Goal: Task Accomplishment & Management: Manage account settings

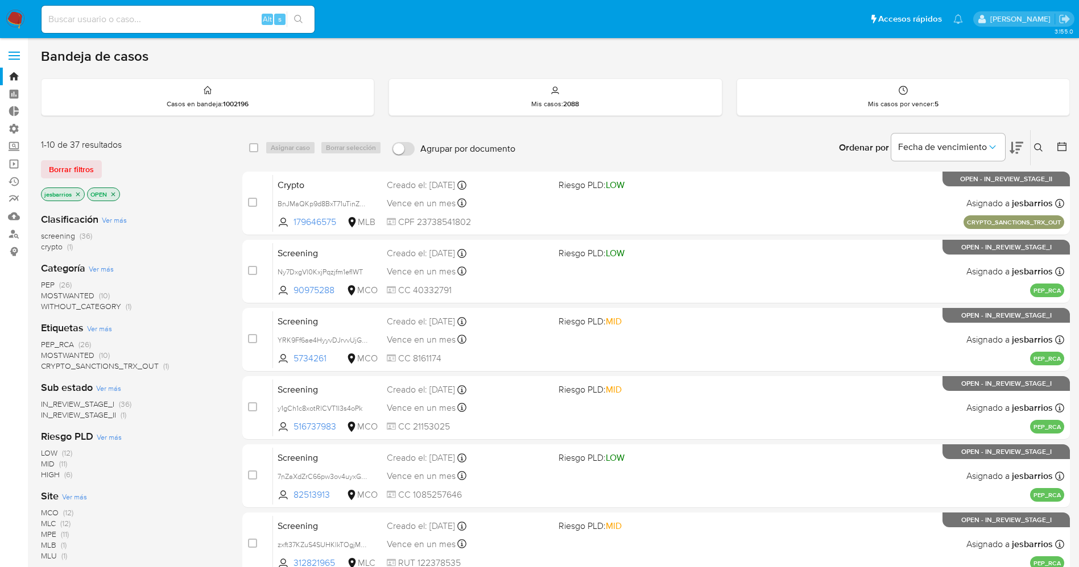
click at [77, 191] on icon "close-filter" at bounding box center [77, 194] width 7 height 7
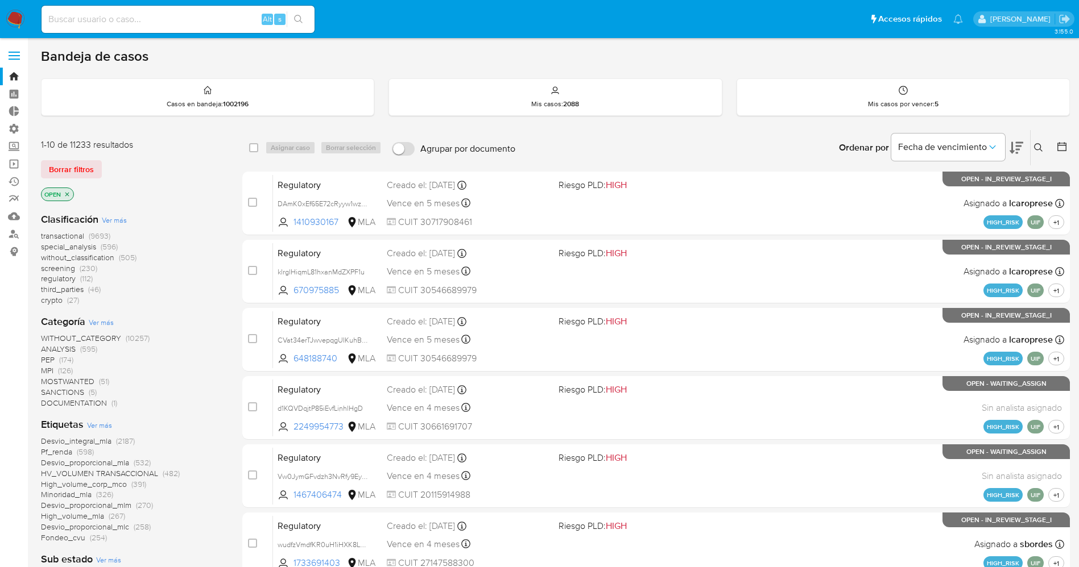
click at [101, 423] on span "Ver más" at bounding box center [99, 425] width 25 height 10
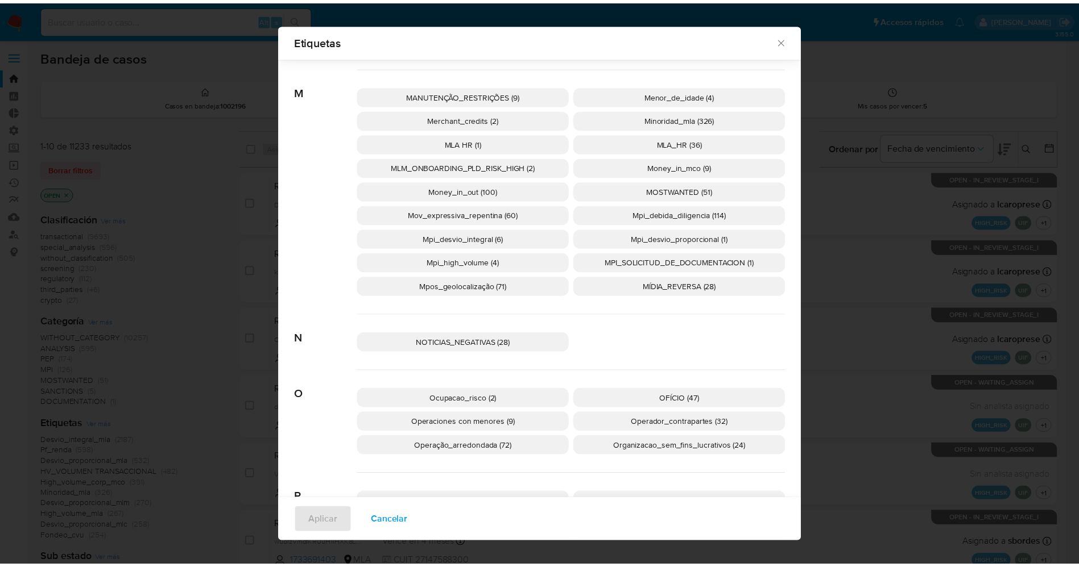
scroll to position [1527, 0]
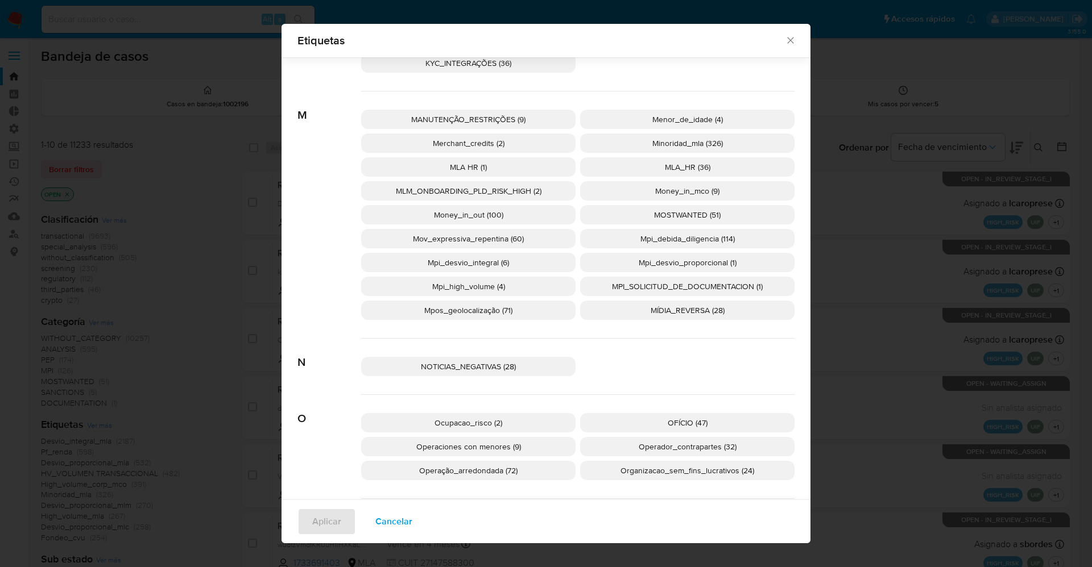
click at [680, 210] on span "MOSTWANTED (51)" at bounding box center [687, 214] width 67 height 11
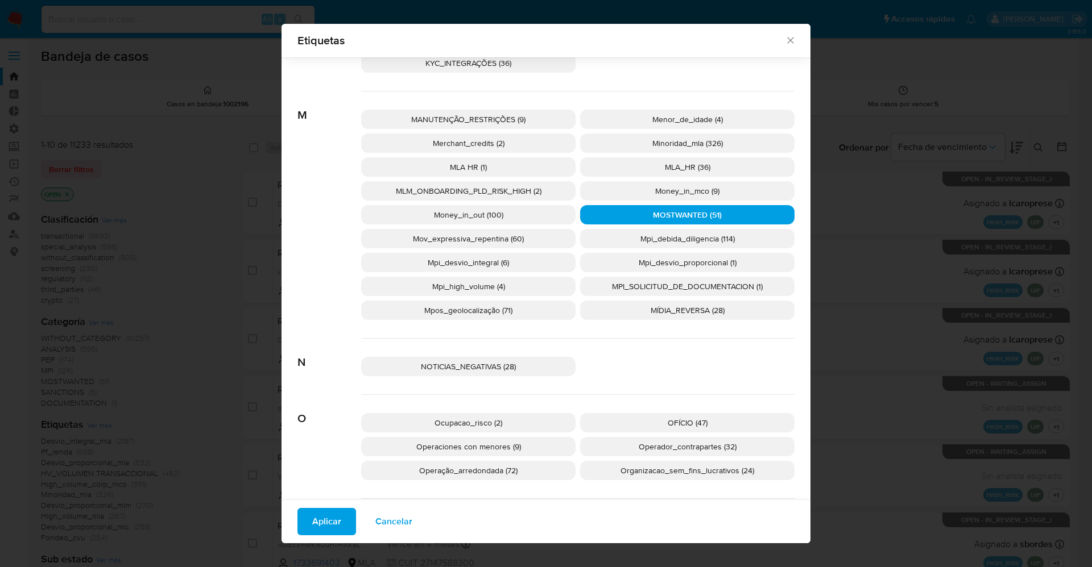
click at [330, 513] on span "Aplicar" at bounding box center [326, 521] width 29 height 25
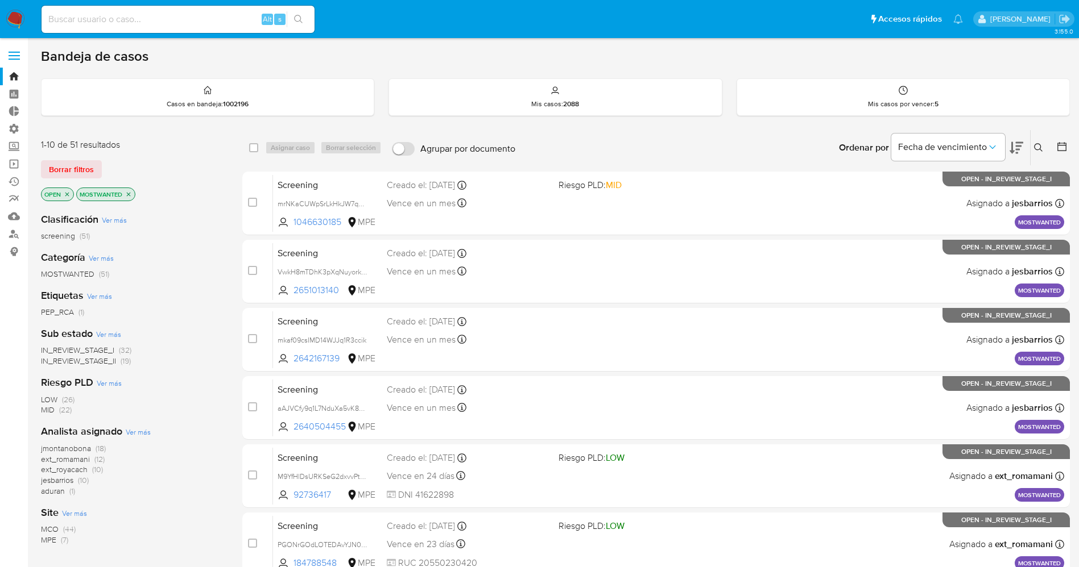
click at [82, 358] on span "IN_REVIEW_STAGE_II" at bounding box center [78, 360] width 75 height 11
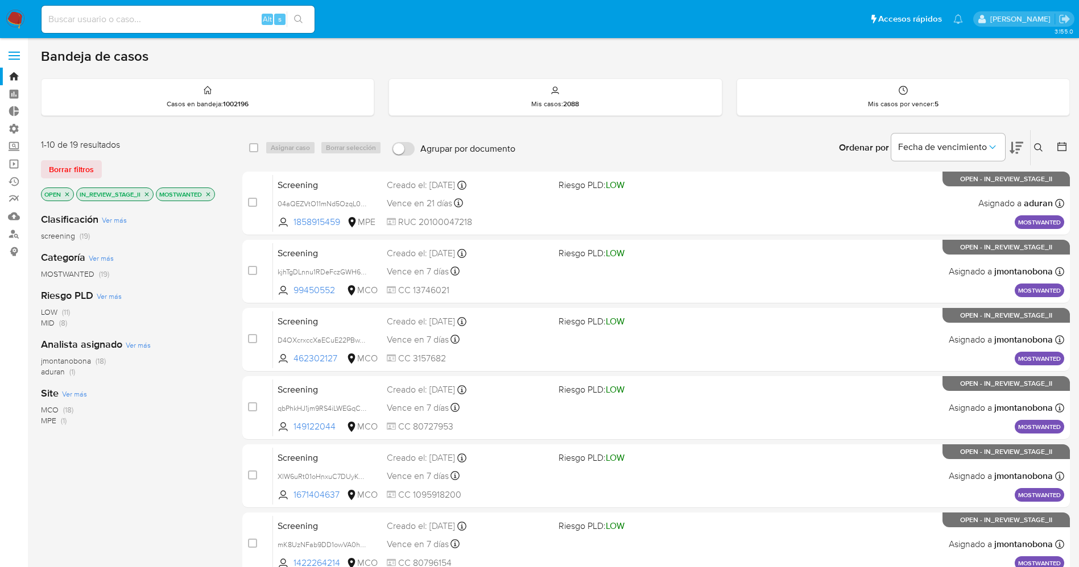
click at [47, 410] on span "MCO" at bounding box center [50, 409] width 18 height 11
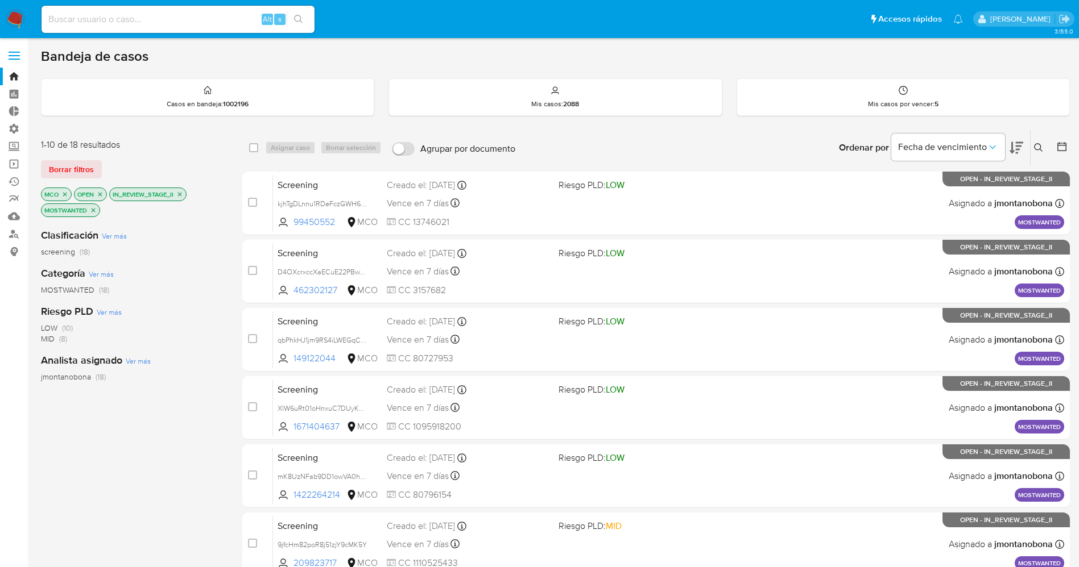
click at [181, 195] on icon "close-filter" at bounding box center [179, 194] width 7 height 7
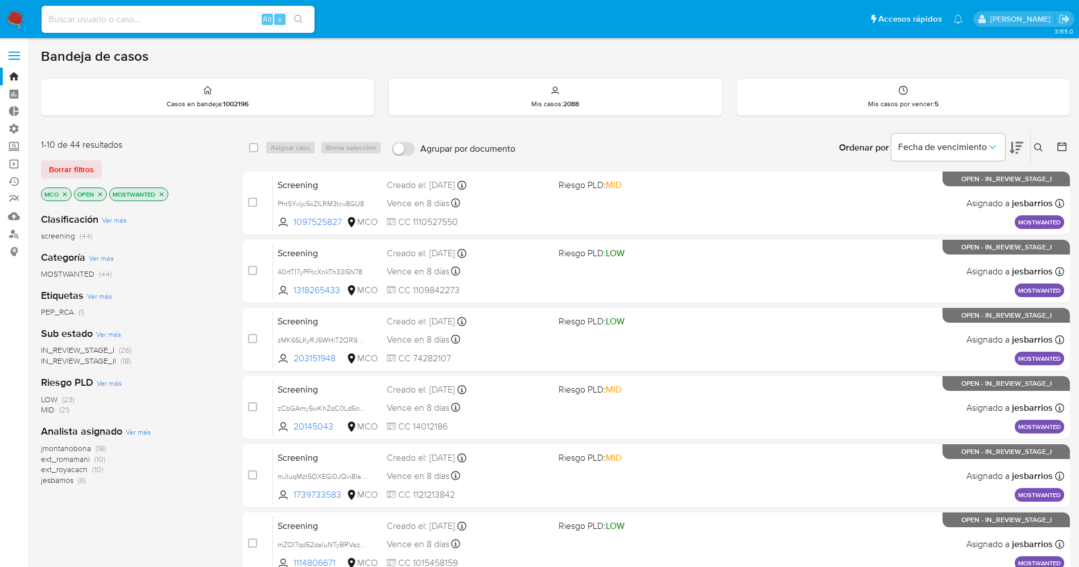
click at [65, 197] on icon "close-filter" at bounding box center [64, 194] width 7 height 7
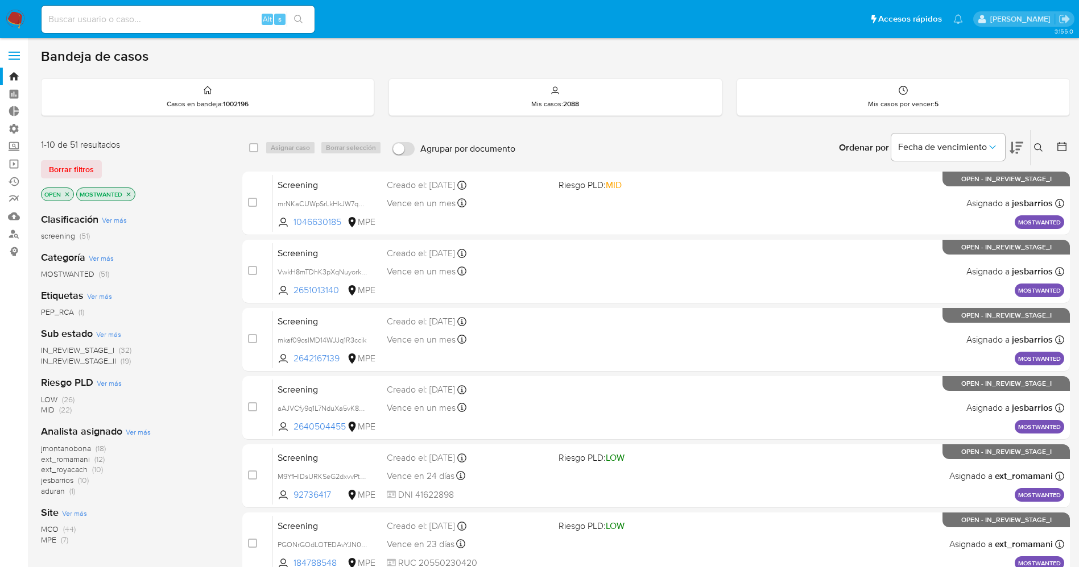
click at [107, 347] on span "IN_REVIEW_STAGE_I" at bounding box center [77, 350] width 73 height 11
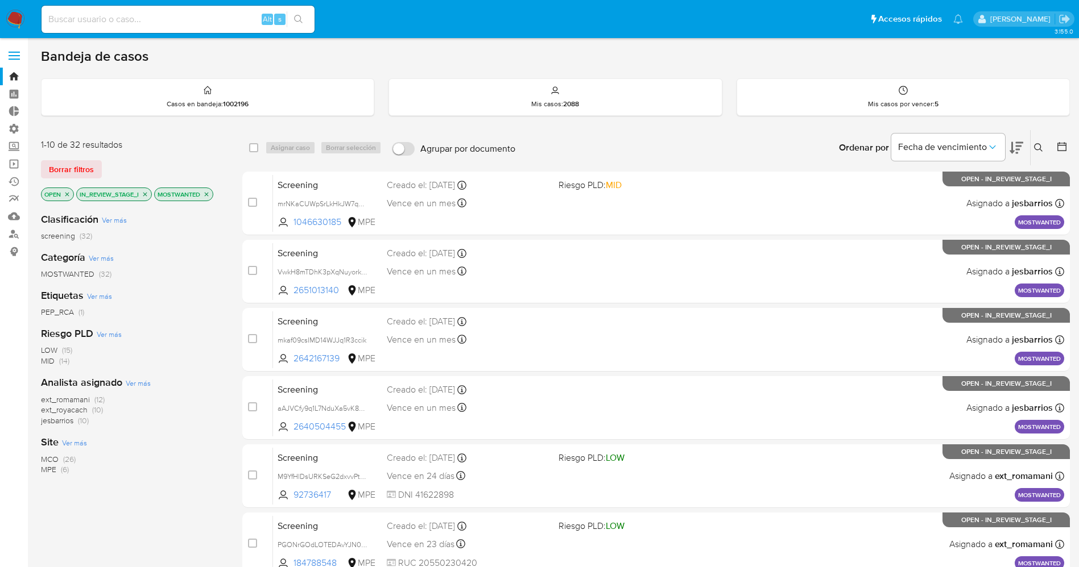
click at [64, 457] on span "(26)" at bounding box center [69, 459] width 13 height 11
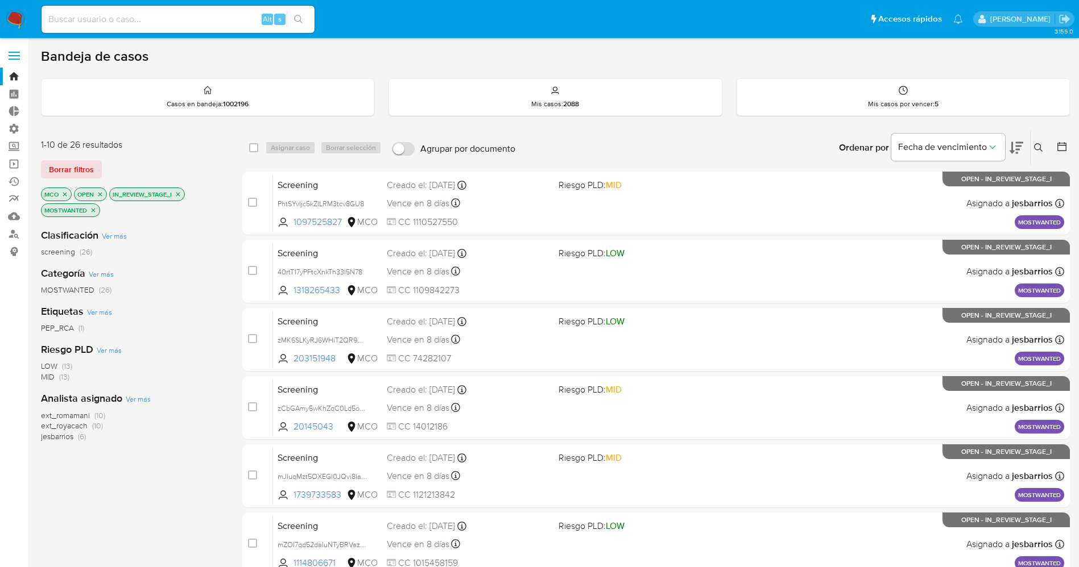
click at [179, 191] on icon "close-filter" at bounding box center [178, 194] width 7 height 7
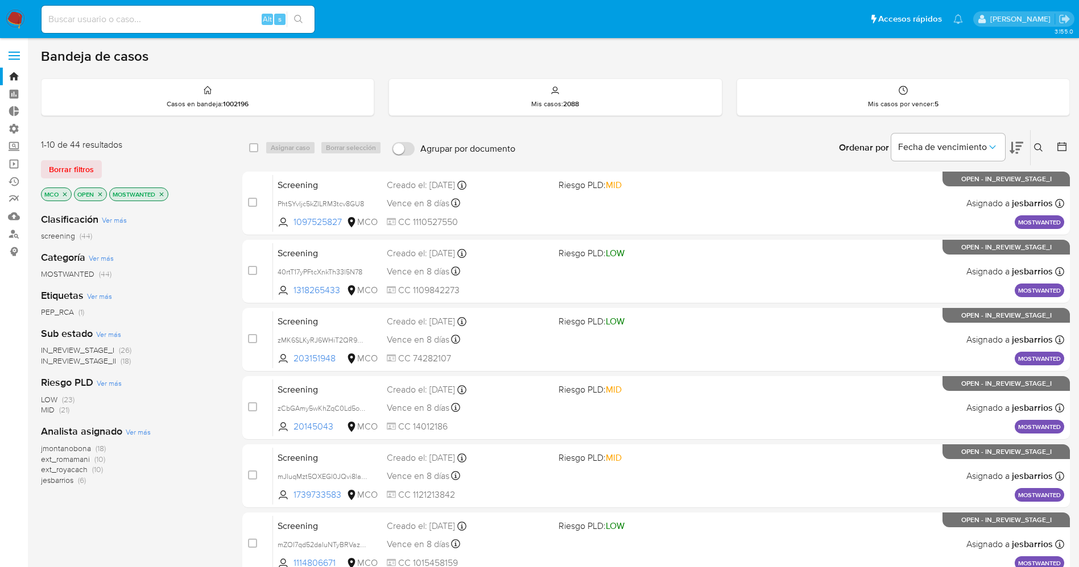
click at [101, 359] on span "IN_REVIEW_STAGE_II" at bounding box center [78, 360] width 75 height 11
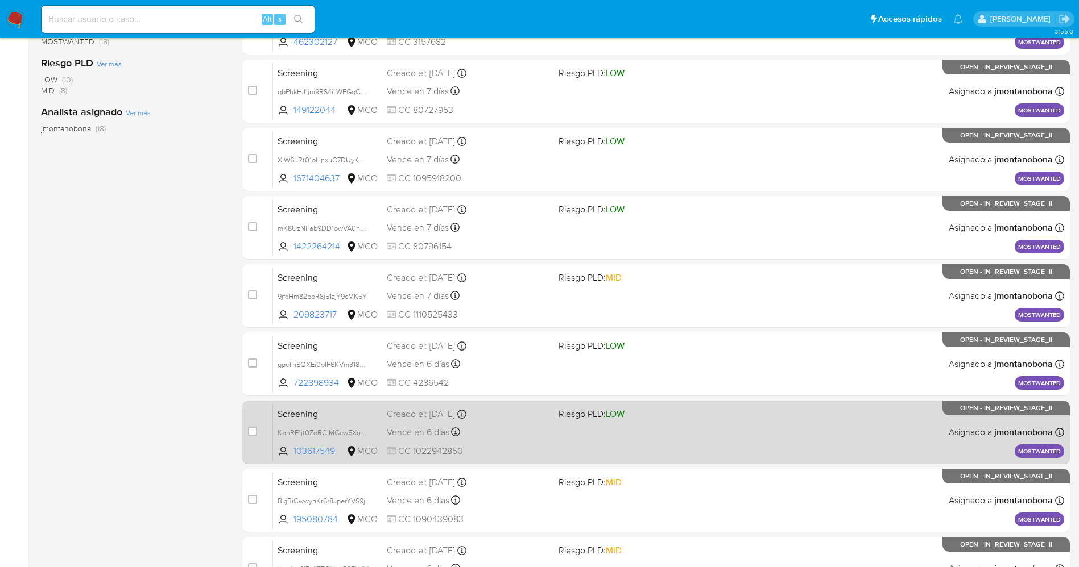
scroll to position [330, 0]
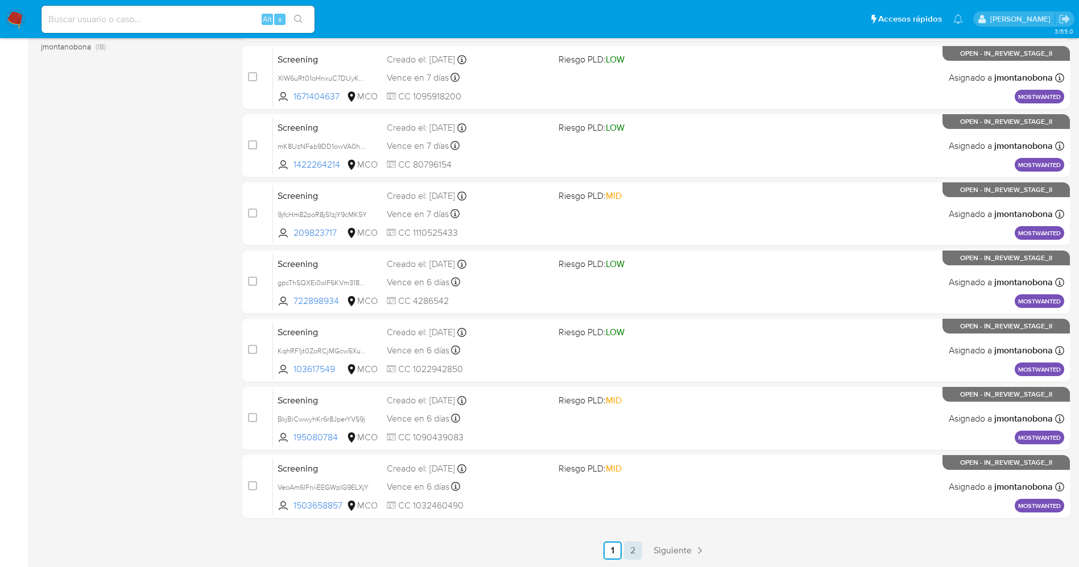
click at [632, 554] on link "2" at bounding box center [633, 551] width 18 height 18
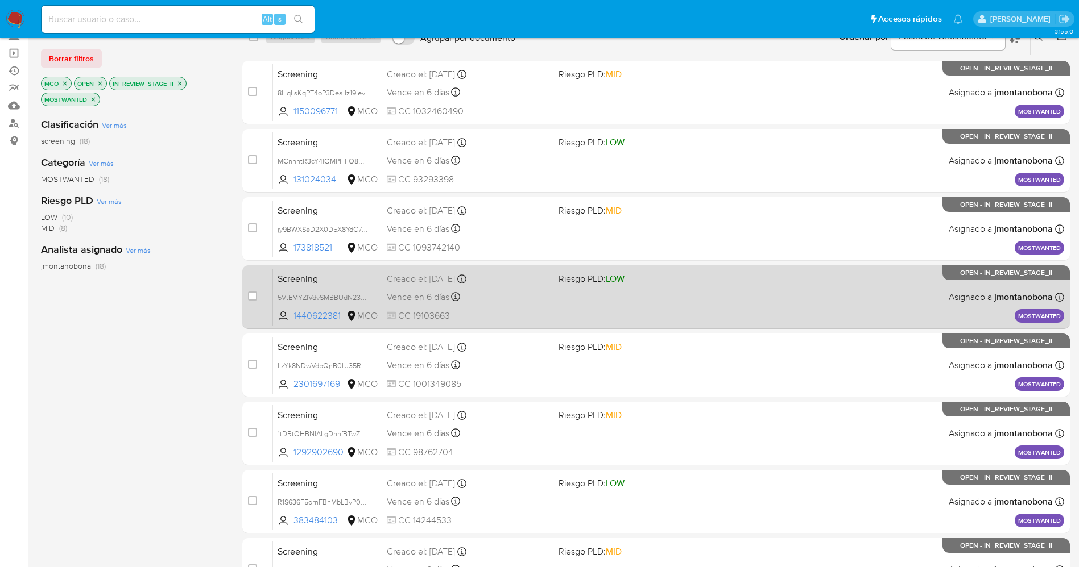
scroll to position [194, 0]
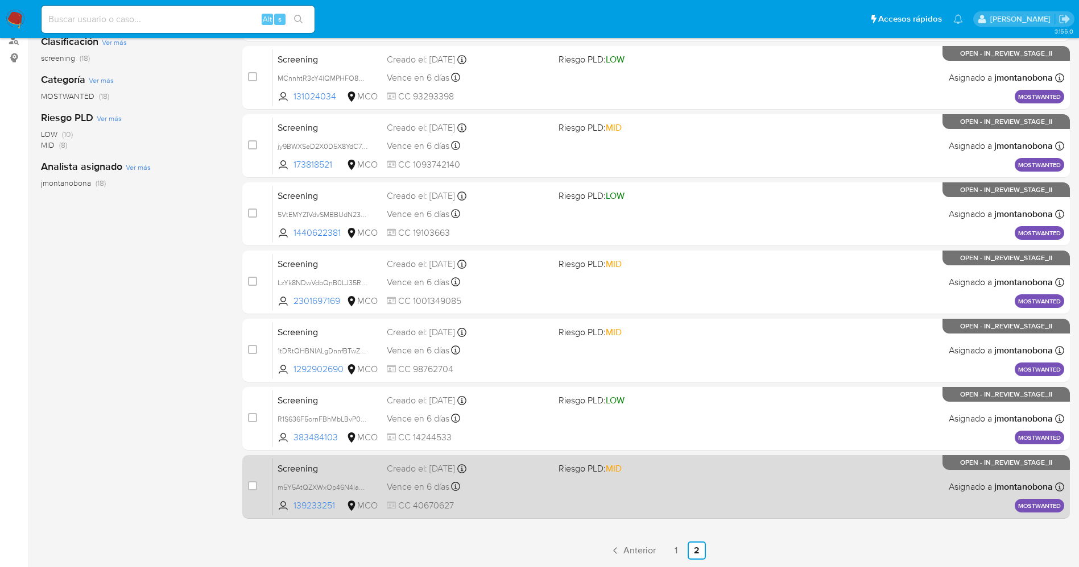
click at [640, 493] on div "Screening m5Y5AtQZXWxOp46N4IaZZj8a 139233251 MCO Riesgo PLD: MID Creado el: 22/…" at bounding box center [668, 486] width 791 height 57
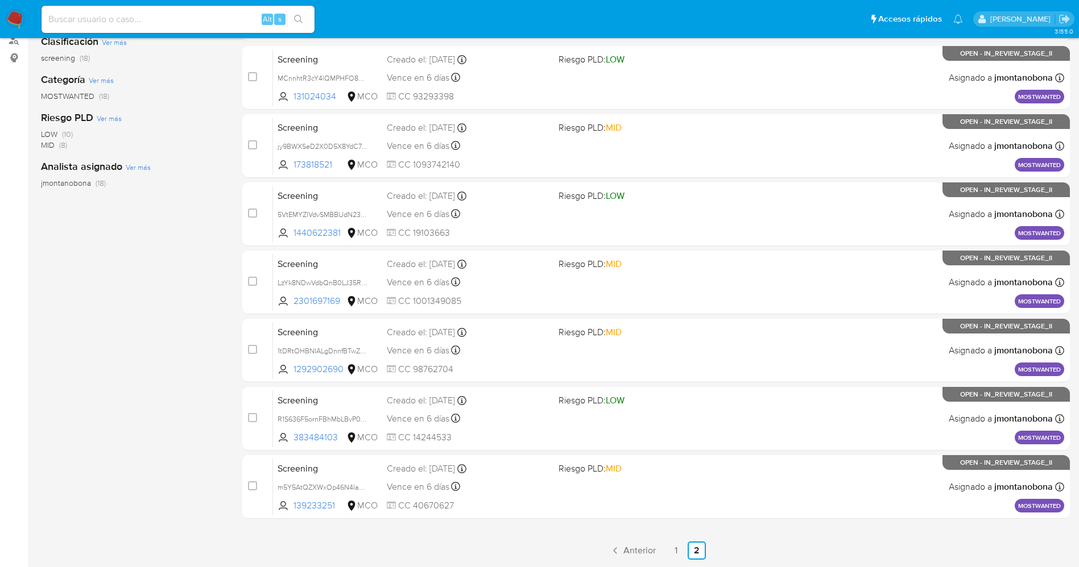
click at [19, 15] on img at bounding box center [15, 19] width 19 height 19
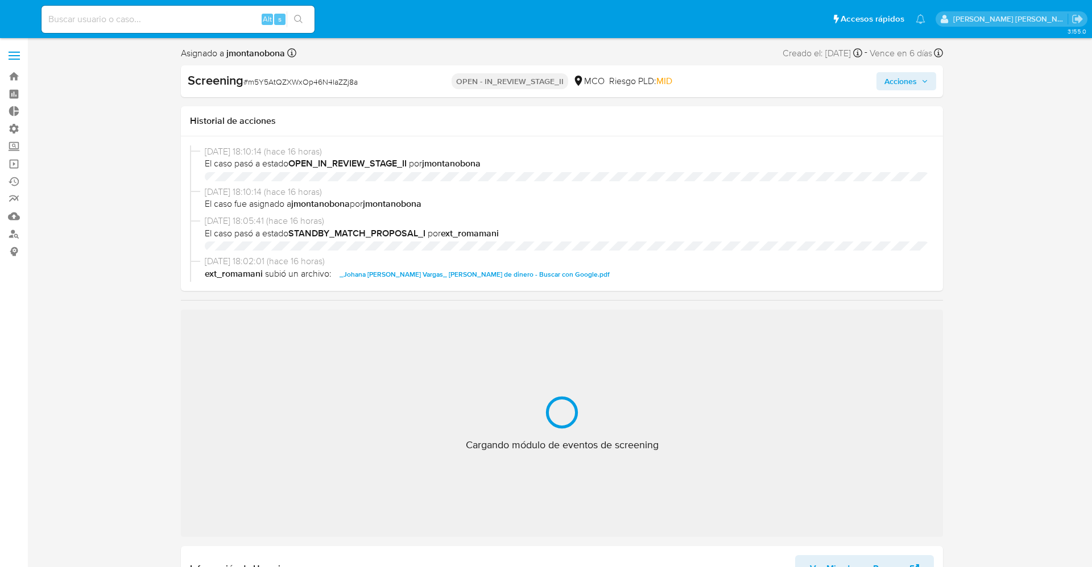
select select "10"
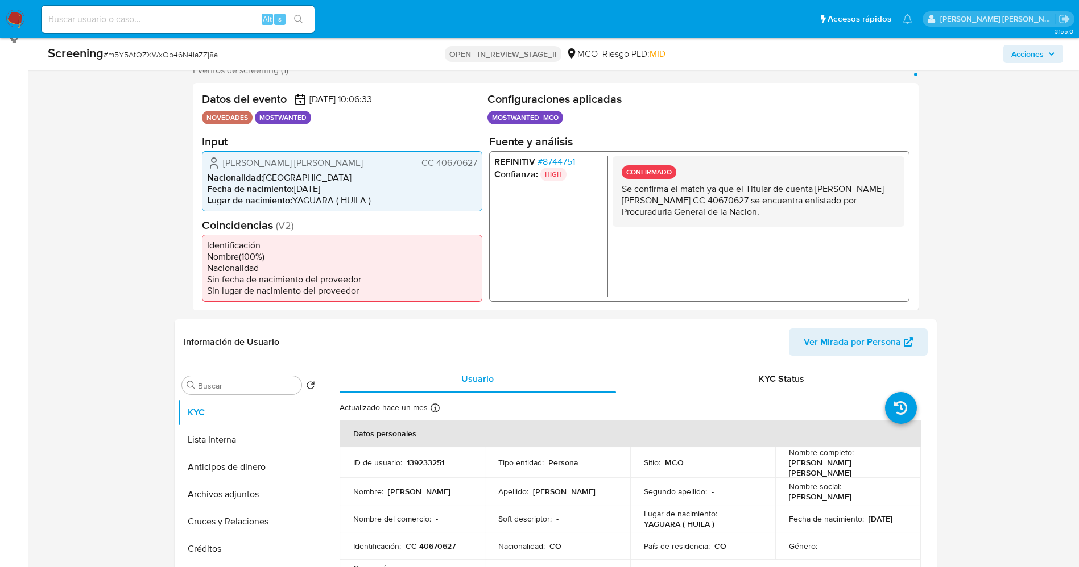
scroll to position [341, 0]
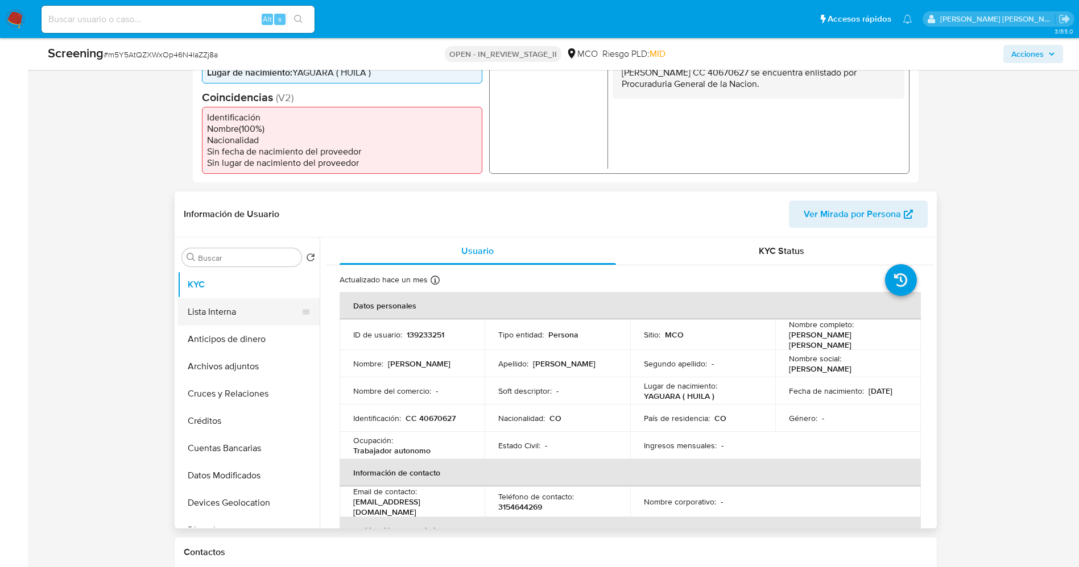
click at [242, 307] on button "Lista Interna" at bounding box center [243, 312] width 133 height 27
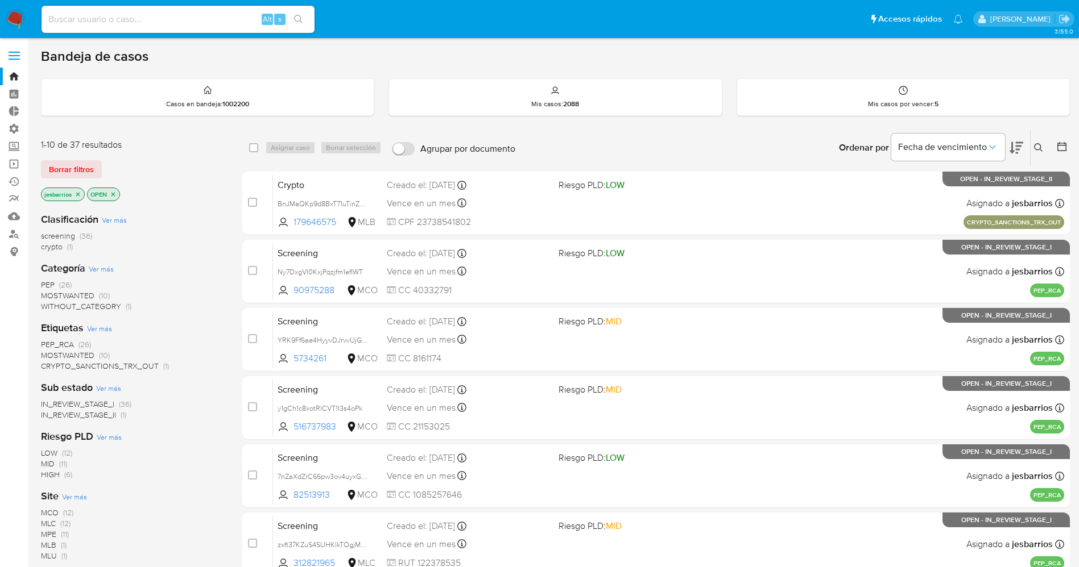
click at [222, 426] on div "Clasificación Ver más screening (36) crypto (1) Categoría Ver más PEP (26) MOST…" at bounding box center [132, 397] width 183 height 387
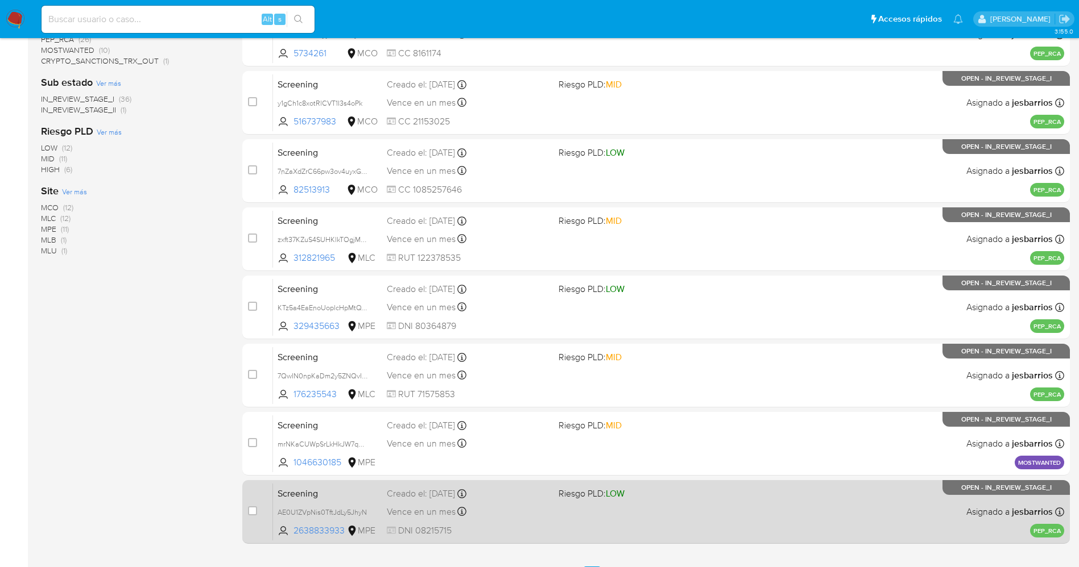
scroll to position [330, 0]
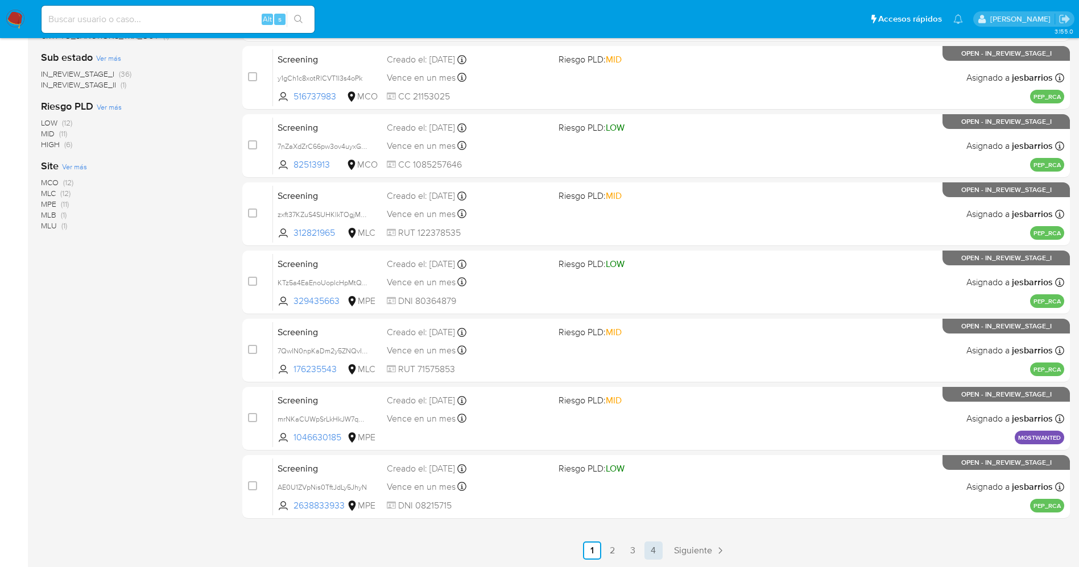
click at [644, 548] on link "4" at bounding box center [653, 551] width 18 height 18
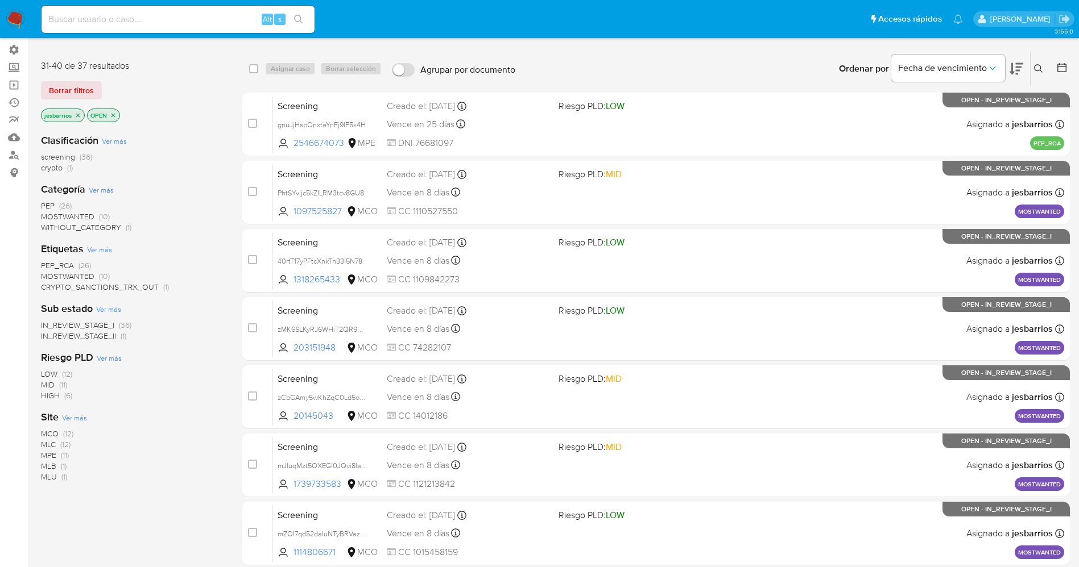
scroll to position [126, 0]
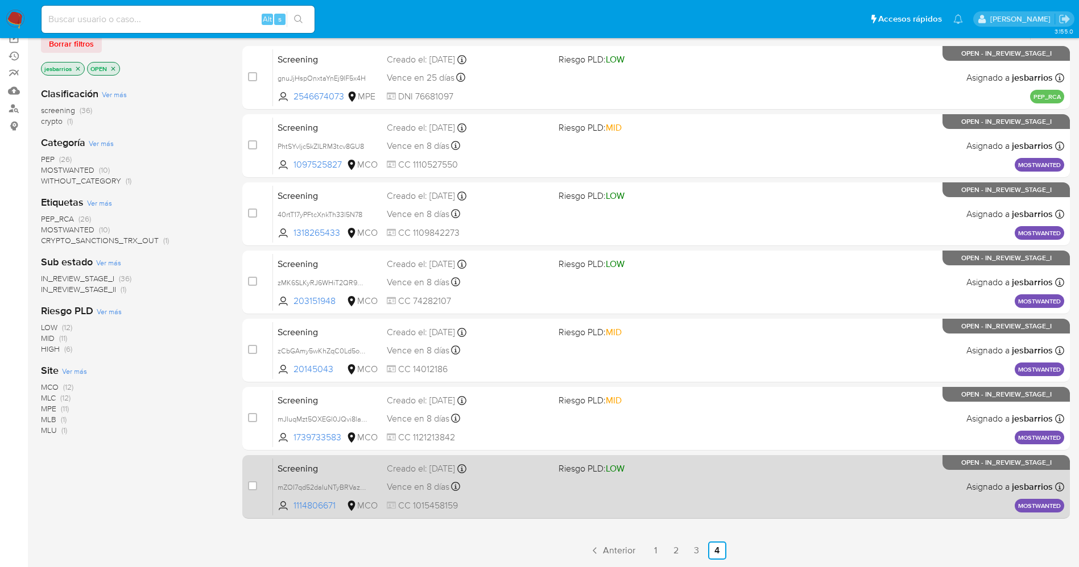
click at [523, 483] on div "Vence en 8 días Vence el 03/09/2025 07:06:51" at bounding box center [468, 486] width 163 height 15
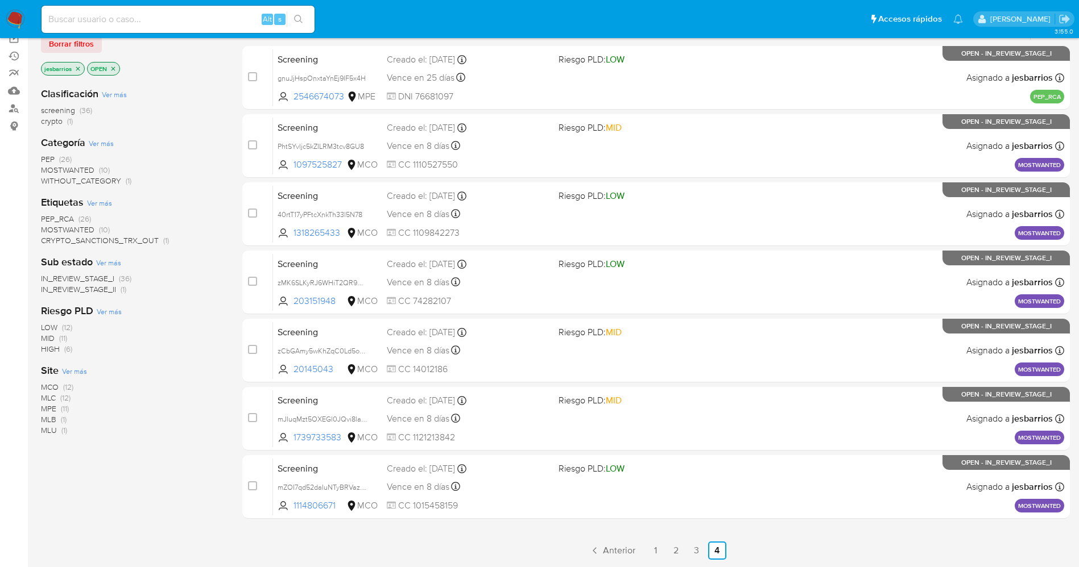
click at [13, 10] on img at bounding box center [15, 19] width 19 height 19
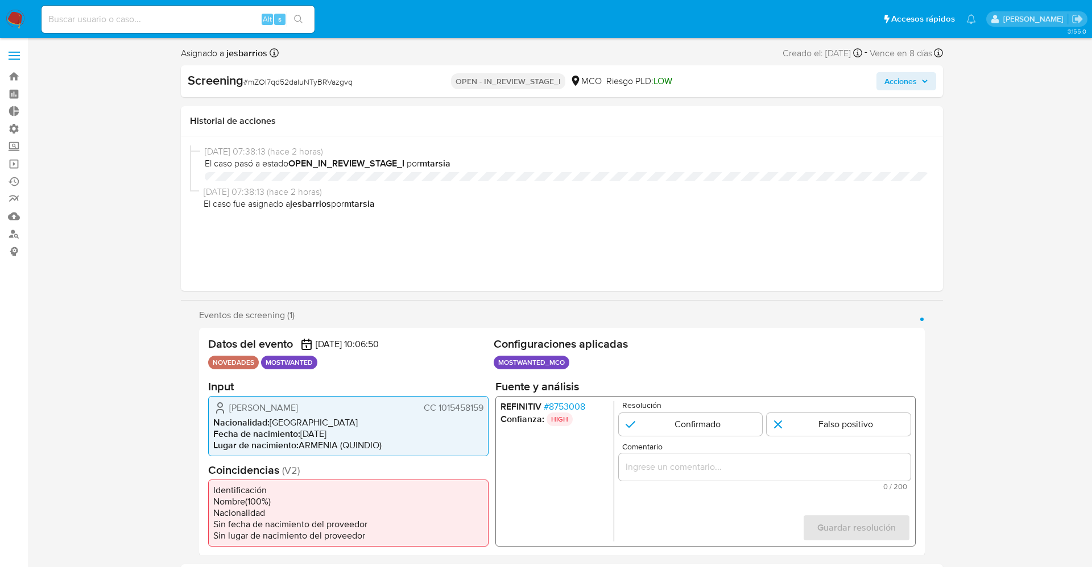
select select "10"
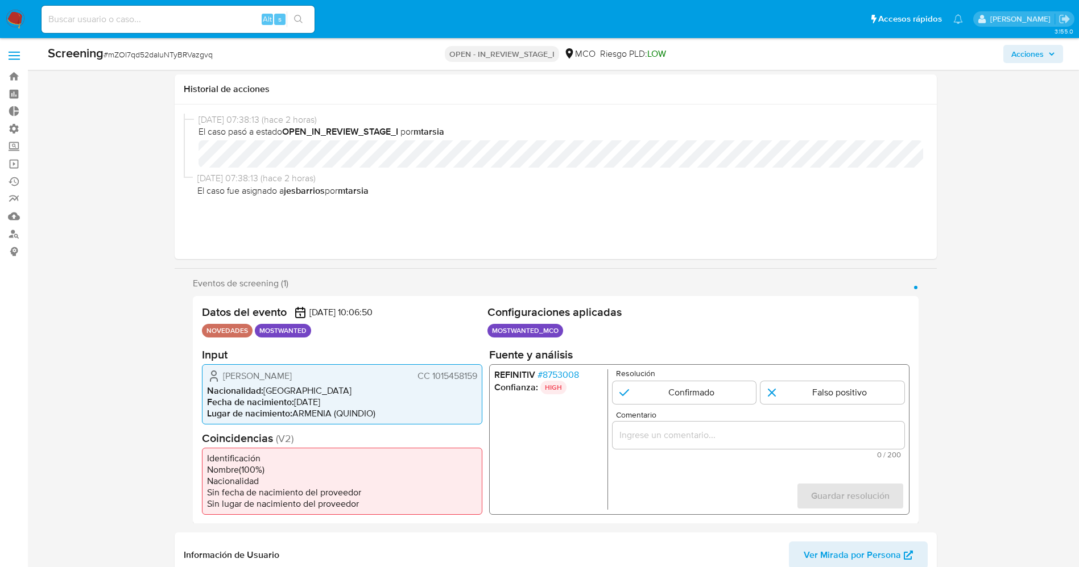
scroll to position [85, 0]
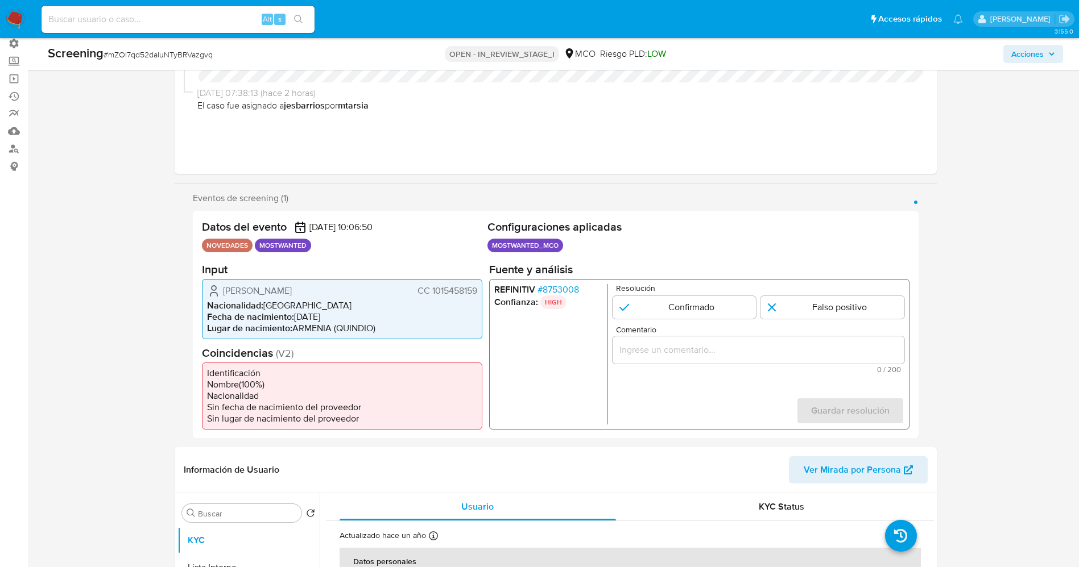
click at [566, 289] on span "# 8753008" at bounding box center [558, 289] width 42 height 11
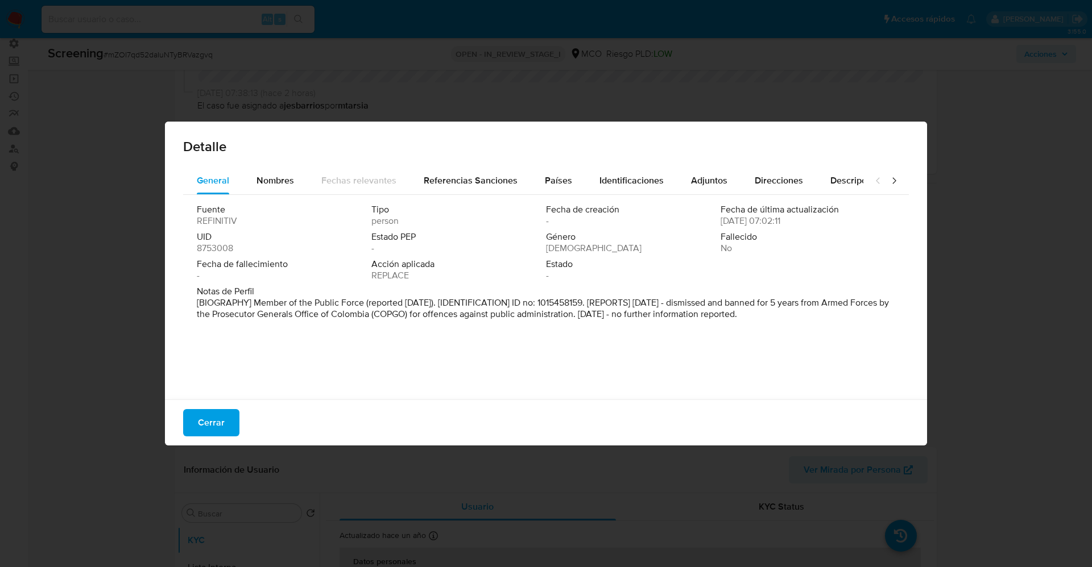
drag, startPoint x: 252, startPoint y: 305, endPoint x: 910, endPoint y: 351, distance: 660.1
click at [910, 351] on div "General Nombres Fechas relevantes Referencias Sanciones Países Identificaciones…" at bounding box center [546, 285] width 762 height 236
click at [267, 174] on span "Nombres" at bounding box center [275, 180] width 38 height 13
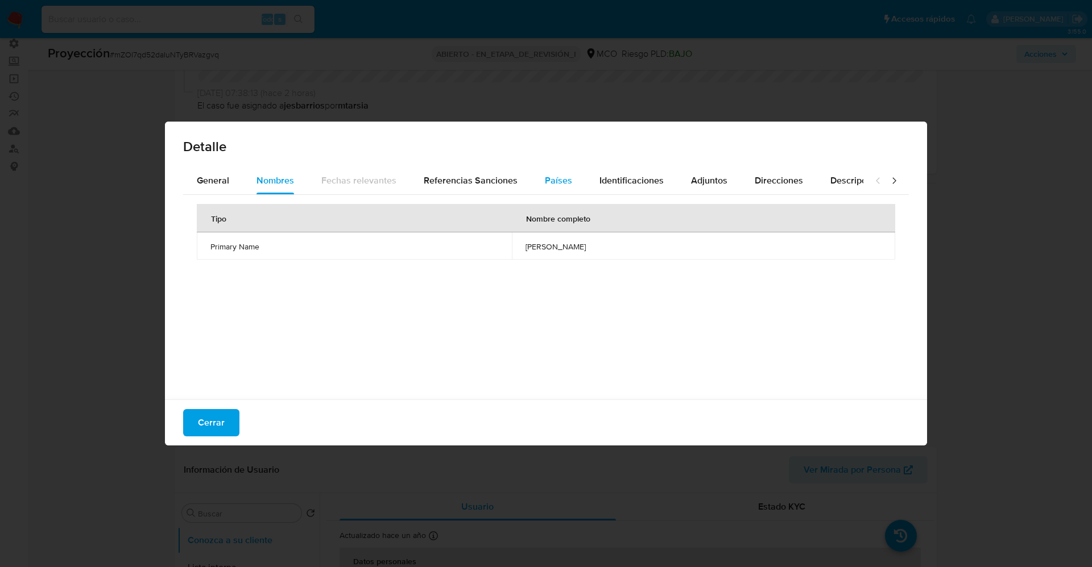
click at [577, 177] on button "Países" at bounding box center [558, 180] width 55 height 27
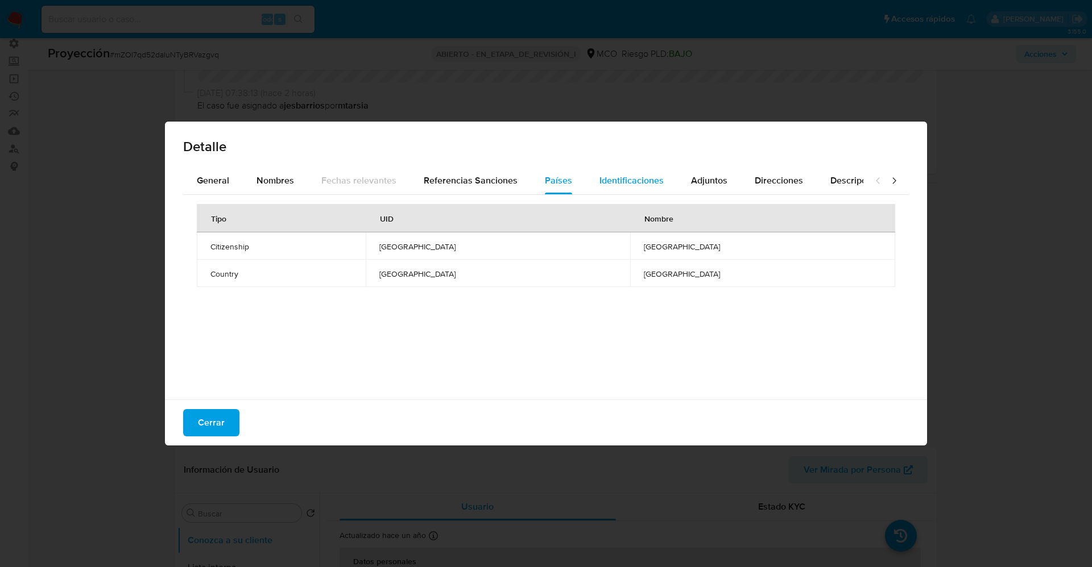
click at [631, 178] on span "Identificaciones" at bounding box center [631, 180] width 64 height 13
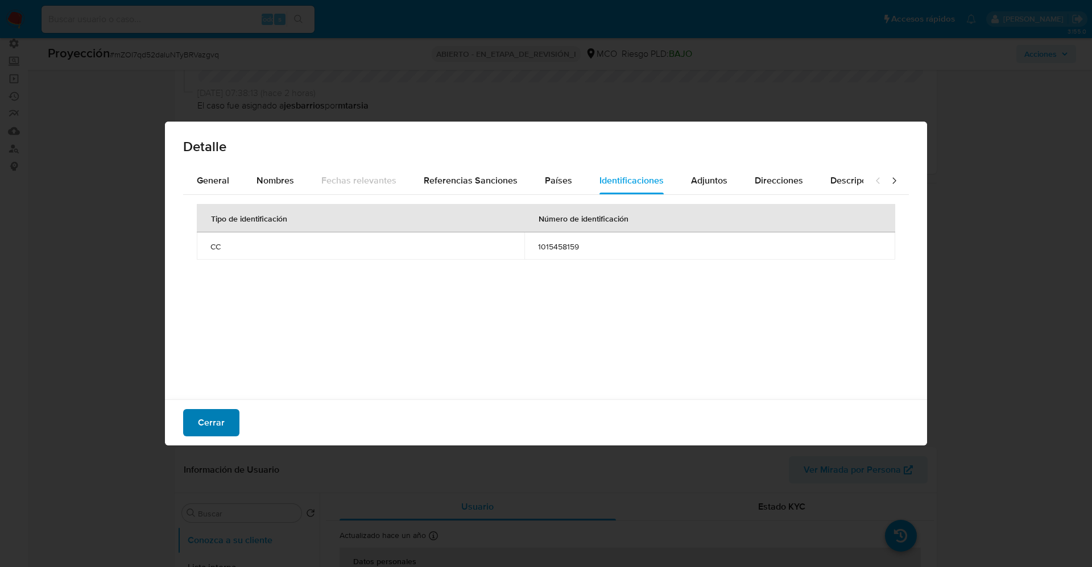
click at [226, 421] on button "Cerrar" at bounding box center [211, 422] width 56 height 27
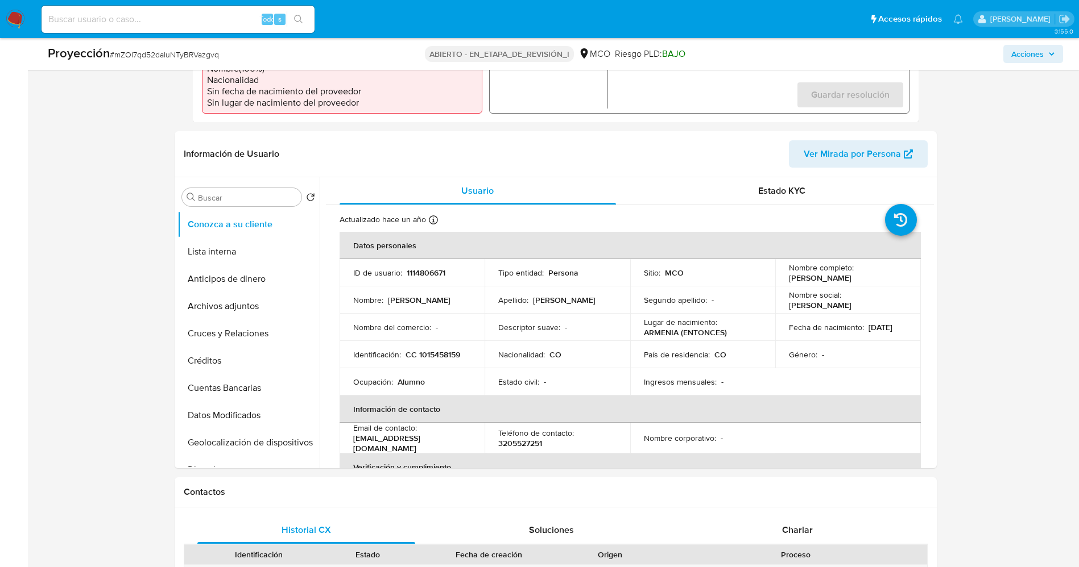
scroll to position [395, 0]
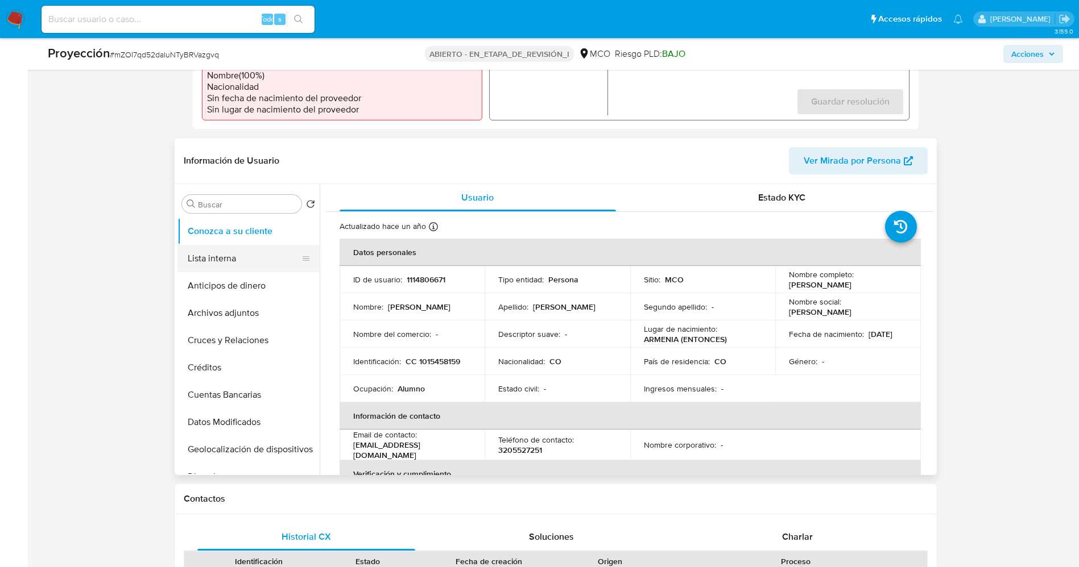
click at [223, 258] on button "Lista interna" at bounding box center [243, 258] width 133 height 27
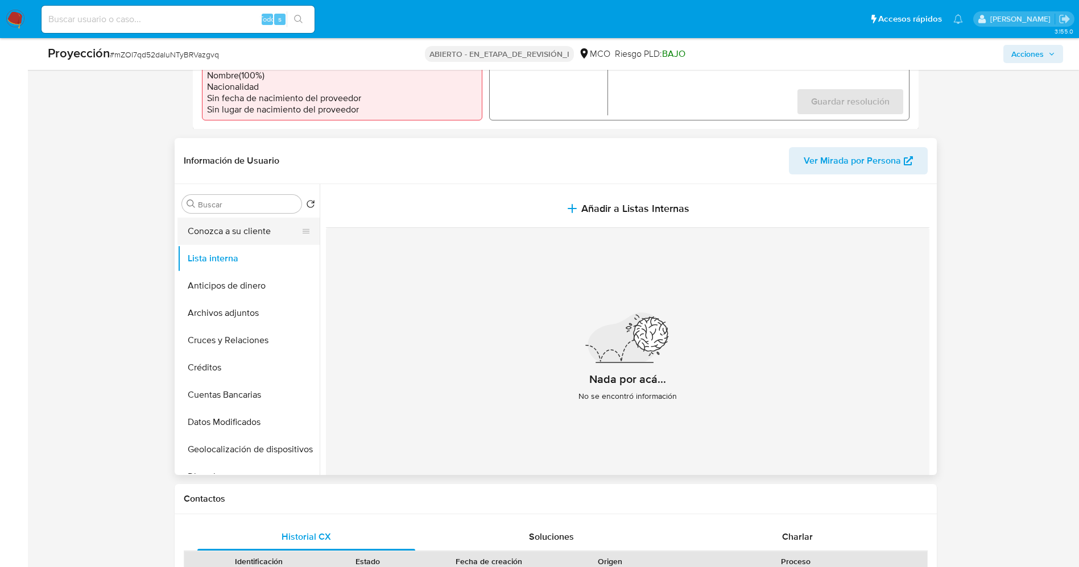
click at [225, 226] on button "Conozca a su cliente" at bounding box center [243, 231] width 133 height 27
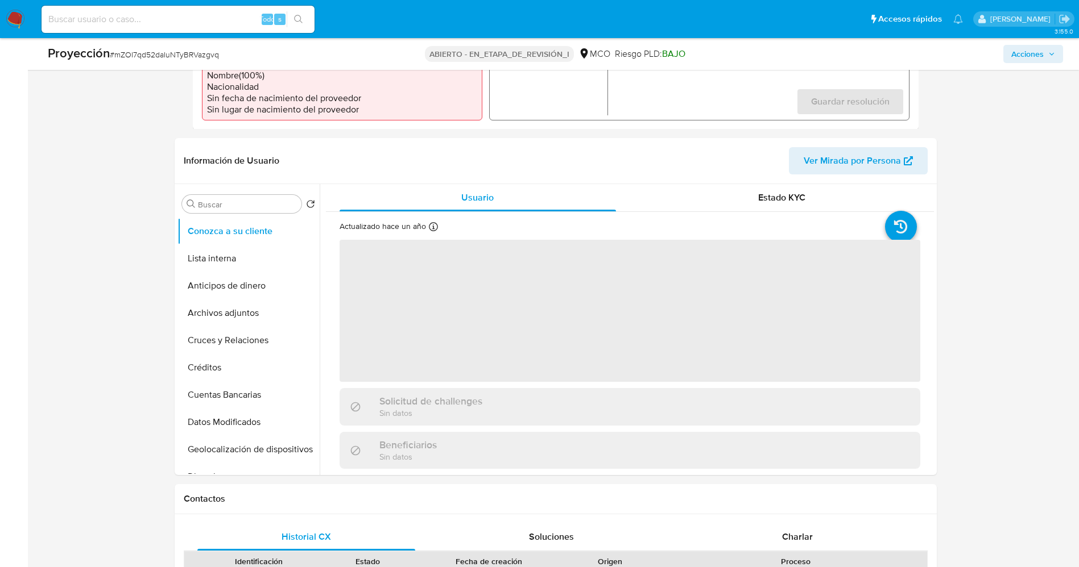
scroll to position [139, 0]
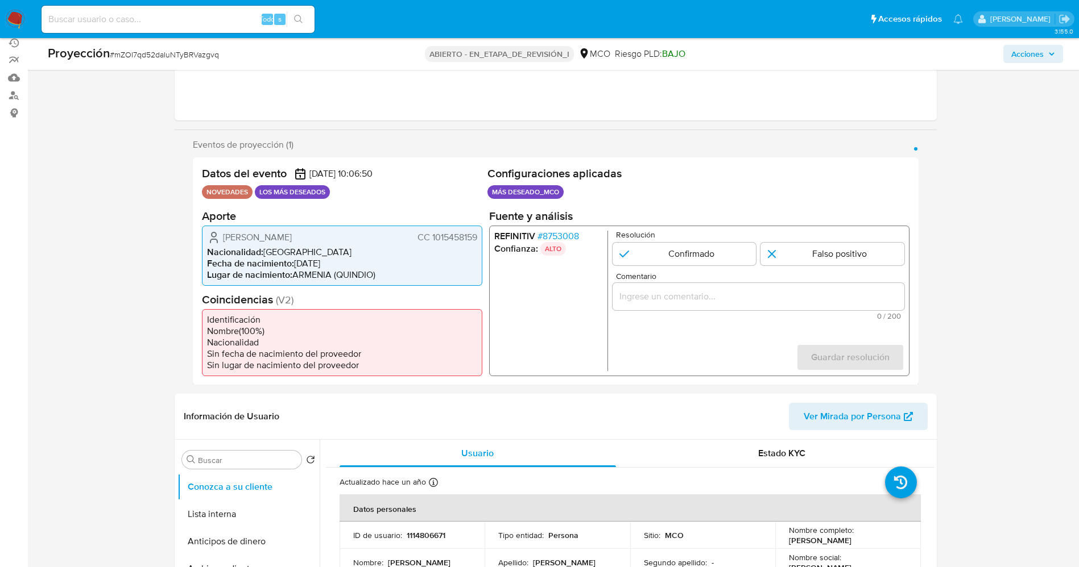
drag, startPoint x: 430, startPoint y: 239, endPoint x: 463, endPoint y: 238, distance: 33.0
click at [478, 234] on div "Omar Junior Marín Aguirre CC 1015458159 Nacionalidad : Colombia Fecha de nacimi…" at bounding box center [342, 255] width 280 height 60
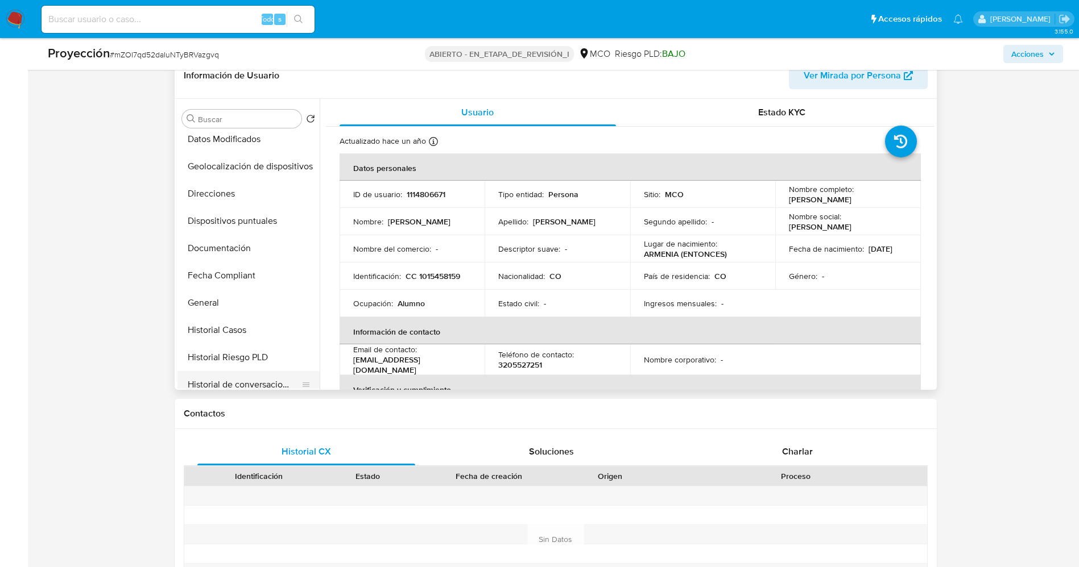
scroll to position [171, 0]
click at [214, 280] on button "Documentación" at bounding box center [243, 275] width 133 height 27
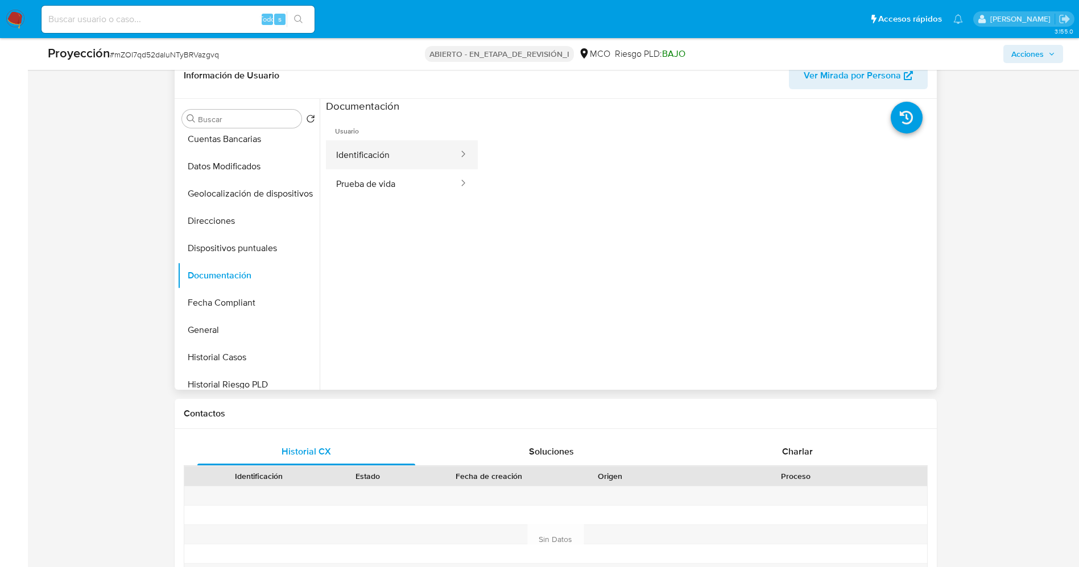
click at [380, 163] on button "Identificación" at bounding box center [393, 154] width 134 height 29
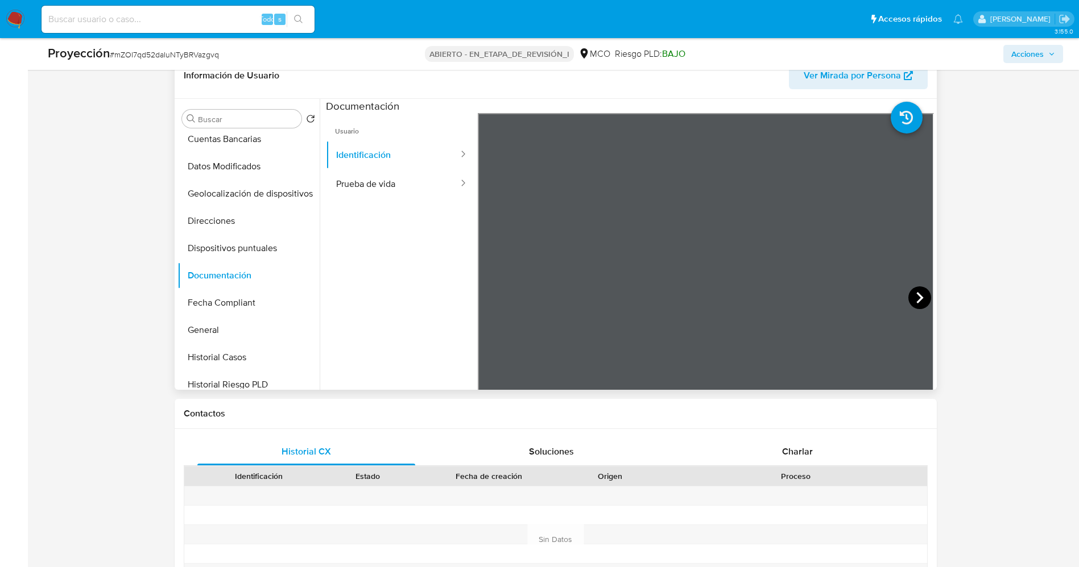
drag, startPoint x: 913, startPoint y: 296, endPoint x: 906, endPoint y: 295, distance: 6.5
click at [908, 295] on icon at bounding box center [919, 298] width 23 height 23
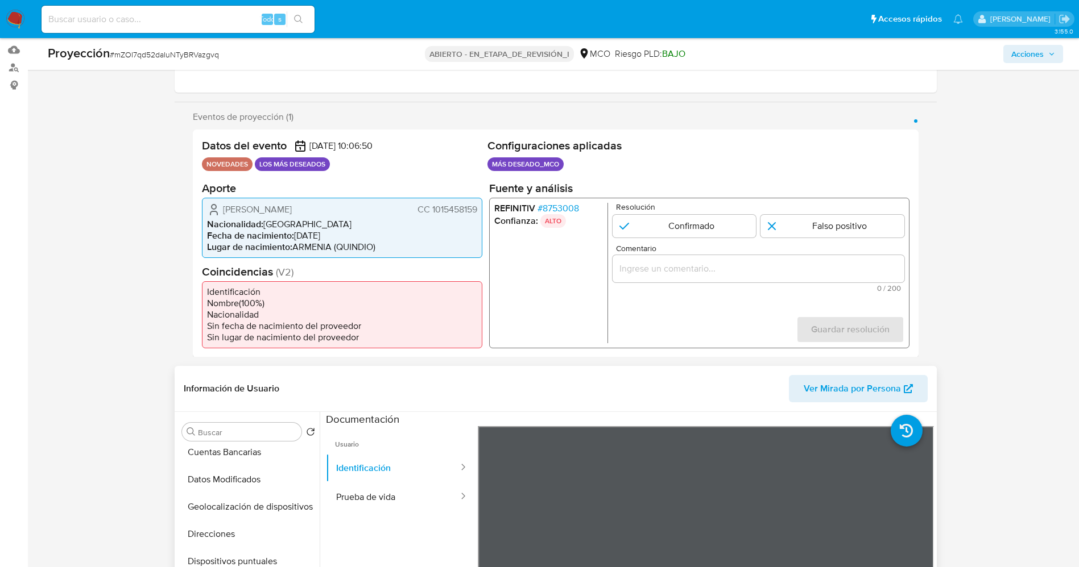
scroll to position [139, 0]
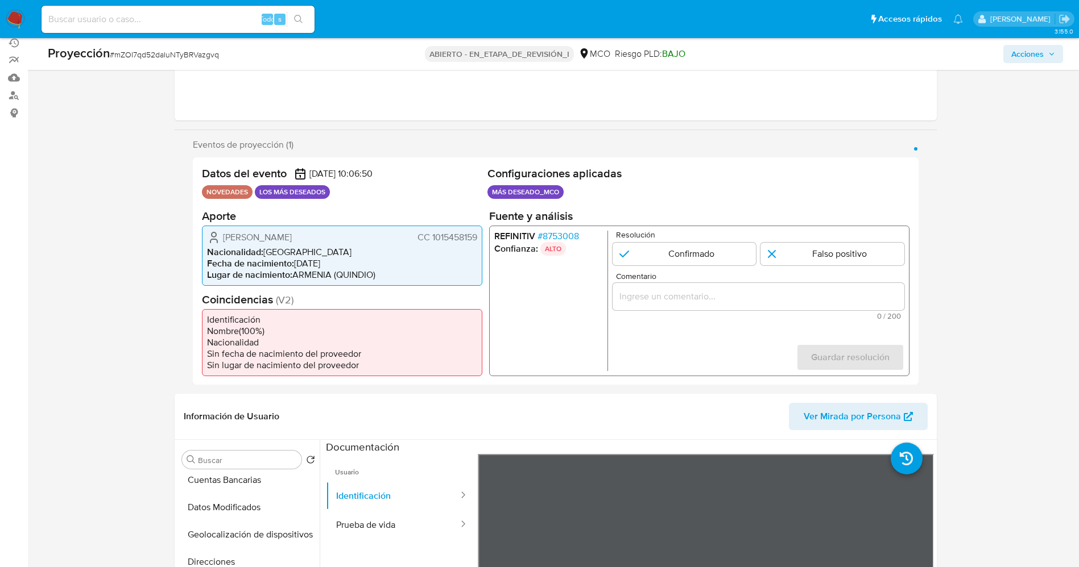
drag, startPoint x: 430, startPoint y: 235, endPoint x: 480, endPoint y: 234, distance: 50.0
click at [480, 234] on div "Omar Junior Marín Aguirre CC 1015458159 Nacionalidad : Colombia Fecha de nacimi…" at bounding box center [342, 255] width 280 height 60
drag, startPoint x: 272, startPoint y: 238, endPoint x: 297, endPoint y: 238, distance: 25.6
click at [292, 238] on font "Omar Junior Marín Aguirre" at bounding box center [257, 236] width 69 height 13
drag, startPoint x: 429, startPoint y: 241, endPoint x: 481, endPoint y: 239, distance: 51.8
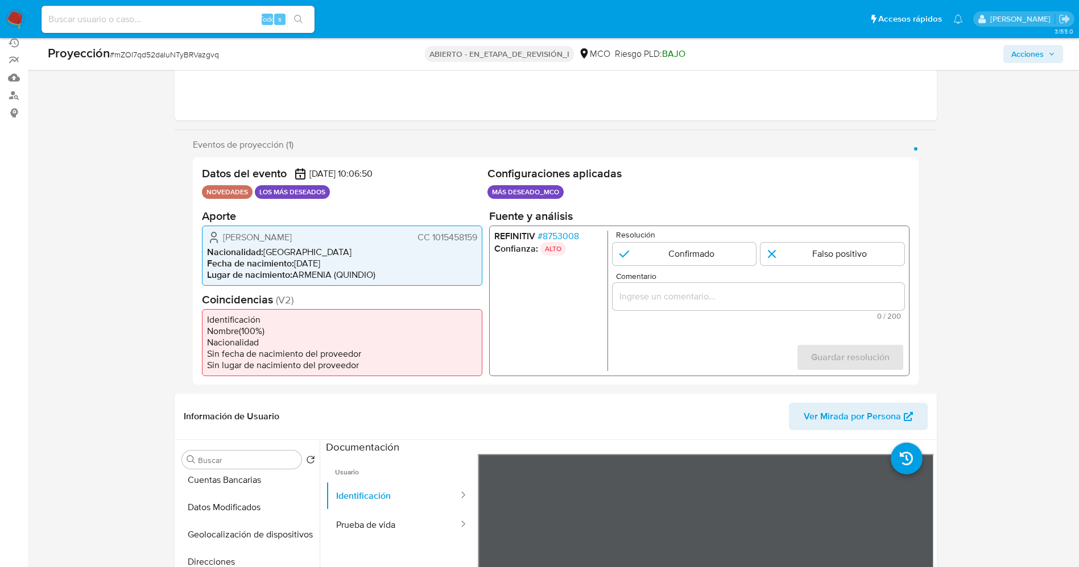
click at [481, 239] on div "Omar Junior Marín Aguirre CC 1015458159 Nacionalidad : Colombia Fecha de nacimi…" at bounding box center [342, 255] width 280 height 60
drag, startPoint x: 224, startPoint y: 234, endPoint x: 328, endPoint y: 237, distance: 103.5
click at [292, 237] on font "Omar Junior Marín Aguirre" at bounding box center [257, 236] width 69 height 13
drag, startPoint x: 438, startPoint y: 238, endPoint x: 479, endPoint y: 239, distance: 41.0
click at [479, 239] on div "Omar Junior Marín Aguirre CC 1015458159 Nacionalidad : Colombia Fecha de nacimi…" at bounding box center [342, 255] width 280 height 60
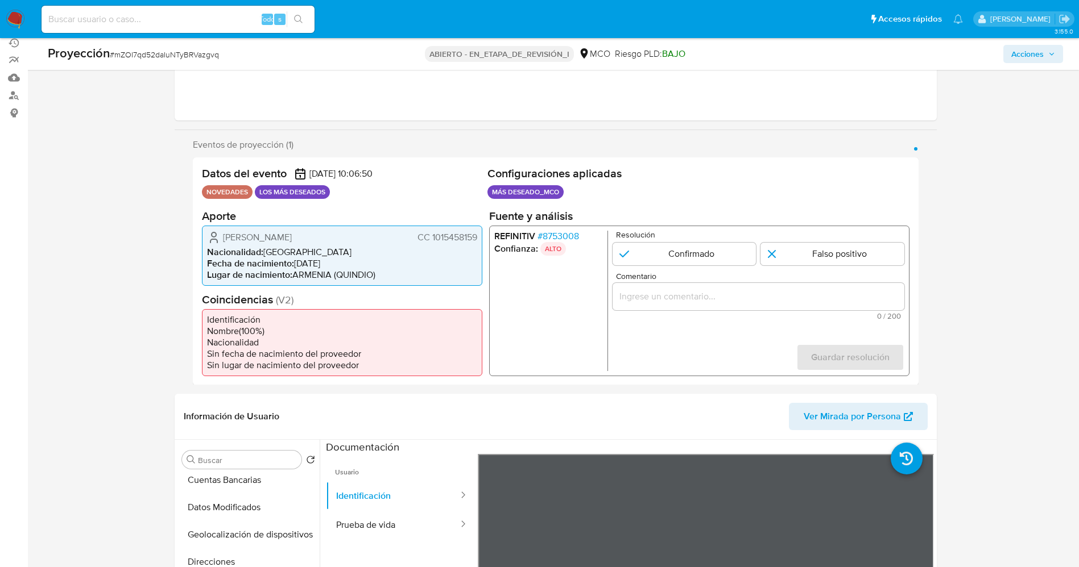
drag, startPoint x: 224, startPoint y: 233, endPoint x: 353, endPoint y: 234, distance: 129.1
click at [353, 234] on div "Omar Junior Marín Aguirre CC 1015458159" at bounding box center [342, 237] width 270 height 14
click at [556, 234] on font "8753008" at bounding box center [560, 235] width 36 height 13
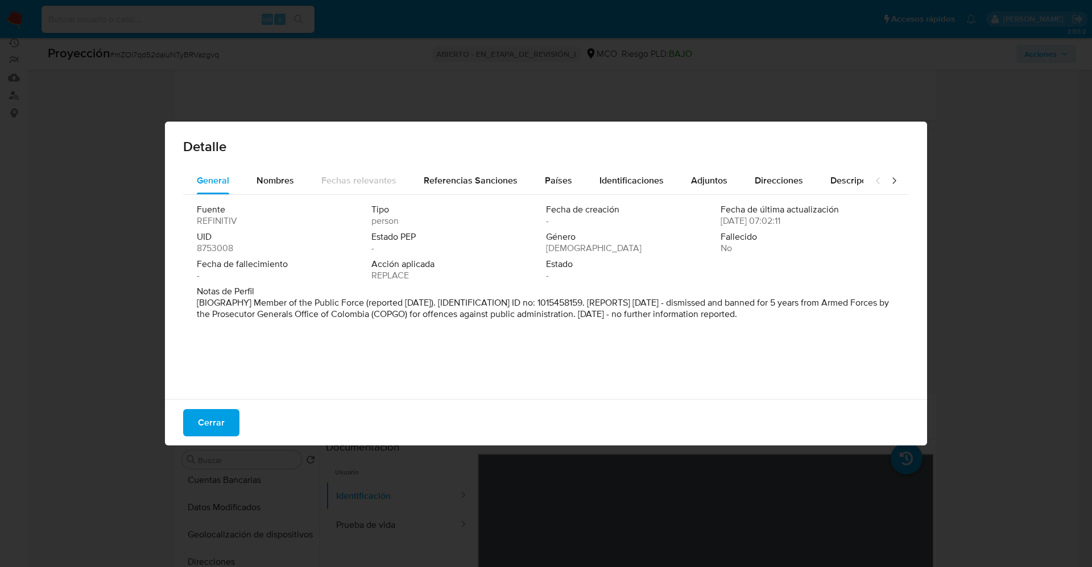
drag, startPoint x: 189, startPoint y: 300, endPoint x: 724, endPoint y: 335, distance: 536.8
click at [898, 383] on div "General Nombres Fechas relevantes Referencias Sanciones Países Identificaciones…" at bounding box center [546, 285] width 762 height 236
click at [706, 208] on span "Fecha de creación" at bounding box center [632, 209] width 172 height 11
drag, startPoint x: 577, startPoint y: 316, endPoint x: 732, endPoint y: 314, distance: 154.7
click at [732, 314] on font "[BIOGRAFÍA] Miembro de la Fuerza Pública (reportado en mayo de 2022). [IDENTIFI…" at bounding box center [544, 308] width 694 height 24
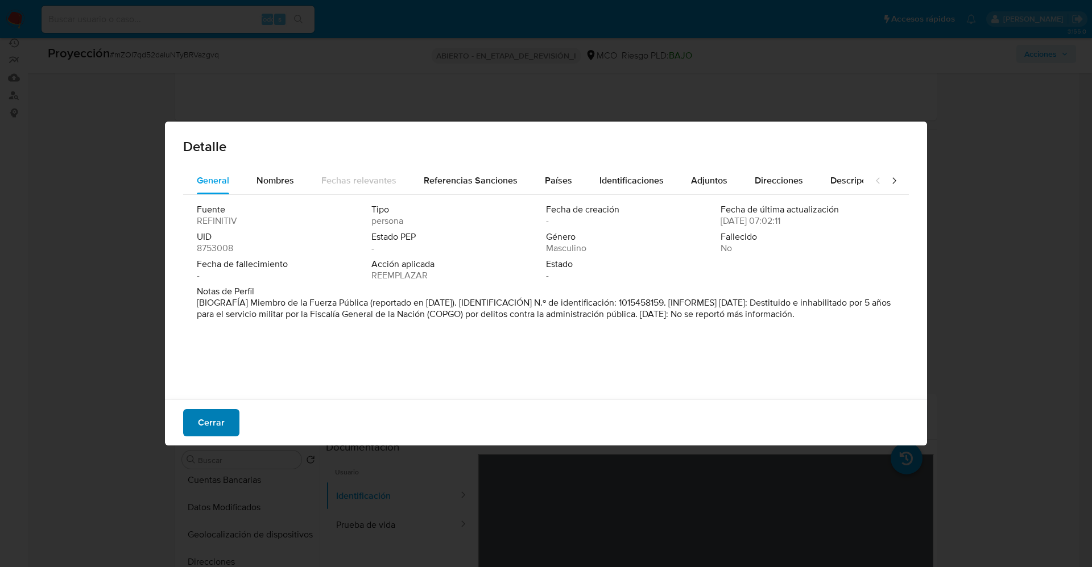
click at [226, 419] on button "Cerrar" at bounding box center [211, 422] width 56 height 27
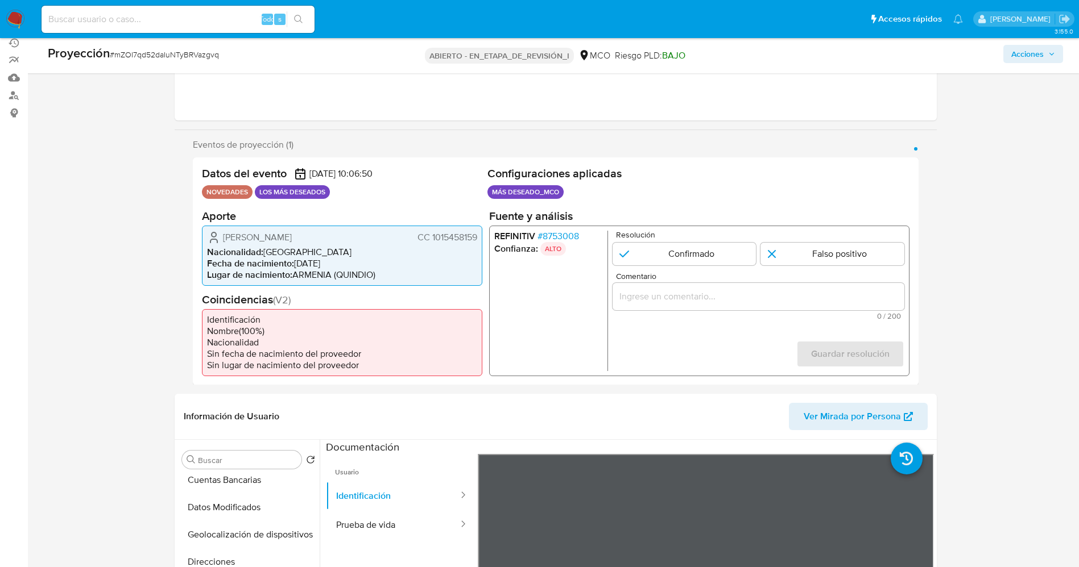
drag, startPoint x: 221, startPoint y: 238, endPoint x: 303, endPoint y: 235, distance: 81.9
click at [342, 238] on div "Omar Junior Marín Aguirre CC 1015458159" at bounding box center [342, 237] width 270 height 14
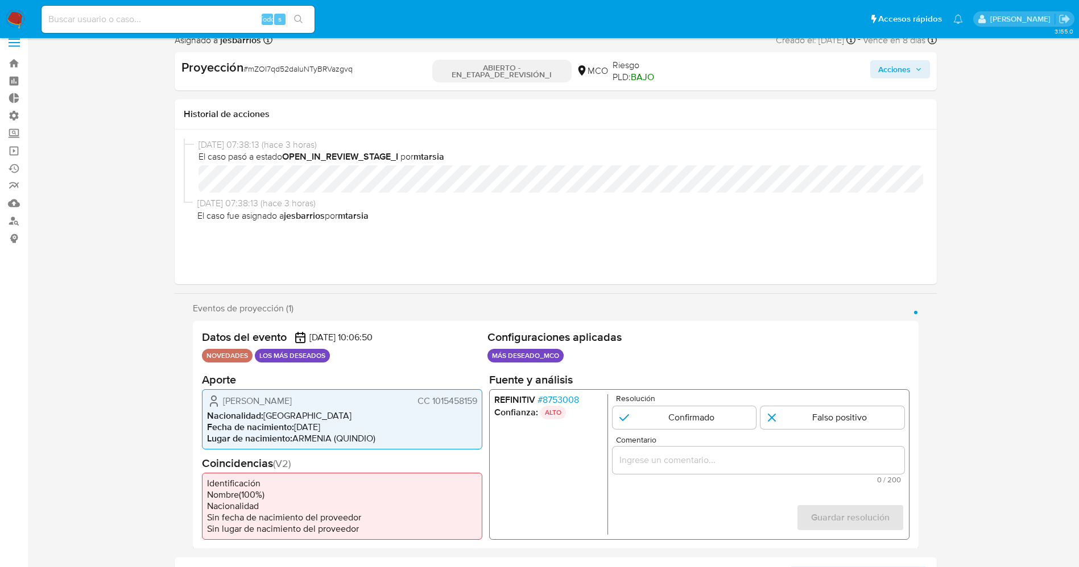
scroll to position [0, 0]
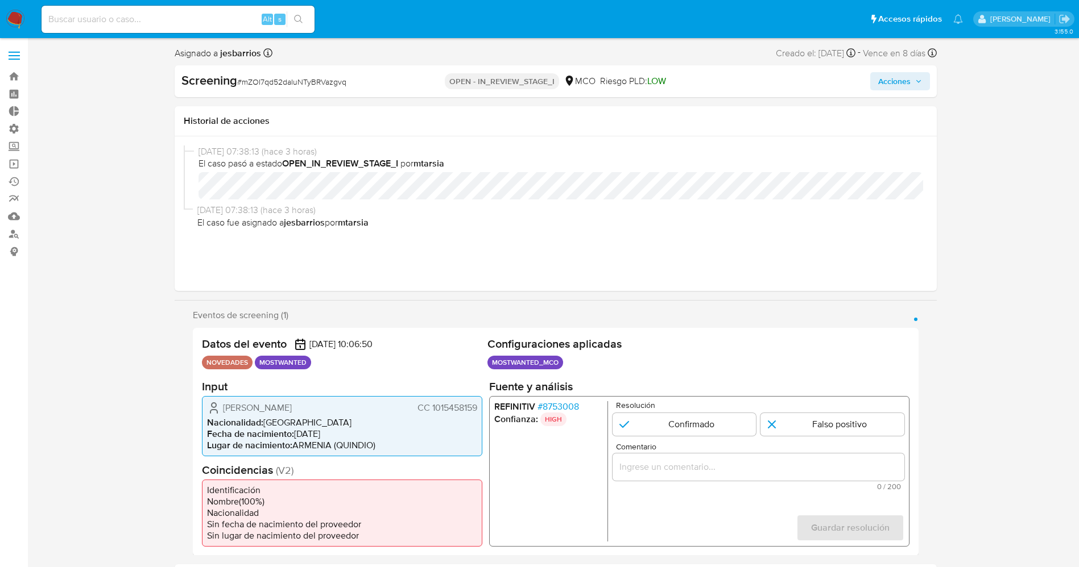
drag, startPoint x: 417, startPoint y: 378, endPoint x: 391, endPoint y: 378, distance: 26.2
click at [391, 378] on div "Datos del evento 26/08/2025 10:06:50 NOVEDADES MOSTWANTED Configuraciones aplic…" at bounding box center [556, 442] width 726 height 228
drag, startPoint x: 569, startPoint y: 405, endPoint x: 548, endPoint y: 406, distance: 21.1
click at [548, 406] on span "# 8753008" at bounding box center [558, 406] width 42 height 11
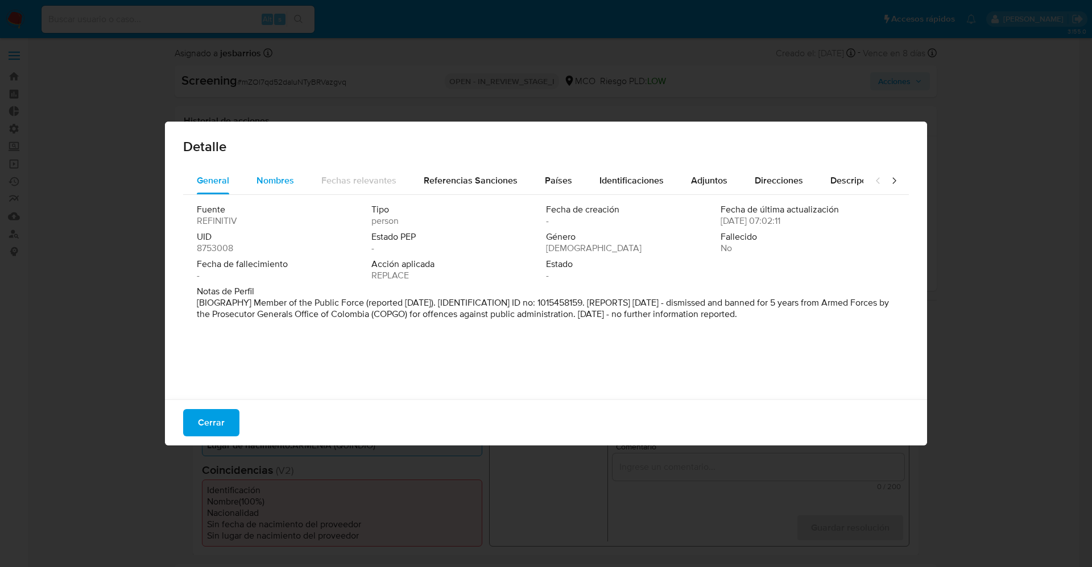
click at [271, 178] on span "Nombres" at bounding box center [275, 180] width 38 height 13
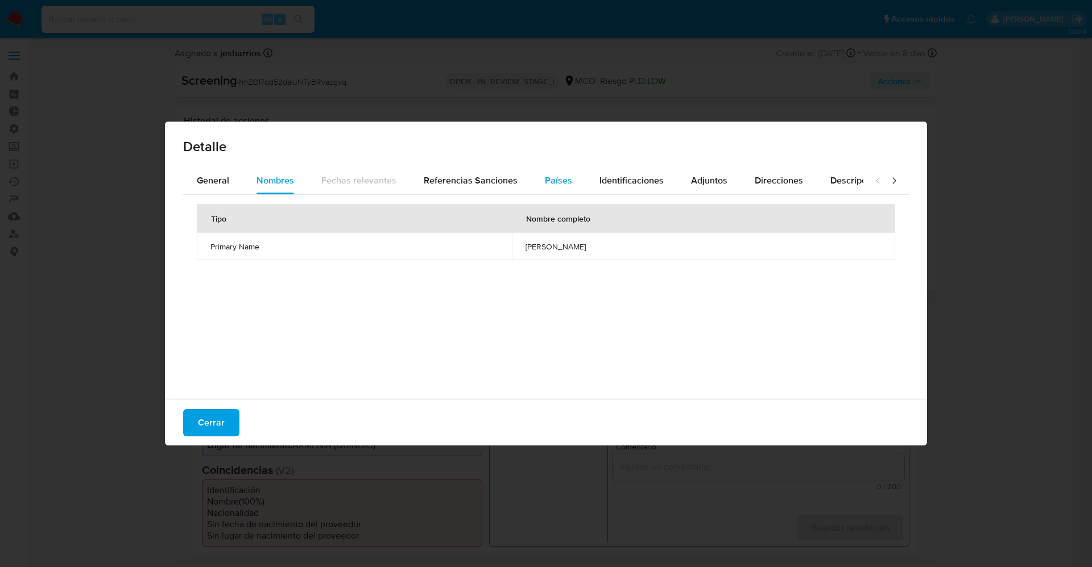
click at [572, 185] on button "Países" at bounding box center [558, 180] width 55 height 27
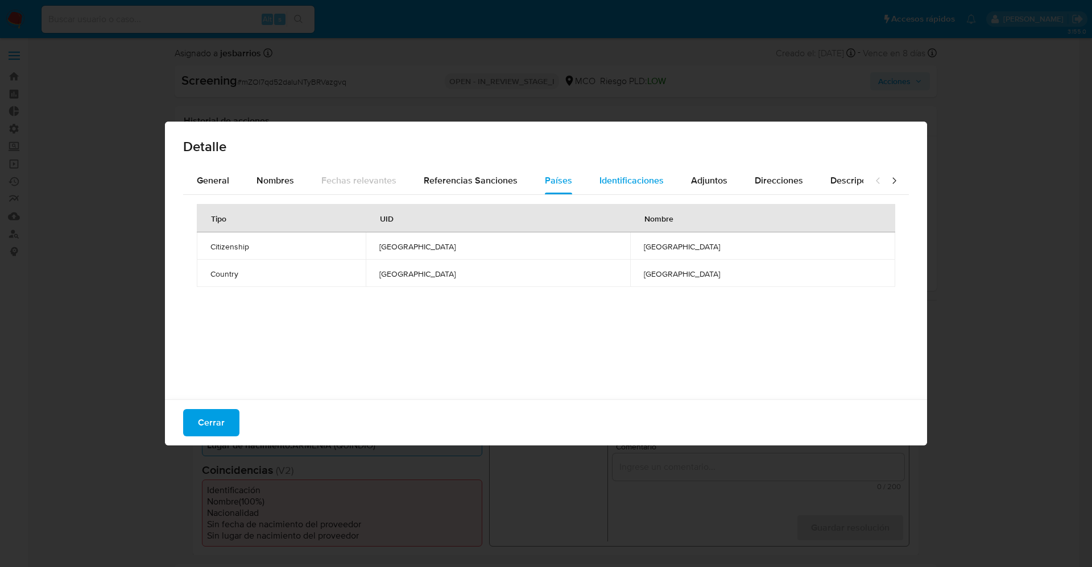
click at [618, 184] on span "Identificaciones" at bounding box center [631, 180] width 64 height 13
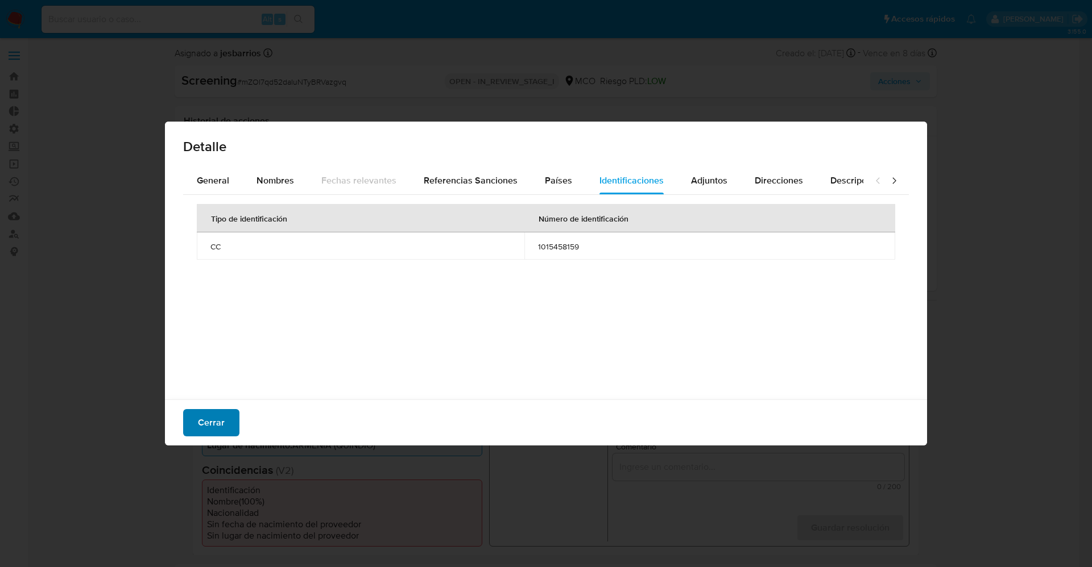
drag, startPoint x: 210, startPoint y: 430, endPoint x: 197, endPoint y: 428, distance: 12.7
click at [197, 428] on button "Cerrar" at bounding box center [211, 422] width 56 height 27
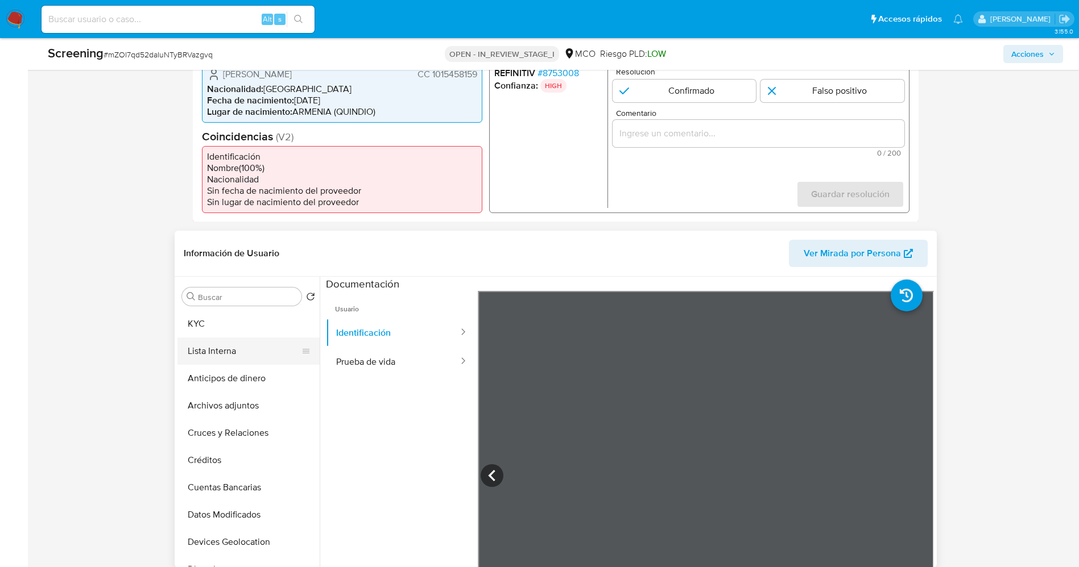
click at [230, 353] on button "Lista Interna" at bounding box center [243, 351] width 133 height 27
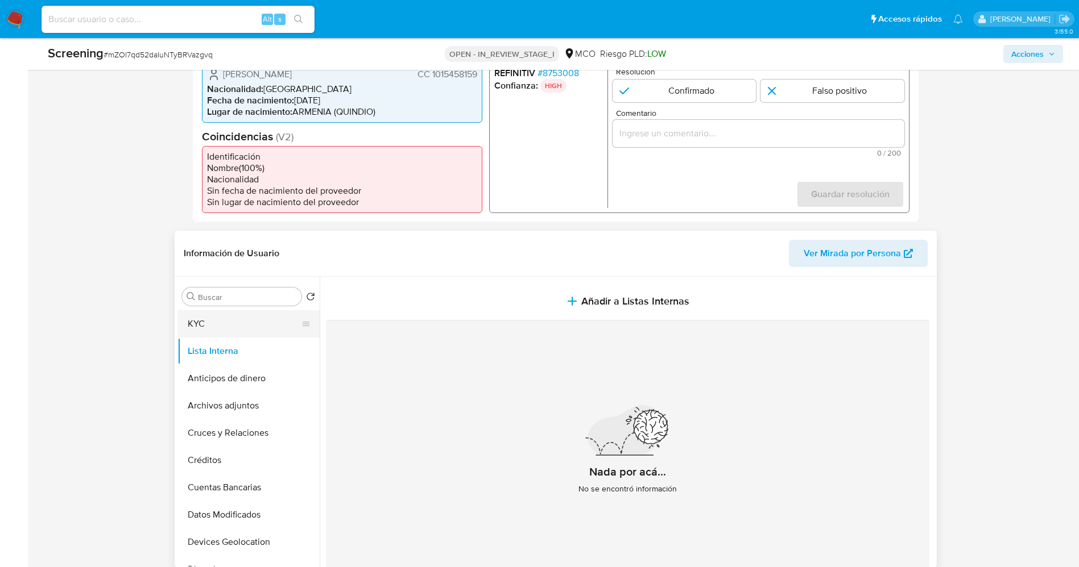
click at [208, 325] on button "KYC" at bounding box center [243, 323] width 133 height 27
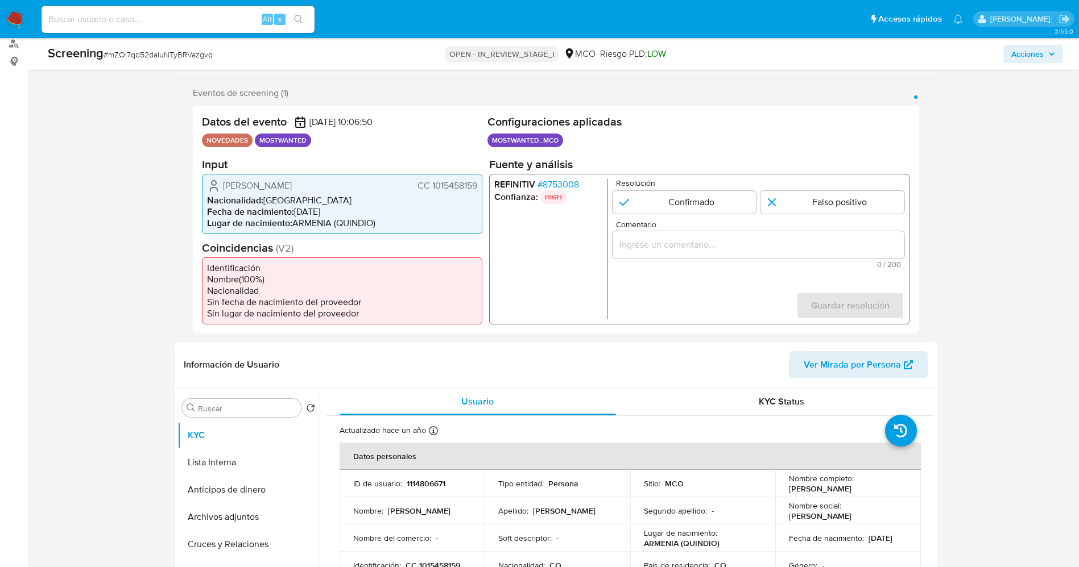
scroll to position [217, 0]
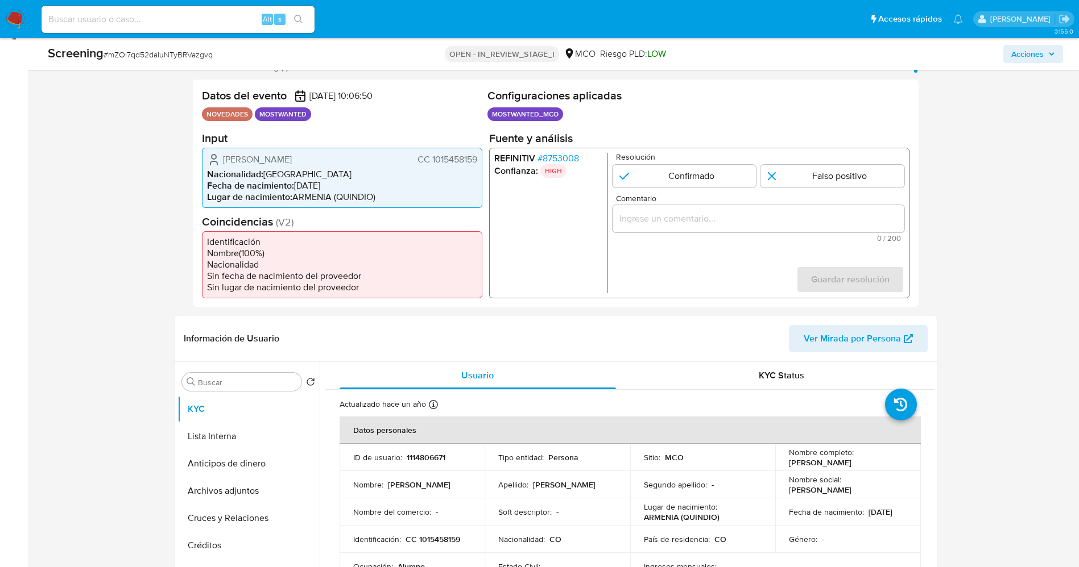
drag, startPoint x: 264, startPoint y: 161, endPoint x: 484, endPoint y: 159, distance: 220.6
click at [484, 158] on div "Datos del evento 26/08/2025 10:06:50 NOVEDADES MOSTWANTED Configuraciones aplic…" at bounding box center [556, 194] width 726 height 228
click at [561, 156] on span "# 8753008" at bounding box center [558, 157] width 42 height 11
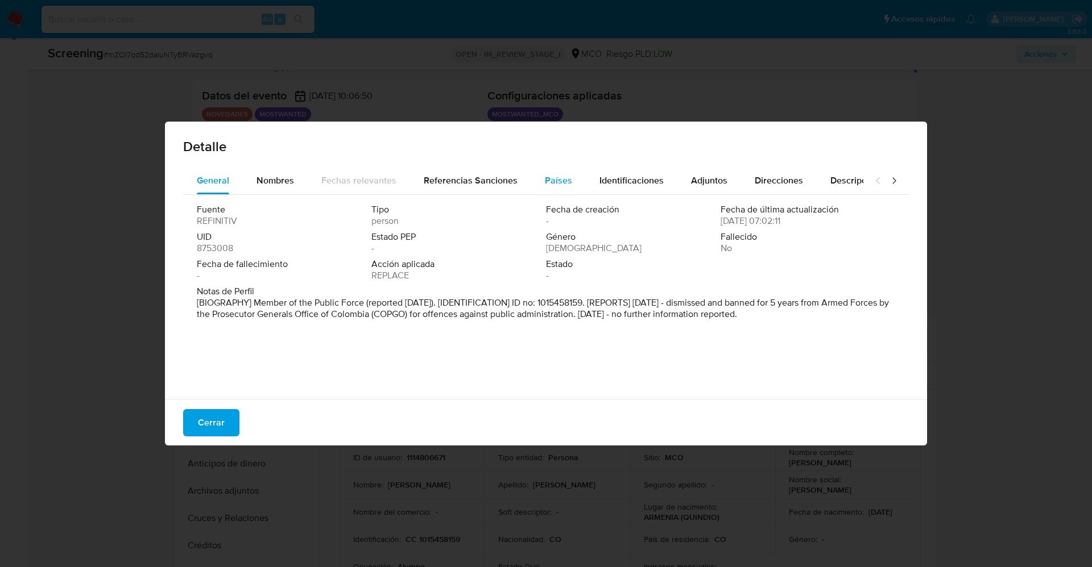
click at [555, 174] on span "Países" at bounding box center [558, 180] width 27 height 13
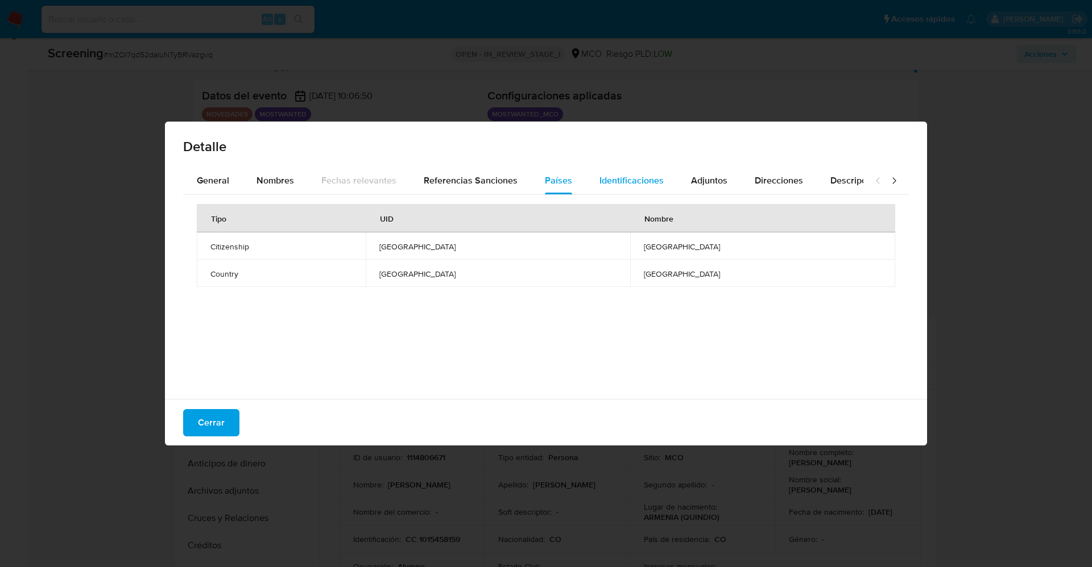
click at [618, 179] on span "Identificaciones" at bounding box center [631, 180] width 64 height 13
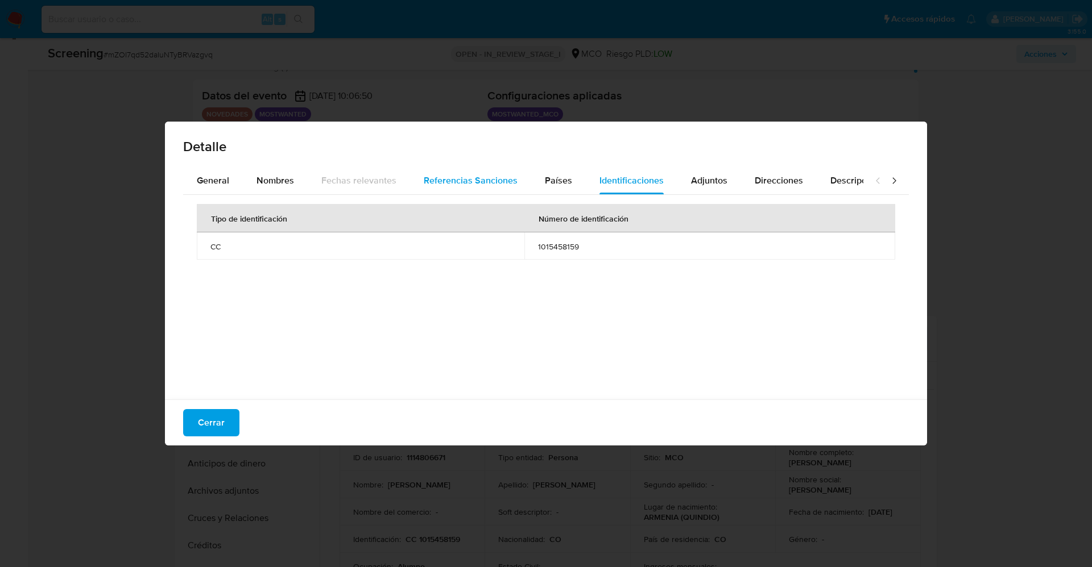
click at [449, 177] on span "Referencias Sanciones" at bounding box center [471, 180] width 94 height 13
click at [190, 416] on button "Cerrar" at bounding box center [211, 422] width 56 height 27
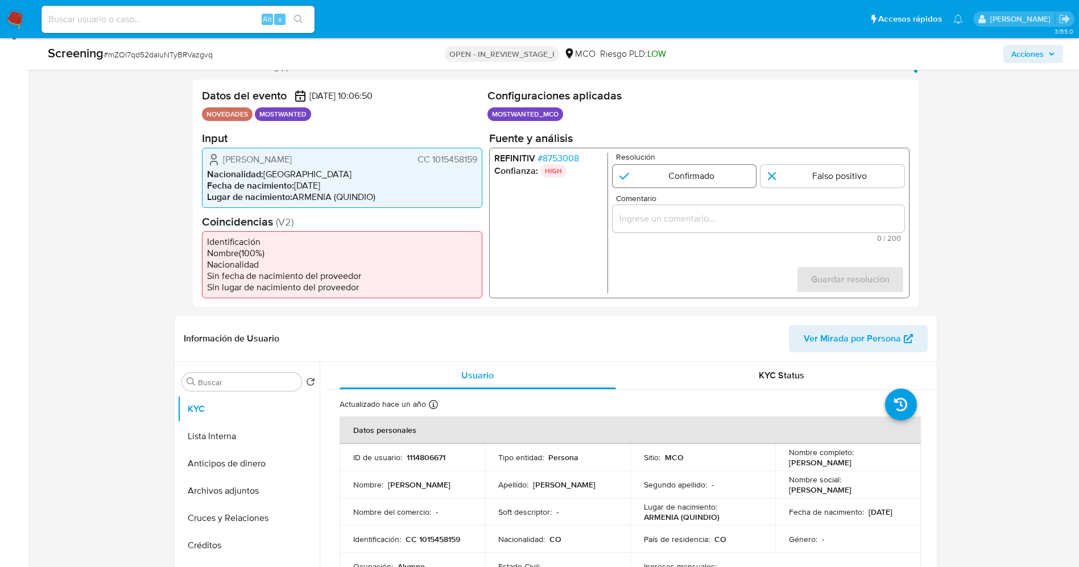
click at [690, 184] on input "1 de 1" at bounding box center [684, 175] width 144 height 23
radio input "true"
click at [684, 208] on div "1 de 1" at bounding box center [758, 218] width 292 height 27
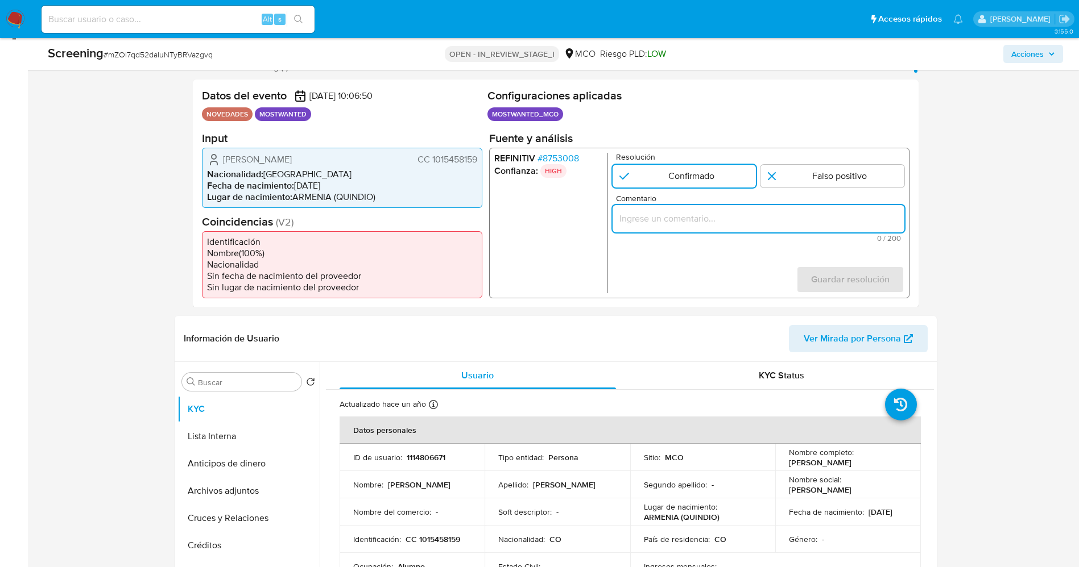
click at [689, 213] on input "Comentario" at bounding box center [758, 218] width 292 height 15
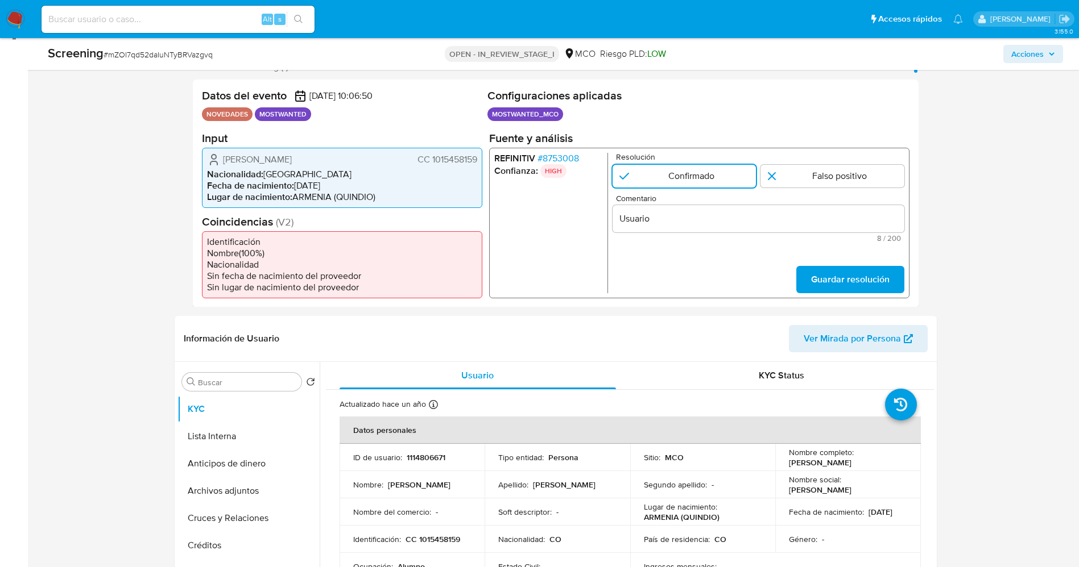
drag, startPoint x: 225, startPoint y: 160, endPoint x: 457, endPoint y: 155, distance: 232.0
click at [478, 158] on div "Omar Junior Marin Aguirre CC 1015458159 Nacionalidad : Colombia Fecha de nacimi…" at bounding box center [342, 177] width 280 height 60
click at [712, 207] on div "Usuario" at bounding box center [758, 218] width 292 height 27
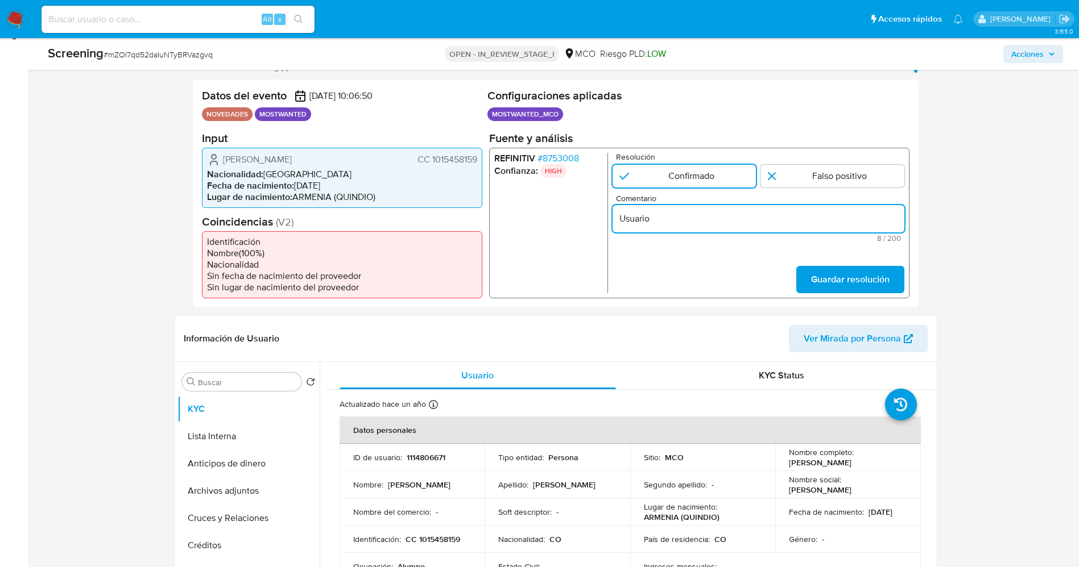
click at [715, 226] on input "Usuario" at bounding box center [758, 218] width 292 height 15
paste input "Omar Junior Marin Aguirre CC 1015458159"
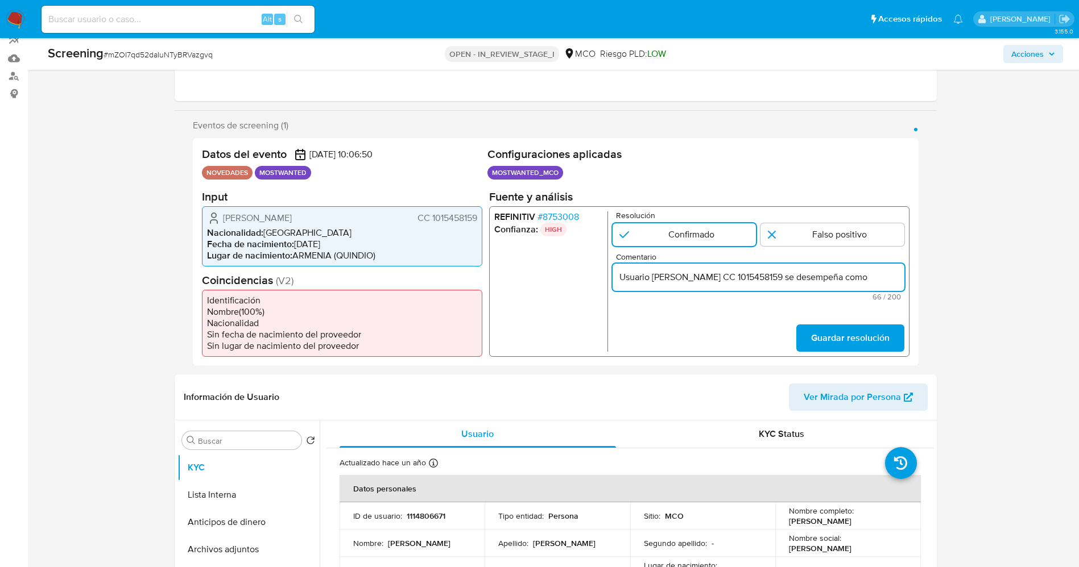
scroll to position [131, 0]
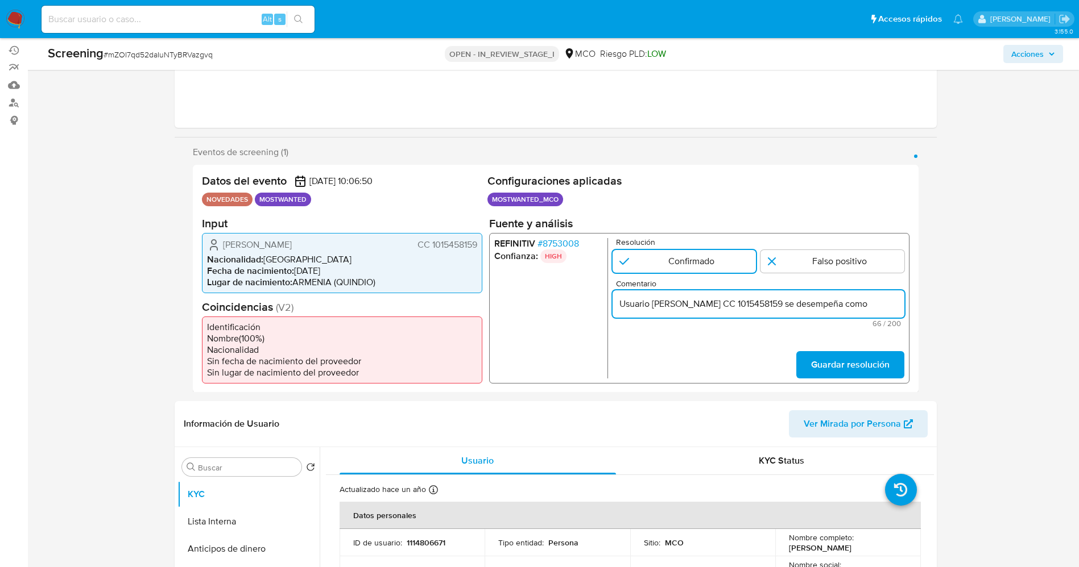
drag, startPoint x: 821, startPoint y: 306, endPoint x: 946, endPoint y: 306, distance: 124.5
type input "Usuario Omar Junior Marin Aguirre CC 1015458159 se encuentra listado en la actu…"
click at [896, 361] on button "Guardar resolución" at bounding box center [850, 364] width 108 height 27
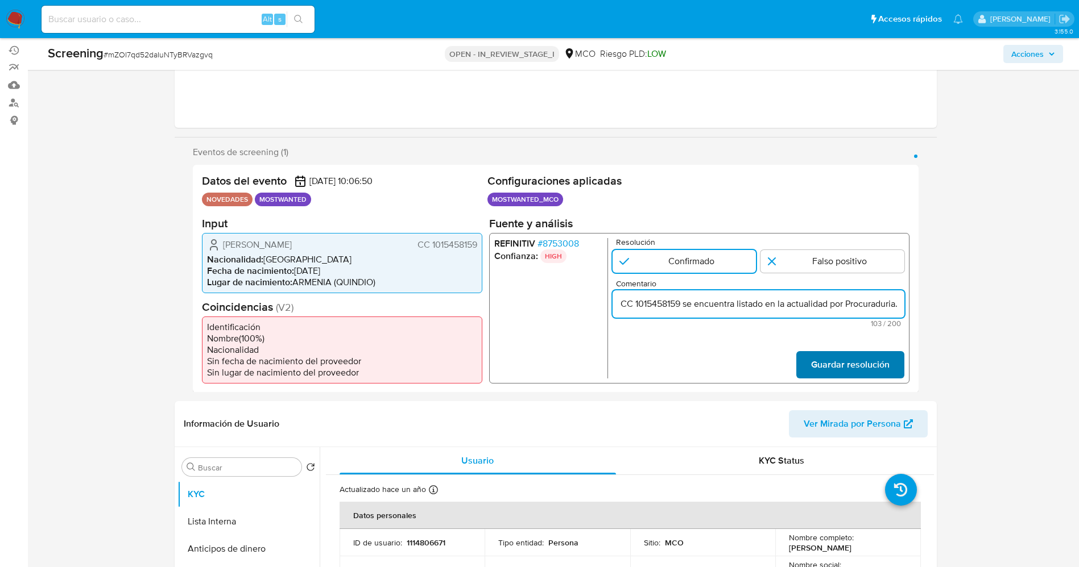
scroll to position [0, 0]
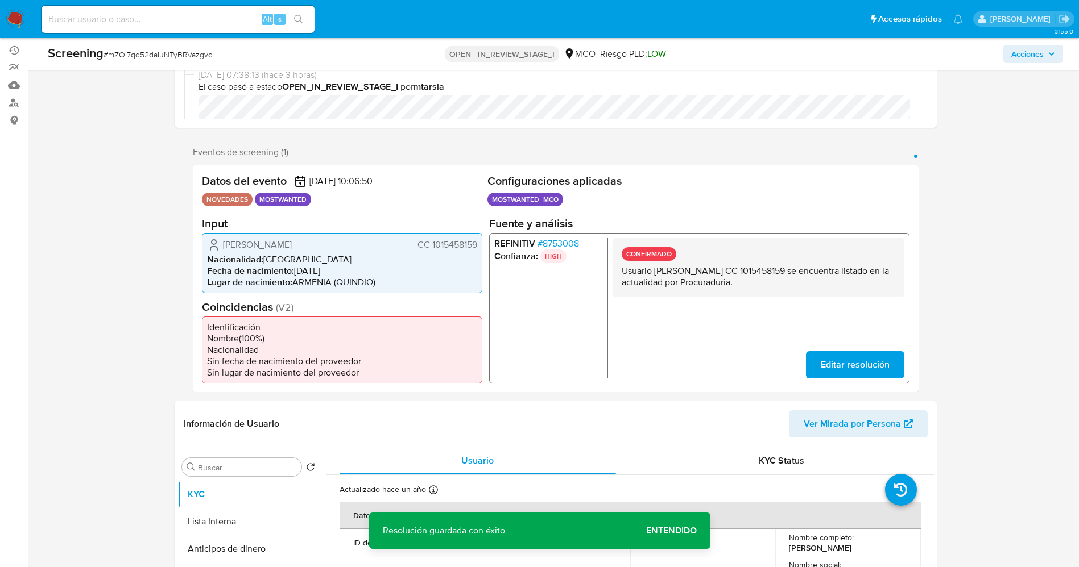
drag, startPoint x: 622, startPoint y: 271, endPoint x: 735, endPoint y: 275, distance: 113.2
click at [806, 283] on p "Usuario Omar Junior Marin Aguirre CC 1015458159 se encuentra listado en la actu…" at bounding box center [758, 276] width 274 height 23
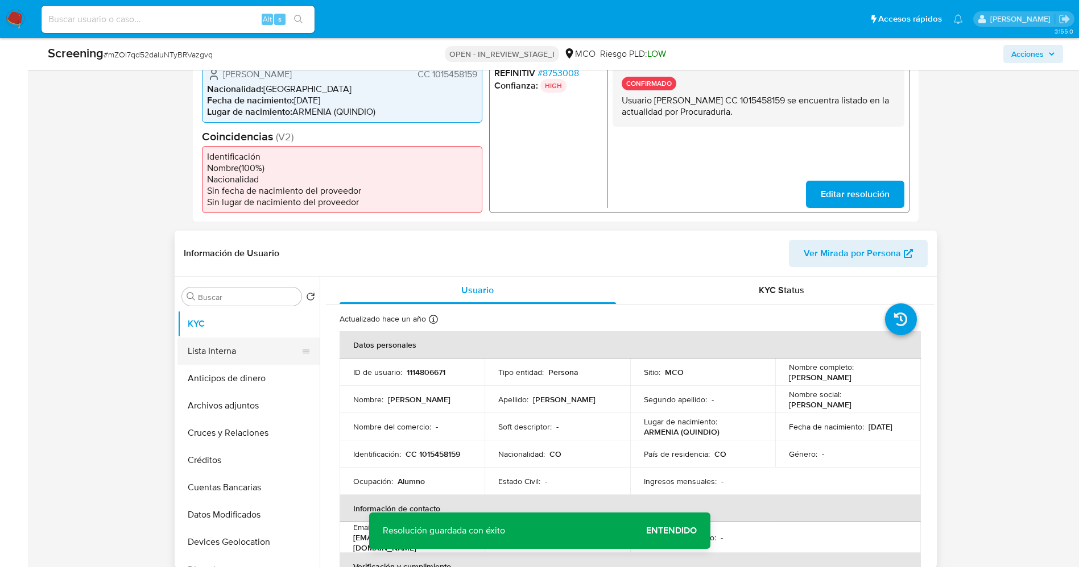
click at [222, 348] on button "Lista Interna" at bounding box center [243, 351] width 133 height 27
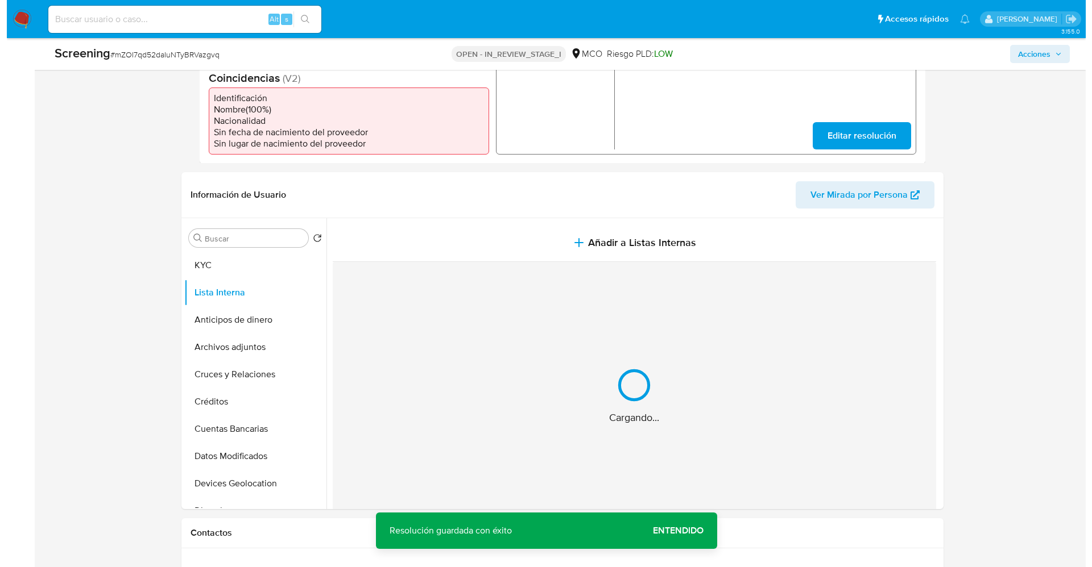
scroll to position [387, 0]
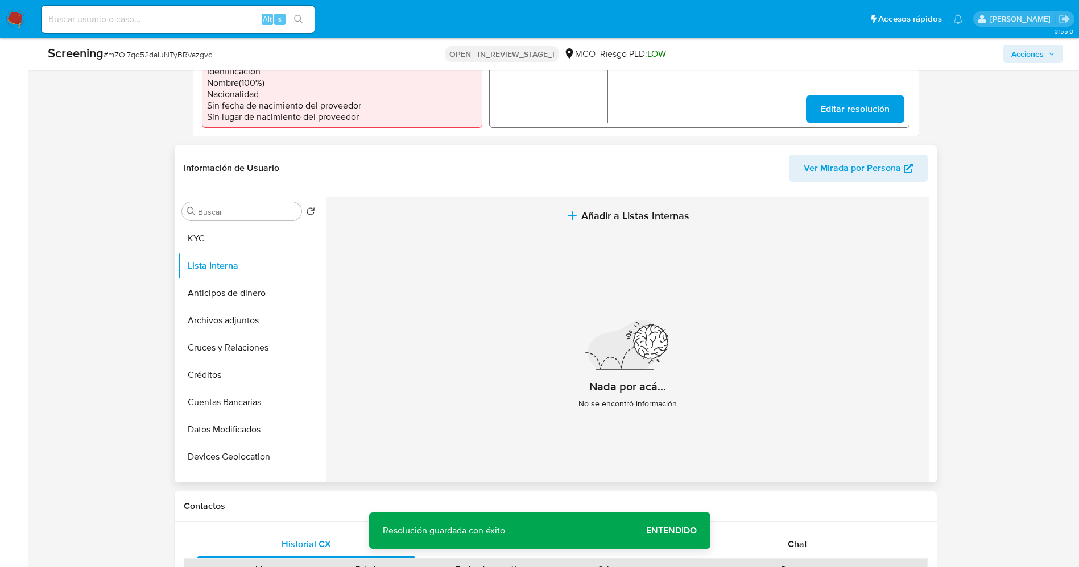
click at [507, 215] on button "Añadir a Listas Internas" at bounding box center [627, 216] width 603 height 38
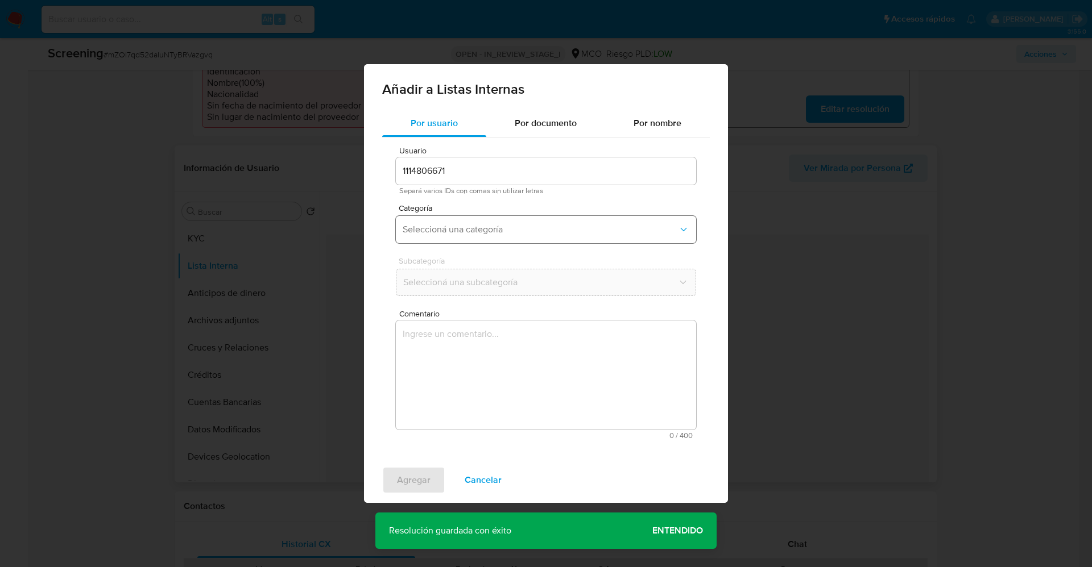
click at [473, 233] on span "Seleccioná una categoría" at bounding box center [540, 229] width 275 height 11
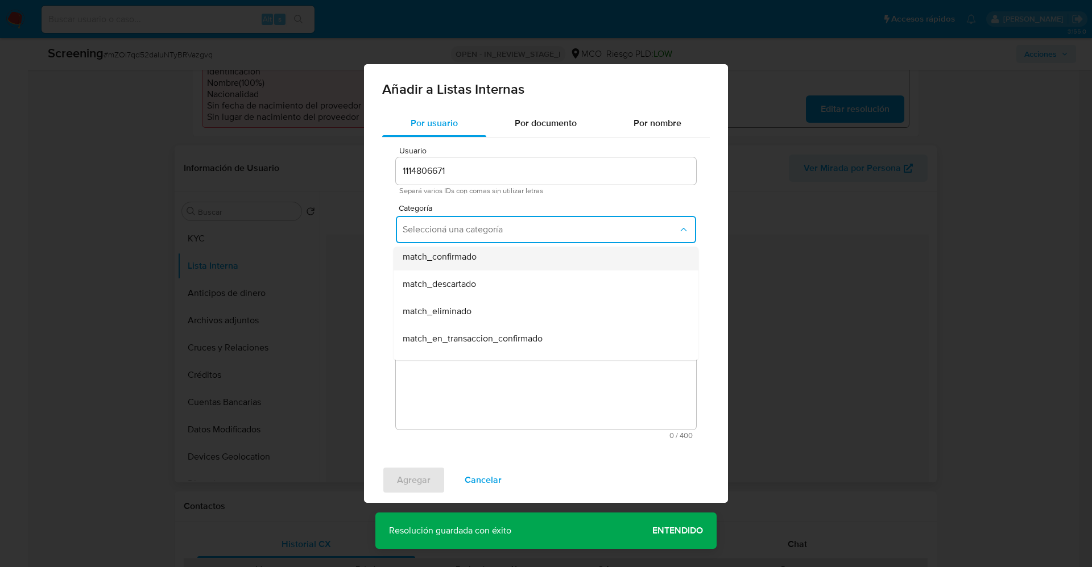
click at [479, 260] on div "match_confirmado" at bounding box center [543, 256] width 280 height 27
click at [479, 284] on span "Seleccioná una subcategoría" at bounding box center [540, 282] width 275 height 11
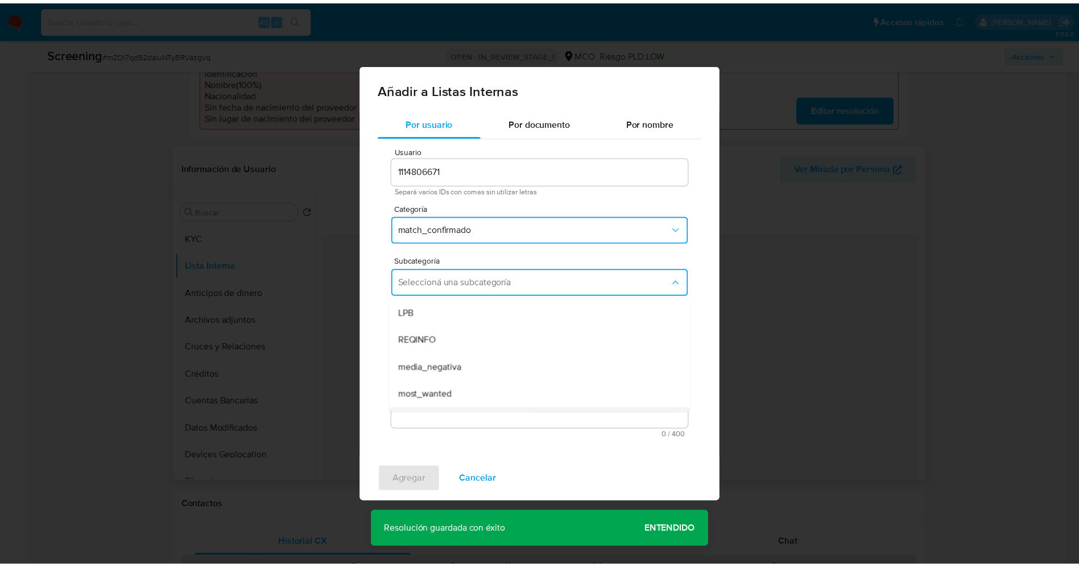
scroll to position [77, 0]
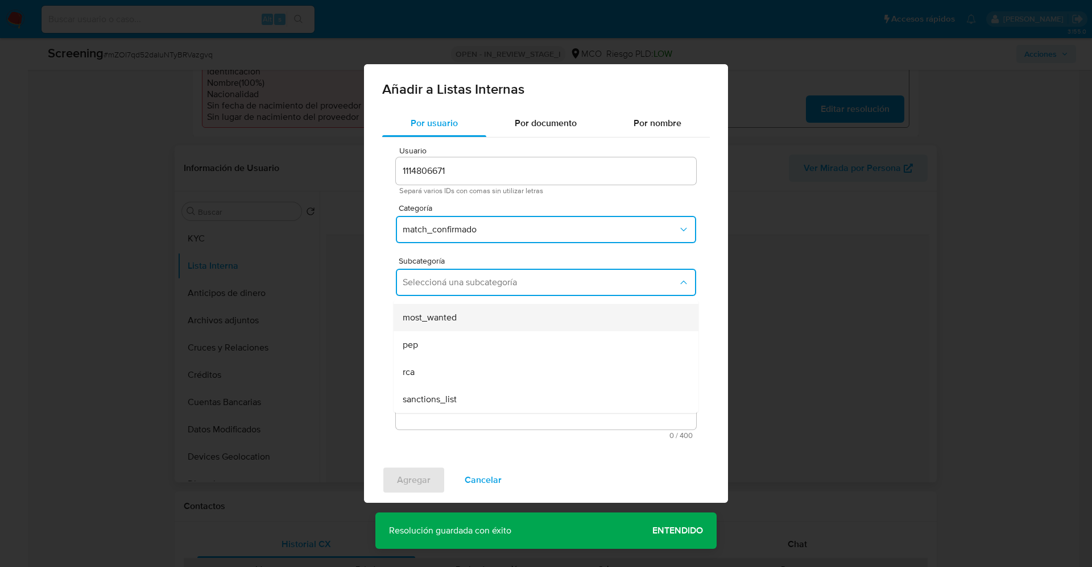
click at [449, 325] on div "most_wanted" at bounding box center [543, 317] width 280 height 27
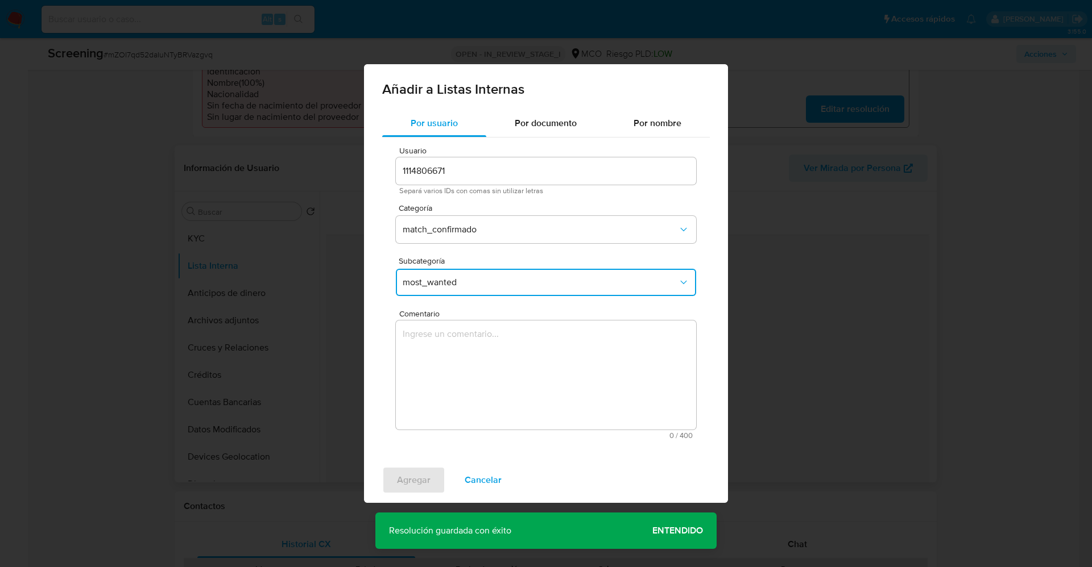
click at [448, 347] on textarea "Comentario" at bounding box center [546, 375] width 300 height 109
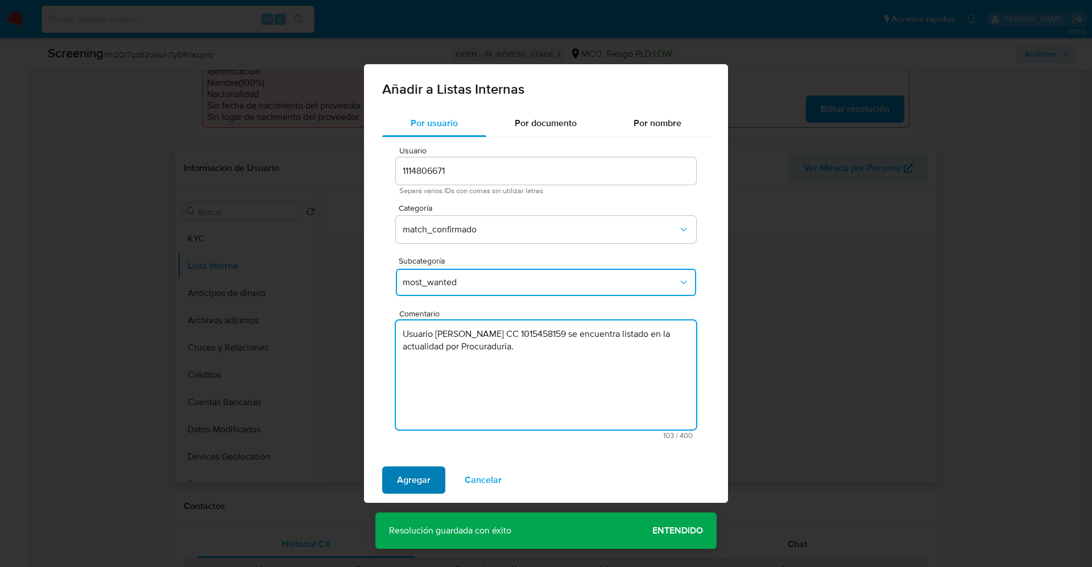
type textarea "Usuario Omar Junior Marin Aguirre CC 1015458159 se encuentra listado en la actu…"
click at [419, 483] on span "Agregar" at bounding box center [414, 480] width 34 height 25
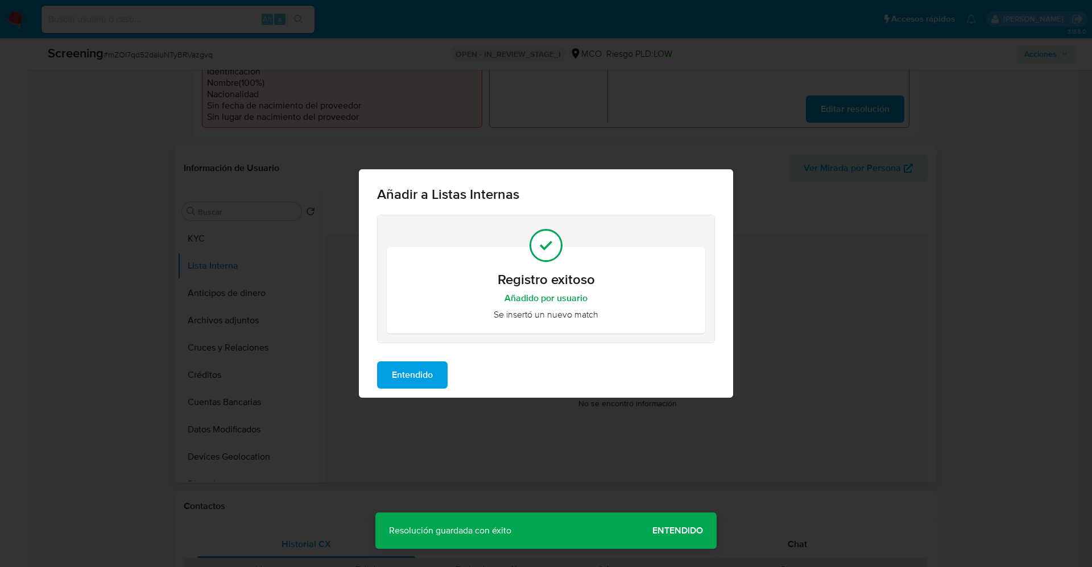
click at [412, 387] on span "Entendido" at bounding box center [412, 375] width 41 height 25
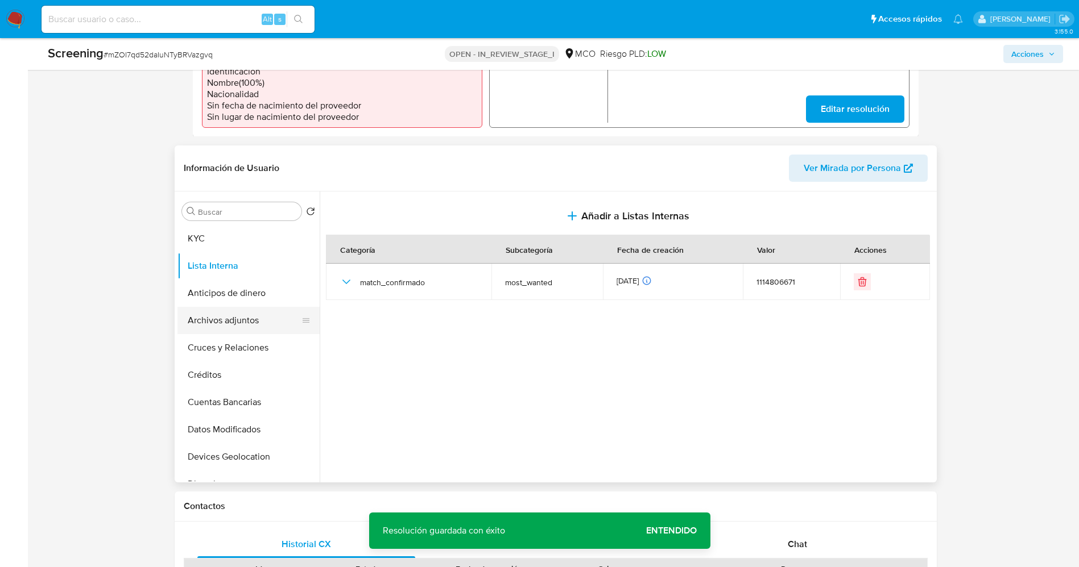
click at [219, 314] on button "Archivos adjuntos" at bounding box center [243, 320] width 133 height 27
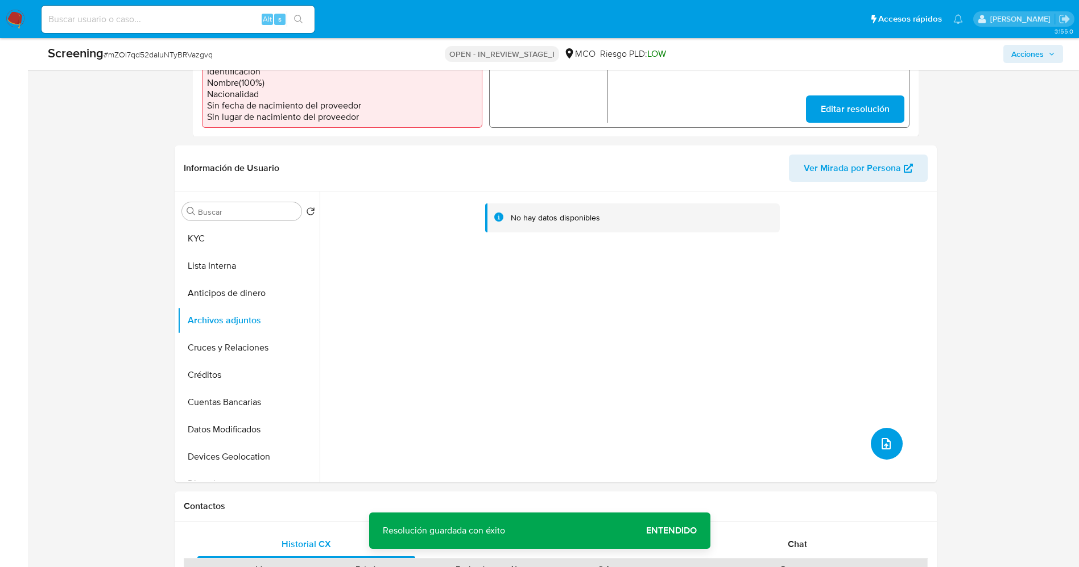
click at [883, 449] on icon "upload-file" at bounding box center [886, 444] width 14 height 14
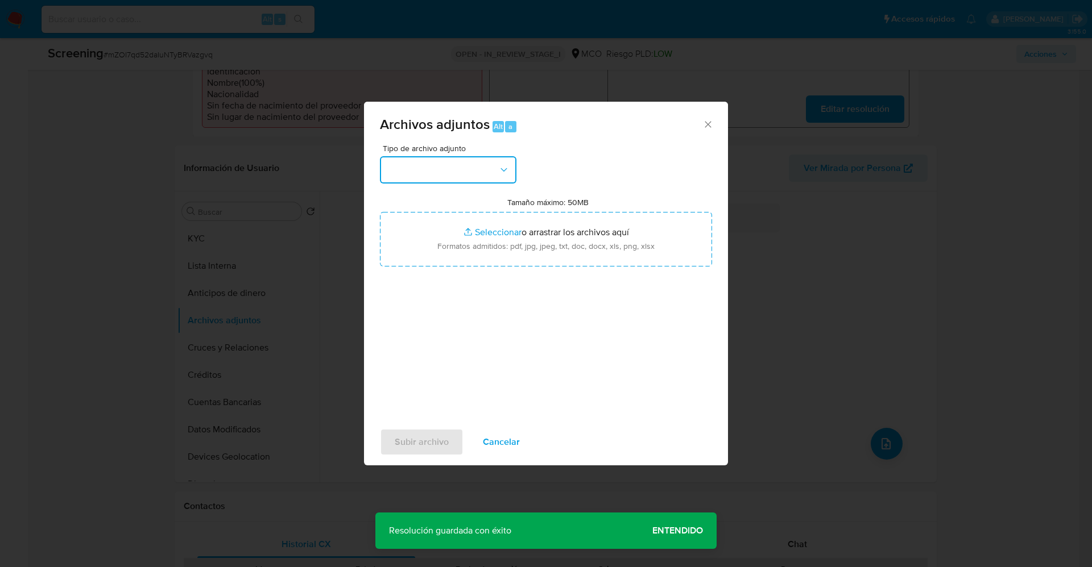
click at [455, 179] on button "button" at bounding box center [448, 169] width 136 height 27
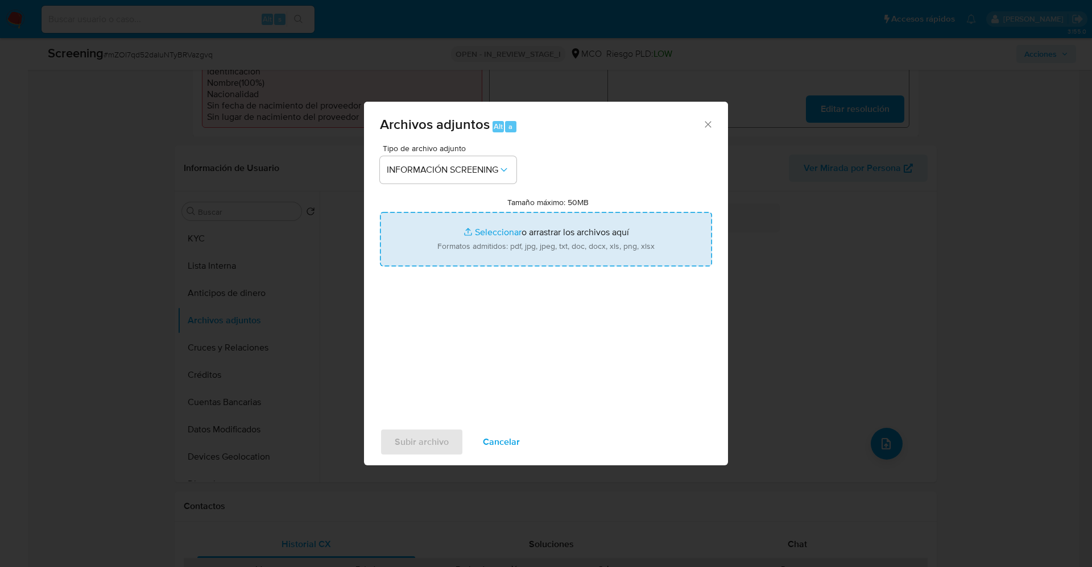
type input "C:\fakepath\_Omar Junior Marín Aguirre_ lavado de dinero - Buscar con Google.pdf"
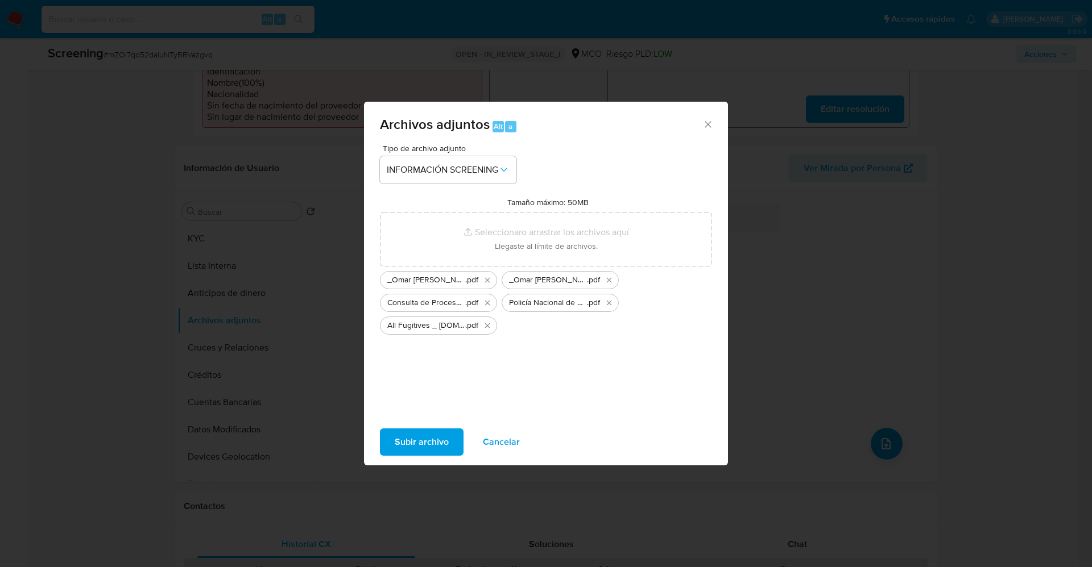
click at [391, 441] on button "Subir archivo" at bounding box center [422, 442] width 84 height 27
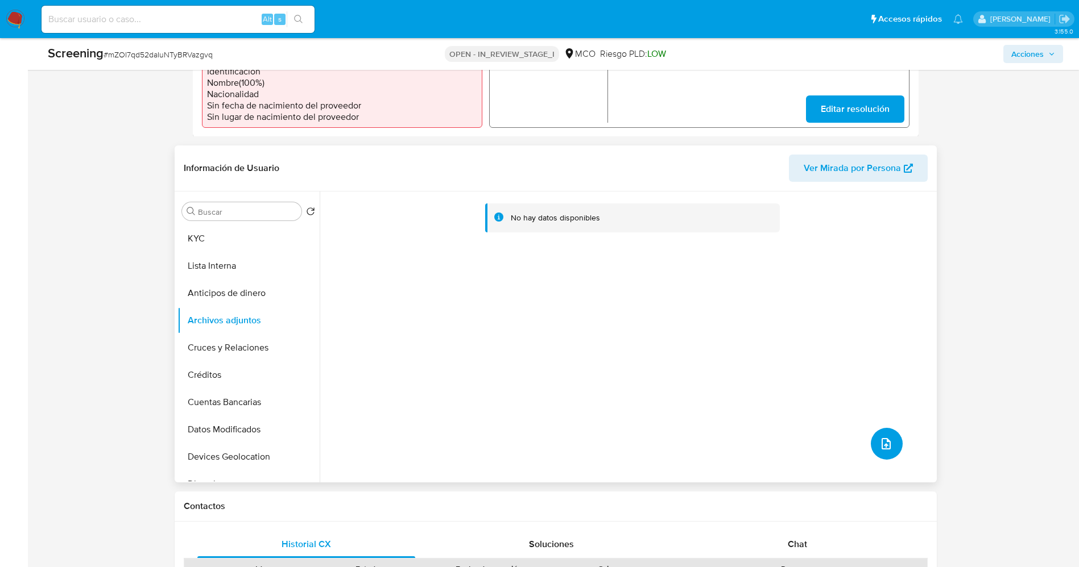
click at [879, 440] on icon "upload-file" at bounding box center [886, 444] width 14 height 14
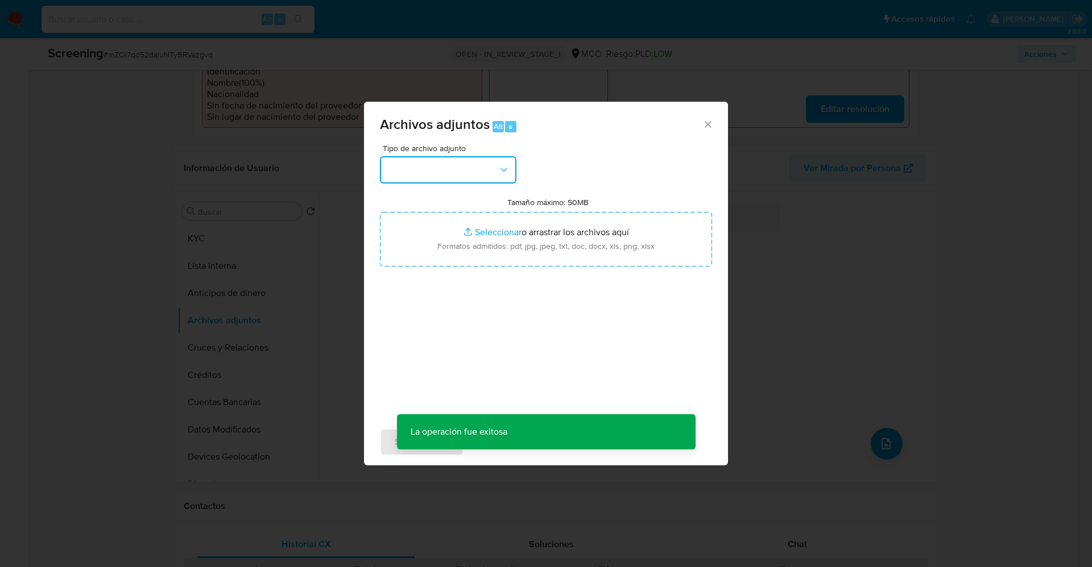
click at [455, 172] on button "button" at bounding box center [448, 169] width 136 height 27
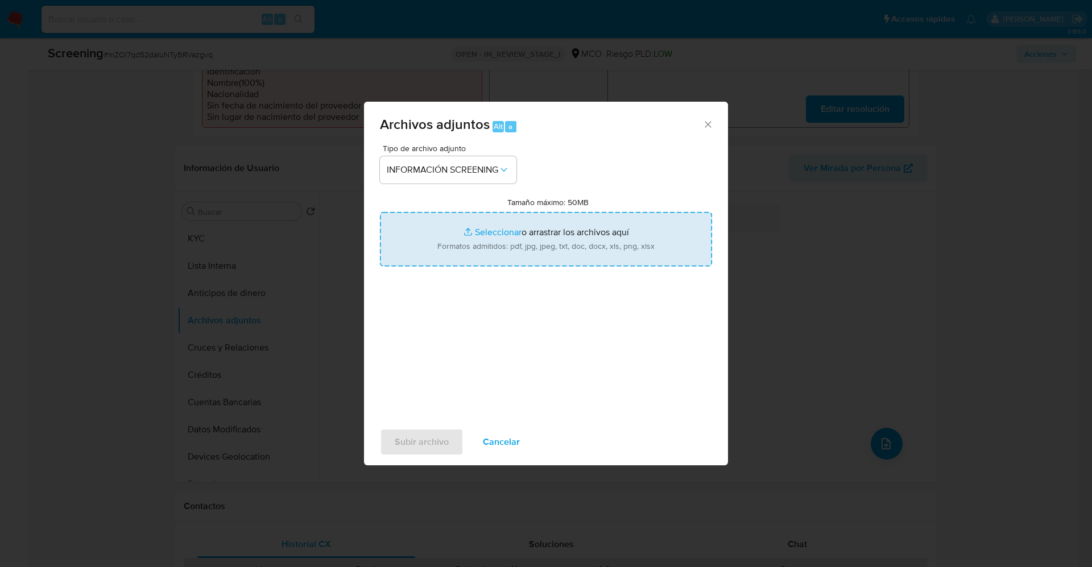
type input "C:\fakepath\Fugitives FBI.pdf"
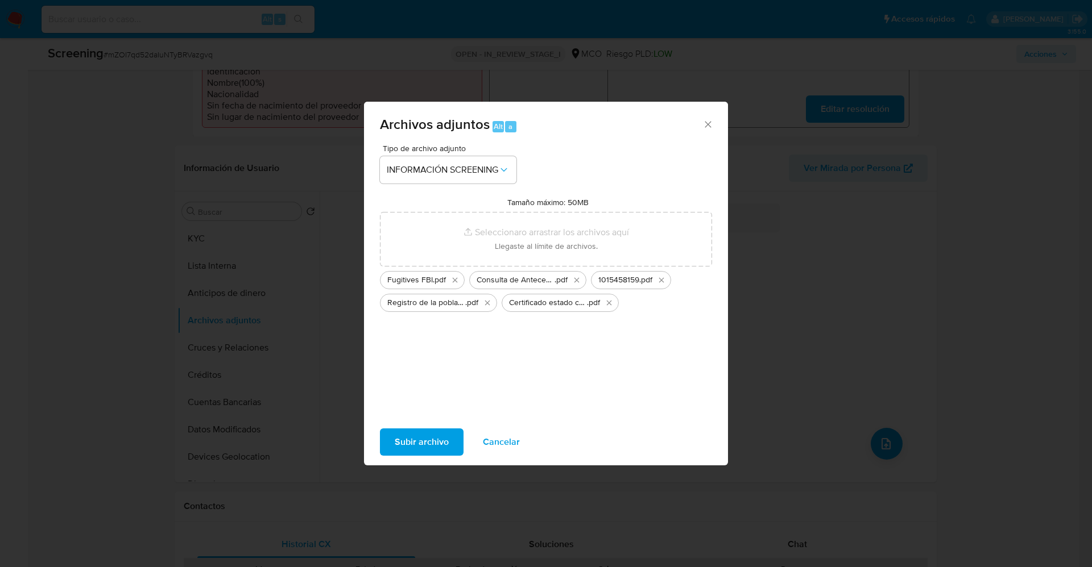
click at [424, 448] on span "Subir archivo" at bounding box center [422, 442] width 54 height 25
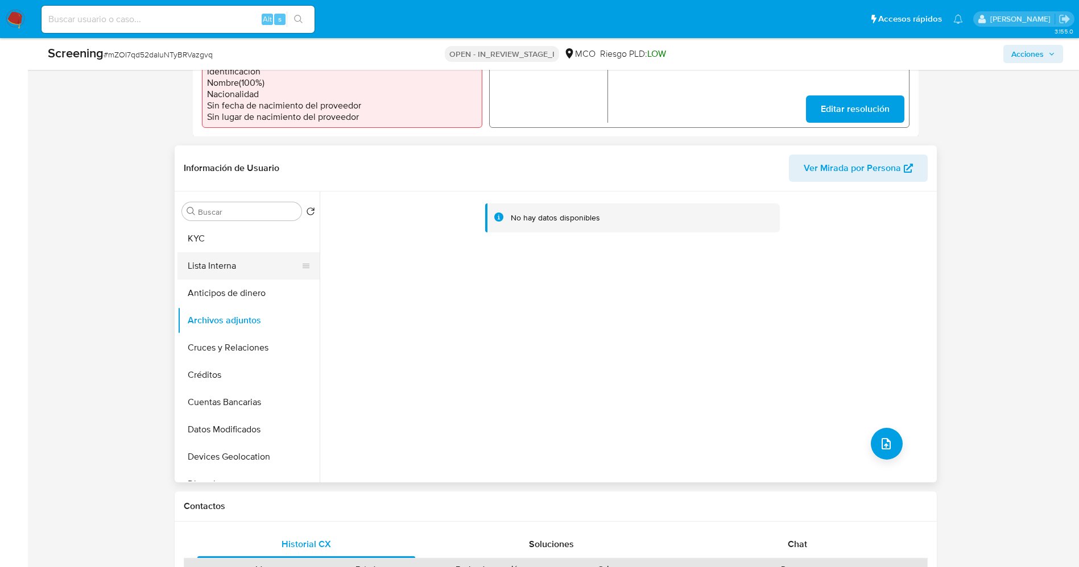
click at [213, 270] on button "Lista Interna" at bounding box center [243, 265] width 133 height 27
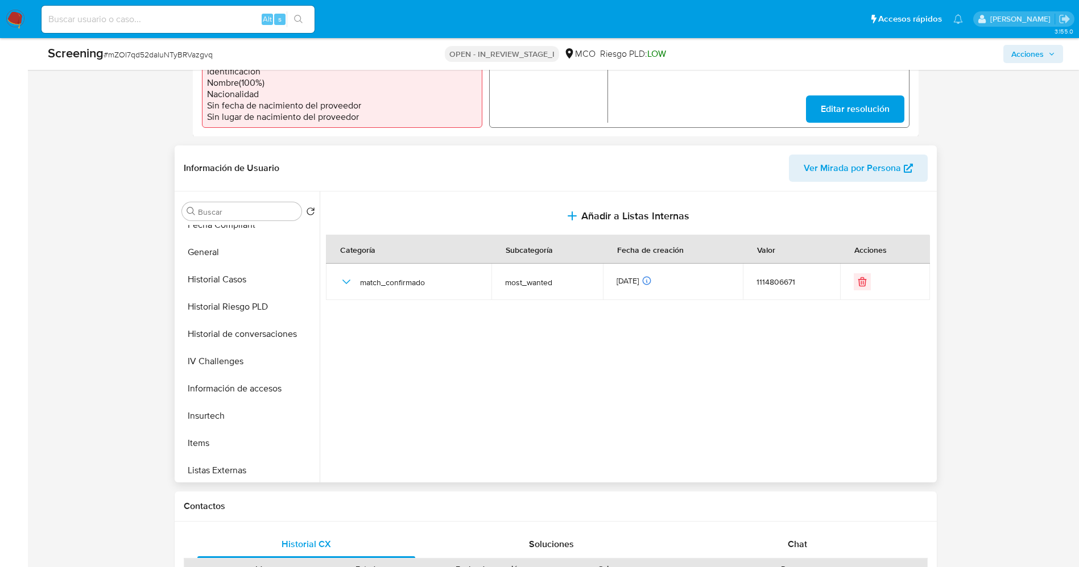
scroll to position [426, 0]
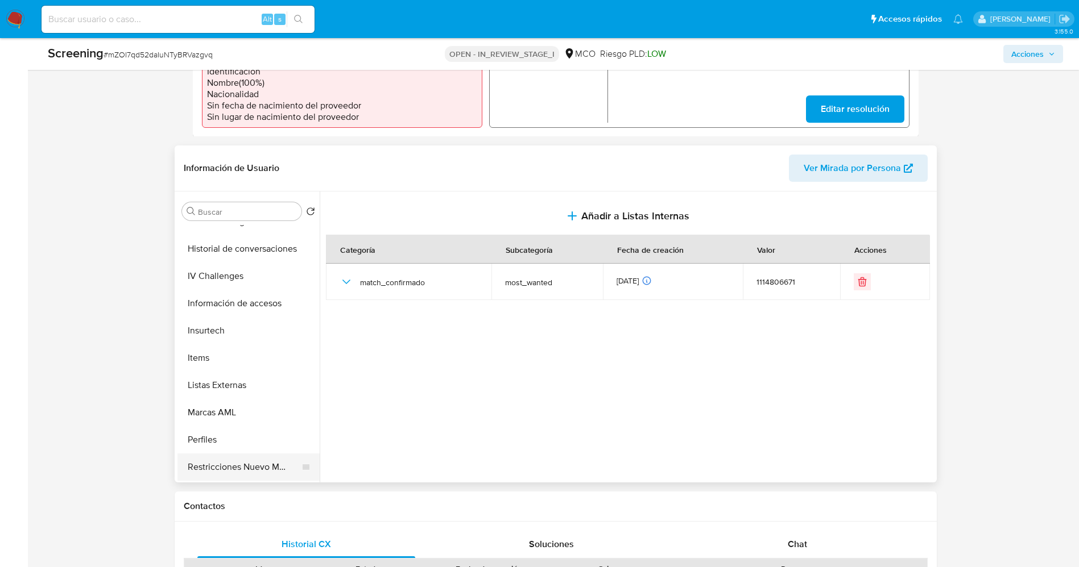
click at [233, 459] on button "Restricciones Nuevo Mundo" at bounding box center [243, 467] width 133 height 27
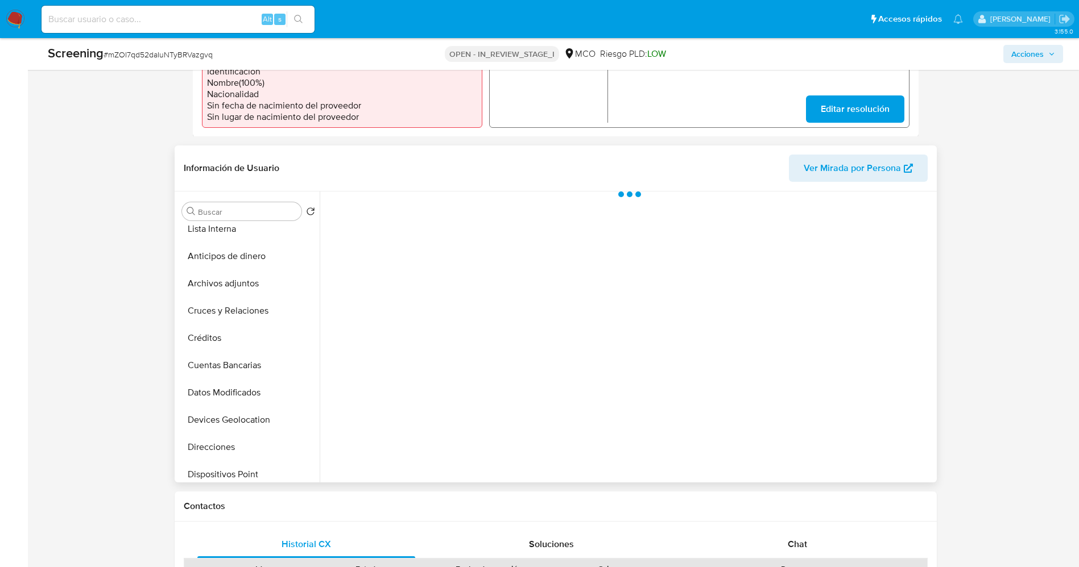
scroll to position [0, 0]
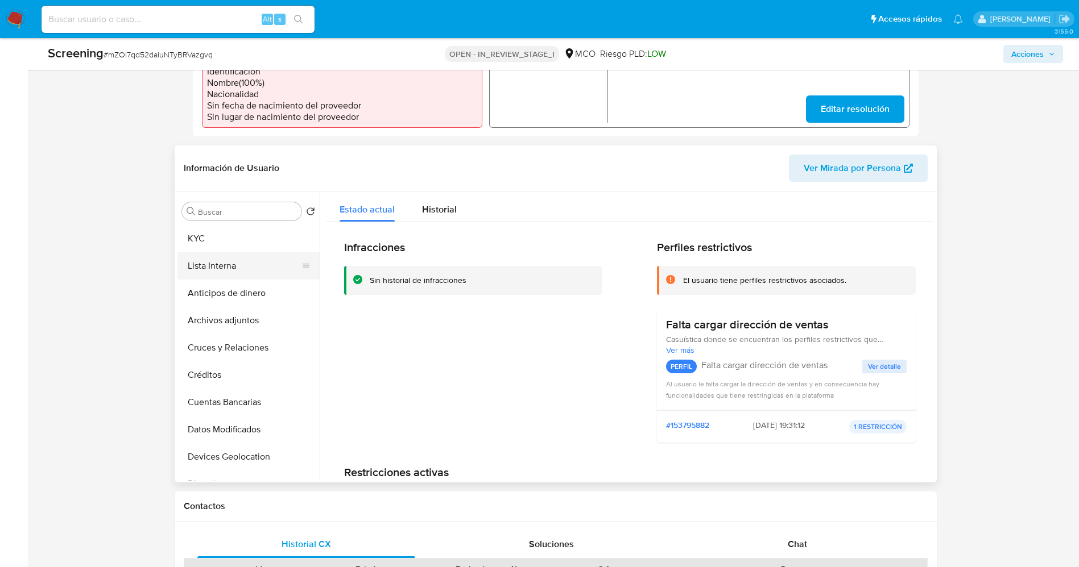
click at [230, 263] on button "Lista Interna" at bounding box center [243, 265] width 133 height 27
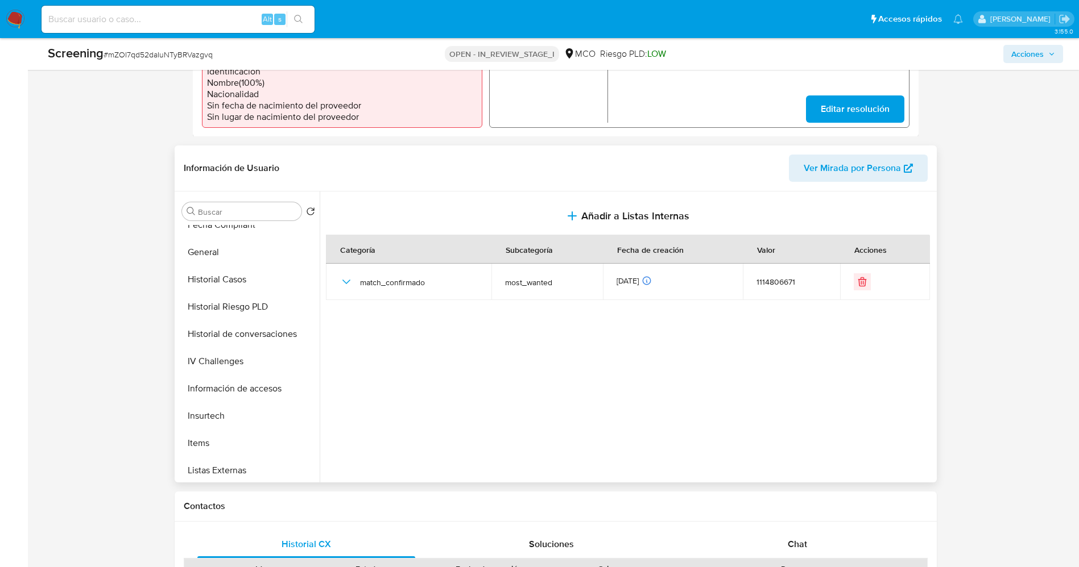
scroll to position [480, 0]
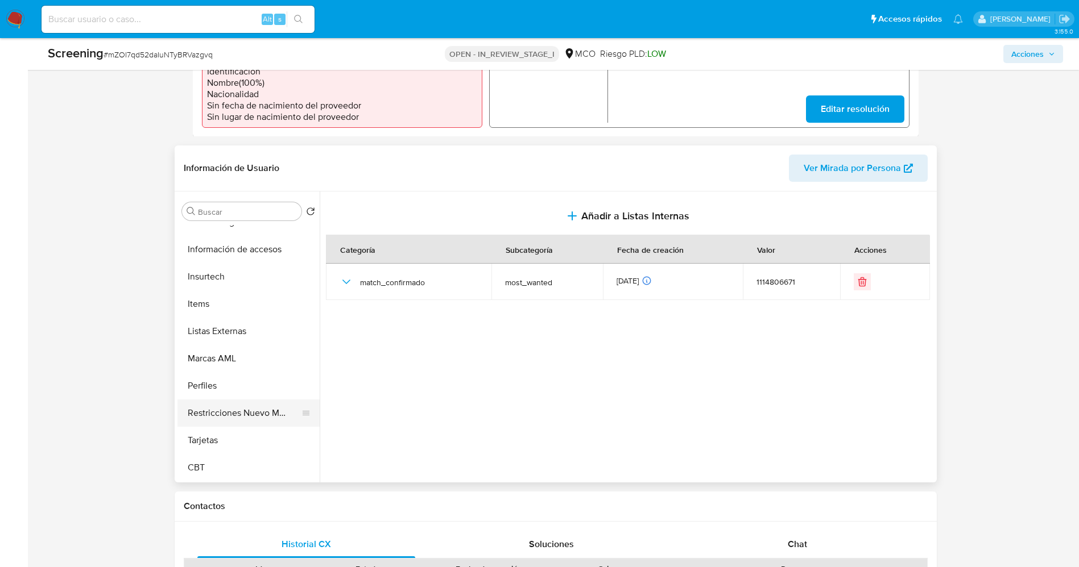
click at [244, 420] on button "Restricciones Nuevo Mundo" at bounding box center [243, 413] width 133 height 27
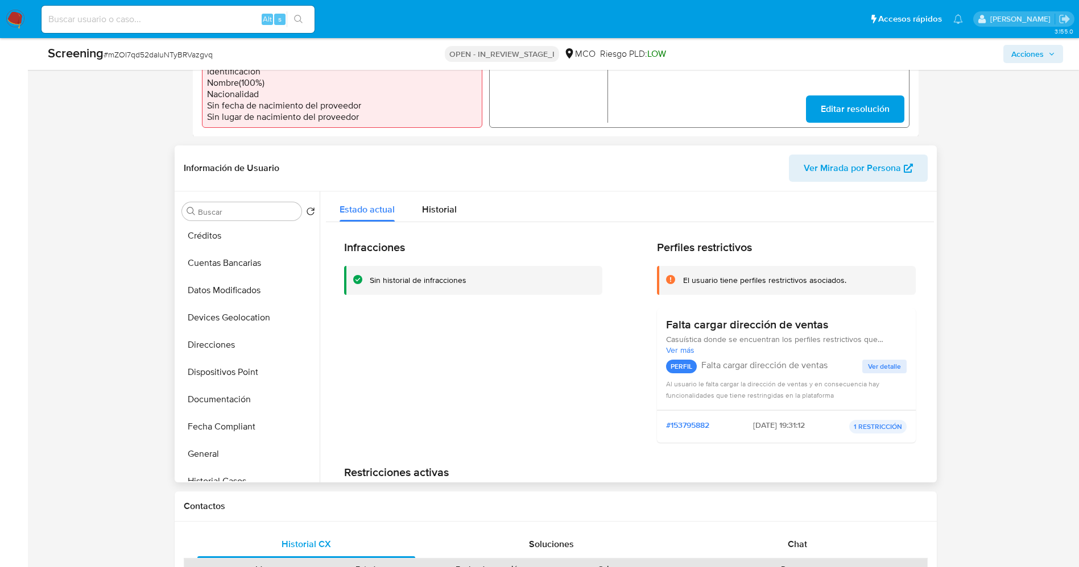
scroll to position [0, 0]
click at [233, 266] on button "Lista Interna" at bounding box center [243, 265] width 133 height 27
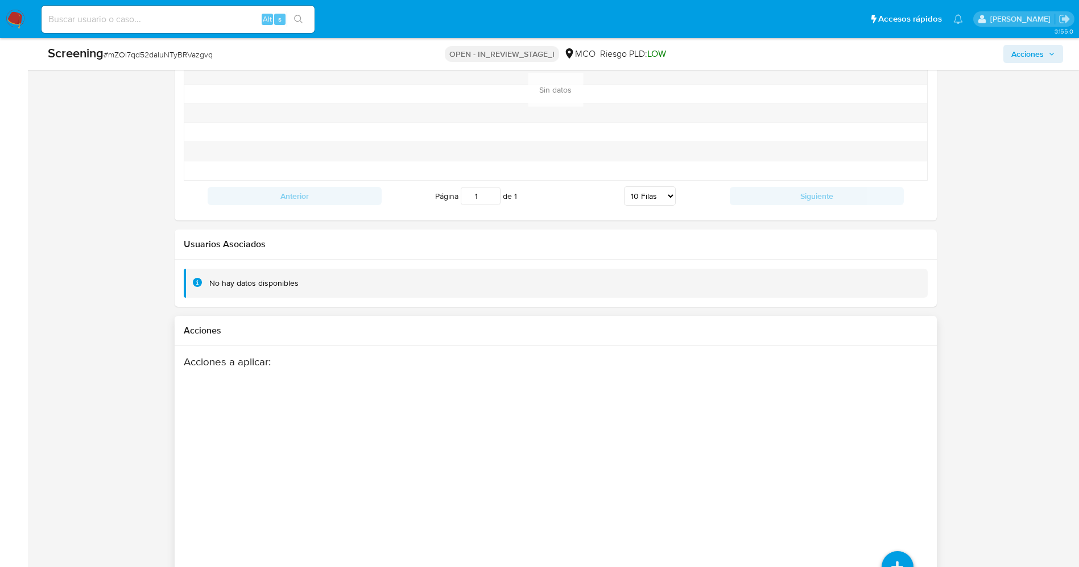
scroll to position [1619, 0]
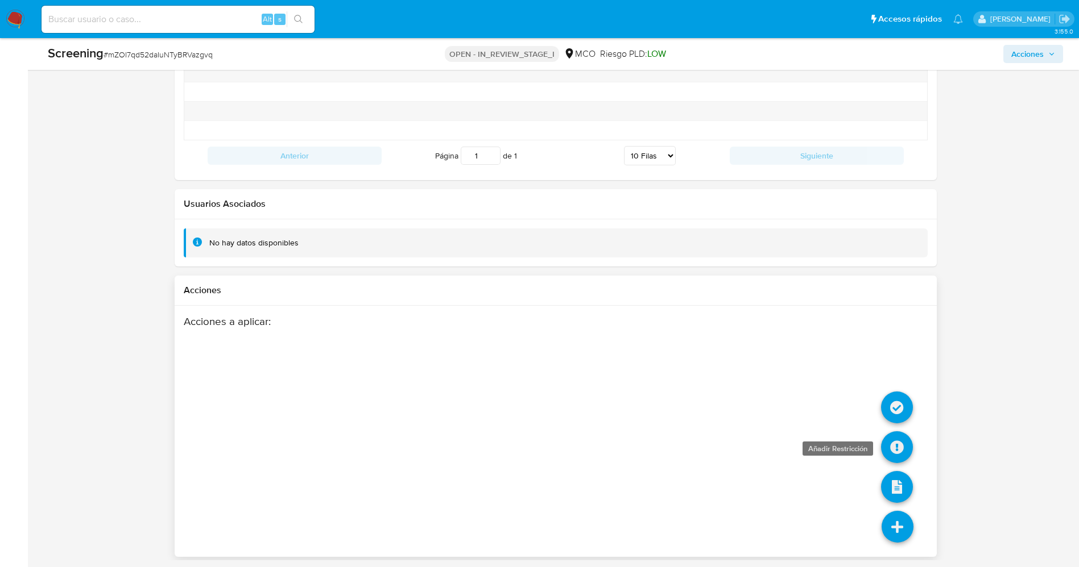
click at [892, 445] on icon at bounding box center [897, 448] width 32 height 32
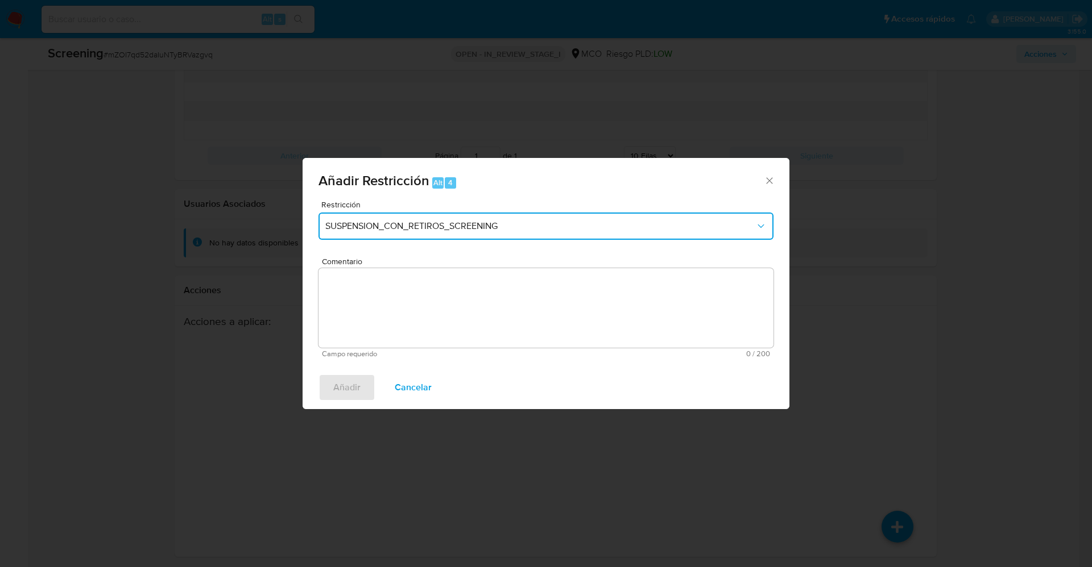
click at [521, 225] on span "SUSPENSION_CON_RETIROS_SCREENING" at bounding box center [540, 226] width 430 height 11
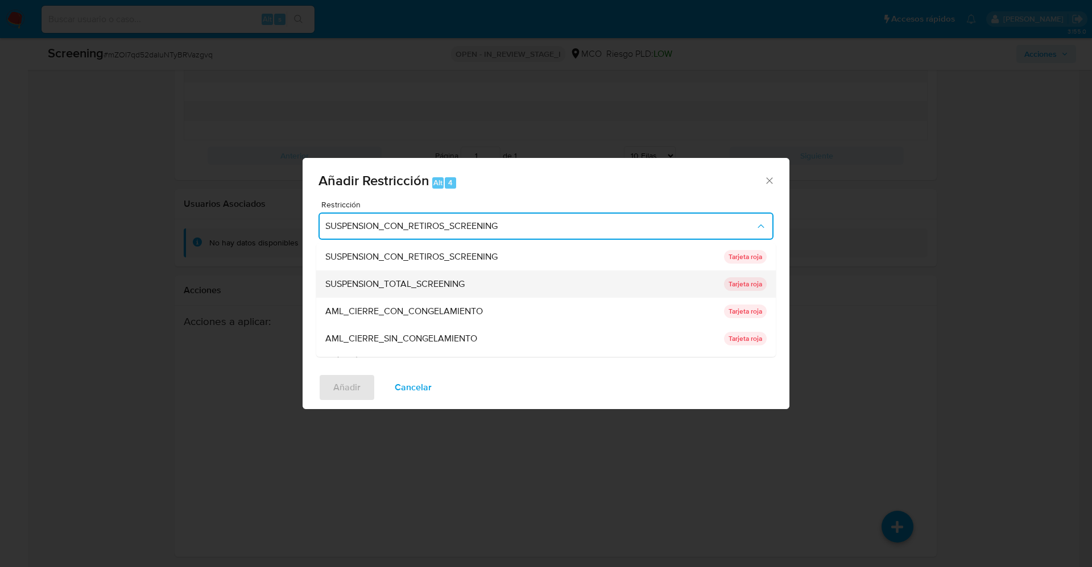
click at [461, 280] on span "SUSPENSION_TOTAL_SCREENING" at bounding box center [394, 284] width 139 height 11
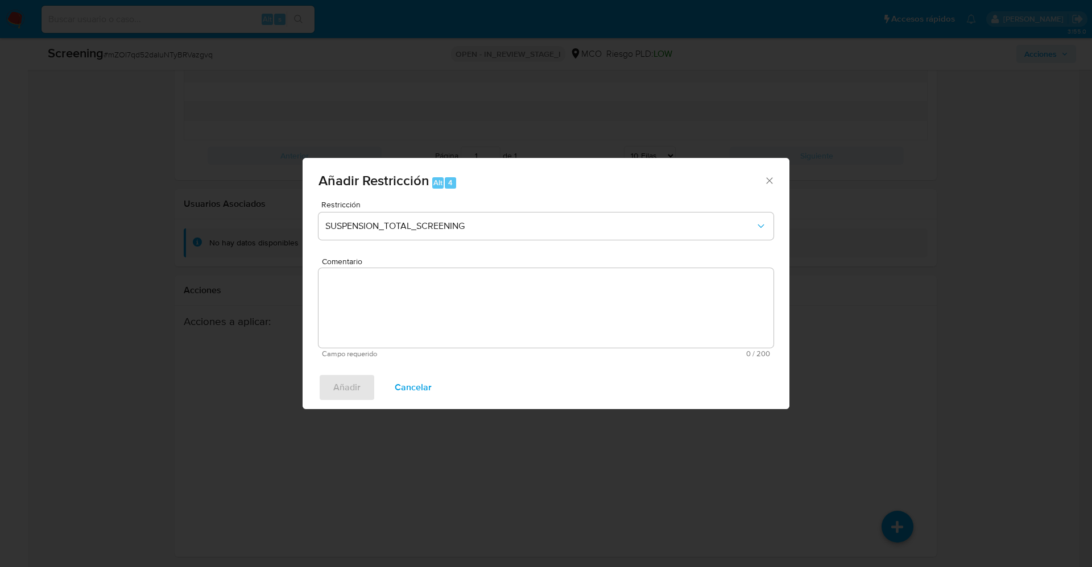
click at [484, 328] on textarea "Comentario" at bounding box center [545, 308] width 455 height 80
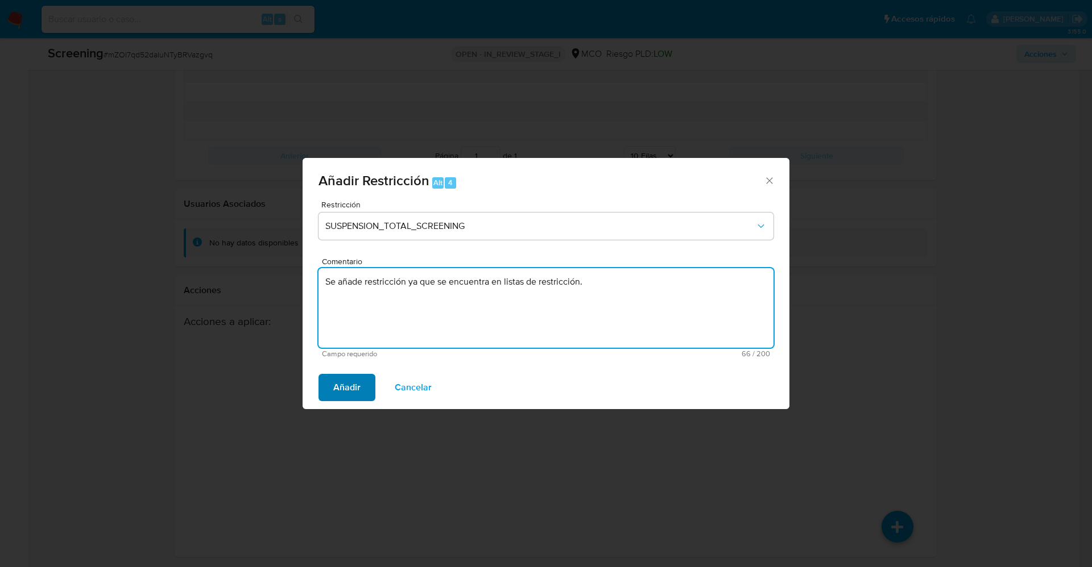
type textarea "Se añade restricción ya que se encuentra en listas de restricción."
click at [329, 393] on button "Añadir" at bounding box center [346, 387] width 57 height 27
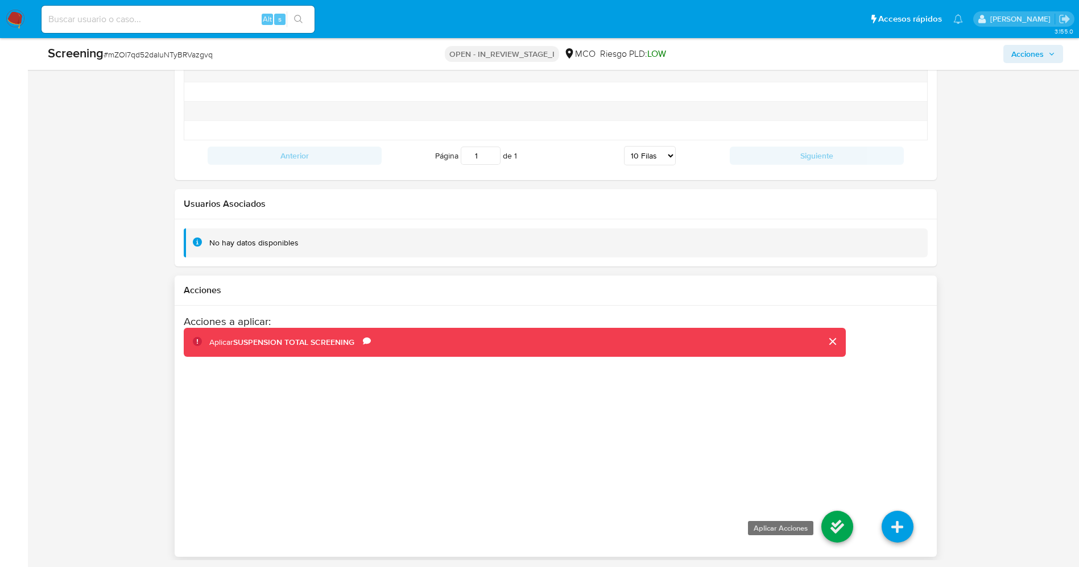
click at [828, 529] on icon at bounding box center [837, 527] width 32 height 32
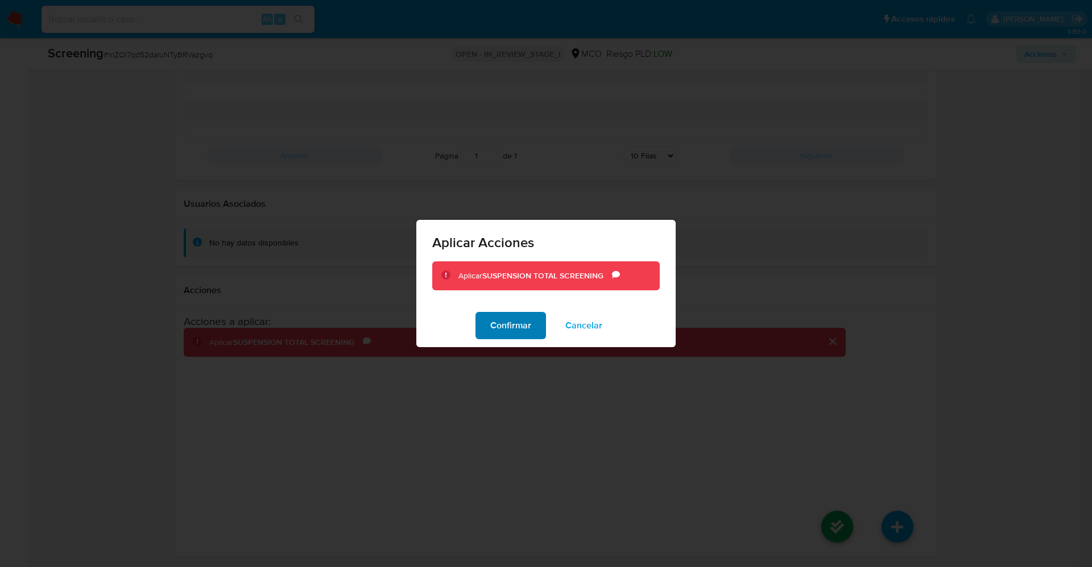
click at [518, 329] on span "Confirmar" at bounding box center [510, 325] width 41 height 25
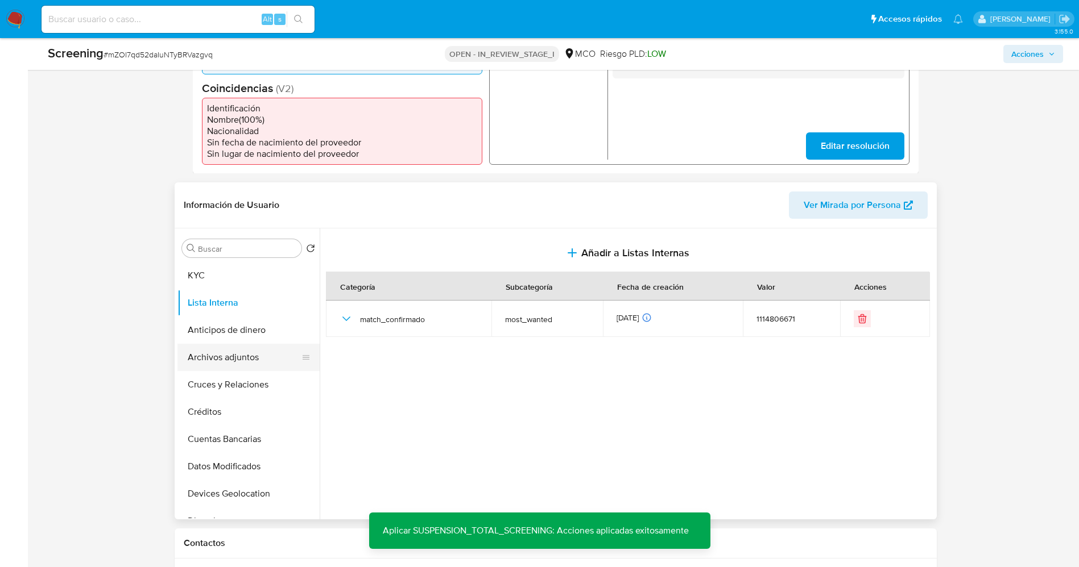
scroll to position [339, 0]
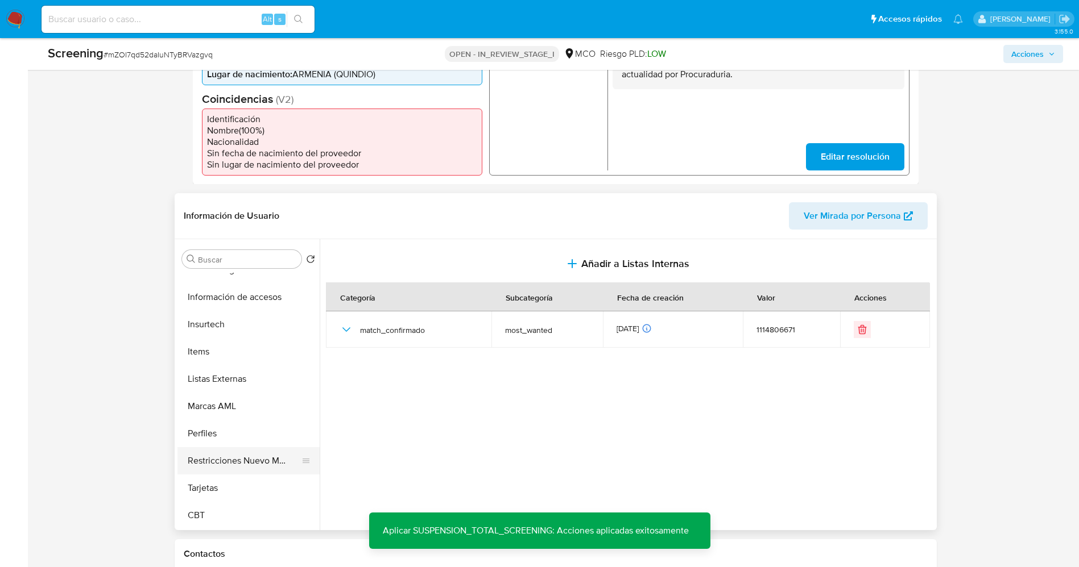
drag, startPoint x: 243, startPoint y: 459, endPoint x: 233, endPoint y: 453, distance: 11.7
click at [243, 459] on button "Restricciones Nuevo Mundo" at bounding box center [243, 461] width 133 height 27
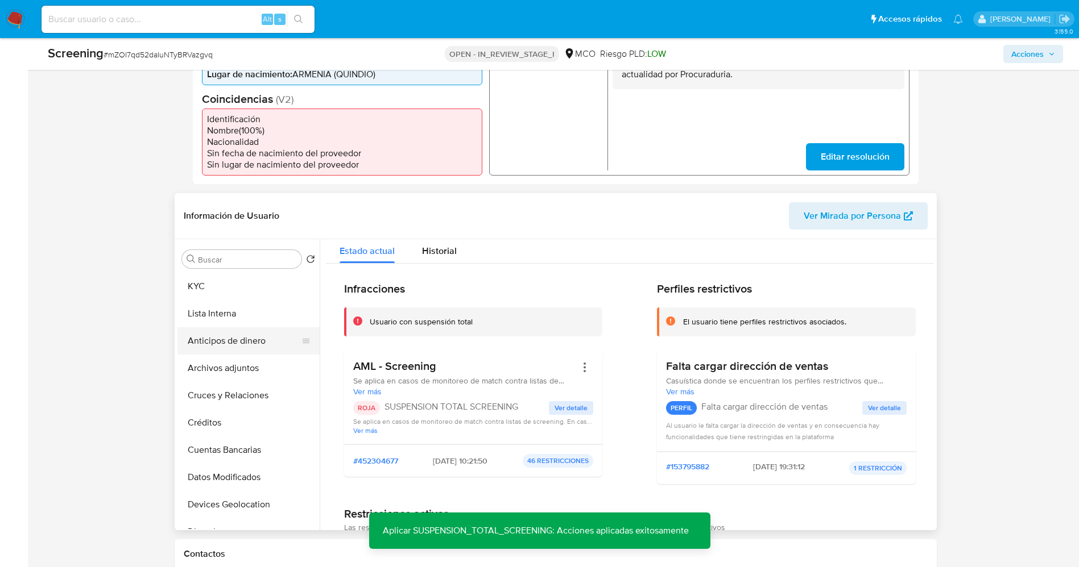
scroll to position [0, 0]
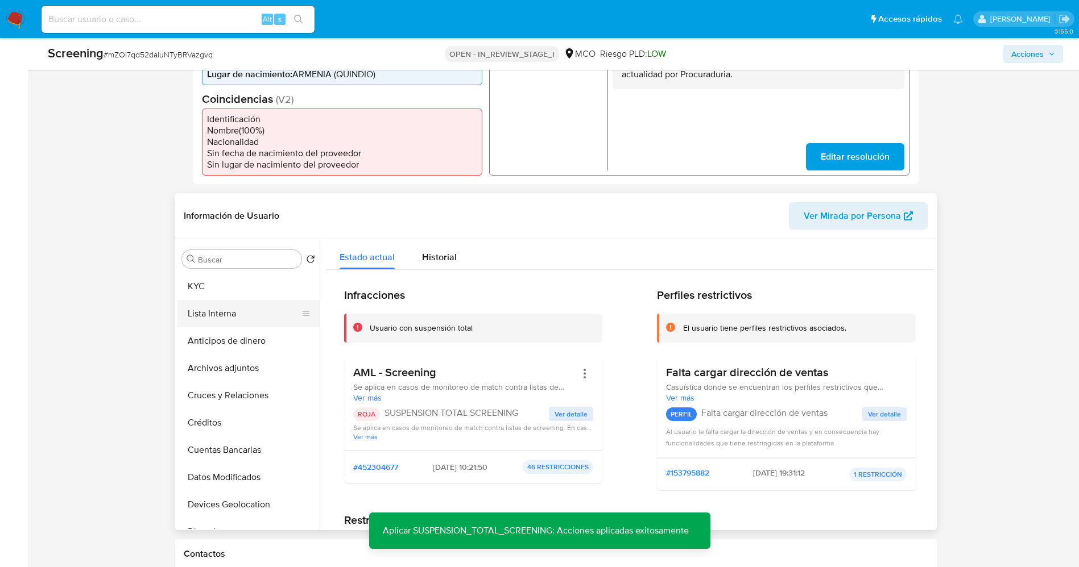
click at [248, 317] on button "Lista Interna" at bounding box center [243, 313] width 133 height 27
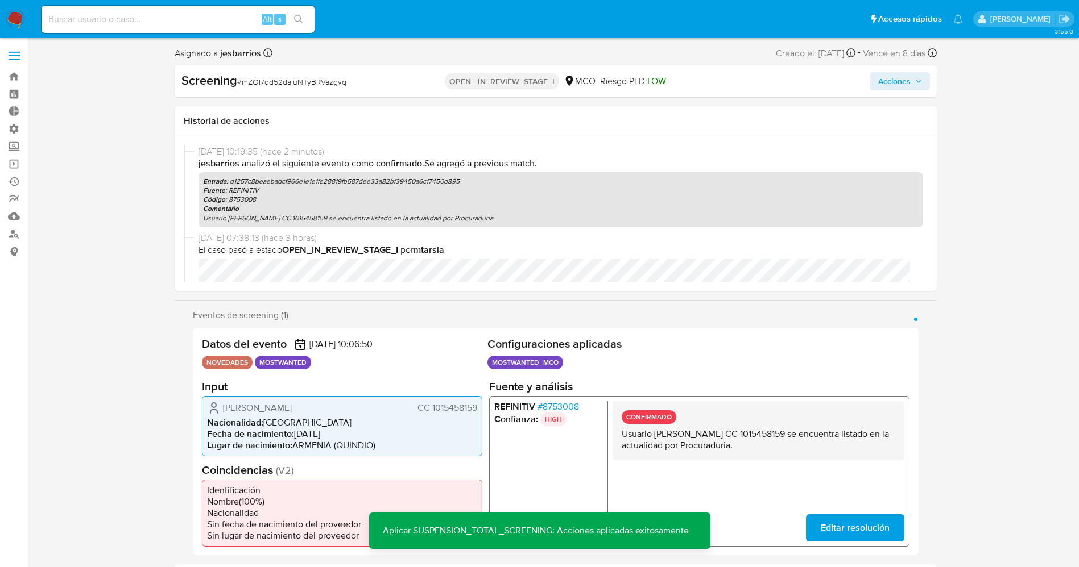
click at [902, 84] on span "Acciones" at bounding box center [894, 81] width 32 height 18
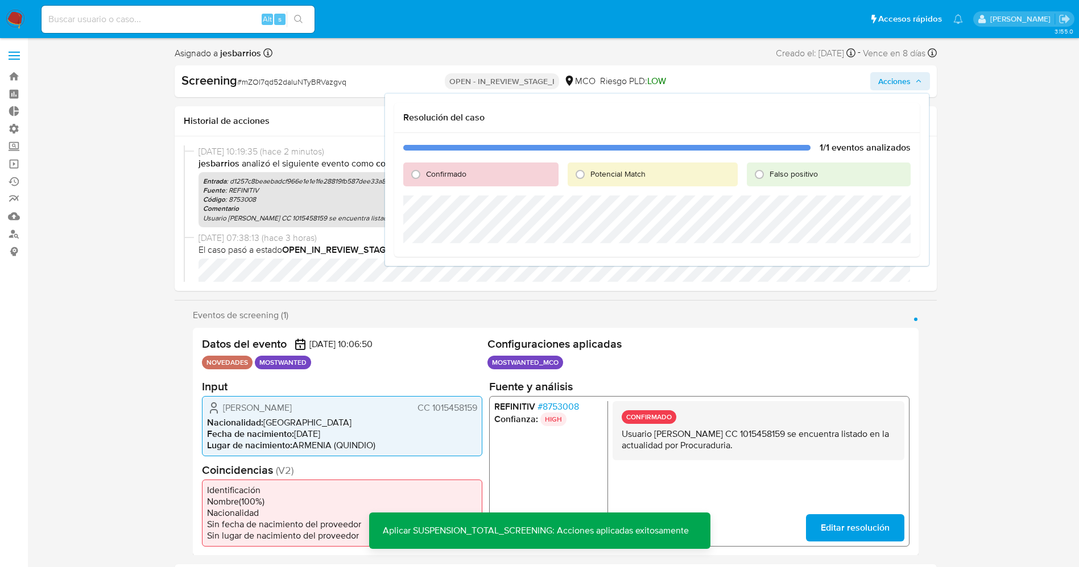
click at [449, 175] on span "Confirmado" at bounding box center [446, 173] width 40 height 11
click at [425, 175] on input "Confirmado" at bounding box center [416, 174] width 18 height 18
radio input "true"
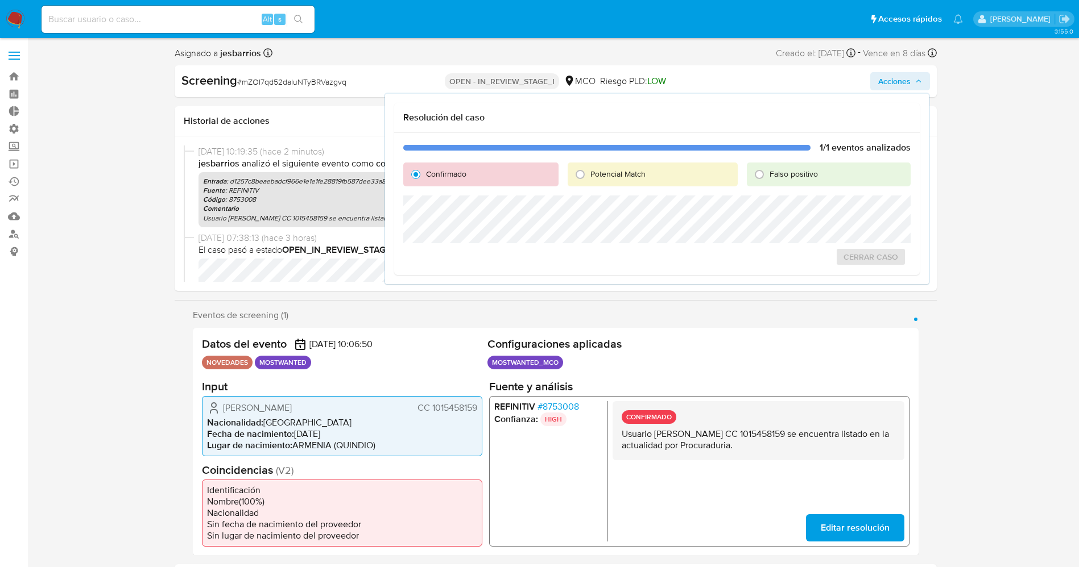
click at [613, 173] on span "Potencial Match" at bounding box center [617, 173] width 55 height 11
click at [589, 173] on input "Potencial Match" at bounding box center [580, 174] width 18 height 18
radio input "true"
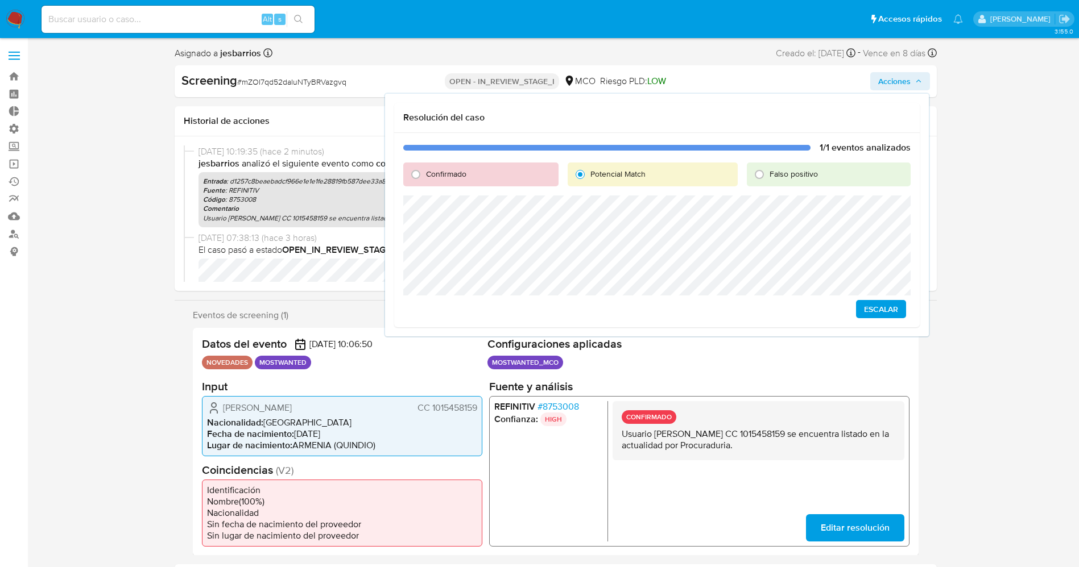
click at [884, 310] on span "Escalar" at bounding box center [881, 309] width 34 height 16
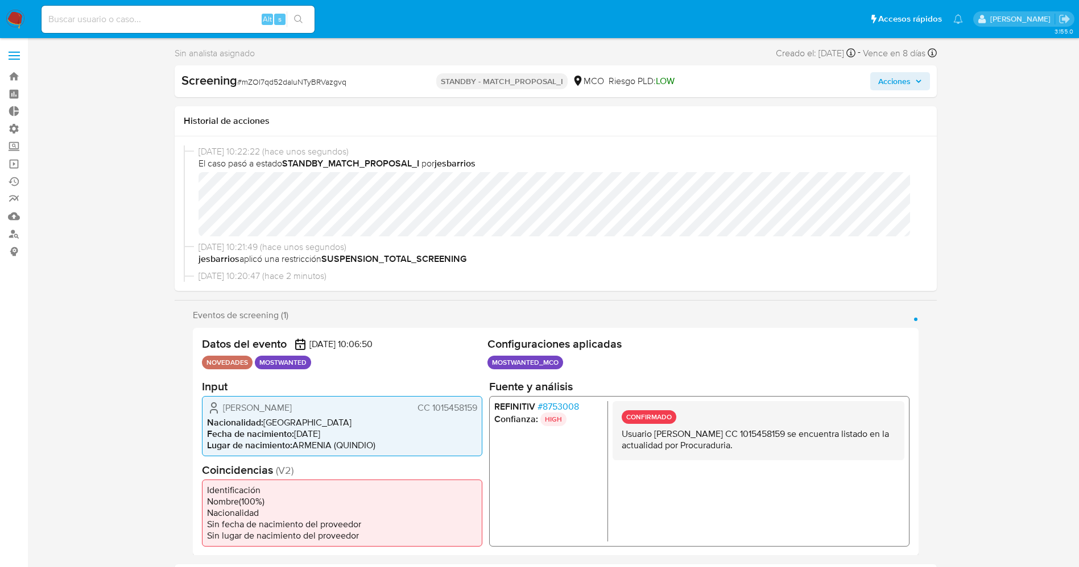
select select "10"
drag, startPoint x: 596, startPoint y: 409, endPoint x: 578, endPoint y: 408, distance: 18.2
click at [578, 408] on li "REFINITIV # 8753008" at bounding box center [548, 406] width 109 height 11
click at [578, 424] on li "Confianza: HIGH" at bounding box center [548, 419] width 109 height 14
drag, startPoint x: 579, startPoint y: 406, endPoint x: 543, endPoint y: 406, distance: 36.4
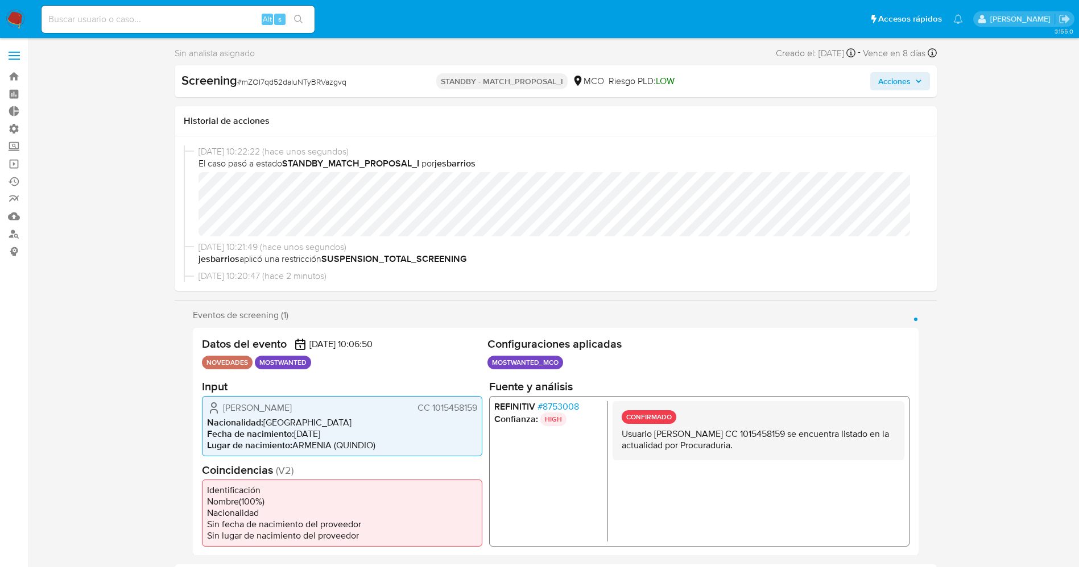
click at [543, 406] on span "# 8753008" at bounding box center [558, 406] width 42 height 11
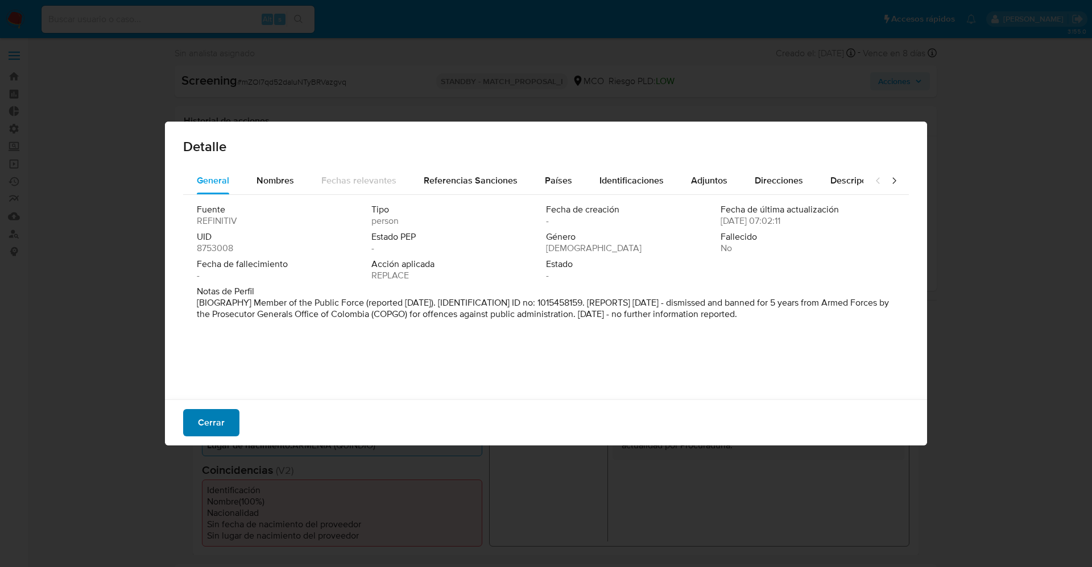
click at [230, 425] on button "Cerrar" at bounding box center [211, 422] width 56 height 27
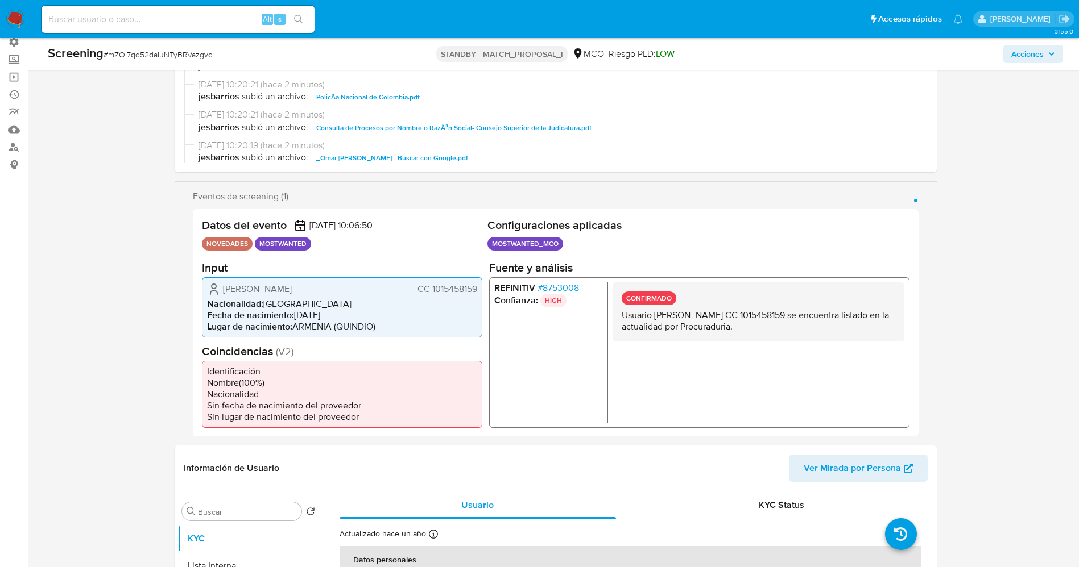
scroll to position [256, 0]
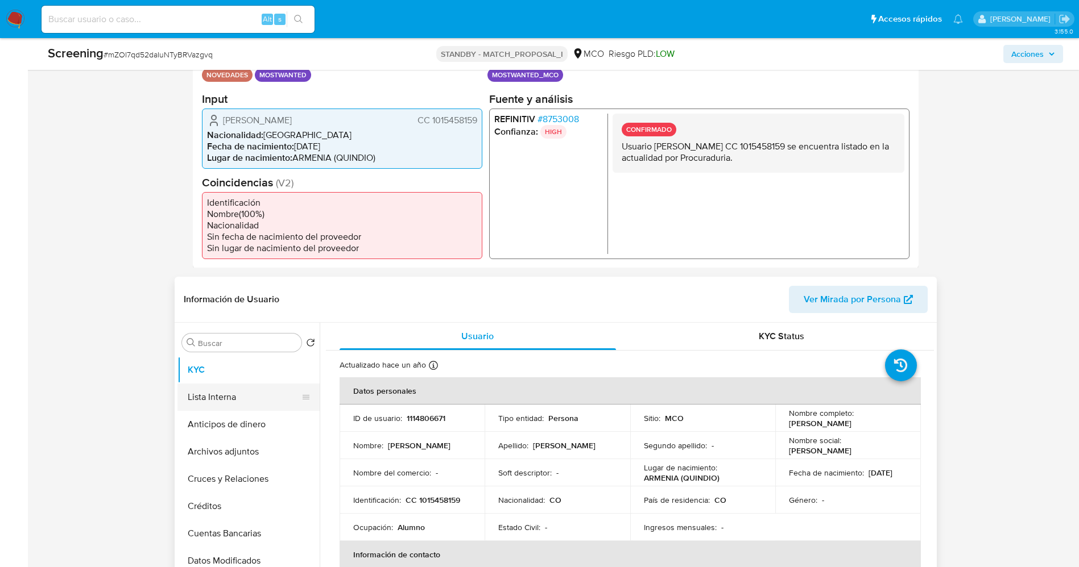
click at [202, 395] on button "Lista Interna" at bounding box center [243, 397] width 133 height 27
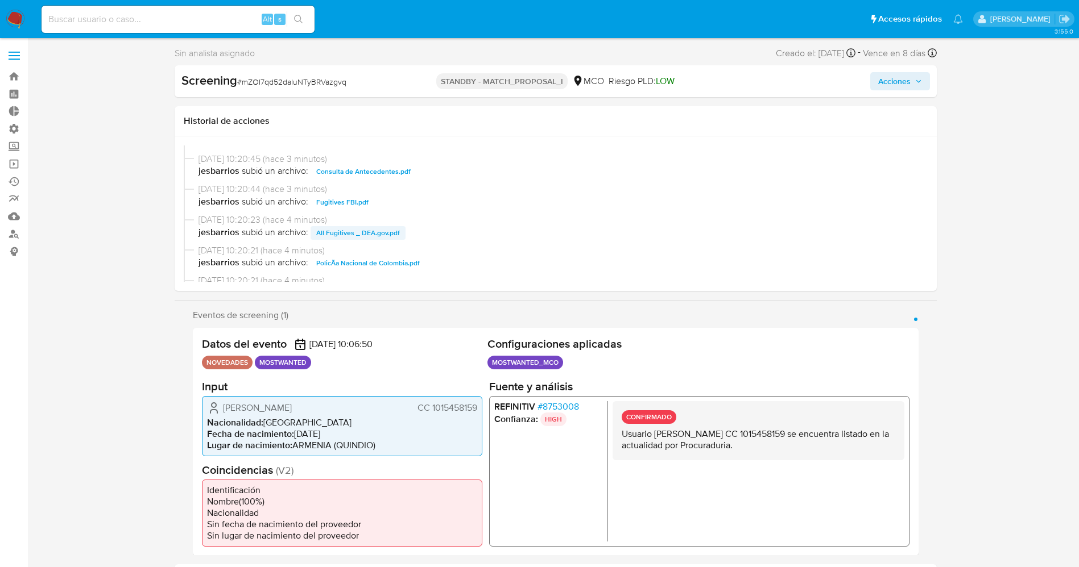
scroll to position [0, 0]
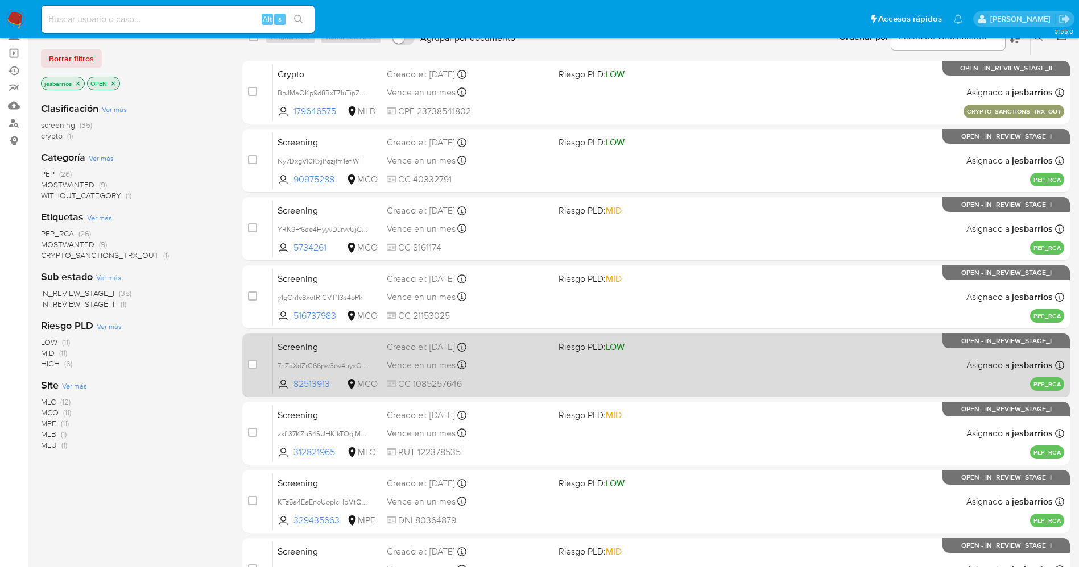
scroll to position [330, 0]
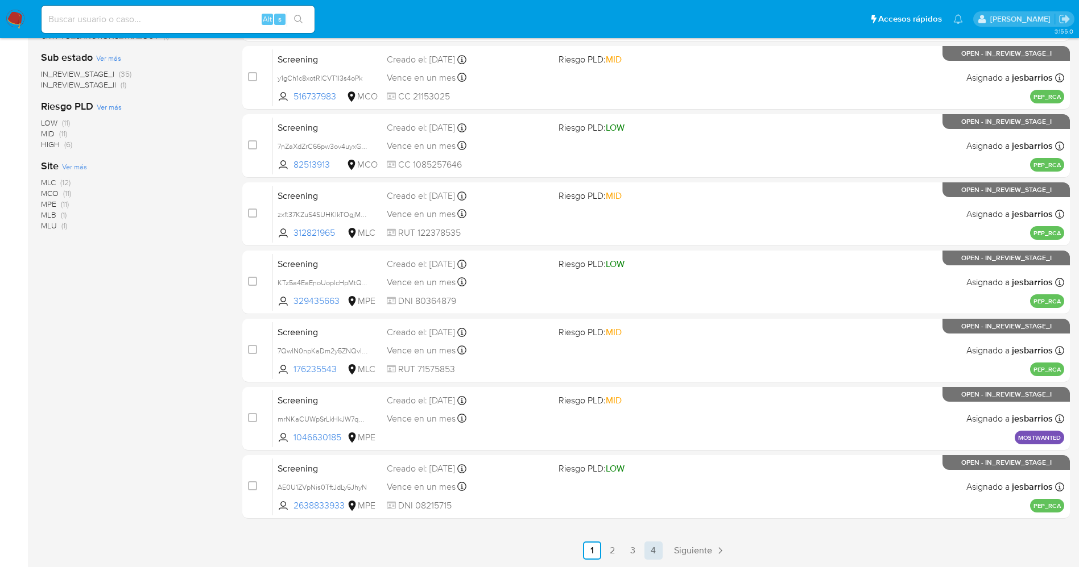
click at [657, 547] on link "4" at bounding box center [653, 551] width 18 height 18
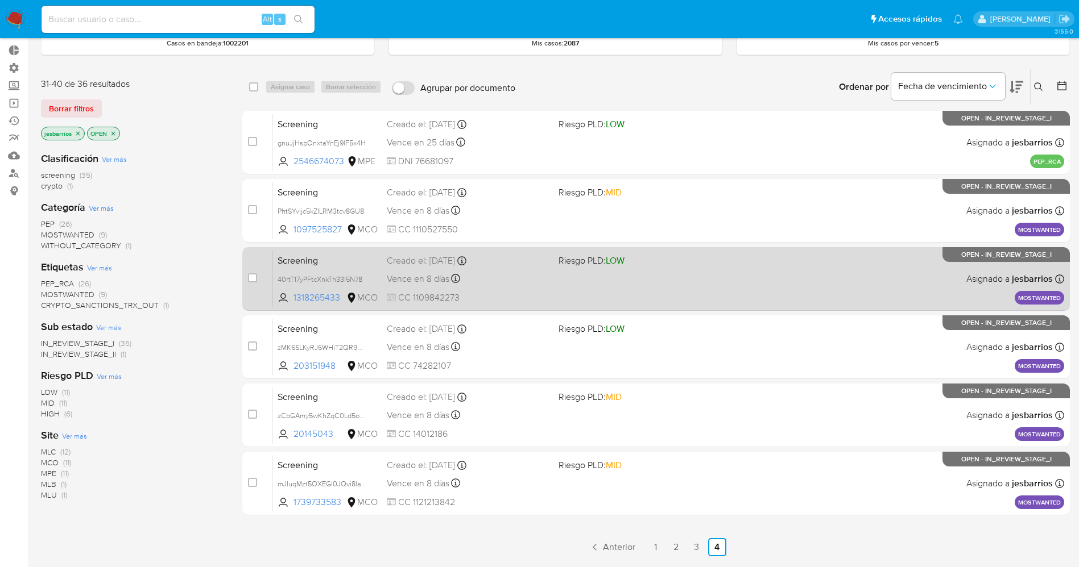
scroll to position [84, 0]
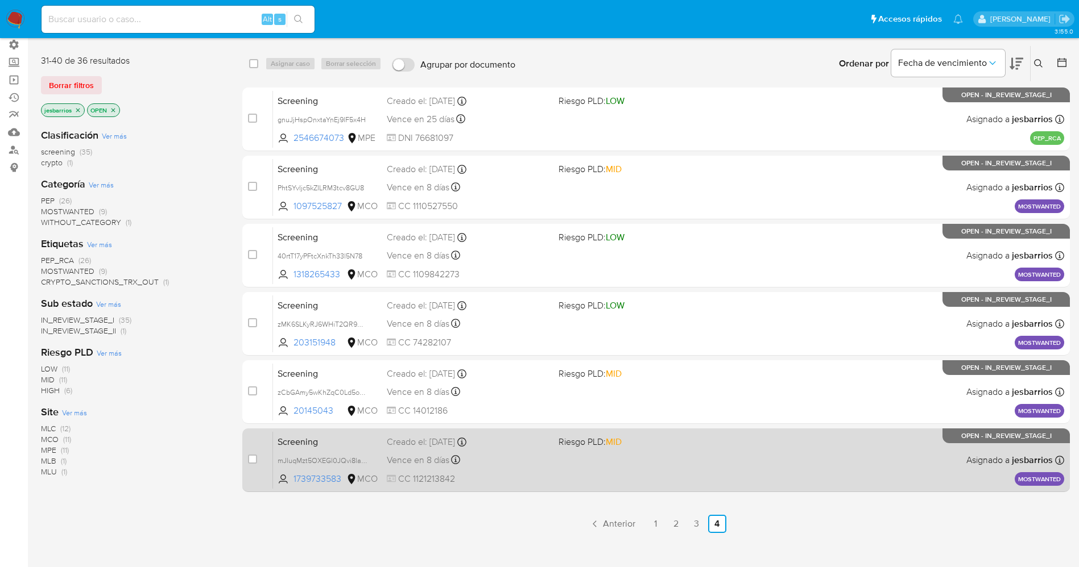
click at [612, 475] on div "Screening mJIuqMzt5OXEGl0JQvi8lahd 1739733583 MCO Riesgo PLD: MID Creado el: [D…" at bounding box center [668, 460] width 791 height 57
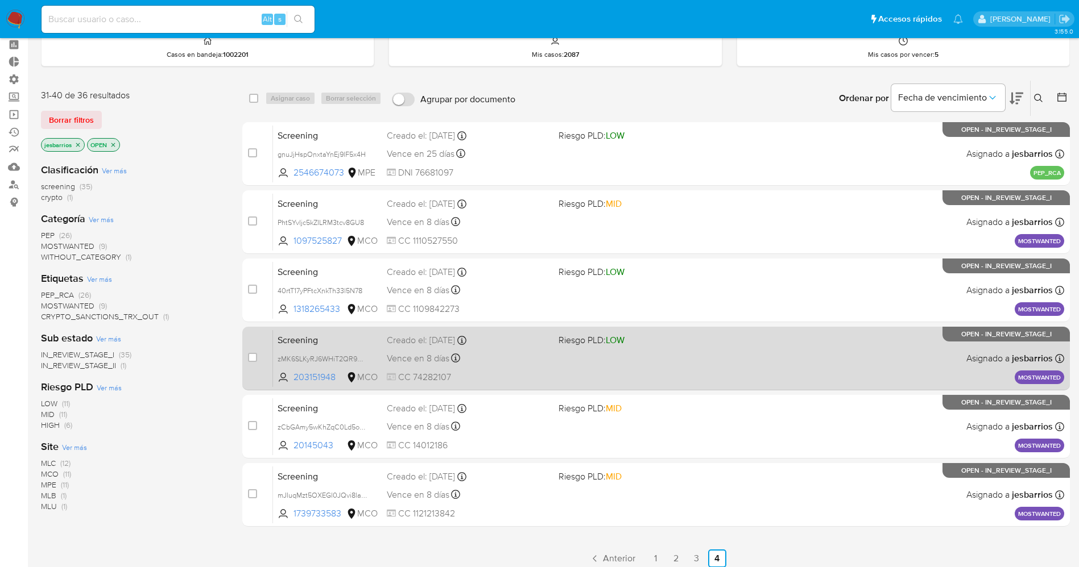
scroll to position [0, 0]
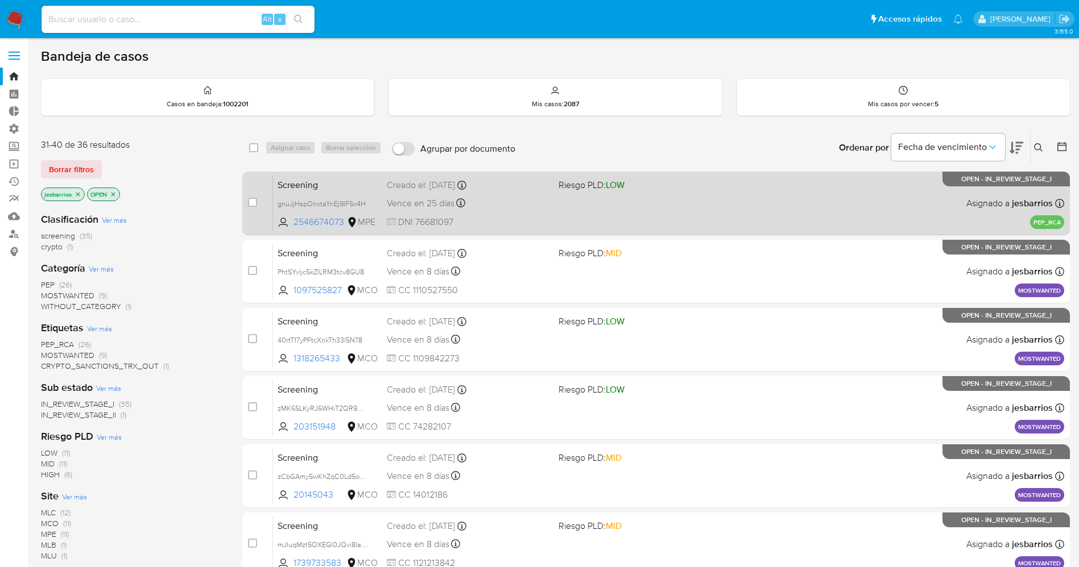
click at [536, 197] on div "Vence en 25 días Vence el 20/09/2025 10:37:53" at bounding box center [468, 203] width 163 height 15
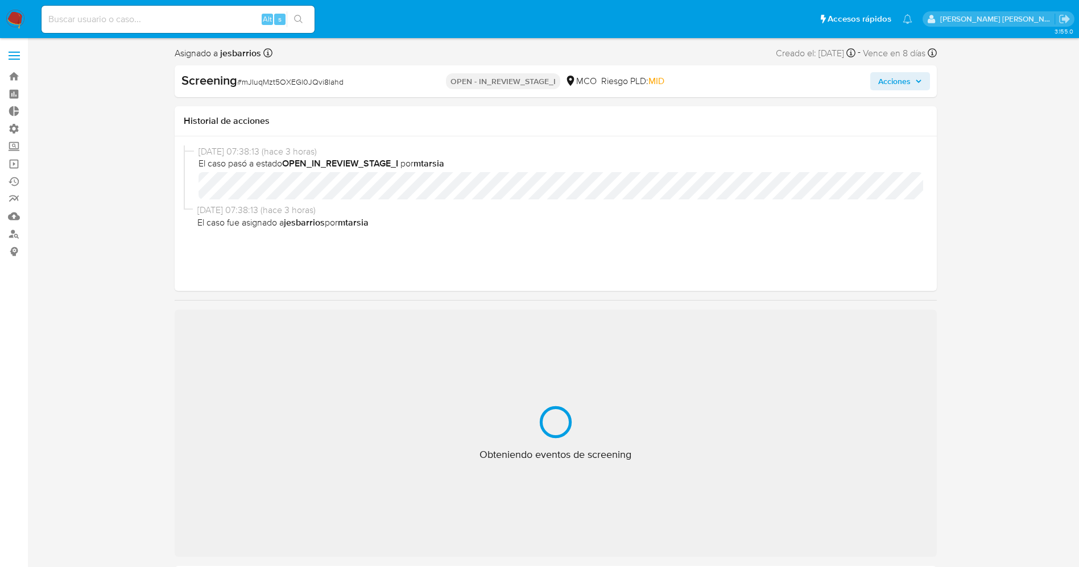
select select "10"
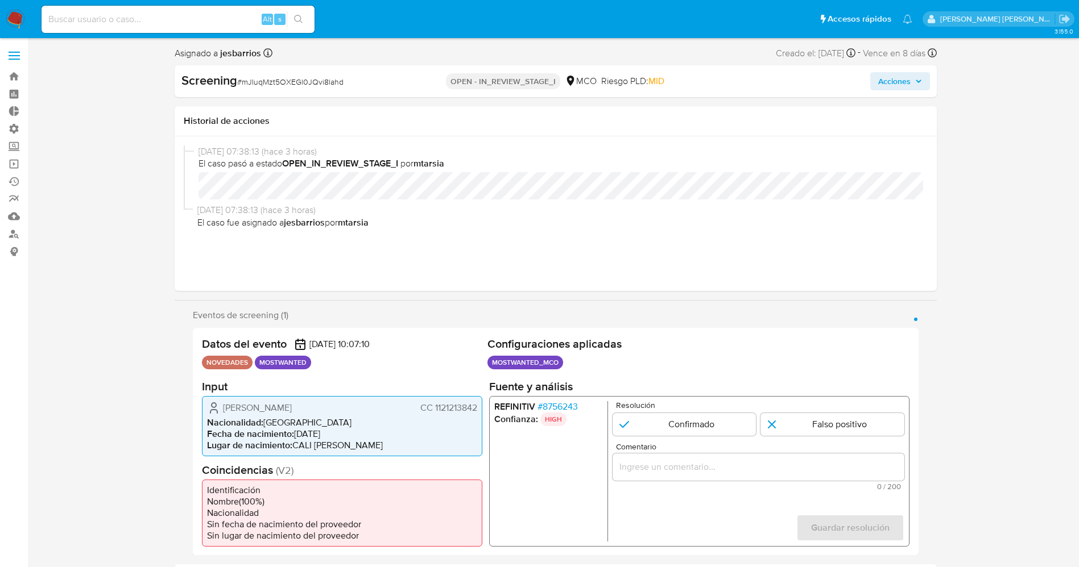
scroll to position [85, 0]
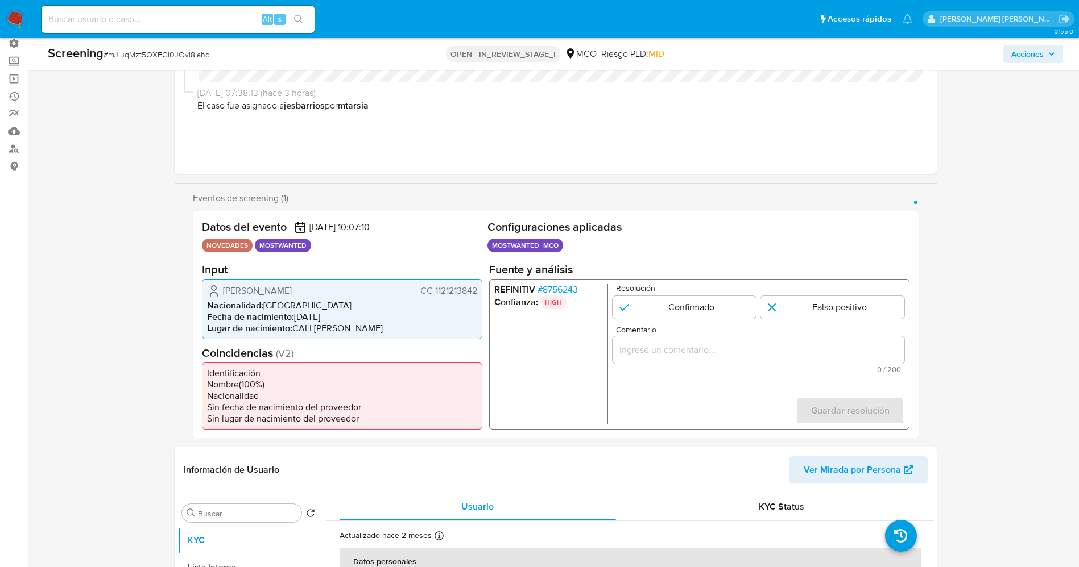
click at [551, 291] on span "# 8756243" at bounding box center [557, 289] width 40 height 11
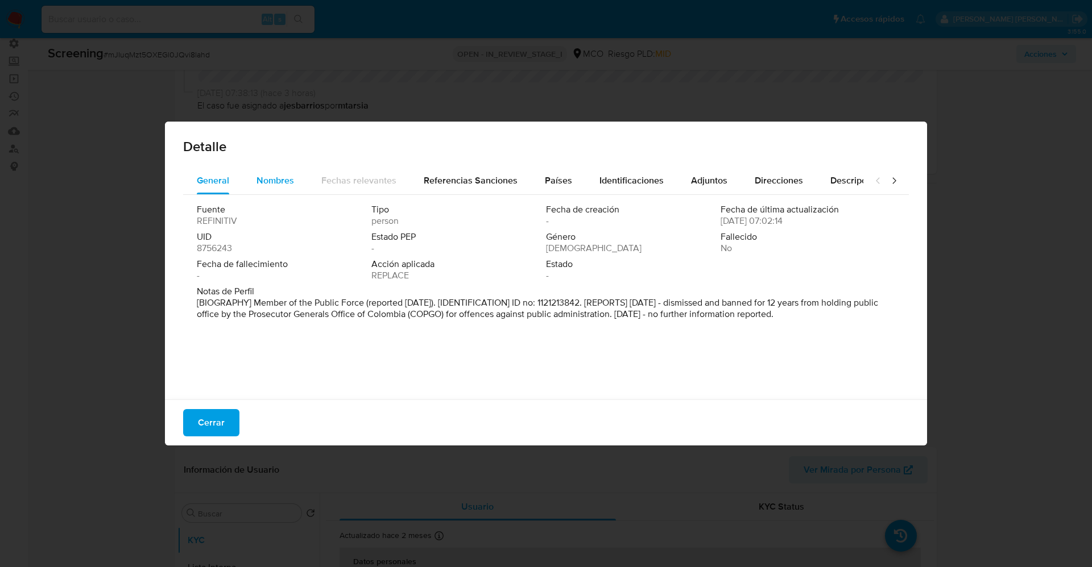
click at [273, 187] on span "Nombres" at bounding box center [275, 180] width 38 height 13
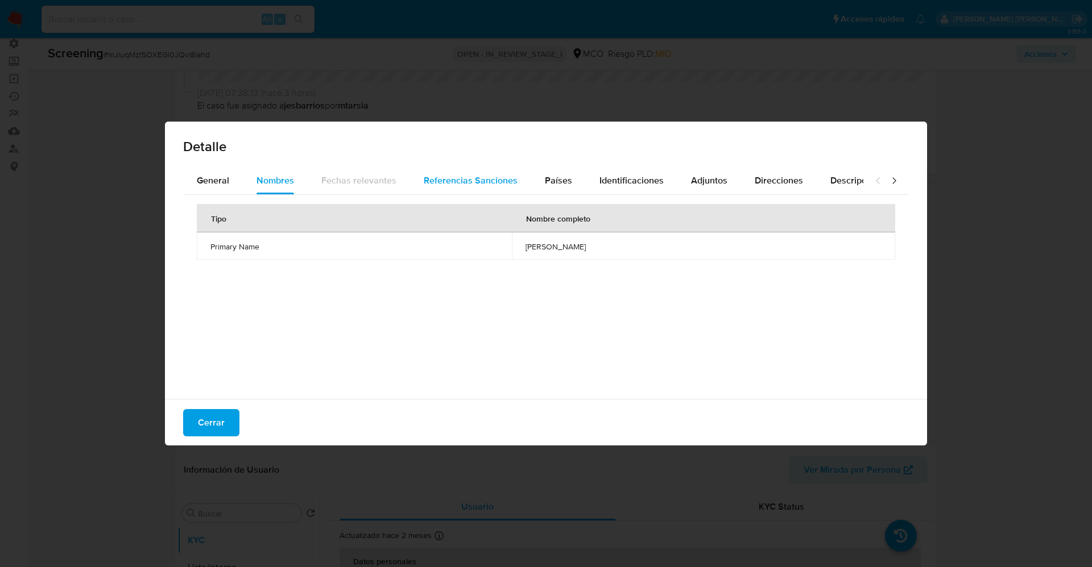
click at [461, 183] on span "Referencias Sanciones" at bounding box center [471, 180] width 94 height 13
click at [565, 183] on span "Países" at bounding box center [558, 180] width 27 height 13
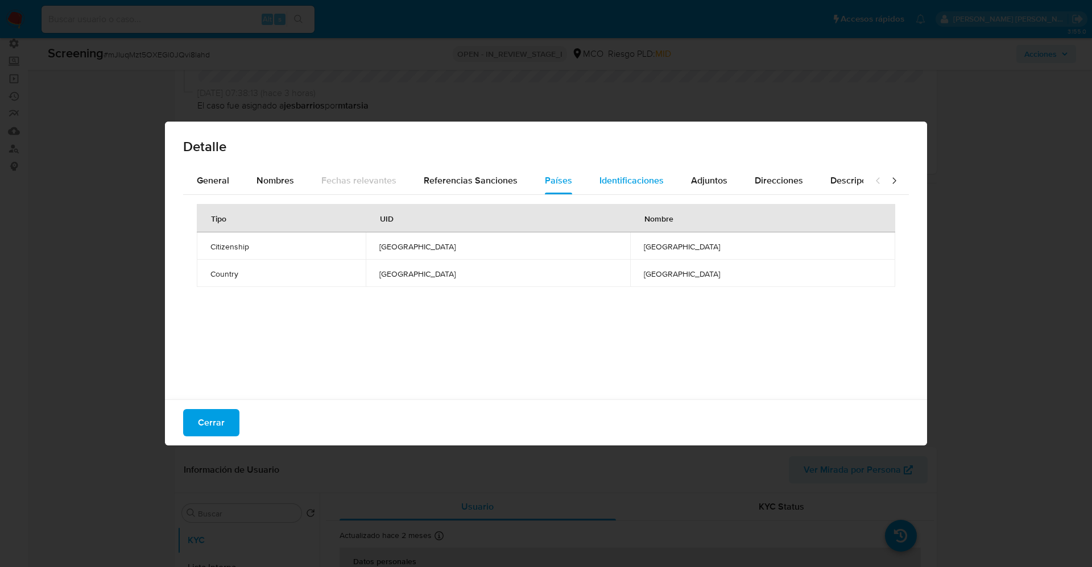
click at [610, 183] on span "Identificaciones" at bounding box center [631, 180] width 64 height 13
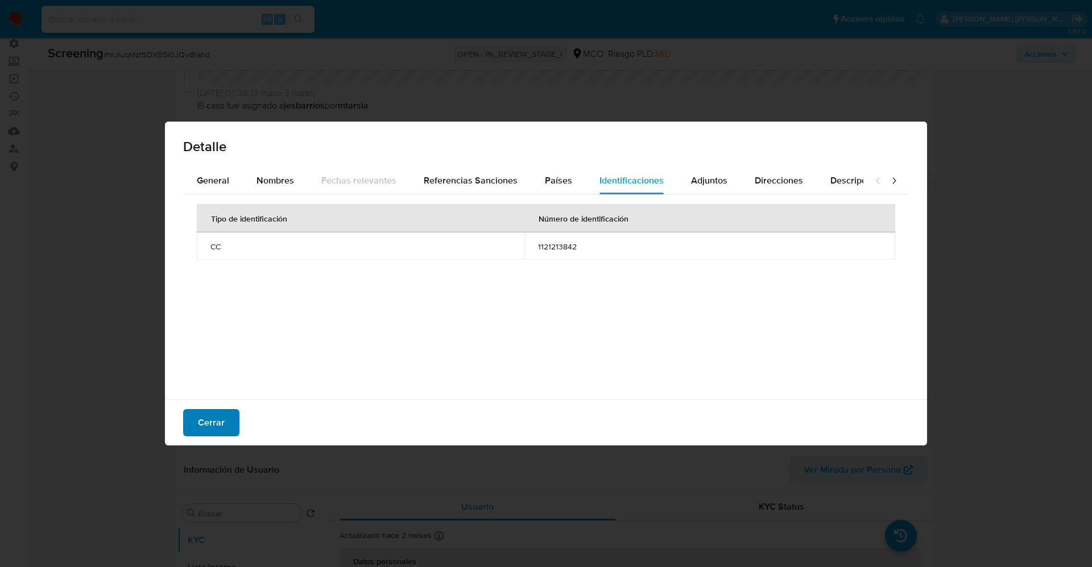
click at [225, 417] on button "Cerrar" at bounding box center [211, 422] width 56 height 27
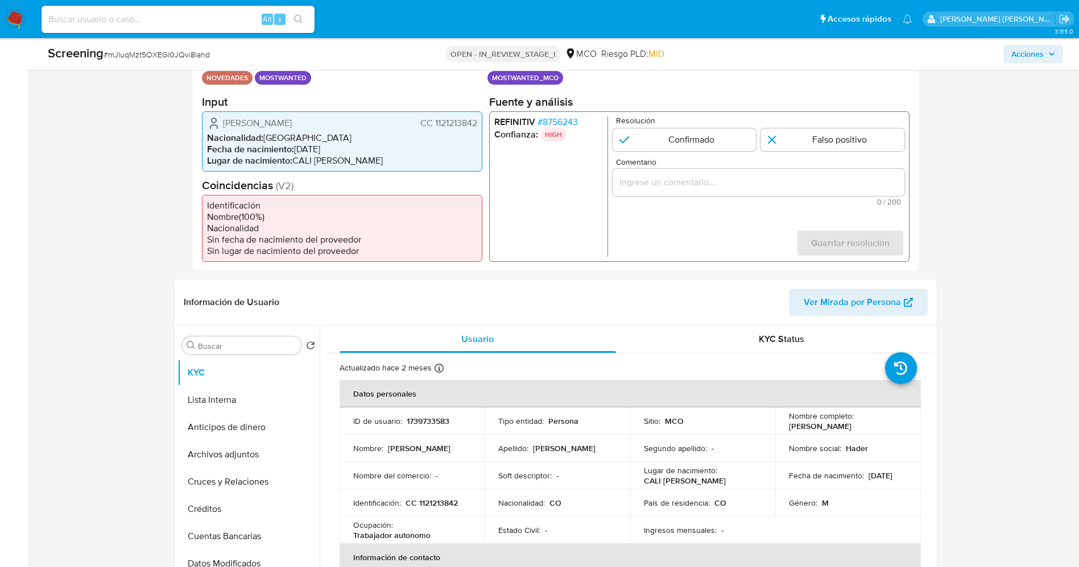
scroll to position [256, 0]
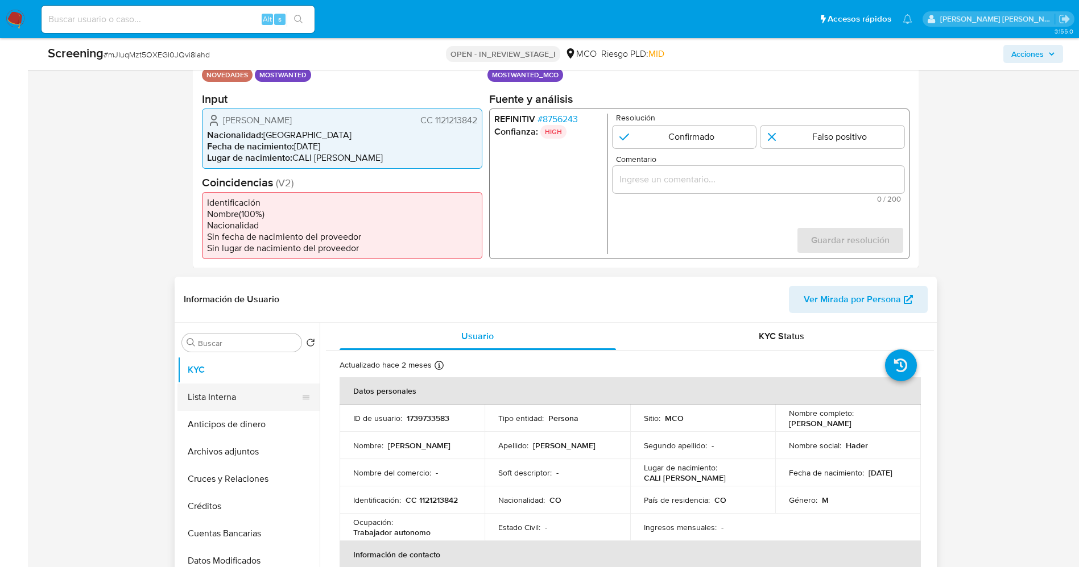
click at [238, 406] on button "Lista Interna" at bounding box center [243, 397] width 133 height 27
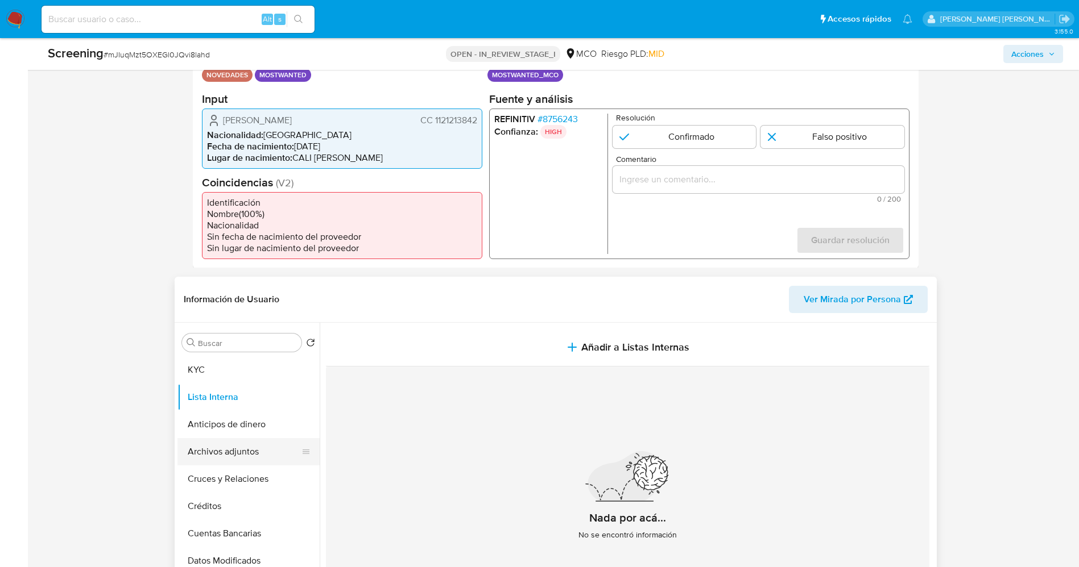
click at [242, 458] on button "Archivos adjuntos" at bounding box center [243, 451] width 133 height 27
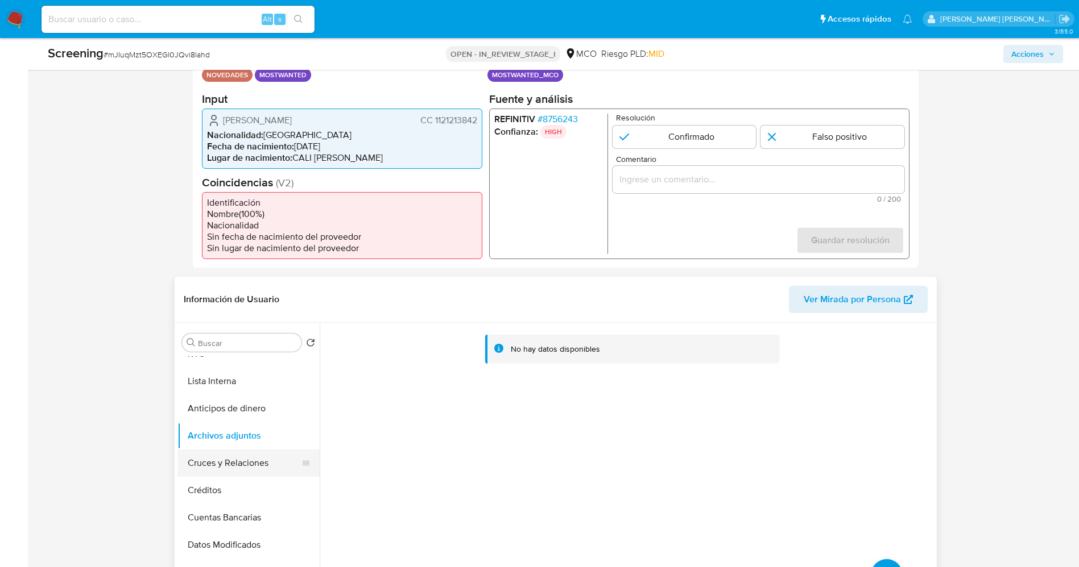
scroll to position [0, 0]
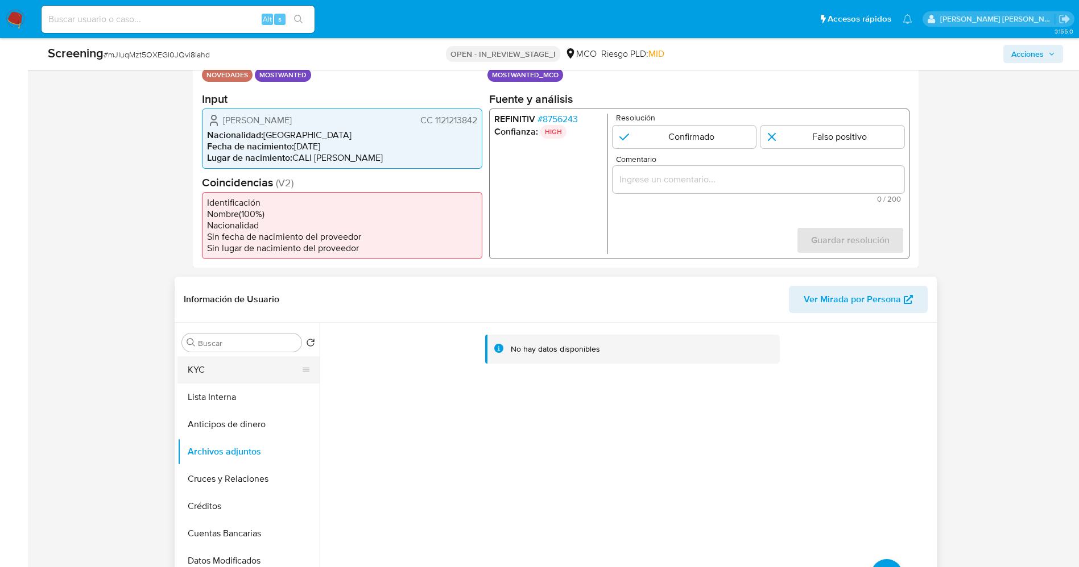
click at [224, 376] on button "KYC" at bounding box center [243, 370] width 133 height 27
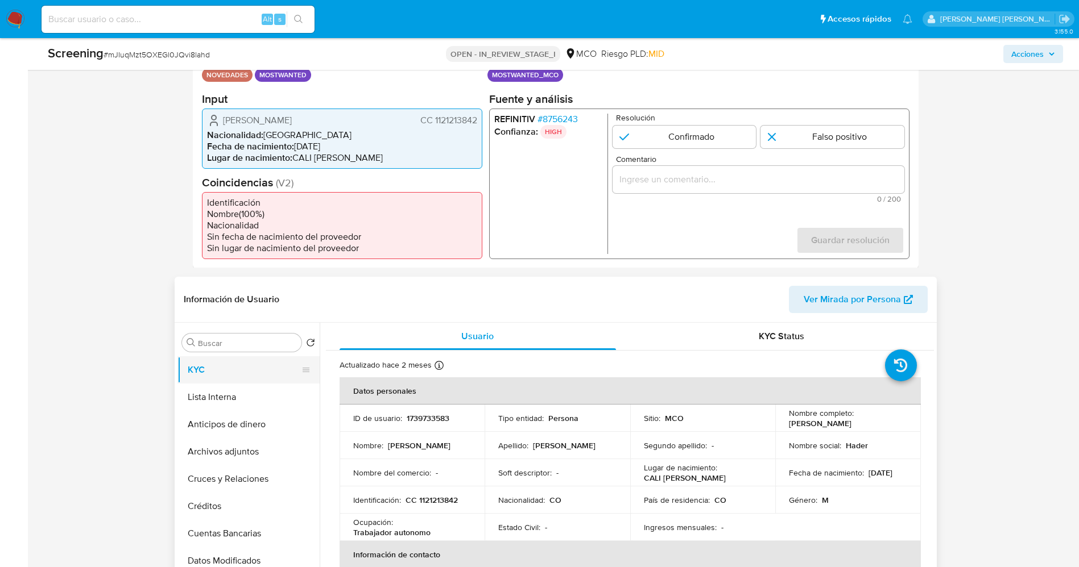
click at [251, 371] on button "KYC" at bounding box center [243, 370] width 133 height 27
click at [551, 115] on span "# 8756243" at bounding box center [557, 118] width 40 height 11
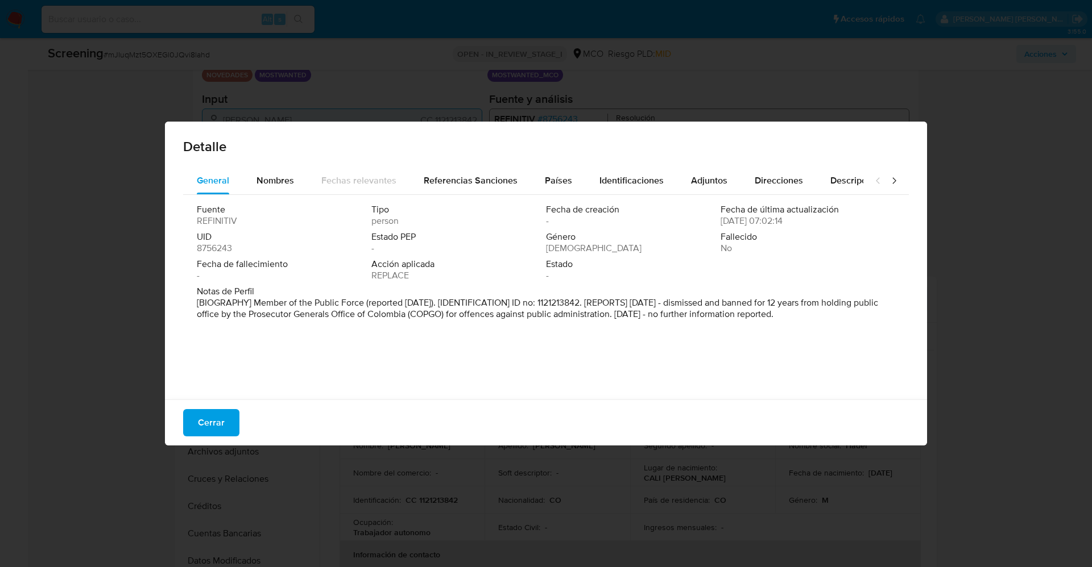
drag, startPoint x: 602, startPoint y: 303, endPoint x: 896, endPoint y: 346, distance: 297.7
click at [896, 346] on div "General Nombres Fechas relevantes Referencias Sanciones Países Identificaciones…" at bounding box center [546, 285] width 762 height 236
click at [214, 412] on span "Cerrar" at bounding box center [211, 423] width 27 height 25
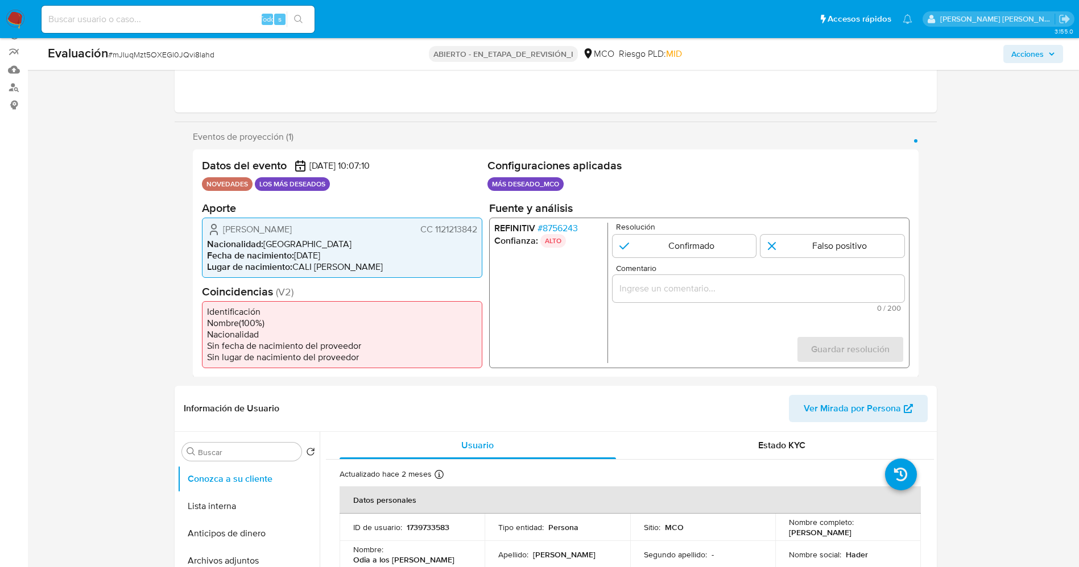
scroll to position [85, 0]
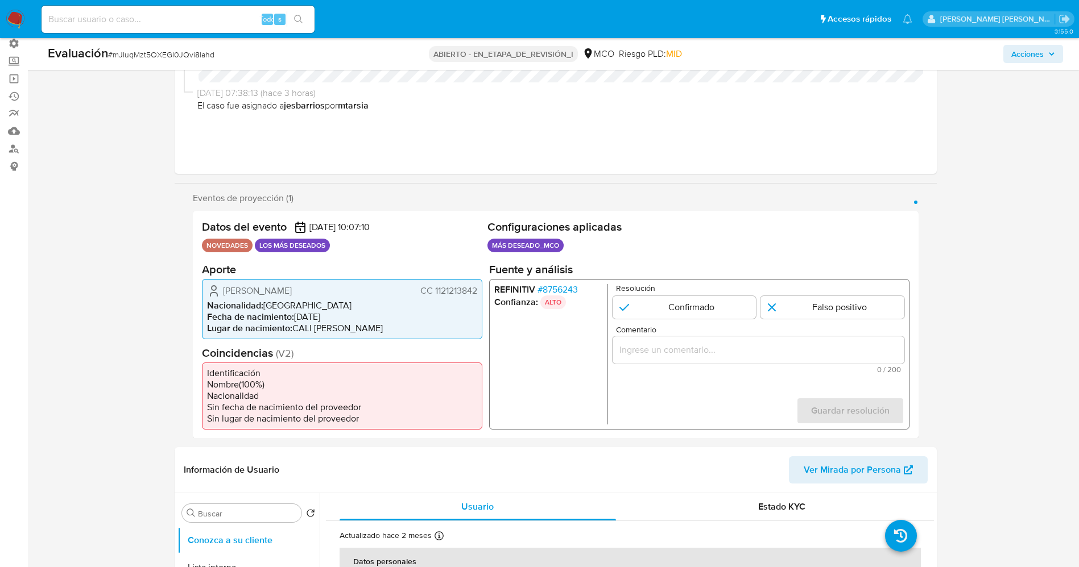
drag, startPoint x: 434, startPoint y: 291, endPoint x: 479, endPoint y: 288, distance: 44.4
click at [479, 288] on div "Hader Andres Gallego Orjuela CC 1121213842 Nacionalidad : Colombia Fecha de nac…" at bounding box center [342, 309] width 280 height 60
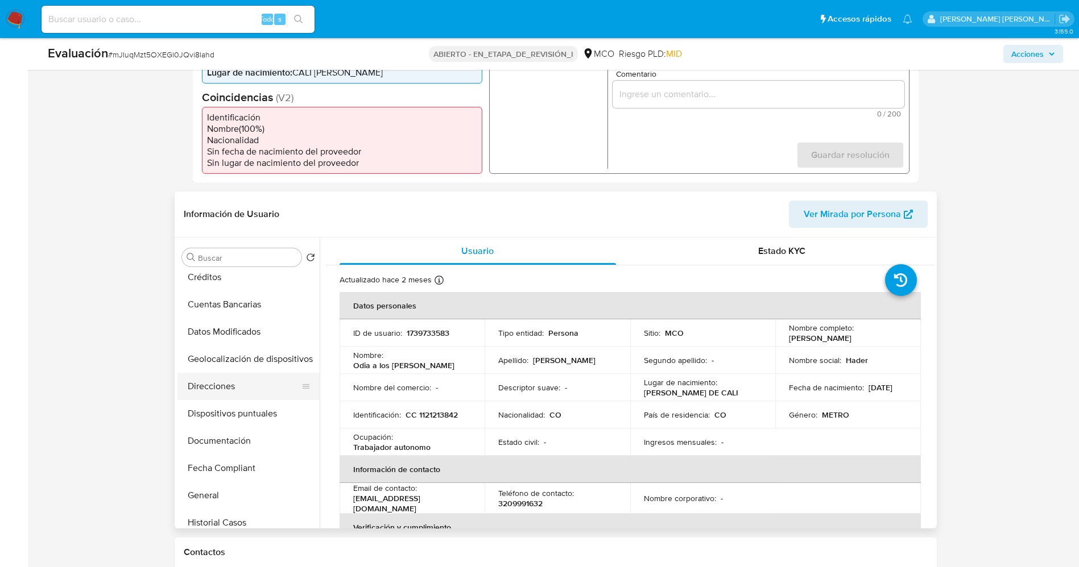
scroll to position [171, 0]
click at [219, 421] on button "Documentación" at bounding box center [243, 414] width 133 height 27
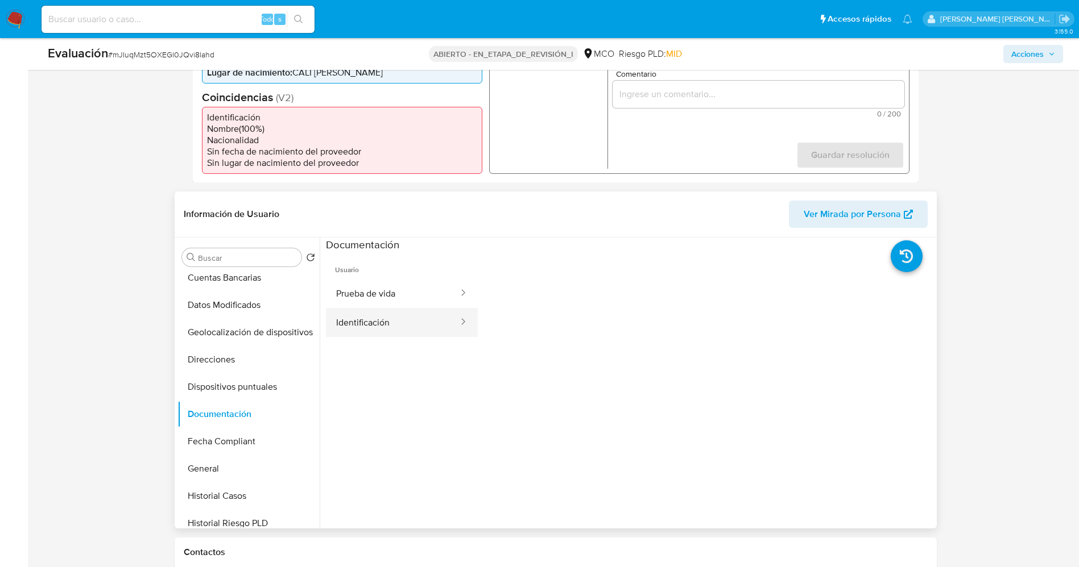
click at [345, 321] on button "Identificación" at bounding box center [393, 322] width 134 height 29
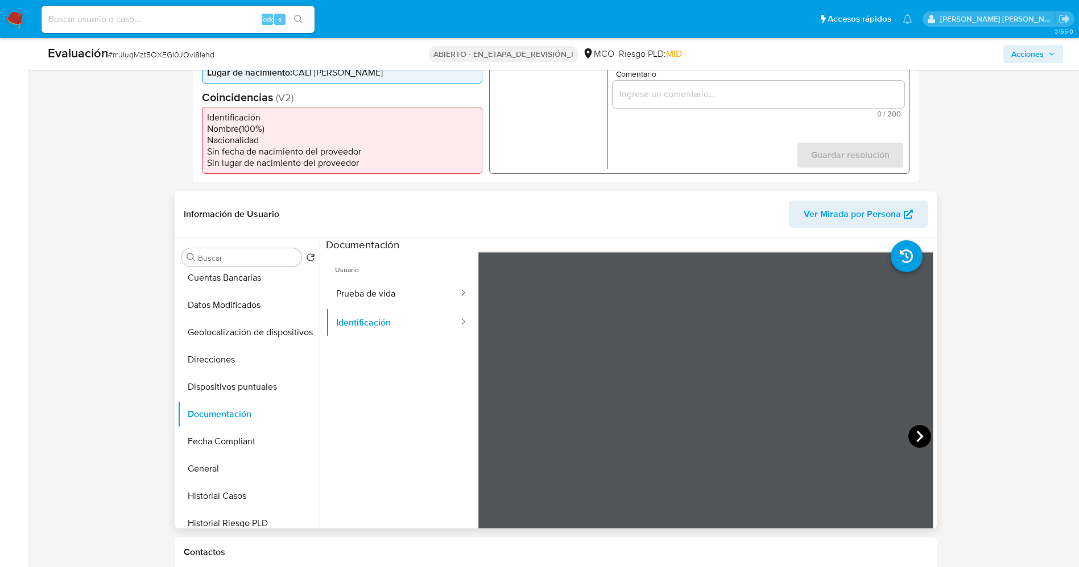
click at [910, 434] on icon at bounding box center [919, 436] width 23 height 23
click at [497, 428] on icon at bounding box center [491, 436] width 23 height 23
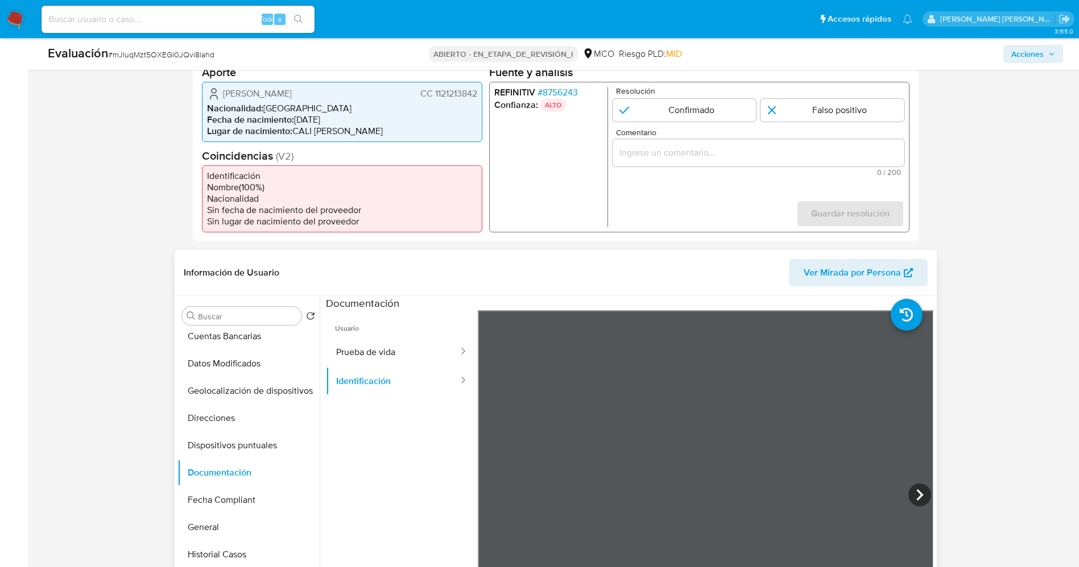
scroll to position [256, 0]
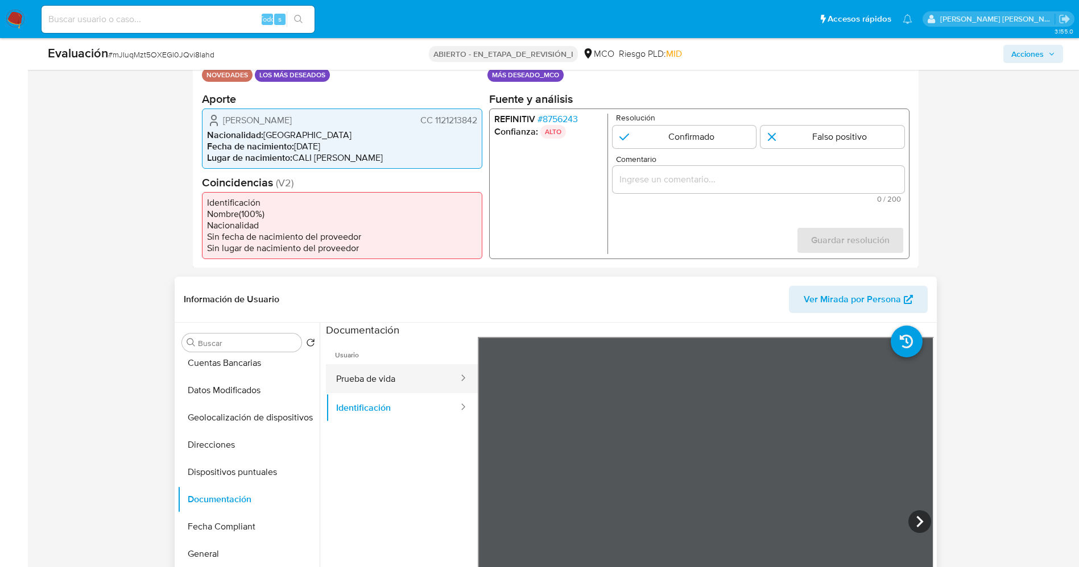
click at [419, 388] on button "Prueba de vida" at bounding box center [393, 378] width 134 height 29
click at [359, 404] on button "Identificación" at bounding box center [393, 407] width 134 height 29
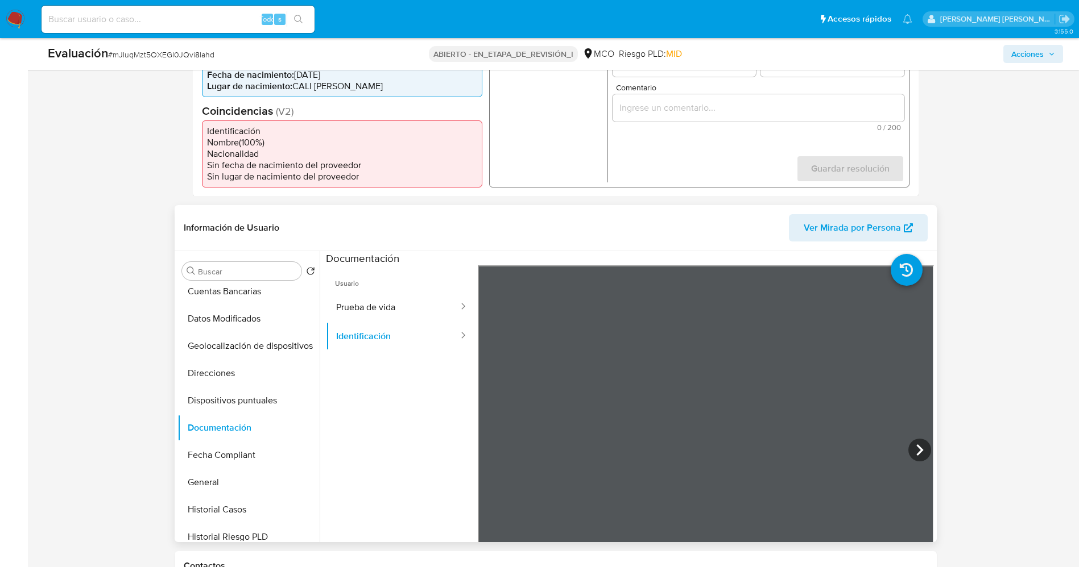
scroll to position [426, 0]
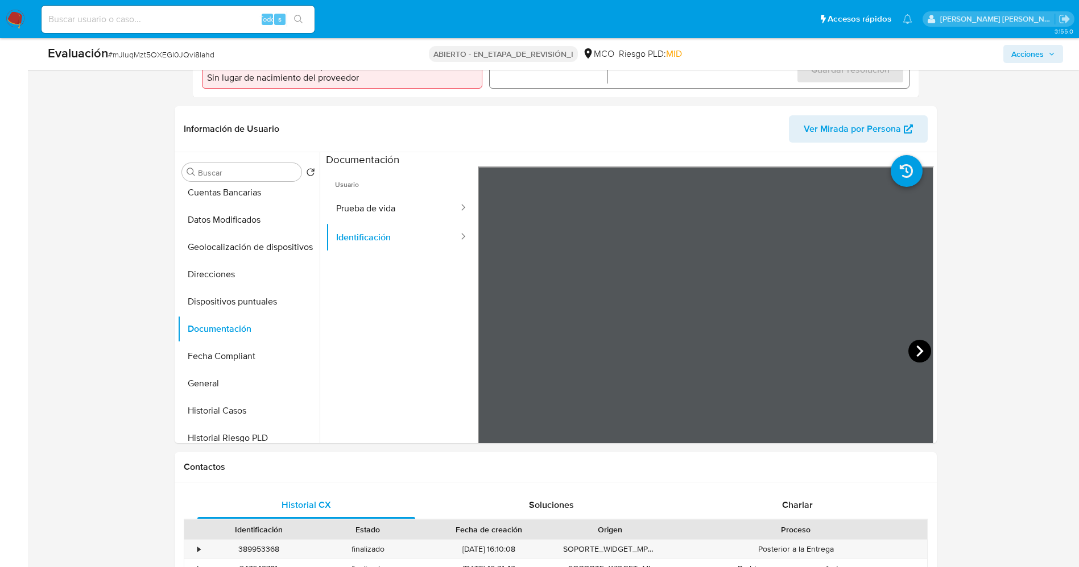
click at [908, 349] on icon at bounding box center [919, 351] width 23 height 23
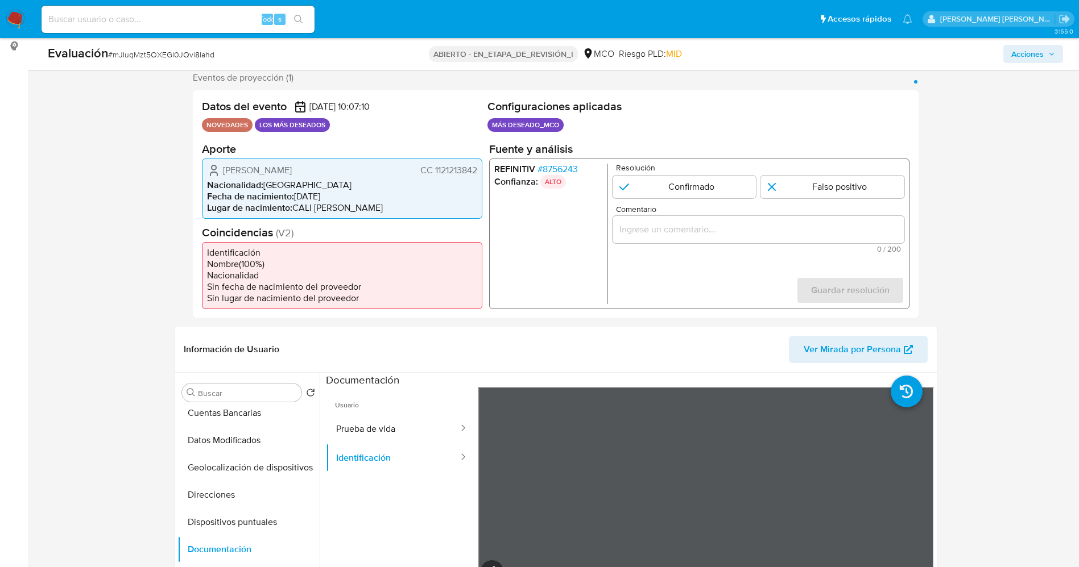
scroll to position [171, 0]
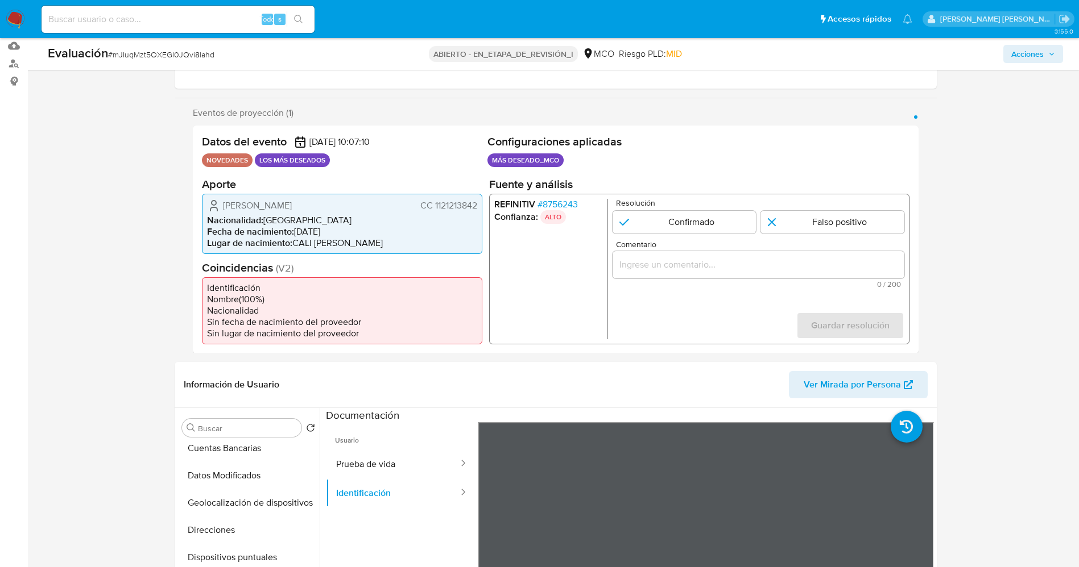
drag, startPoint x: 433, startPoint y: 201, endPoint x: 479, endPoint y: 201, distance: 46.1
click at [479, 201] on div "Hader Andres Gallego Orjuela CC 1121213842 Nacionalidad : Colombia Fecha de nac…" at bounding box center [342, 223] width 280 height 60
click at [282, 205] on span "Hader Andres Gallego Orjuela" at bounding box center [257, 205] width 69 height 11
click at [284, 204] on span "Hader Andres Gallego Orjuela" at bounding box center [257, 205] width 69 height 11
drag, startPoint x: 283, startPoint y: 205, endPoint x: 314, endPoint y: 208, distance: 31.4
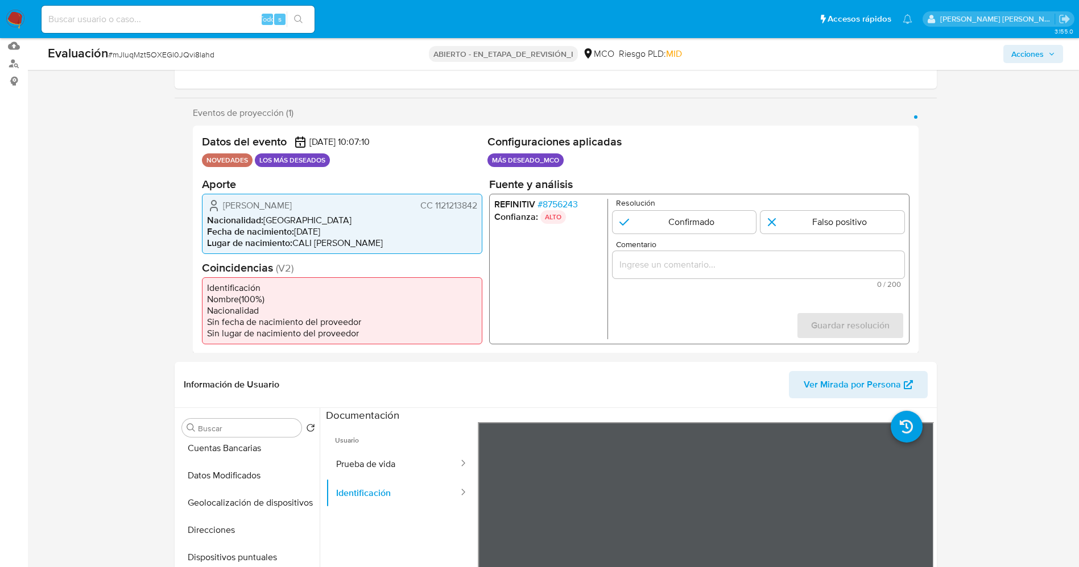
click at [292, 208] on span "Hader Andres Gallego Orjuela" at bounding box center [257, 205] width 69 height 11
drag, startPoint x: 432, startPoint y: 208, endPoint x: 471, endPoint y: 204, distance: 39.4
click at [483, 207] on div "Datos del evento 26/08/2025 10:07:10 NOVEDADES LOS MÁS DESEADOS Configuraciones…" at bounding box center [556, 240] width 726 height 228
drag, startPoint x: 221, startPoint y: 205, endPoint x: 345, endPoint y: 212, distance: 124.1
click at [345, 212] on div "Hader Andres Gallego Orjuela CC 1121213842" at bounding box center [342, 205] width 270 height 14
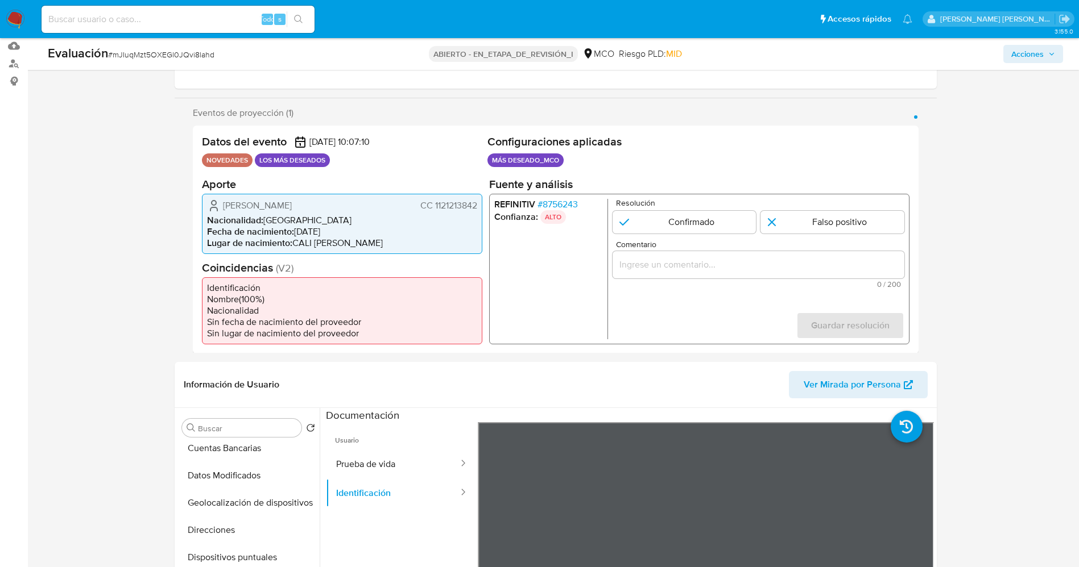
drag, startPoint x: 432, startPoint y: 205, endPoint x: 477, endPoint y: 204, distance: 44.9
click at [477, 204] on div "Hader Andres Gallego Orjuela CC 1121213842 Nacionalidad : Colombia Fecha de nac…" at bounding box center [342, 223] width 280 height 60
drag, startPoint x: 221, startPoint y: 206, endPoint x: 243, endPoint y: 206, distance: 22.7
click at [247, 209] on div "Hader Andres Gallego Orjuela CC 1121213842" at bounding box center [342, 205] width 270 height 14
drag, startPoint x: 431, startPoint y: 208, endPoint x: 475, endPoint y: 209, distance: 44.4
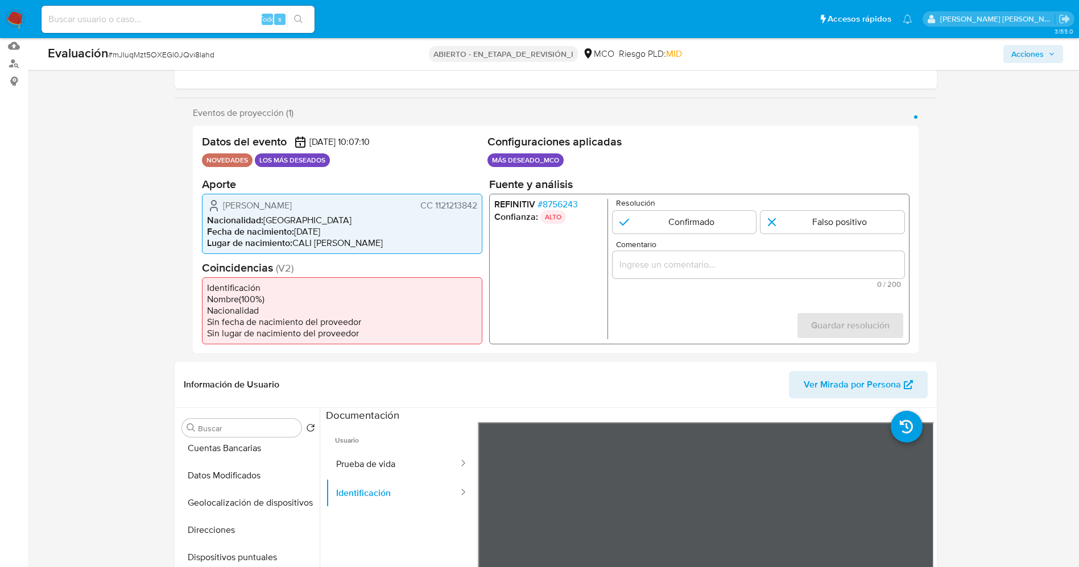
click at [479, 209] on div "Hader Andres Gallego Orjuela CC 1121213842 Nacionalidad : Colombia Fecha de nac…" at bounding box center [342, 223] width 280 height 60
drag, startPoint x: 219, startPoint y: 206, endPoint x: 352, endPoint y: 208, distance: 133.1
click at [359, 208] on div "Hader Andres Gallego Orjuela CC 1121213842" at bounding box center [342, 205] width 270 height 14
drag, startPoint x: 430, startPoint y: 203, endPoint x: 479, endPoint y: 205, distance: 48.9
click at [479, 205] on div "Hader Andres Gallego Orjuela CC 1121213842 Nacionalidad : Colombia Fecha de nac…" at bounding box center [342, 223] width 280 height 60
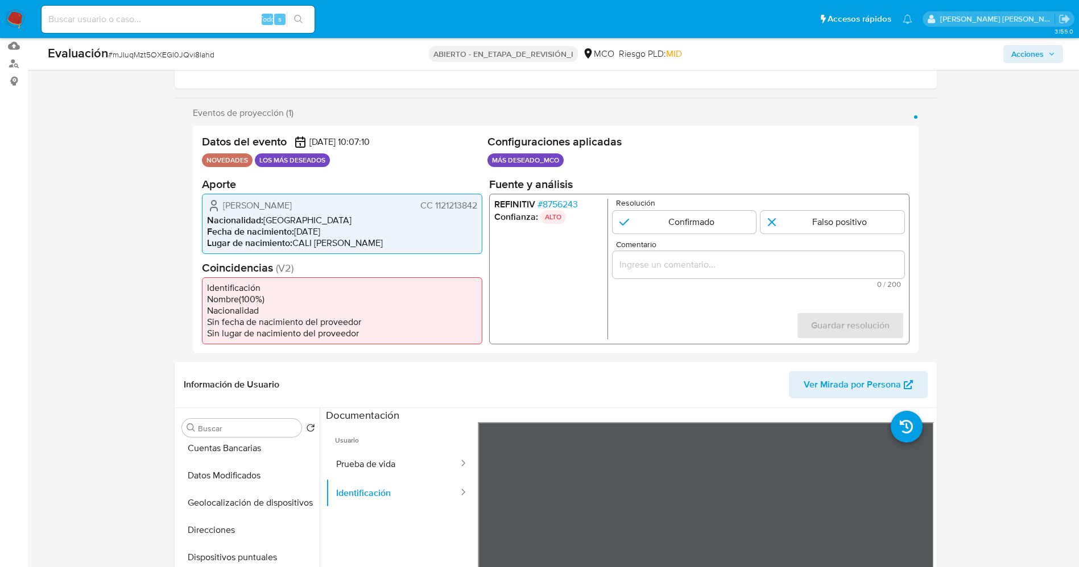
drag, startPoint x: 222, startPoint y: 203, endPoint x: 352, endPoint y: 212, distance: 129.9
click at [352, 212] on div "Hader Andres Gallego Orjuela CC 1121213842" at bounding box center [342, 205] width 270 height 14
click at [553, 198] on font "8756243" at bounding box center [559, 203] width 35 height 13
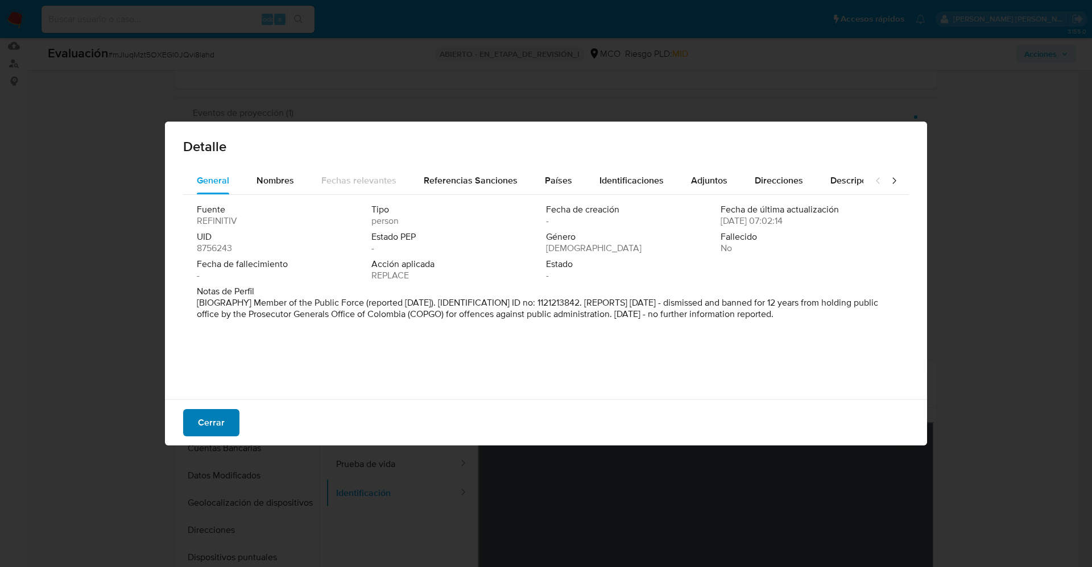
click at [208, 434] on font "Cerrar" at bounding box center [211, 422] width 27 height 27
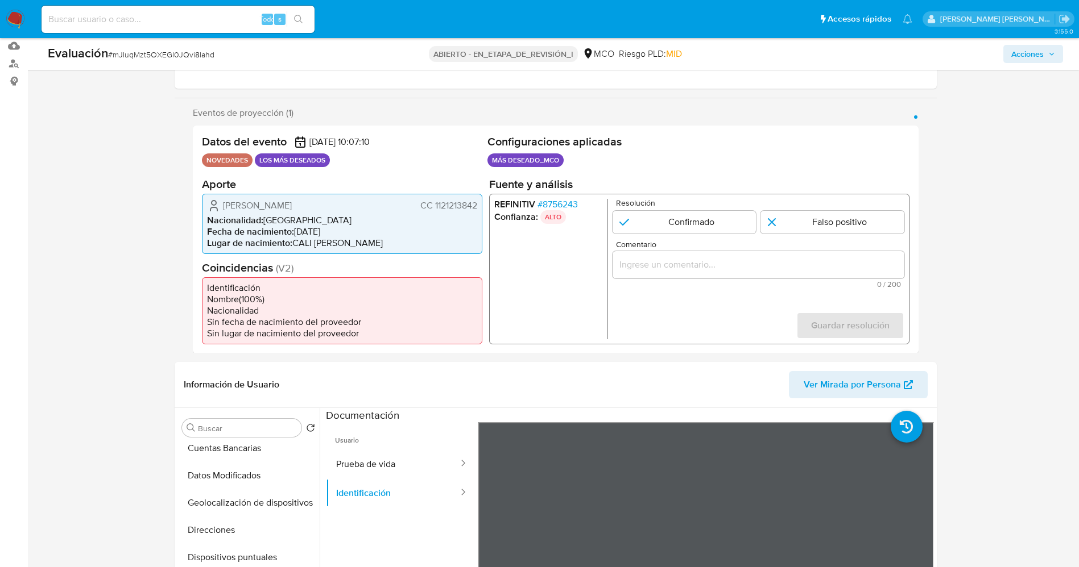
drag, startPoint x: 431, startPoint y: 208, endPoint x: 480, endPoint y: 209, distance: 48.9
click at [480, 209] on div "Hader Andres Gallego Orjuela CC 1121213842 Nacionalidad : Colombia Fecha de nac…" at bounding box center [342, 223] width 280 height 60
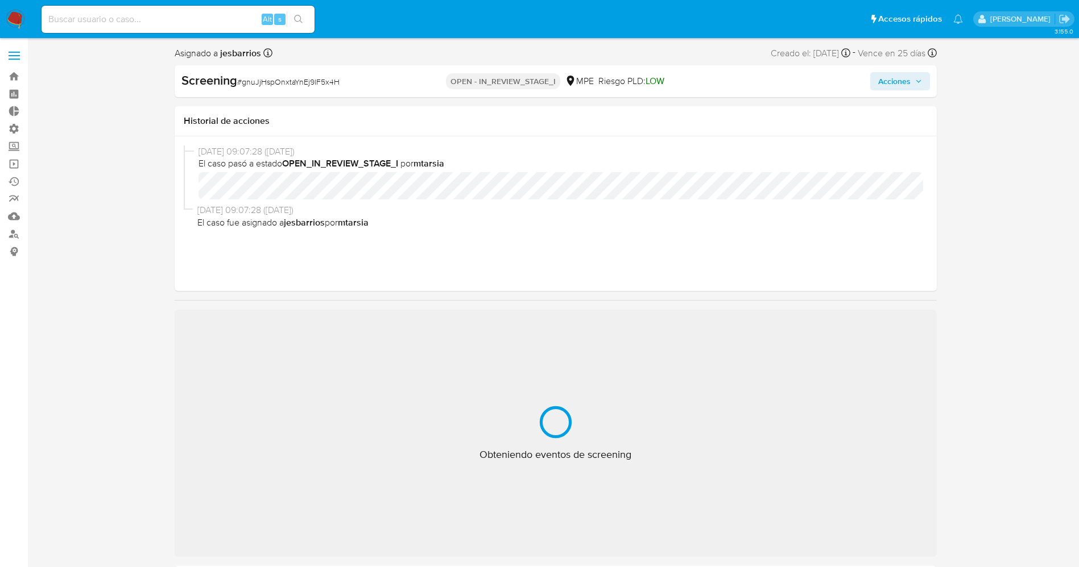
select select "10"
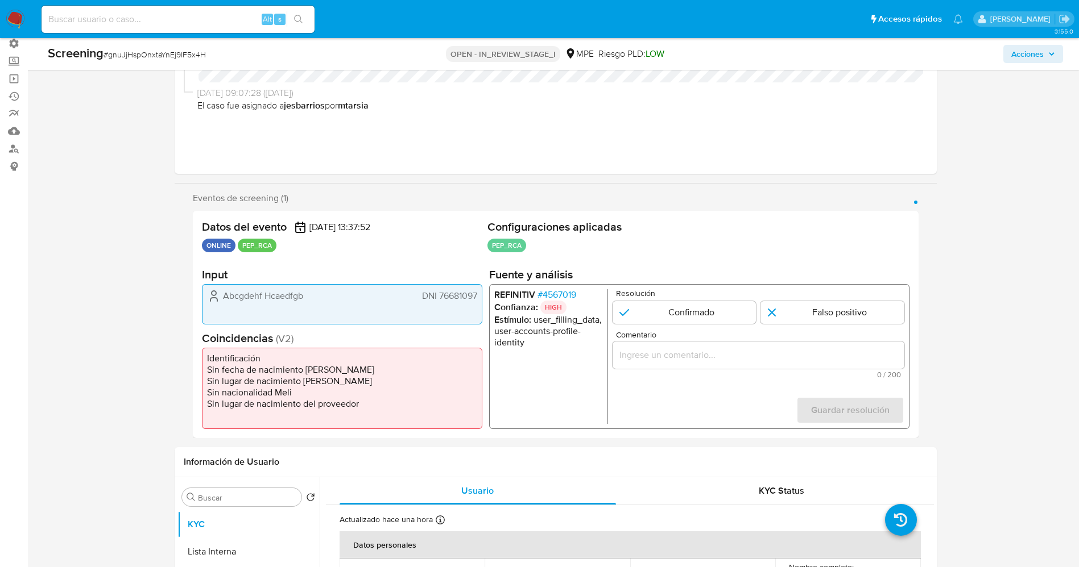
scroll to position [256, 0]
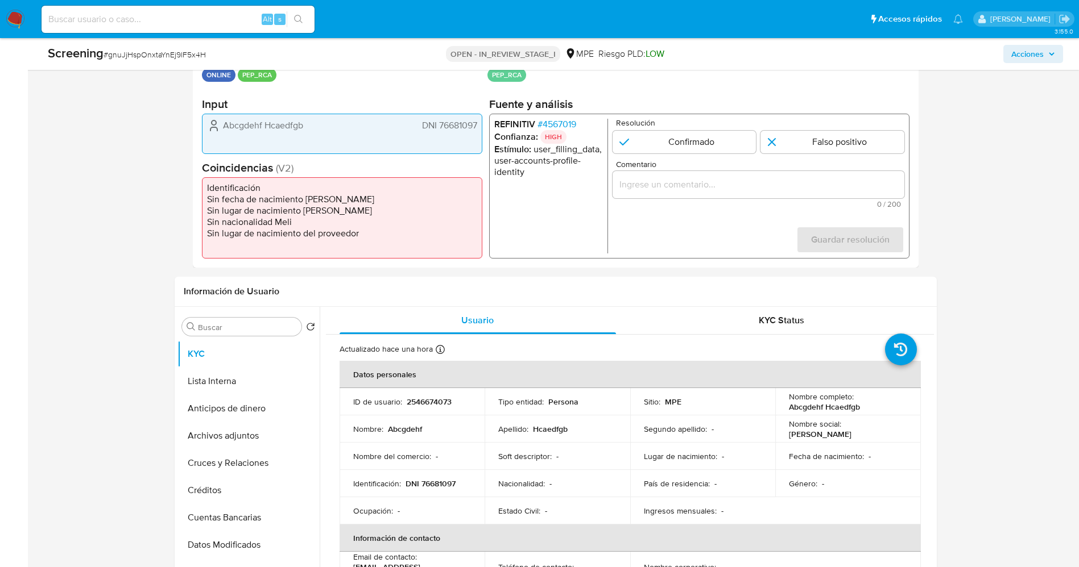
click at [558, 119] on span "# 4567019" at bounding box center [556, 124] width 39 height 11
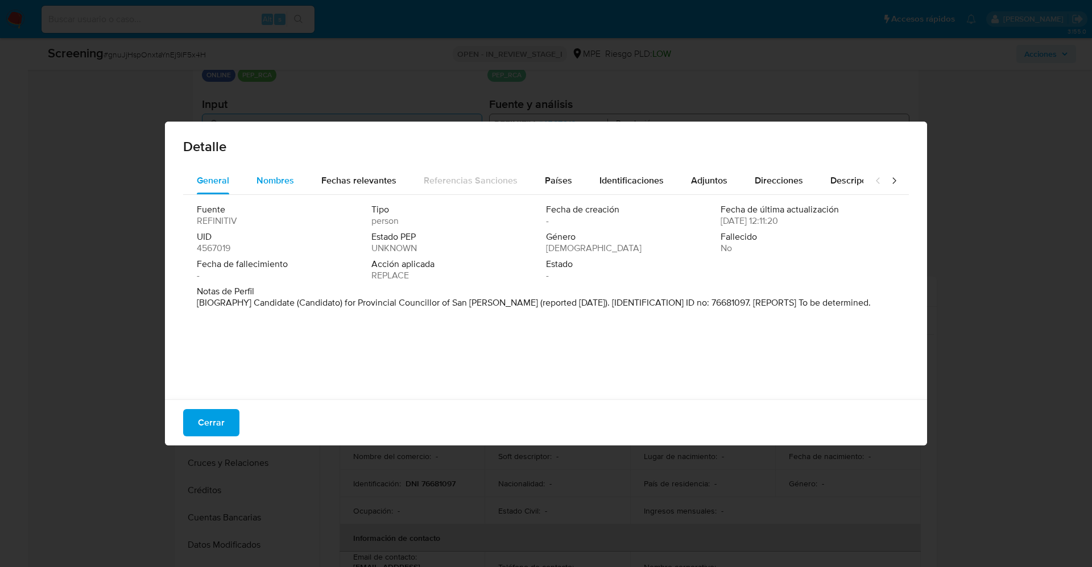
click at [283, 173] on div "Nombres" at bounding box center [275, 180] width 38 height 27
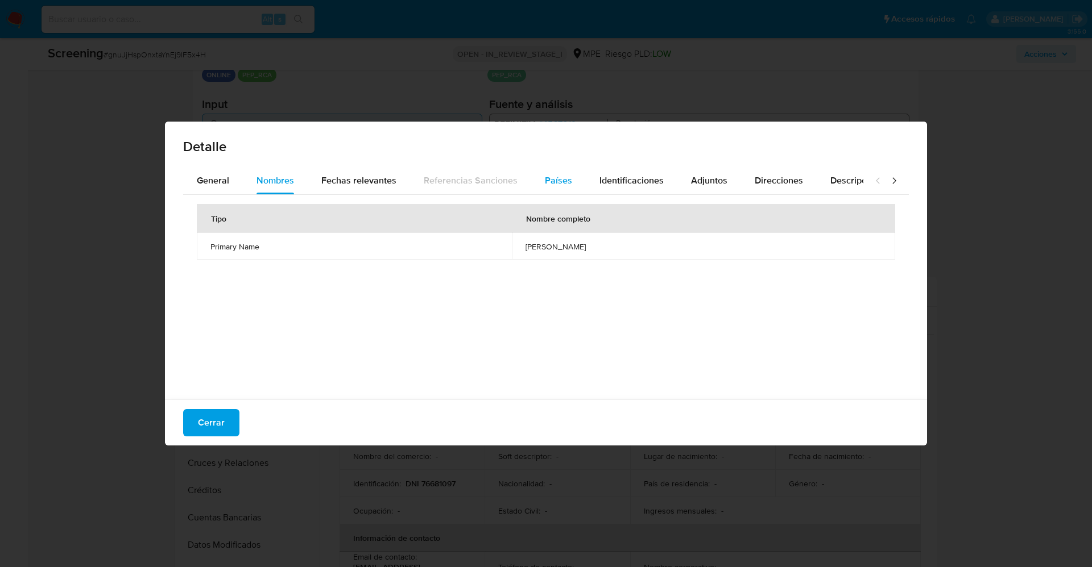
click at [549, 176] on span "Países" at bounding box center [558, 180] width 27 height 13
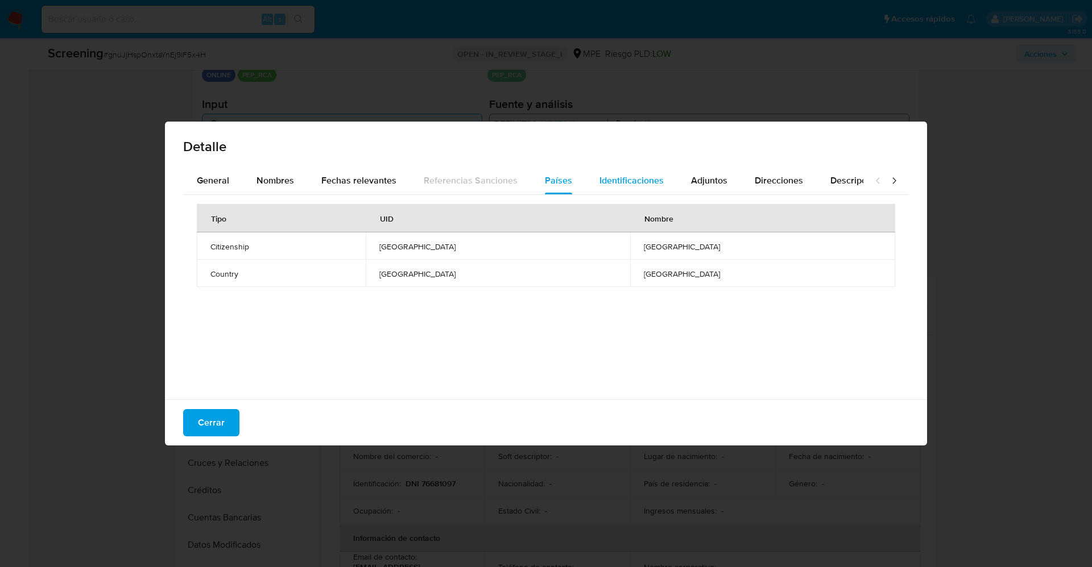
click at [639, 183] on span "Identificaciones" at bounding box center [631, 180] width 64 height 13
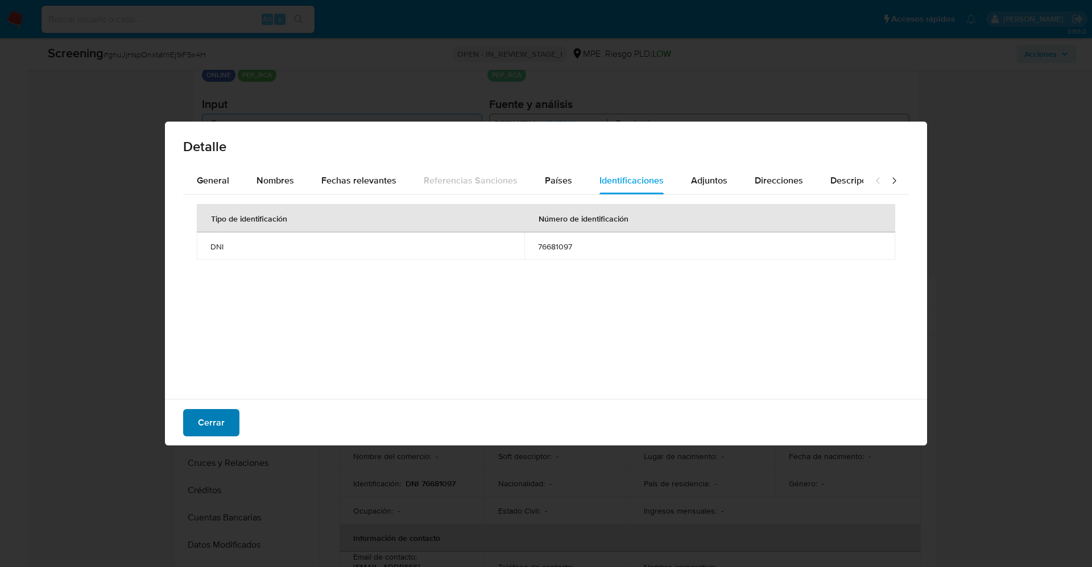
click at [219, 416] on span "Cerrar" at bounding box center [211, 423] width 27 height 25
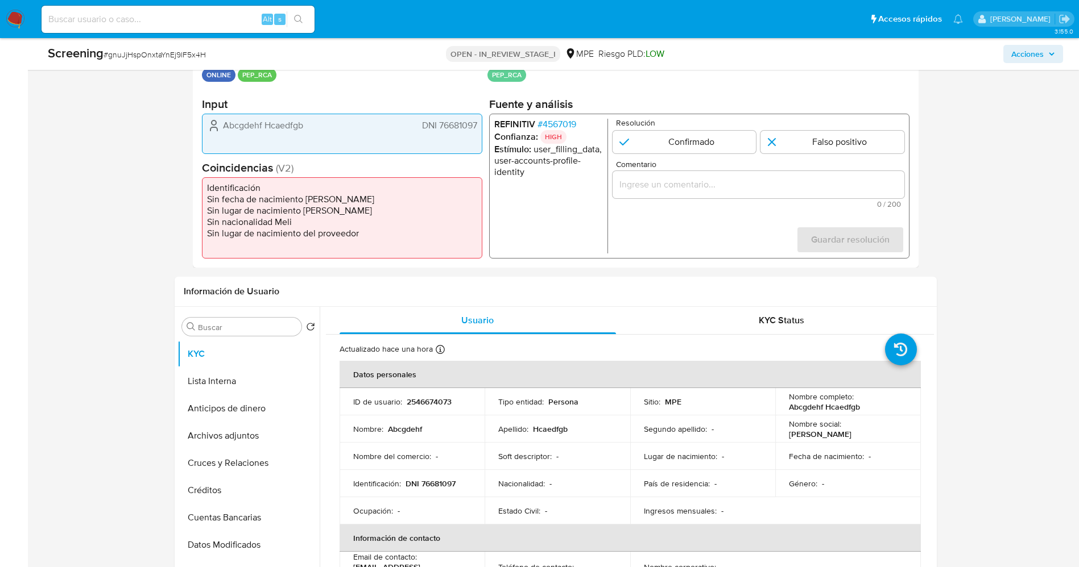
click at [550, 119] on span "# 4567019" at bounding box center [556, 124] width 39 height 11
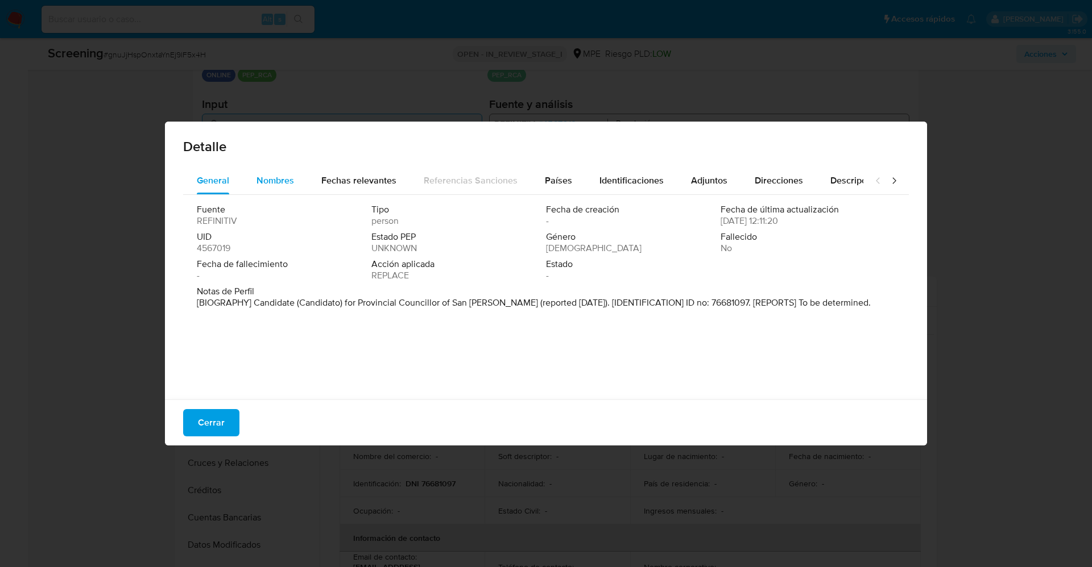
click at [293, 171] on div "Nombres" at bounding box center [275, 180] width 38 height 27
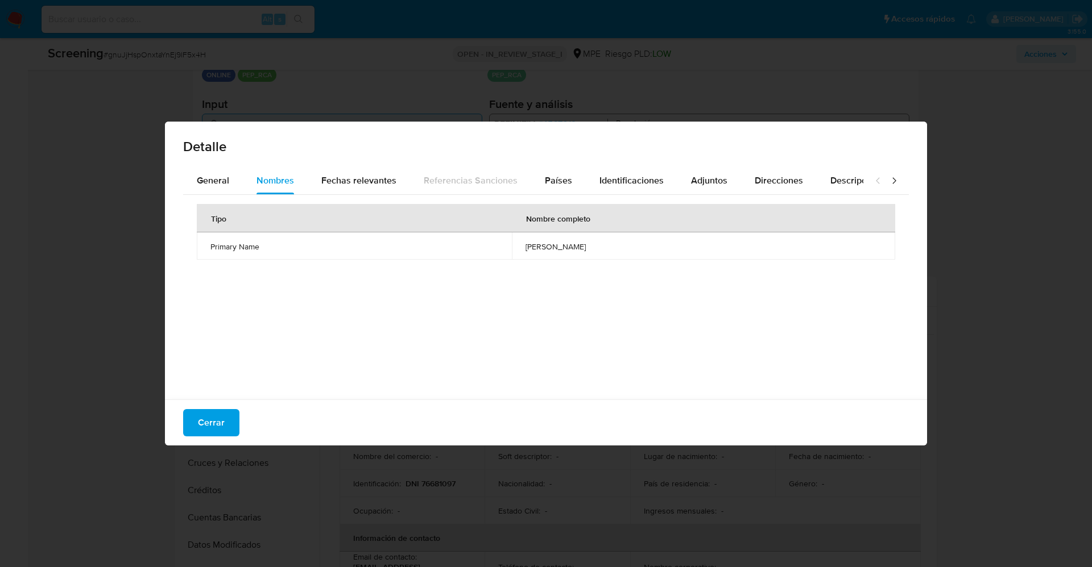
drag, startPoint x: 510, startPoint y: 247, endPoint x: 577, endPoint y: 245, distance: 66.6
click at [639, 245] on td "[PERSON_NAME]" at bounding box center [703, 246] width 383 height 27
click at [223, 421] on button "Cerrar" at bounding box center [211, 422] width 56 height 27
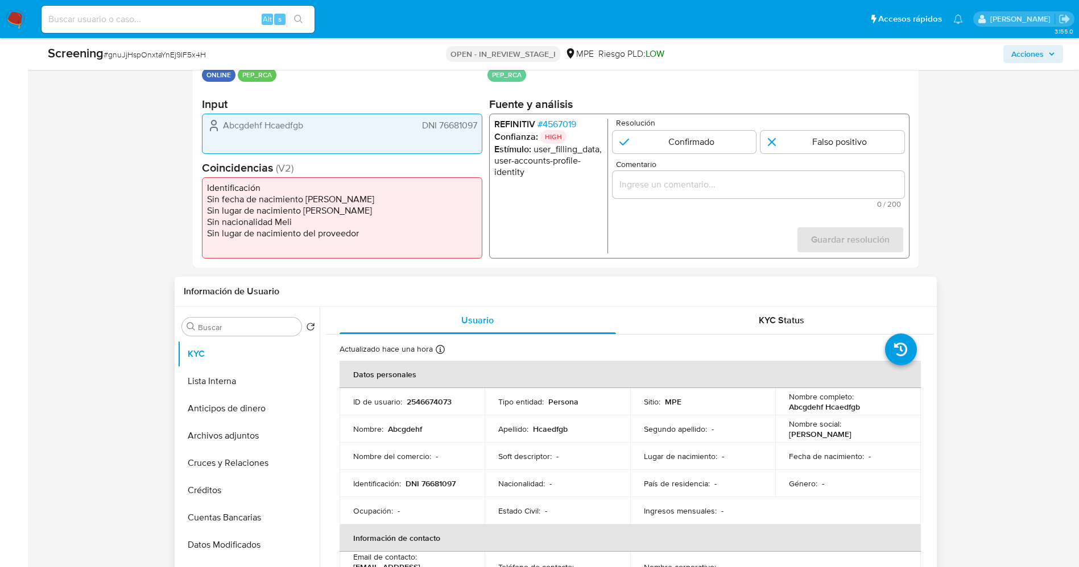
drag, startPoint x: 868, startPoint y: 434, endPoint x: 910, endPoint y: 433, distance: 42.1
click at [910, 433] on td "Nombre social : [PERSON_NAME]" at bounding box center [848, 429] width 146 height 27
copy p "[PERSON_NAME]"
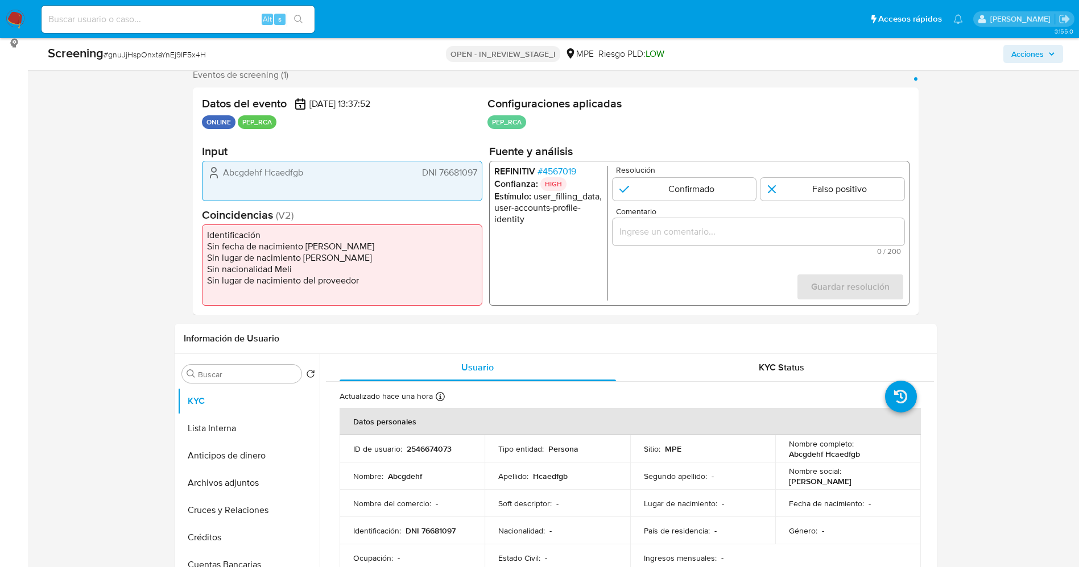
scroll to position [171, 0]
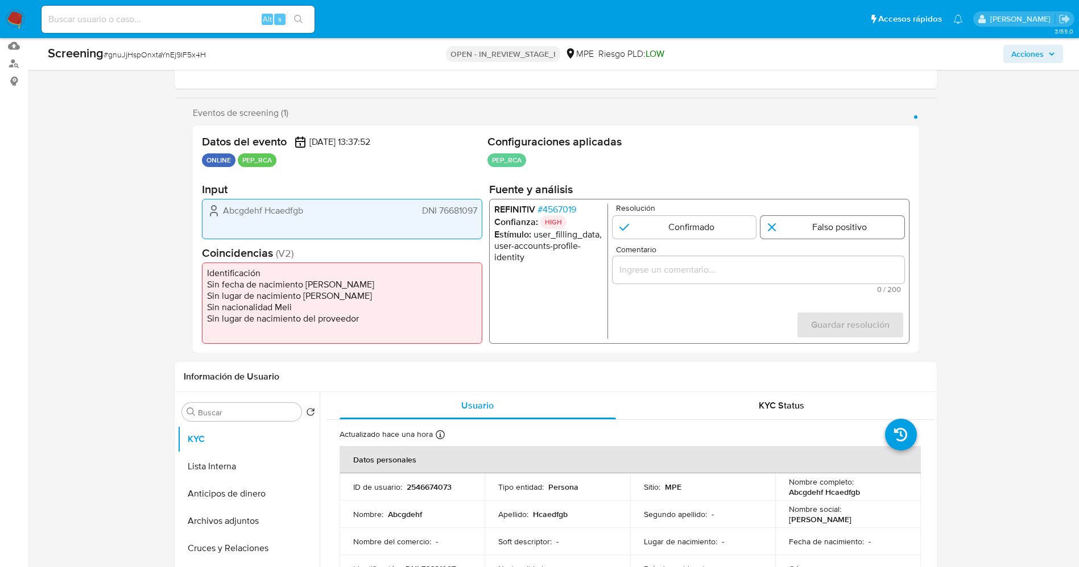
click at [797, 229] on input "1 de 1" at bounding box center [832, 227] width 144 height 23
radio input "true"
drag, startPoint x: 759, startPoint y: 285, endPoint x: 750, endPoint y: 272, distance: 15.6
click at [758, 286] on span "0 / 200" at bounding box center [757, 289] width 285 height 7
click at [750, 272] on input "Comentario" at bounding box center [758, 270] width 292 height 15
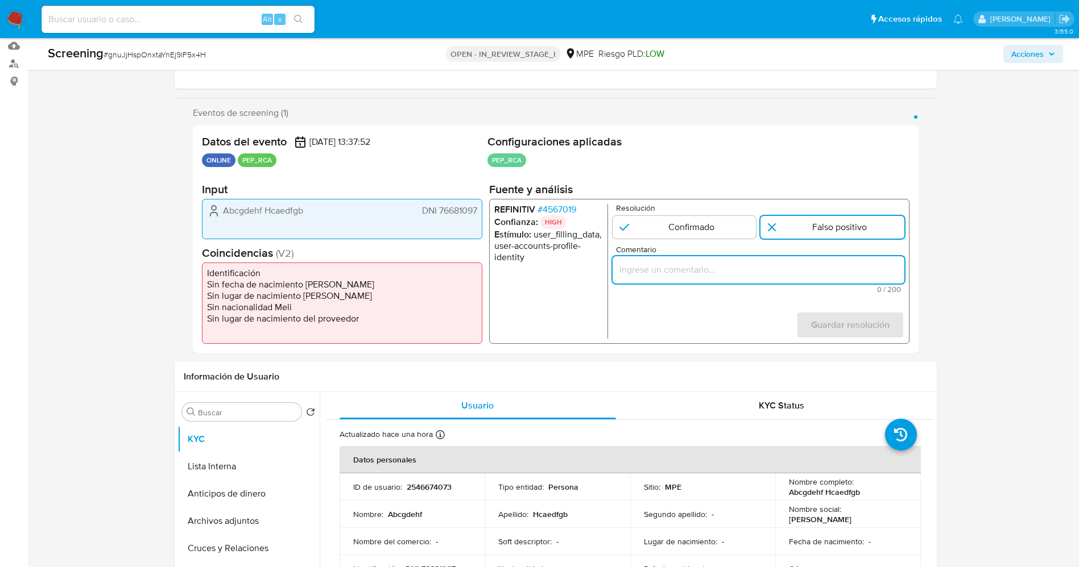
paste input "usuario [PERSON_NAME] beato por coincidir en listas de PEP ya que se desempeñó …"
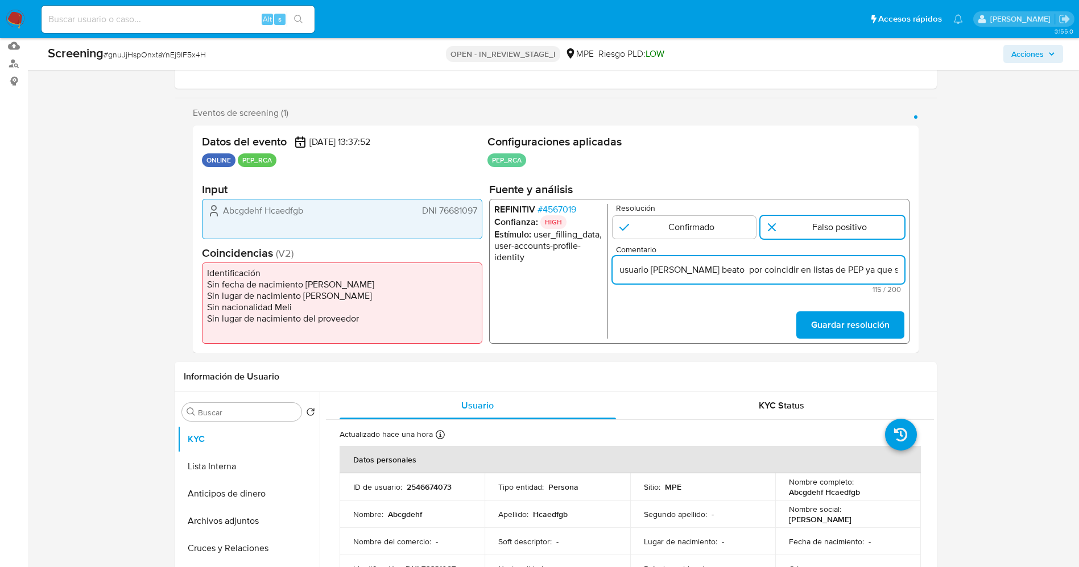
scroll to position [0, 197]
type input "usuario [PERSON_NAME] beato por coincidir en listas de PEP ya que se desempeñó …"
click at [863, 323] on span "Guardar resolución" at bounding box center [849, 325] width 78 height 25
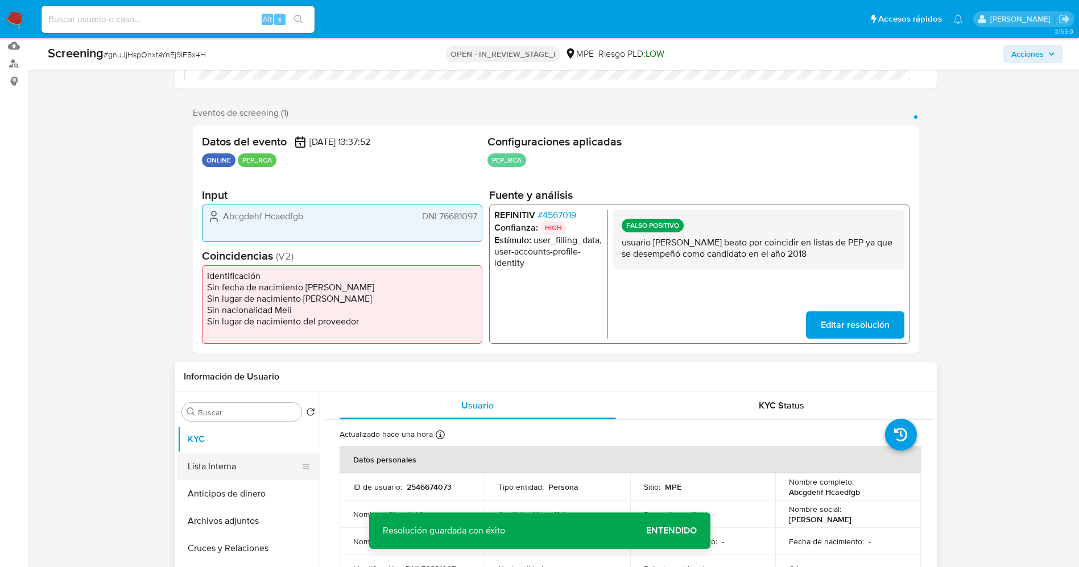
click at [234, 469] on button "Lista Interna" at bounding box center [243, 466] width 133 height 27
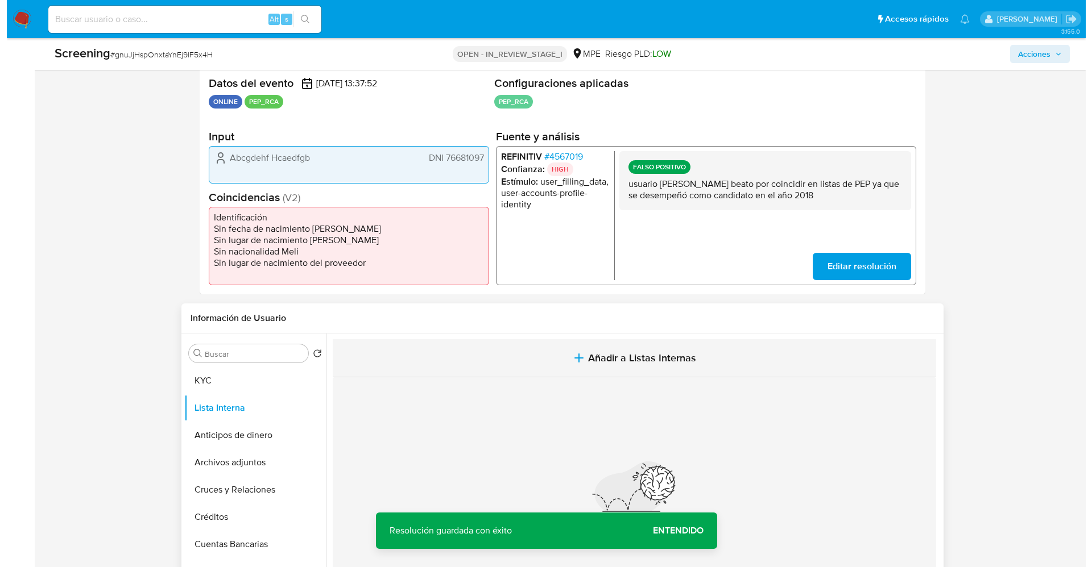
scroll to position [256, 0]
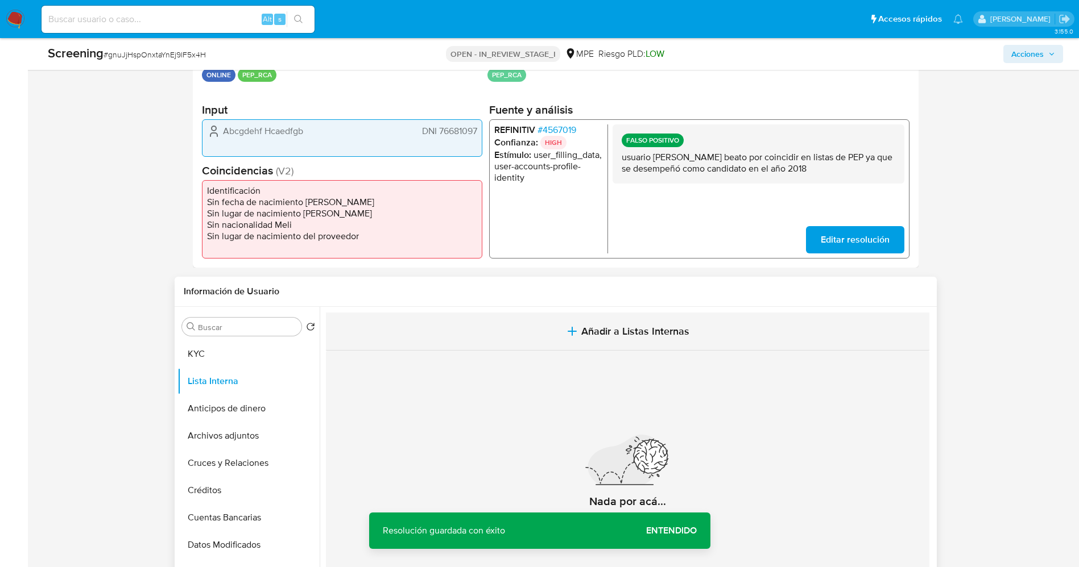
click at [622, 342] on button "Añadir a Listas Internas" at bounding box center [627, 332] width 603 height 38
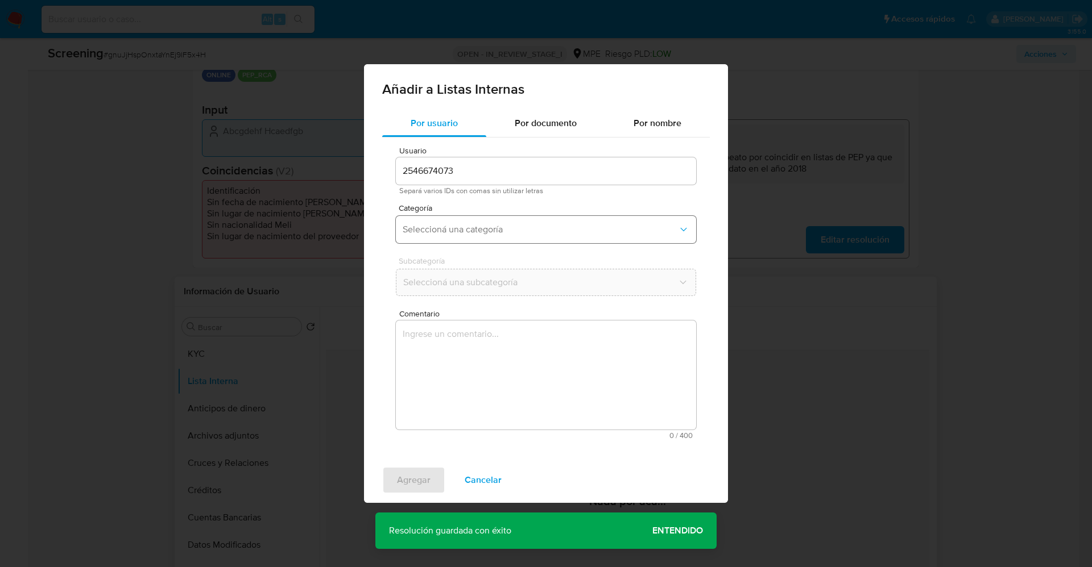
click at [554, 233] on span "Seleccioná una categoría" at bounding box center [540, 229] width 275 height 11
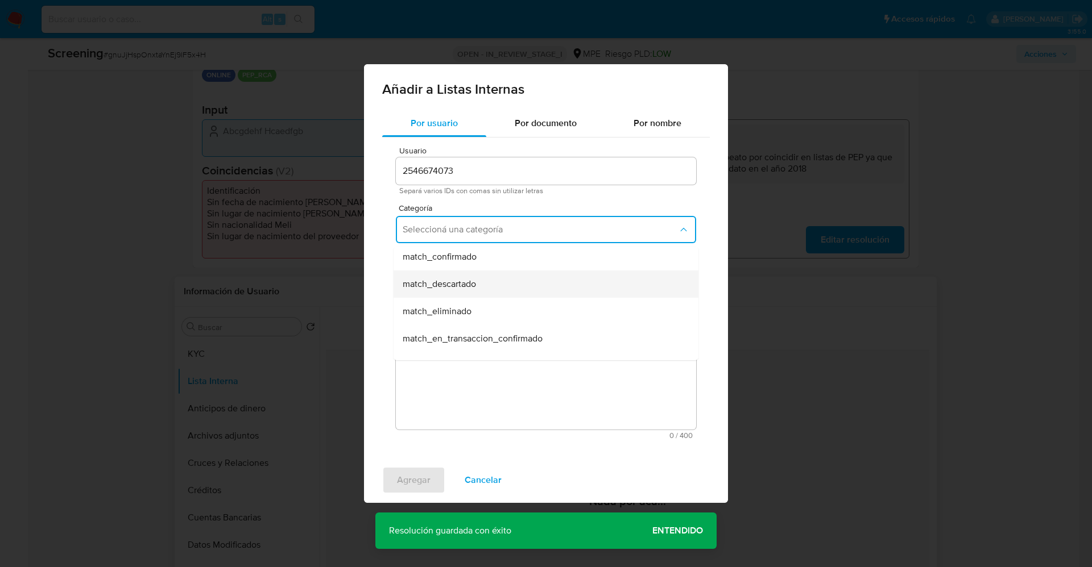
click at [511, 287] on div "match_descartado" at bounding box center [543, 284] width 280 height 27
click at [502, 290] on button "Seleccioná una subcategoría" at bounding box center [546, 282] width 300 height 27
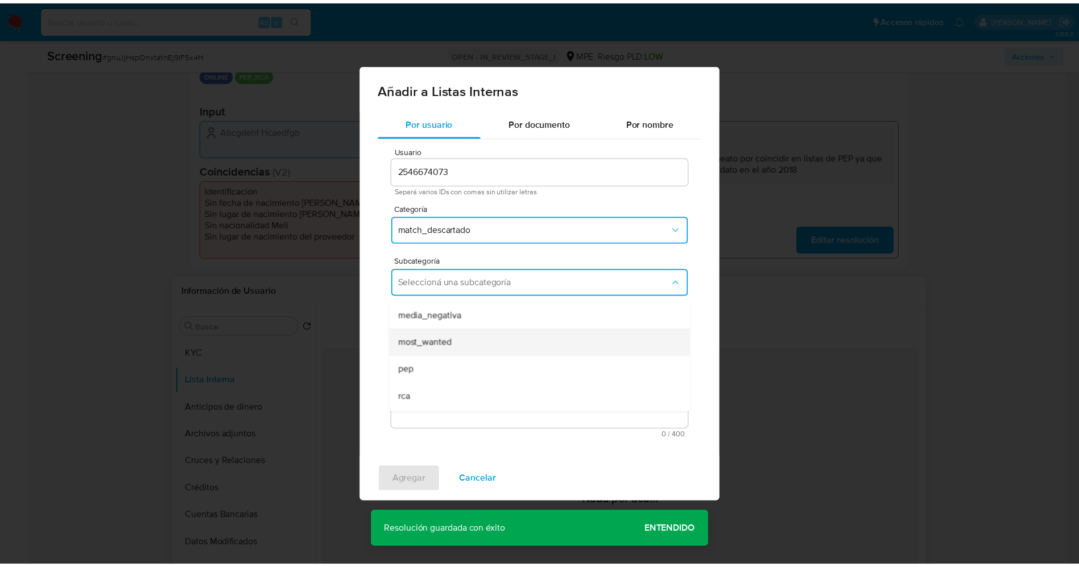
scroll to position [77, 0]
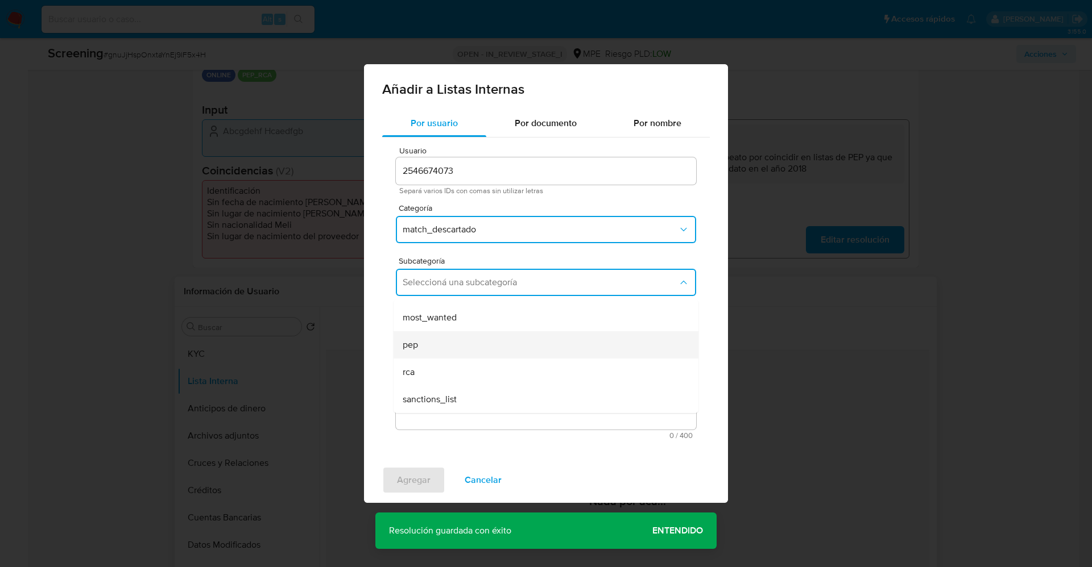
click at [449, 342] on div "pep" at bounding box center [543, 345] width 280 height 27
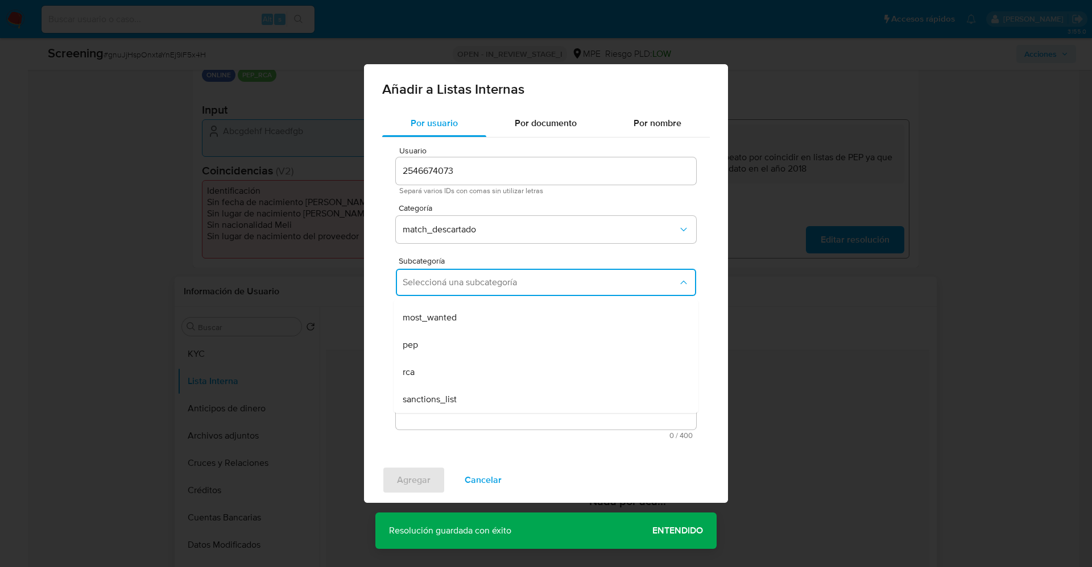
click at [450, 349] on textarea "Comentario" at bounding box center [546, 375] width 300 height 109
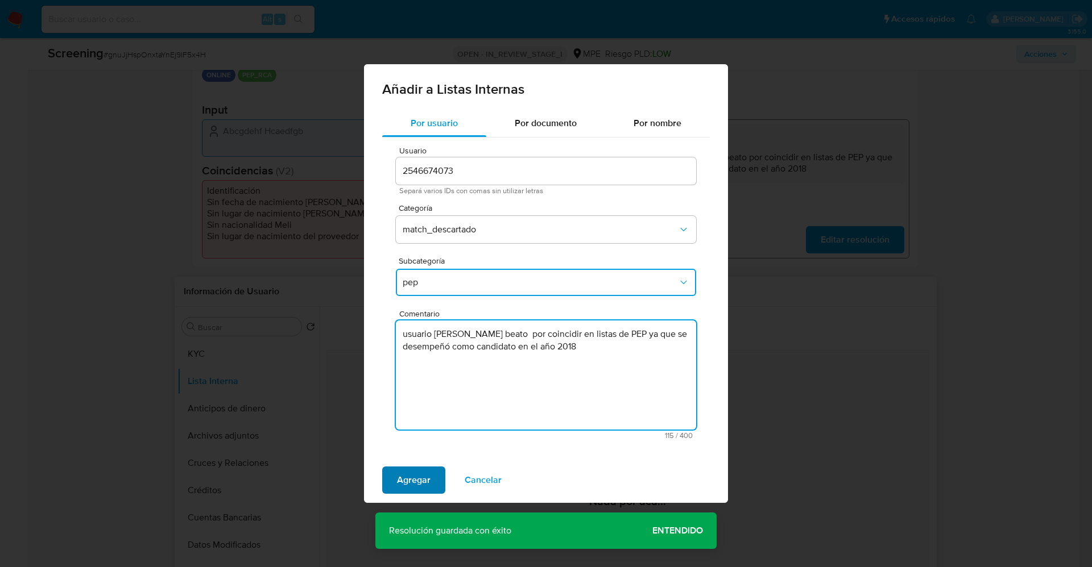
type textarea "usuario [PERSON_NAME] beato por coincidir en listas de PEP ya que se desempeñó …"
click at [397, 473] on span "Agregar" at bounding box center [414, 480] width 34 height 25
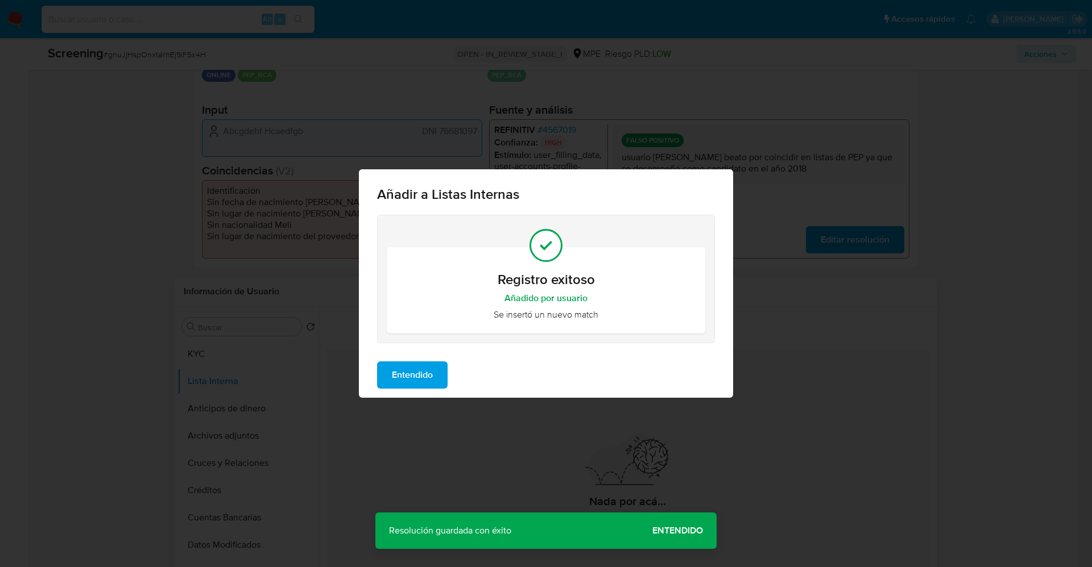
click at [417, 376] on span "Entendido" at bounding box center [412, 375] width 41 height 25
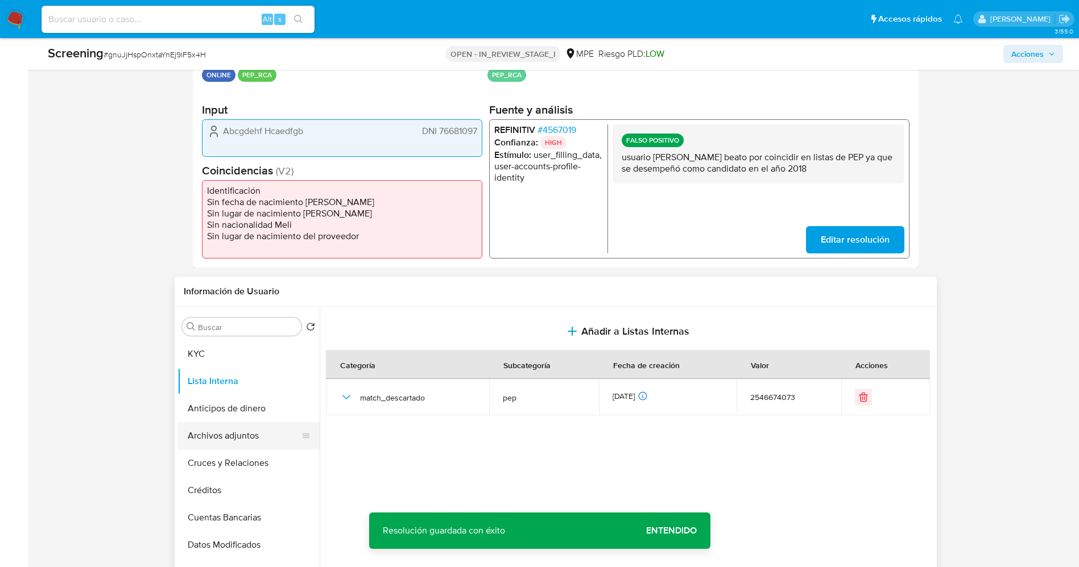
click at [238, 430] on button "Archivos adjuntos" at bounding box center [243, 435] width 133 height 27
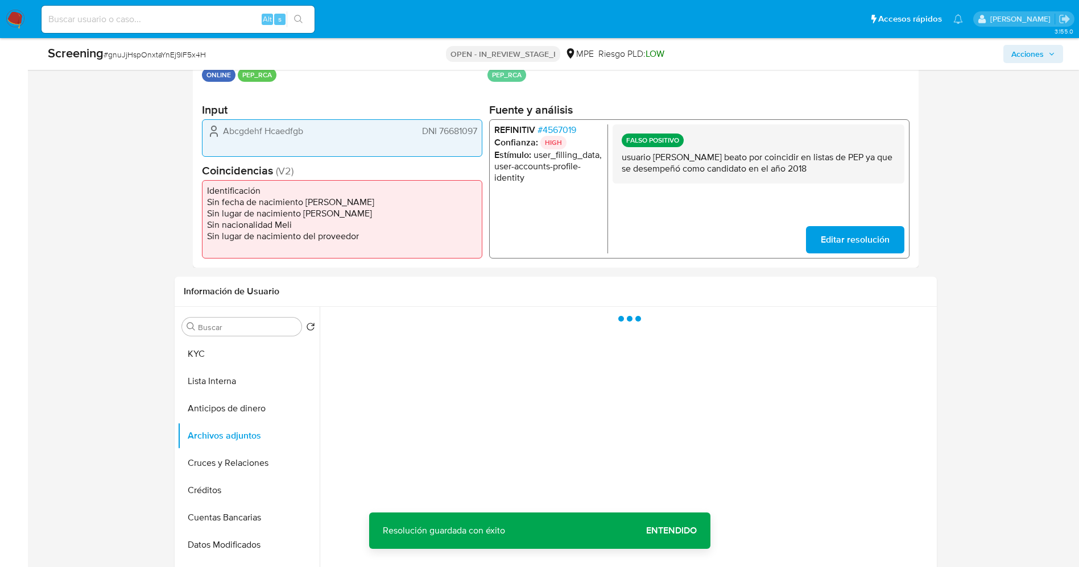
scroll to position [341, 0]
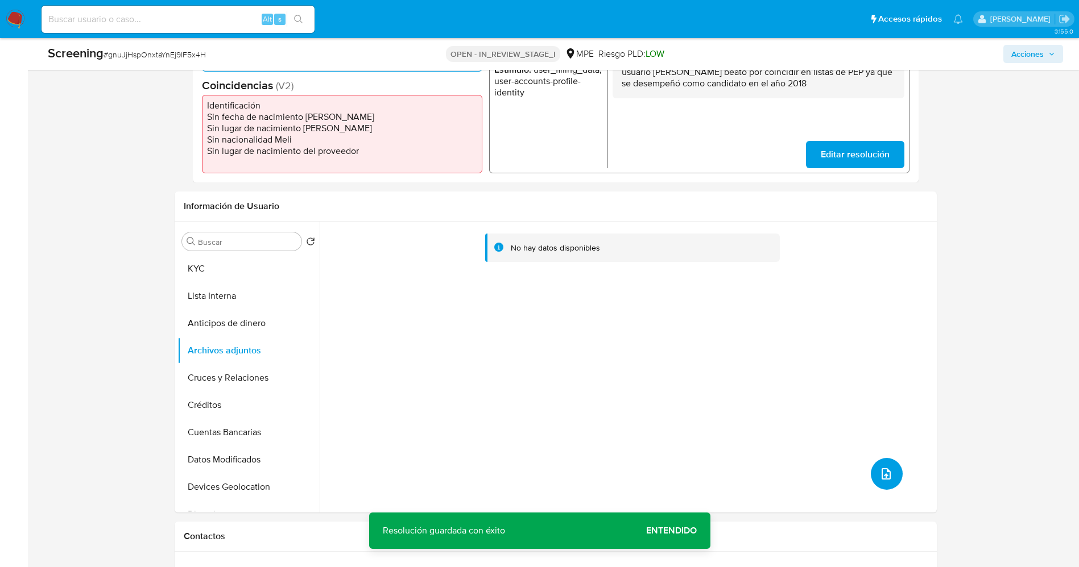
click at [883, 474] on icon "upload-file" at bounding box center [886, 474] width 14 height 14
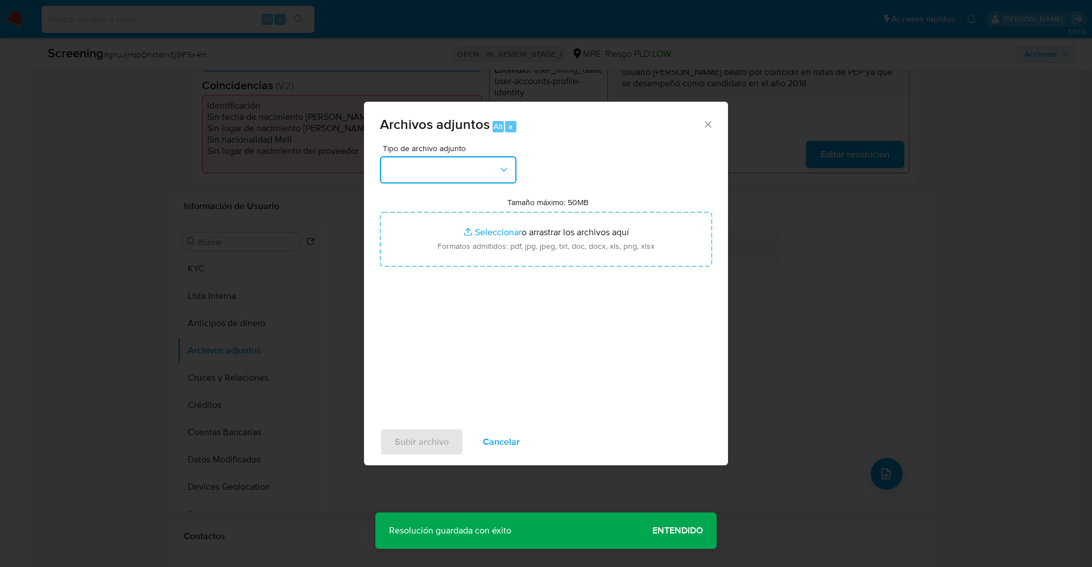
click at [466, 175] on button "button" at bounding box center [448, 169] width 136 height 27
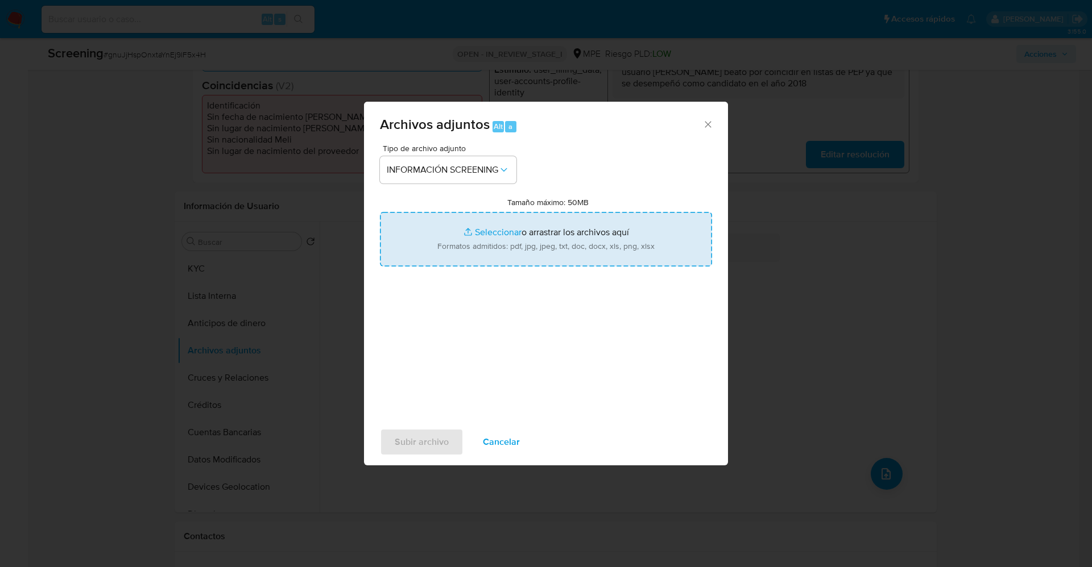
type input "C:\fakepath\_yomeri [PERSON_NAME] beato_ lavado de dinero - Buscar con Google.p…"
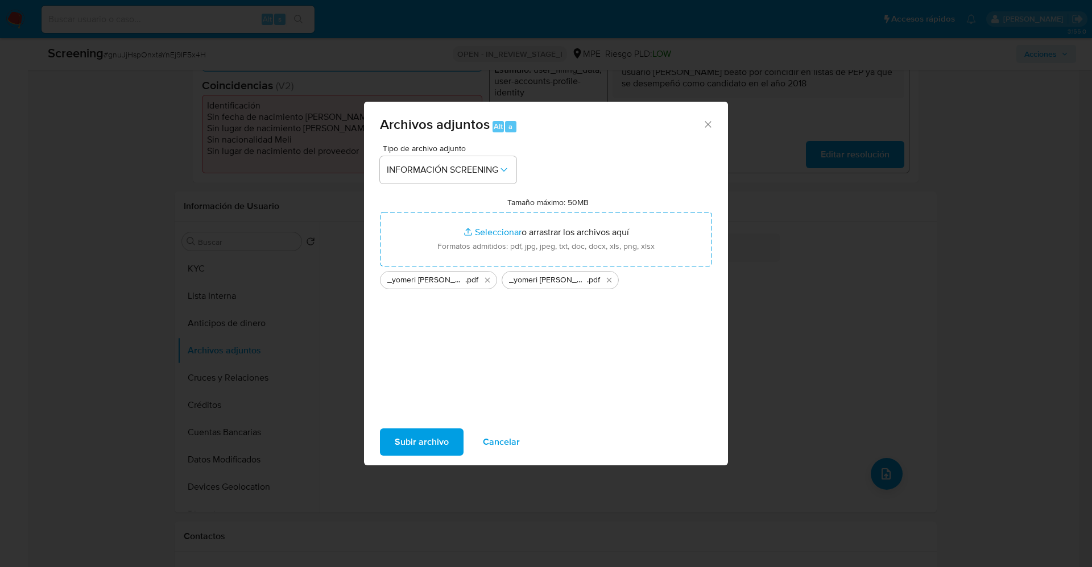
click at [417, 440] on span "Subir archivo" at bounding box center [422, 442] width 54 height 25
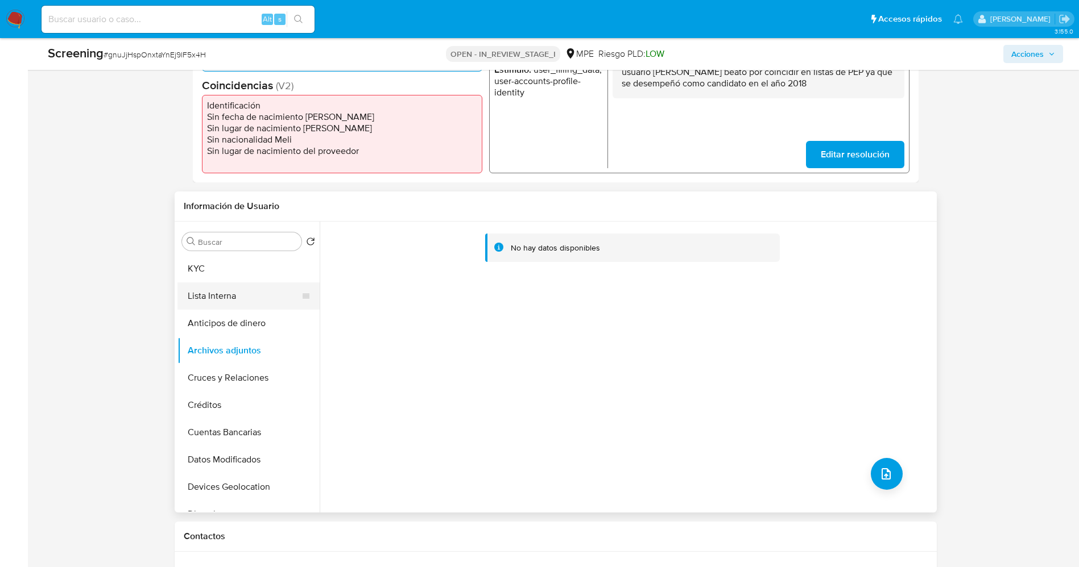
click at [219, 287] on button "Lista Interna" at bounding box center [243, 296] width 133 height 27
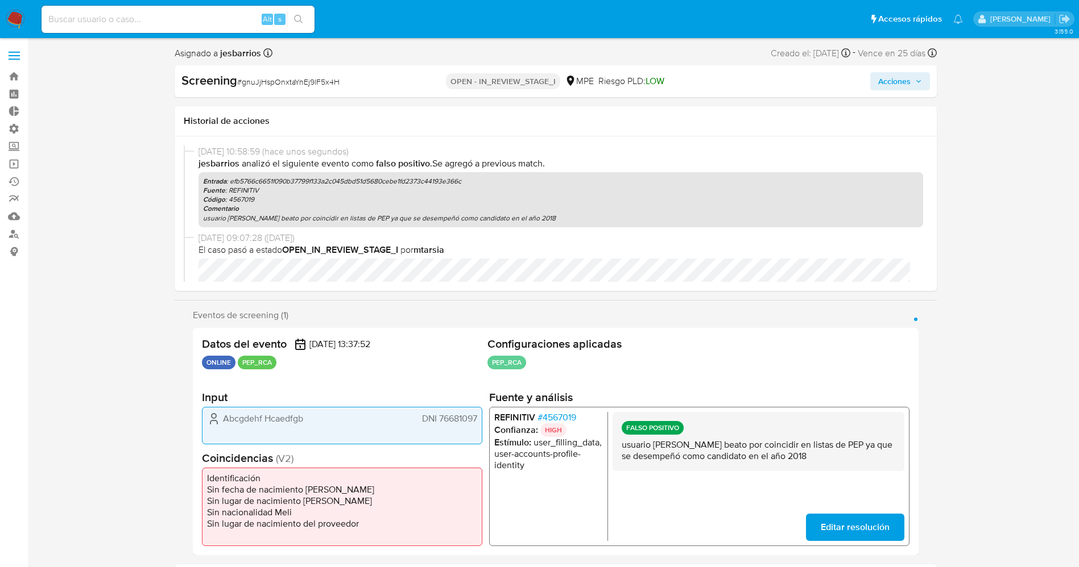
click at [904, 85] on span "Acciones" at bounding box center [894, 81] width 32 height 18
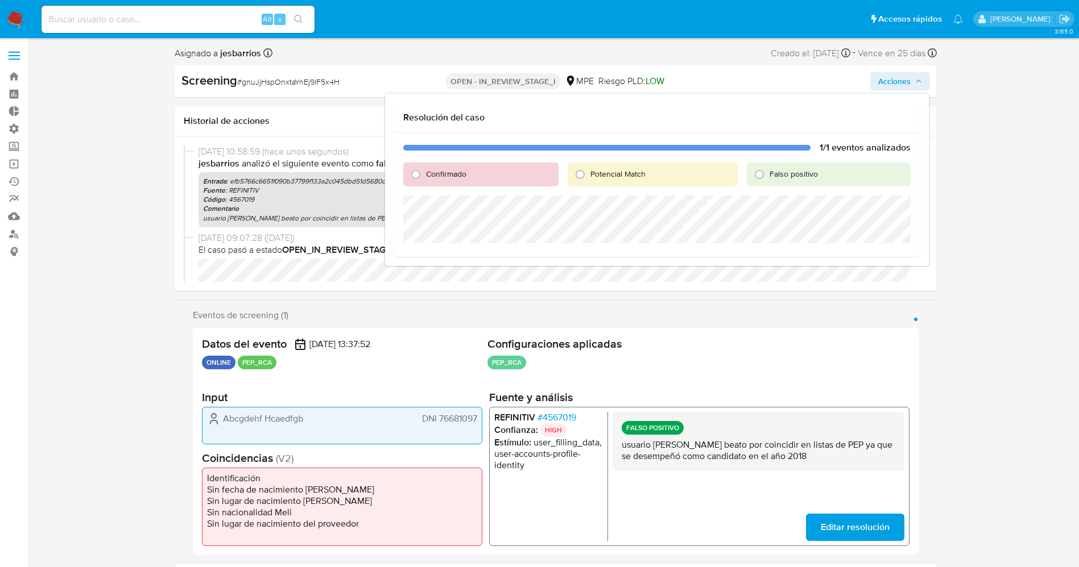
click at [781, 170] on span "Falso positivo" at bounding box center [793, 173] width 48 height 11
click at [768, 170] on input "Falso positivo" at bounding box center [759, 174] width 18 height 18
radio input "true"
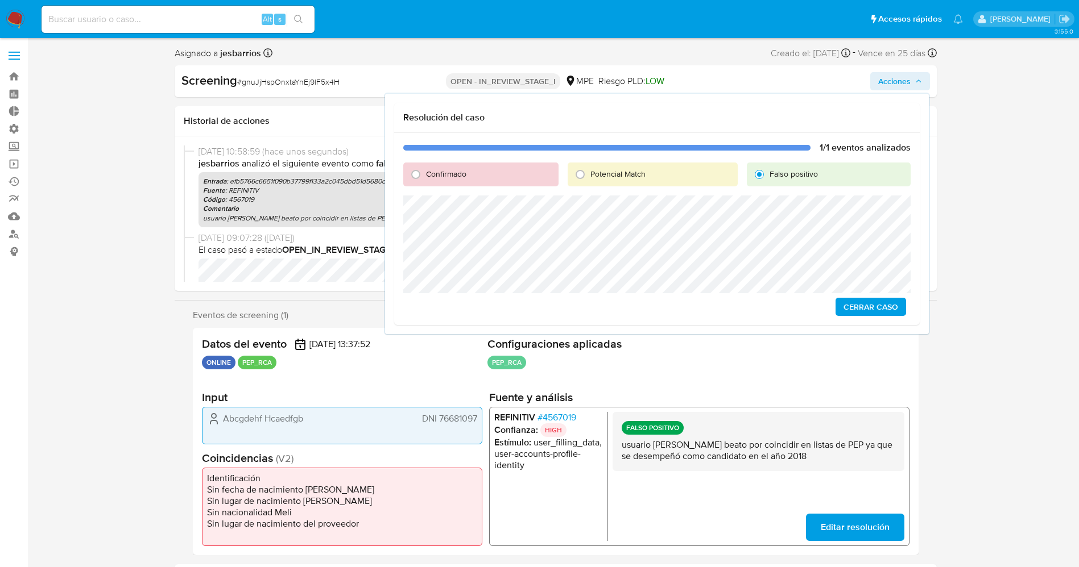
click at [856, 309] on span "Cerrar Caso" at bounding box center [870, 307] width 55 height 16
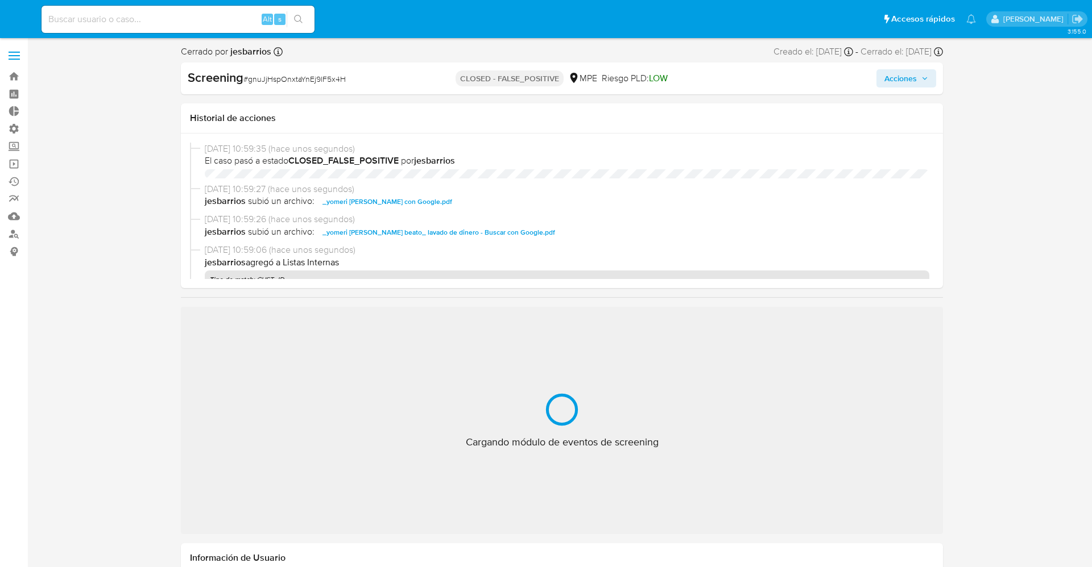
select select "10"
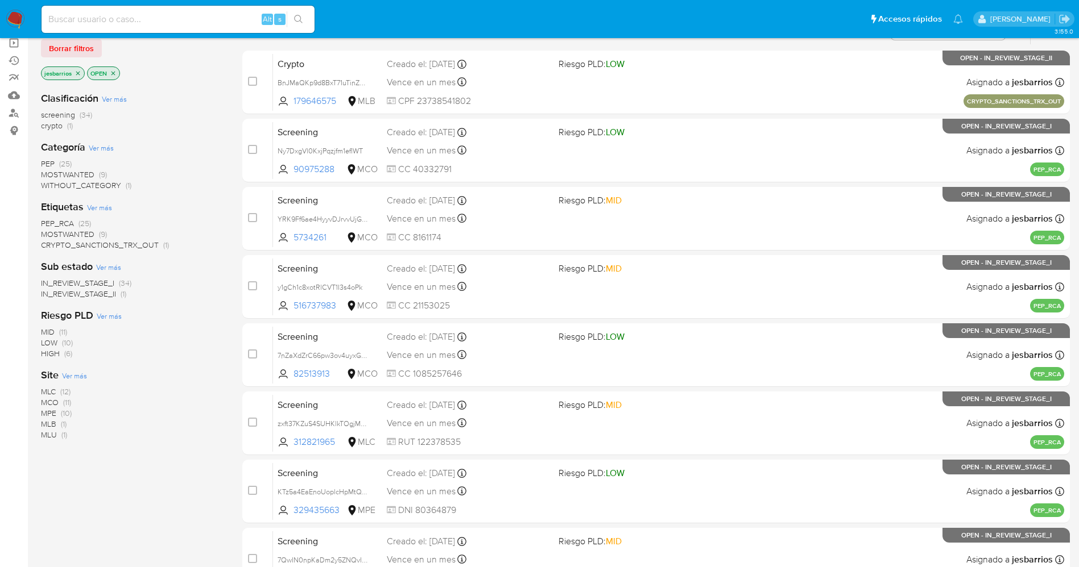
scroll to position [330, 0]
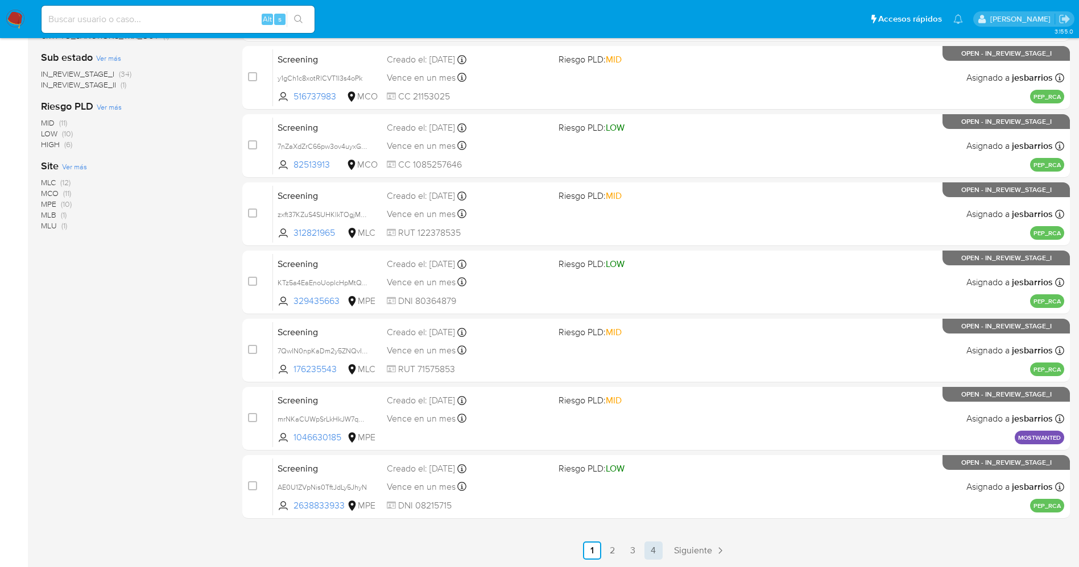
click at [654, 548] on link "4" at bounding box center [653, 551] width 18 height 18
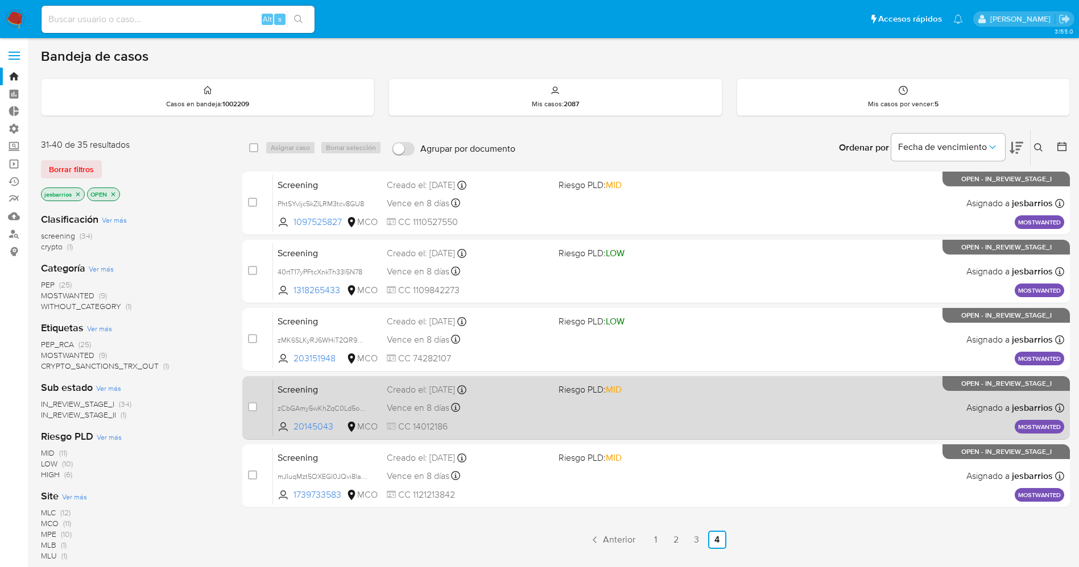
drag, startPoint x: 410, startPoint y: 428, endPoint x: 450, endPoint y: 430, distance: 40.5
click at [450, 430] on span "CC 14012186" at bounding box center [468, 427] width 163 height 13
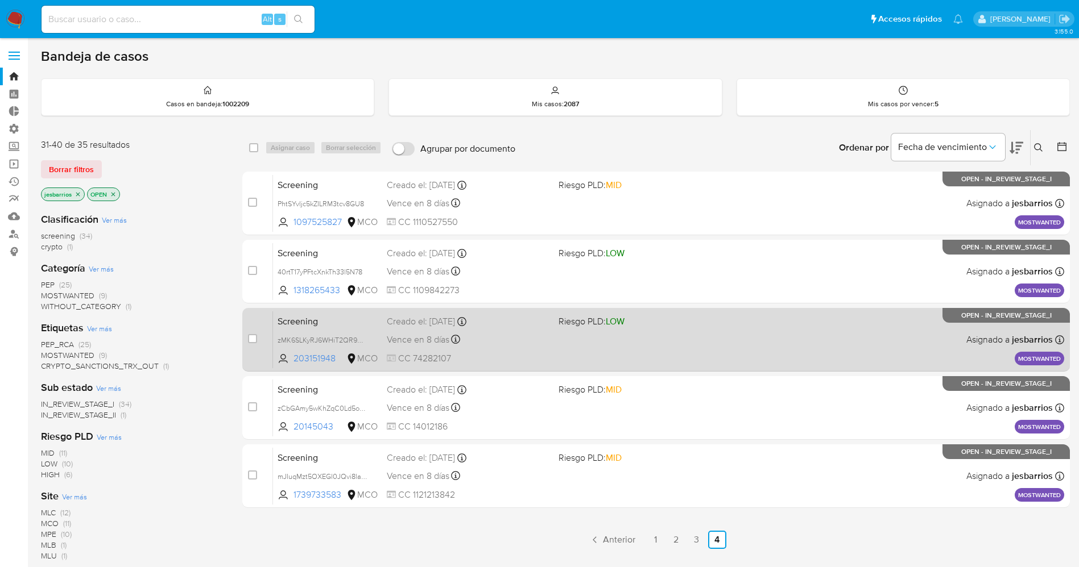
click at [538, 339] on div "Vence en 8 días Vence el [DATE] 07:08:26" at bounding box center [468, 339] width 163 height 15
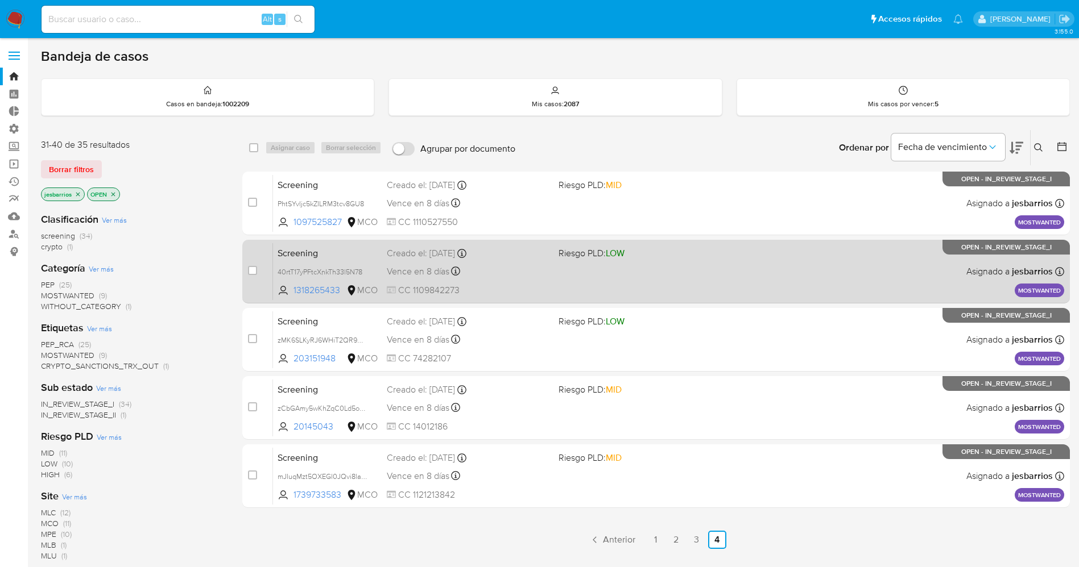
click at [504, 291] on span "CC 1109842273" at bounding box center [468, 290] width 163 height 13
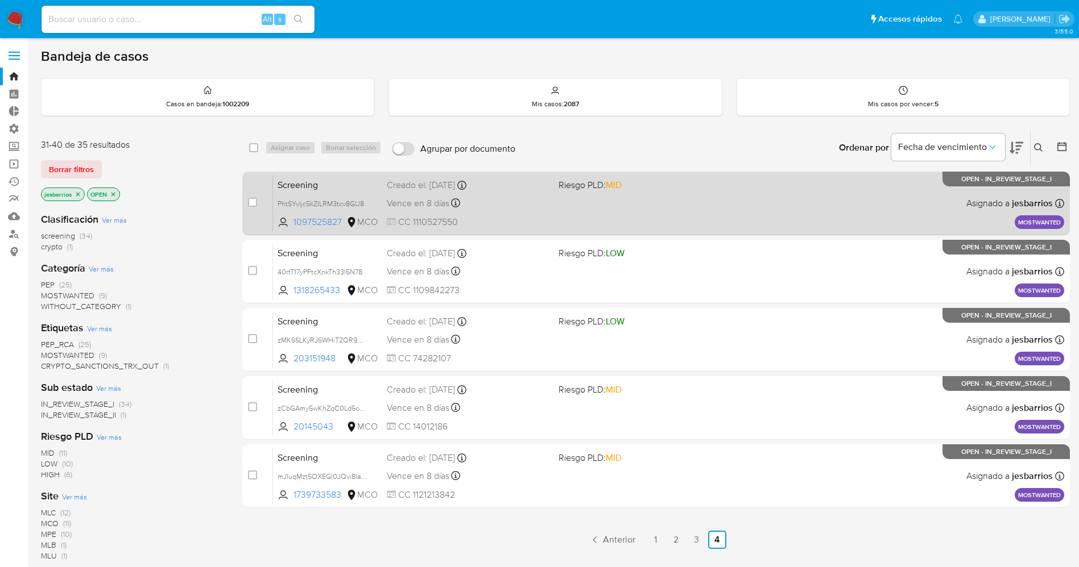
click at [529, 214] on div "Screening PhtSYvljc5kZILRM3tcv8GU8 1097525827 MCO Riesgo PLD: MID Creado el: [D…" at bounding box center [668, 203] width 791 height 57
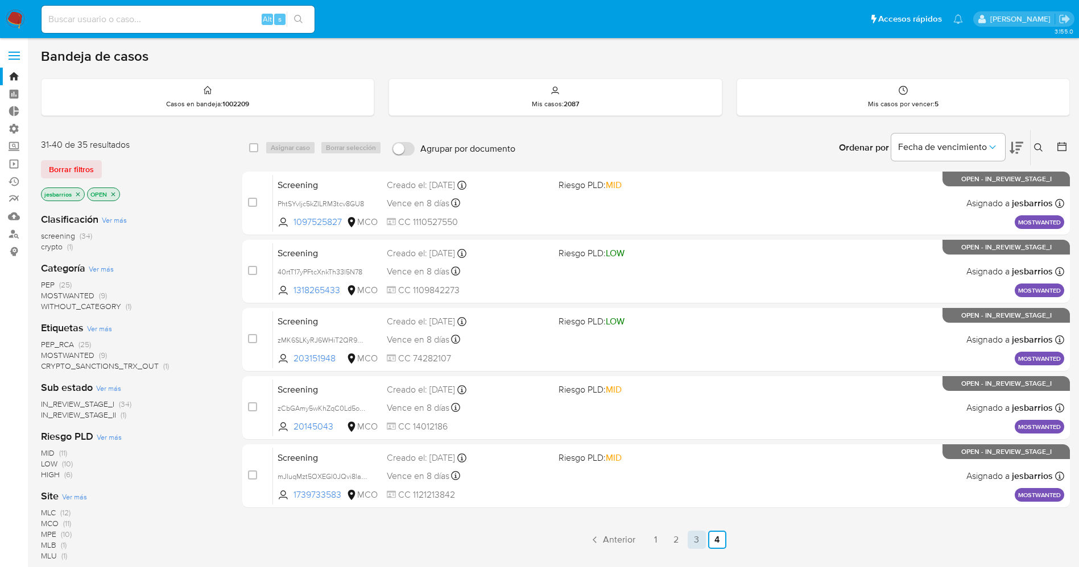
click at [702, 541] on link "3" at bounding box center [696, 540] width 18 height 18
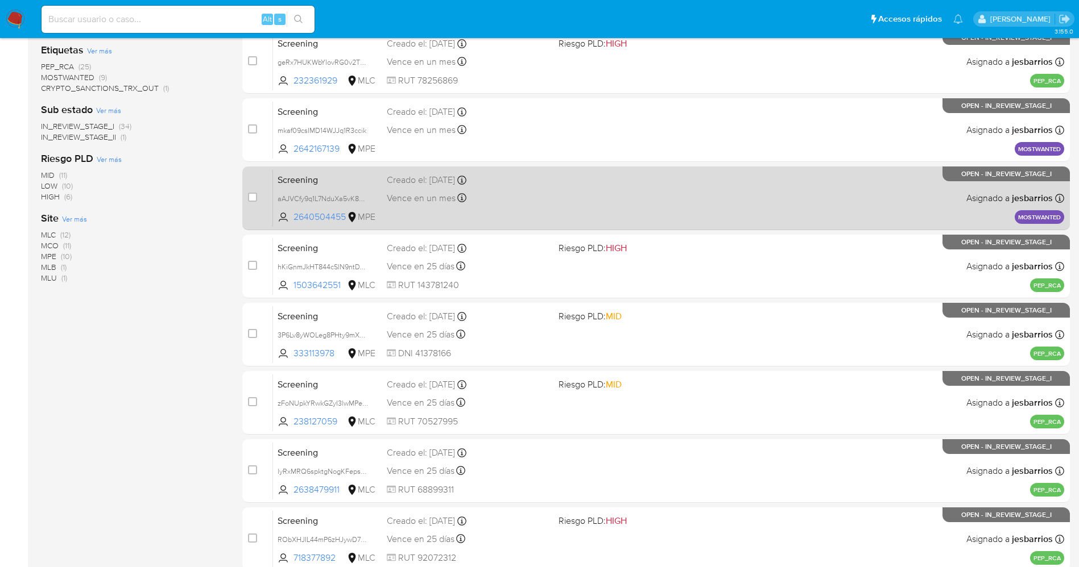
scroll to position [330, 0]
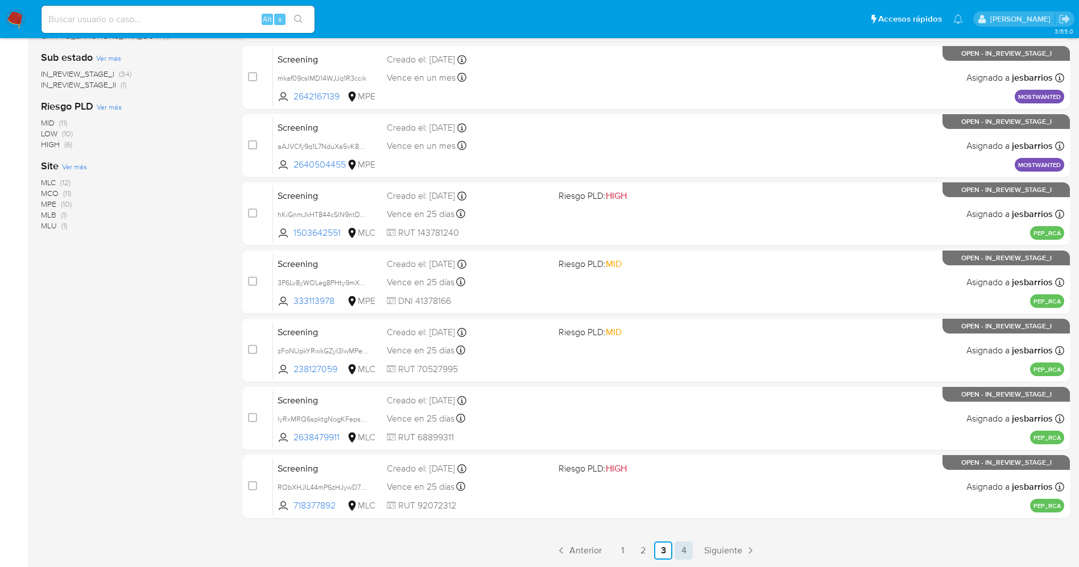
click at [683, 552] on link "4" at bounding box center [683, 551] width 18 height 18
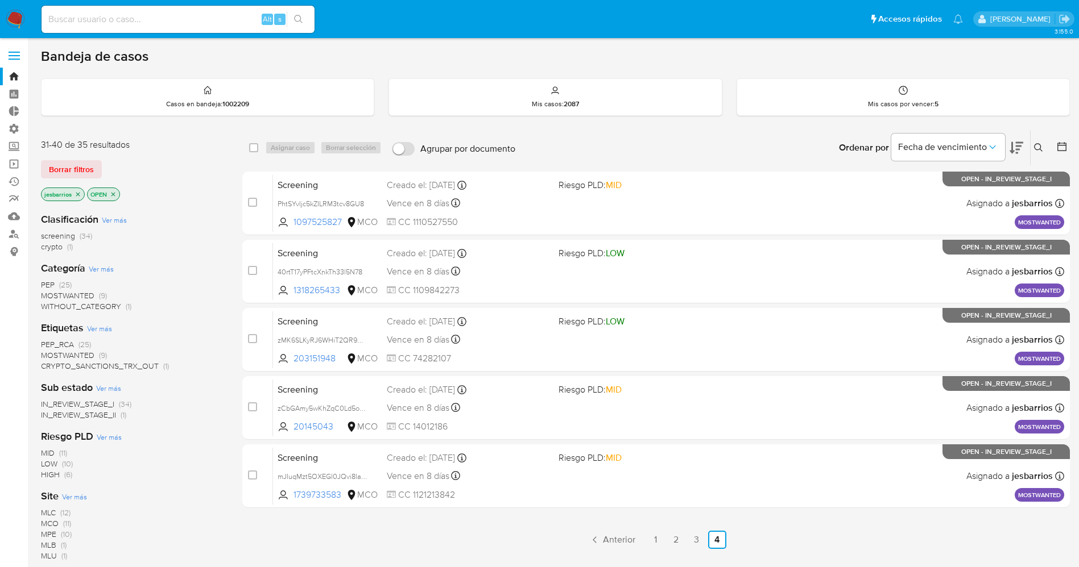
scroll to position [84, 0]
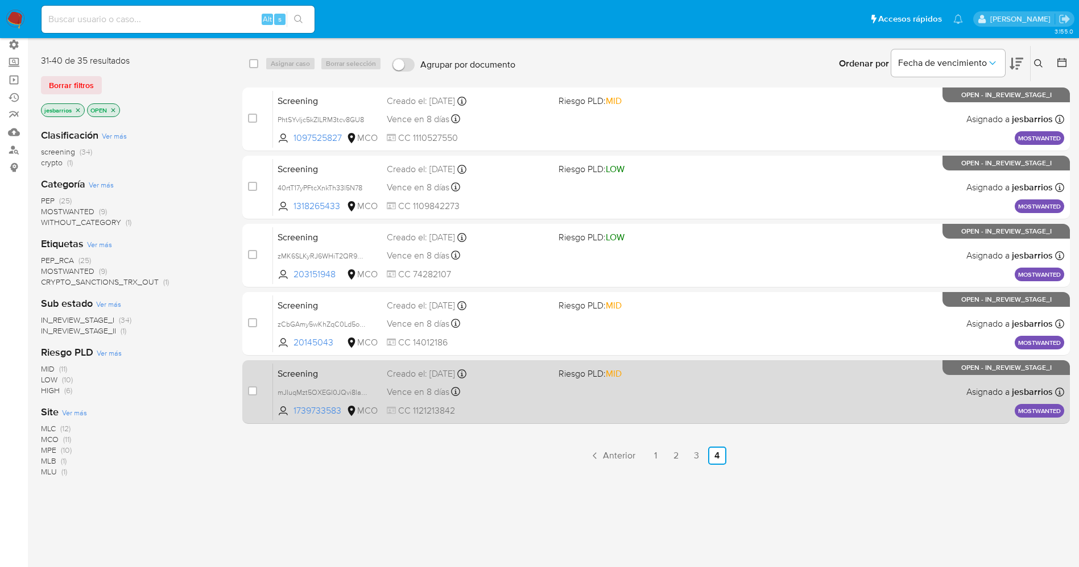
click at [553, 400] on div "Screening mJIuqMzt5OXEGl0JQvi8lahd 1739733583 MCO Riesgo PLD: MID Creado el: [D…" at bounding box center [668, 391] width 791 height 57
click at [680, 401] on div "Screening mJIuqMzt5OXEGl0JQvi8lahd 1739733583 MCO Riesgo PLD: MID Creado el: [D…" at bounding box center [668, 391] width 791 height 57
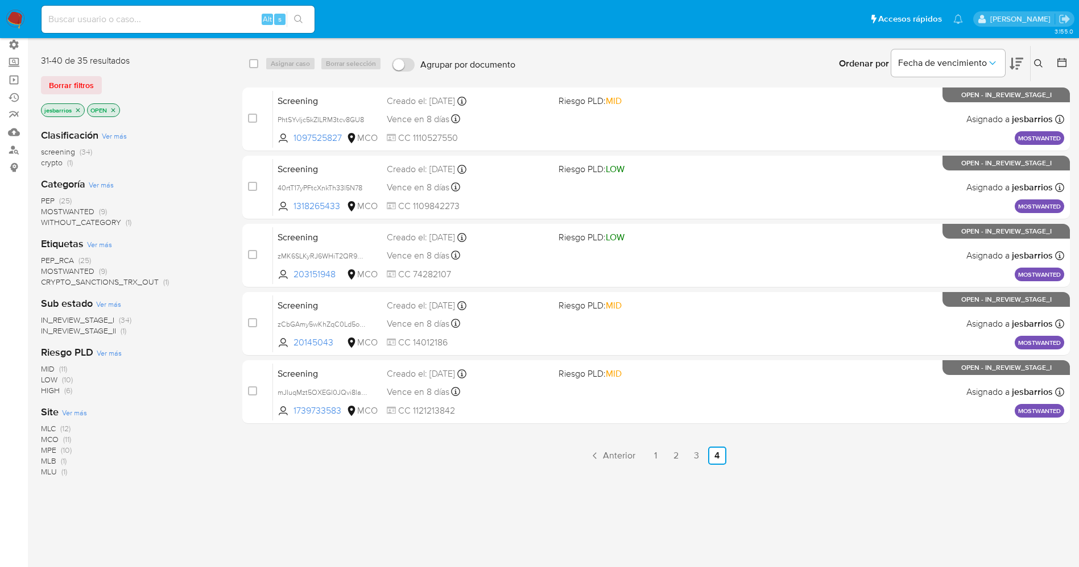
click at [15, 16] on img at bounding box center [15, 19] width 19 height 19
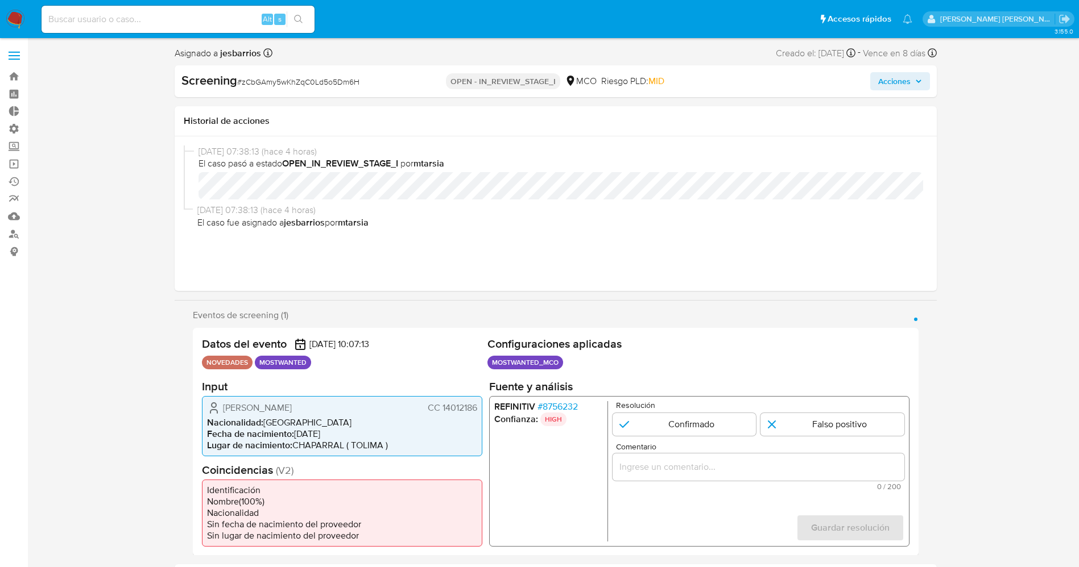
select select "10"
drag, startPoint x: 425, startPoint y: 410, endPoint x: 478, endPoint y: 411, distance: 52.3
click at [478, 411] on div "Diego [PERSON_NAME] [PERSON_NAME] 14012186 Nacionalidad : Colombia Fecha de nac…" at bounding box center [342, 426] width 280 height 60
select select "10"
drag, startPoint x: 422, startPoint y: 414, endPoint x: 477, endPoint y: 412, distance: 54.6
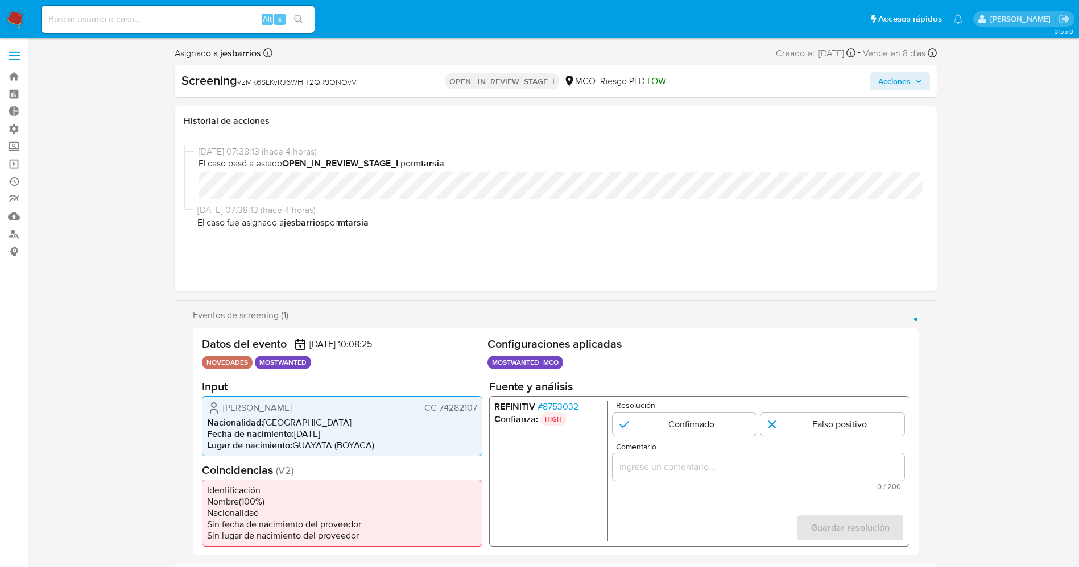
click at [477, 412] on div "[PERSON_NAME] CC 74282107 Nacionalidad : [DEMOGRAPHIC_DATA] Fecha de nacimiento…" at bounding box center [342, 426] width 280 height 60
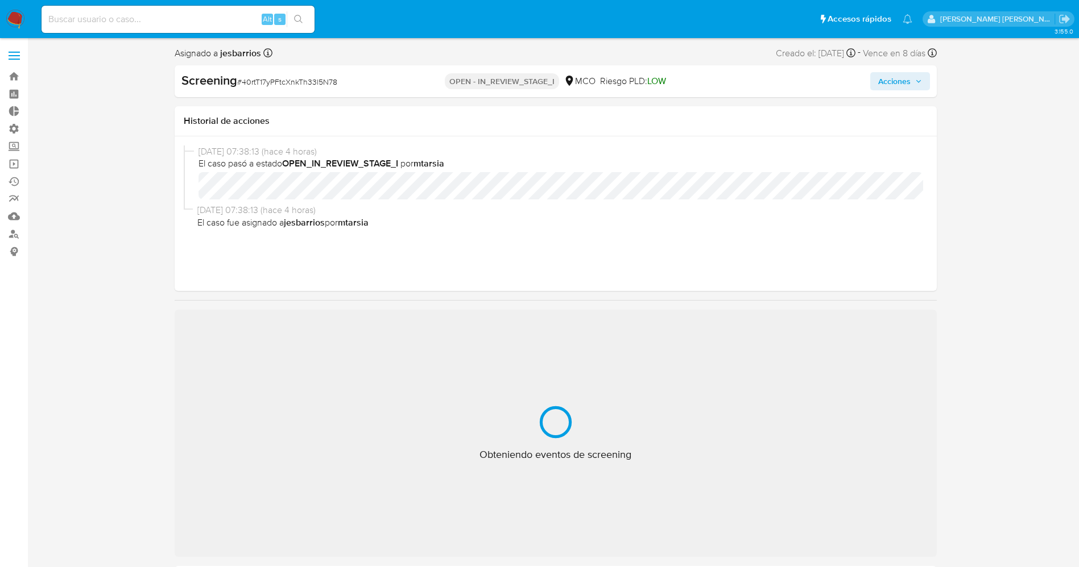
select select "10"
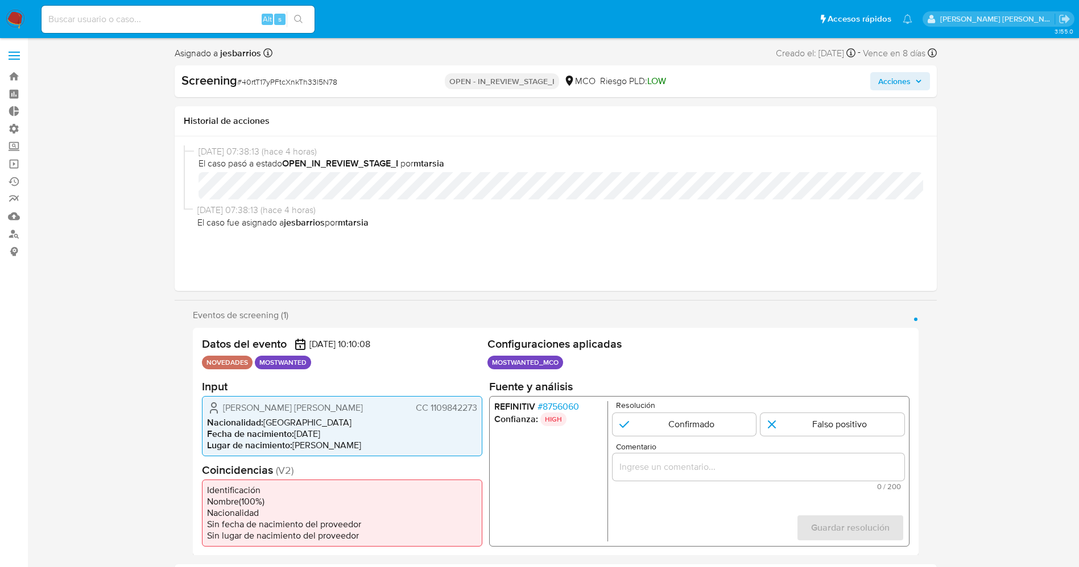
drag, startPoint x: 415, startPoint y: 405, endPoint x: 480, endPoint y: 408, distance: 65.5
click at [480, 408] on div "Jefferson Dario Martinez Ortiz CC 1109842273 Nacionalidad : Colombia Fecha de n…" at bounding box center [342, 426] width 280 height 60
select select "10"
drag, startPoint x: 415, startPoint y: 414, endPoint x: 479, endPoint y: 415, distance: 64.3
click at [479, 415] on div "[PERSON_NAME] [PERSON_NAME] [PERSON_NAME] 1110527550 Nacionalidad : Colombia Fe…" at bounding box center [342, 426] width 280 height 60
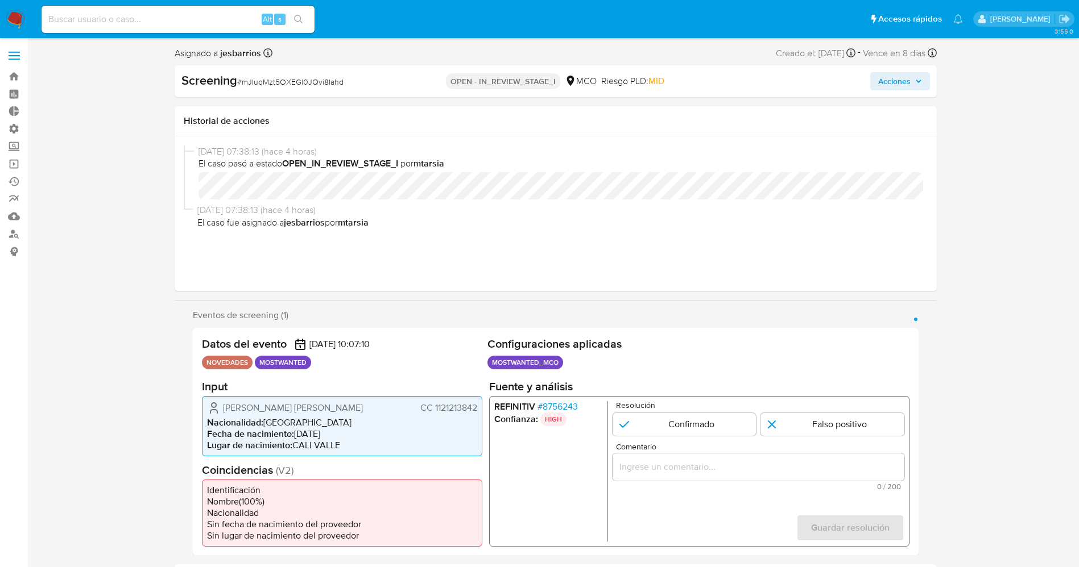
select select "10"
drag, startPoint x: 432, startPoint y: 406, endPoint x: 479, endPoint y: 406, distance: 46.6
click at [479, 406] on div "Hader Andres Gallego Orjuela CC 1121213842 Nacionalidad : Colombia Fecha de nac…" at bounding box center [342, 426] width 280 height 60
drag, startPoint x: 221, startPoint y: 408, endPoint x: 482, endPoint y: 407, distance: 261.0
click at [482, 407] on div "Hader Andres Gallego Orjuela CC 1121213842 Nacionalidad : Colombia Fecha de nac…" at bounding box center [342, 426] width 280 height 60
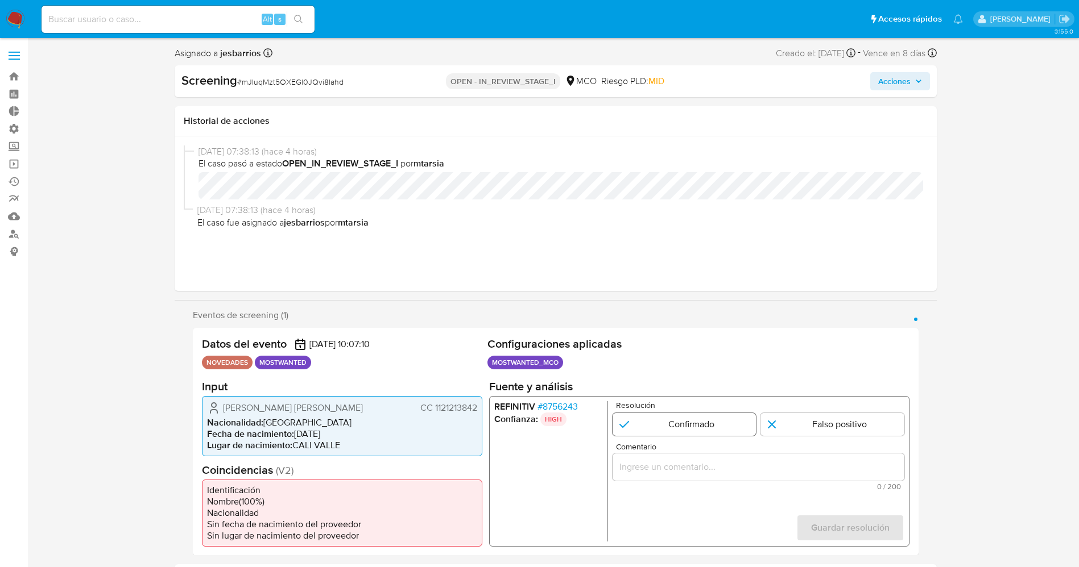
click at [678, 416] on input "1 de 1" at bounding box center [684, 424] width 144 height 23
radio input "true"
click at [675, 459] on div "1 de 1" at bounding box center [758, 466] width 292 height 27
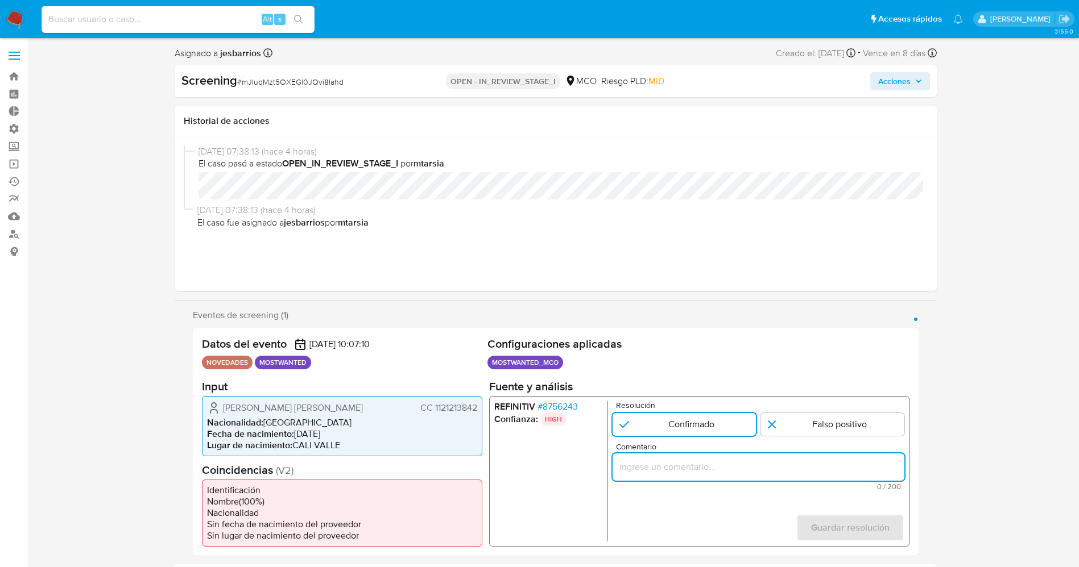
click at [670, 466] on input "Comentario" at bounding box center [758, 466] width 292 height 15
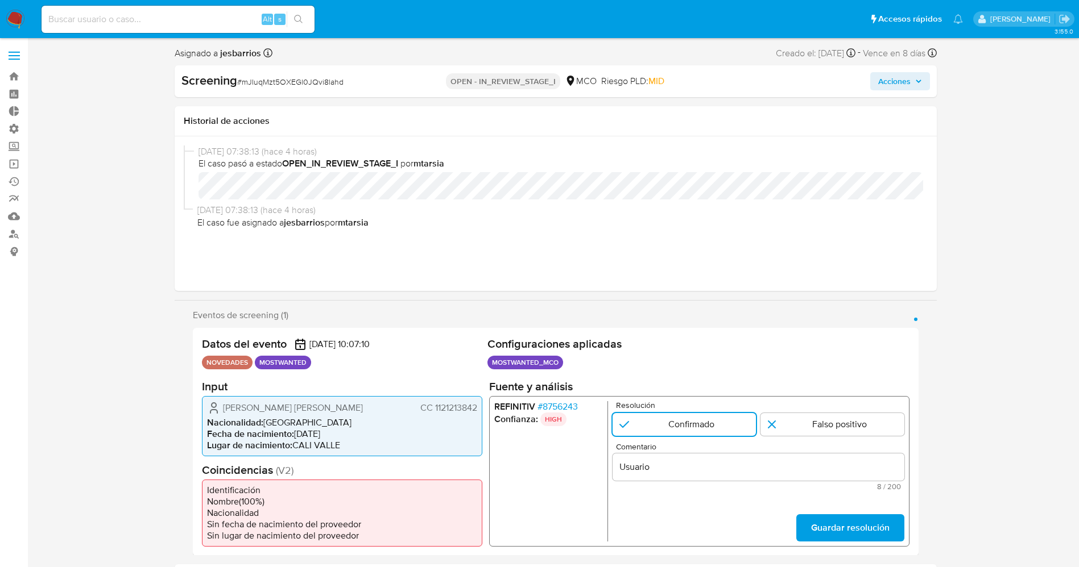
drag, startPoint x: 220, startPoint y: 408, endPoint x: 479, endPoint y: 412, distance: 259.3
click at [479, 412] on div "Hader Andres Gallego Orjuela CC 1121213842 Nacionalidad : Colombia Fecha de nac…" at bounding box center [342, 426] width 280 height 60
click at [699, 471] on input "Usuario" at bounding box center [758, 466] width 292 height 15
paste input "Hader Andres Gallego Orjuela CC 1121213842"
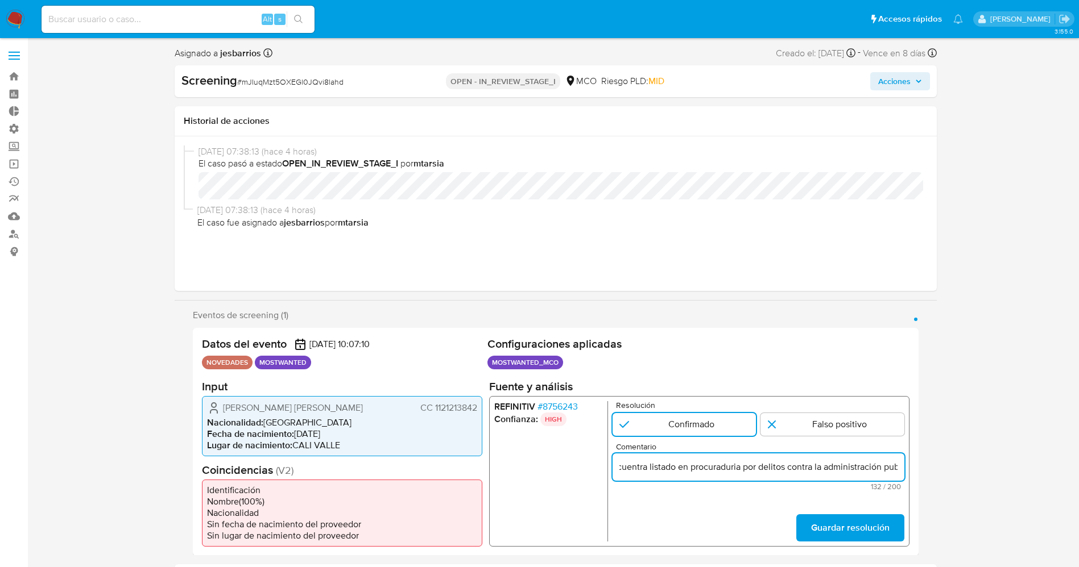
scroll to position [0, 259]
type input "Usuario Hader Andres Gallego Orjuela CC 1121213842 se encuentra listado en proc…"
click at [885, 526] on span "Guardar resolución" at bounding box center [849, 527] width 78 height 25
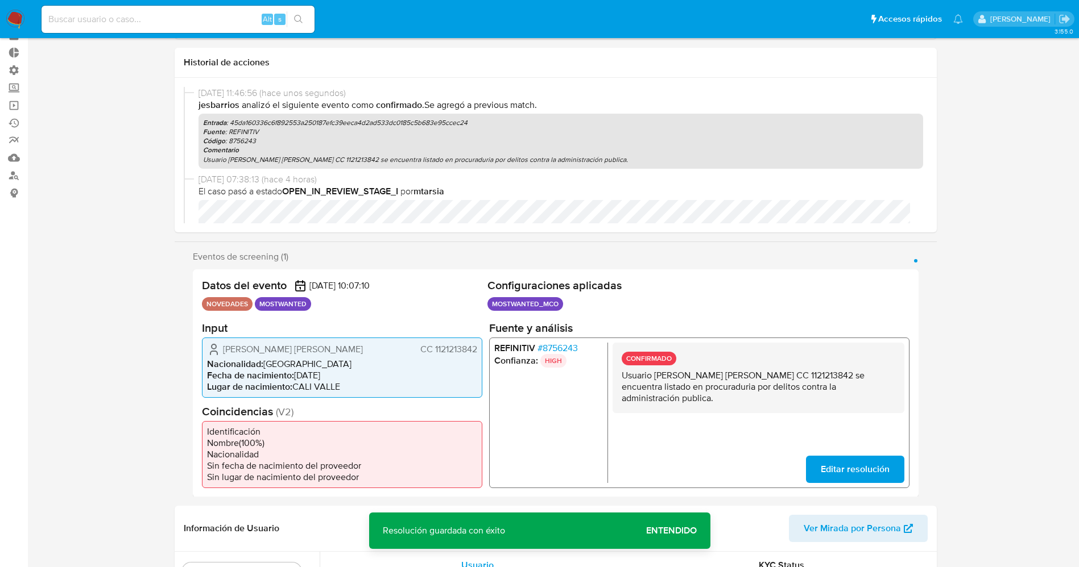
scroll to position [85, 0]
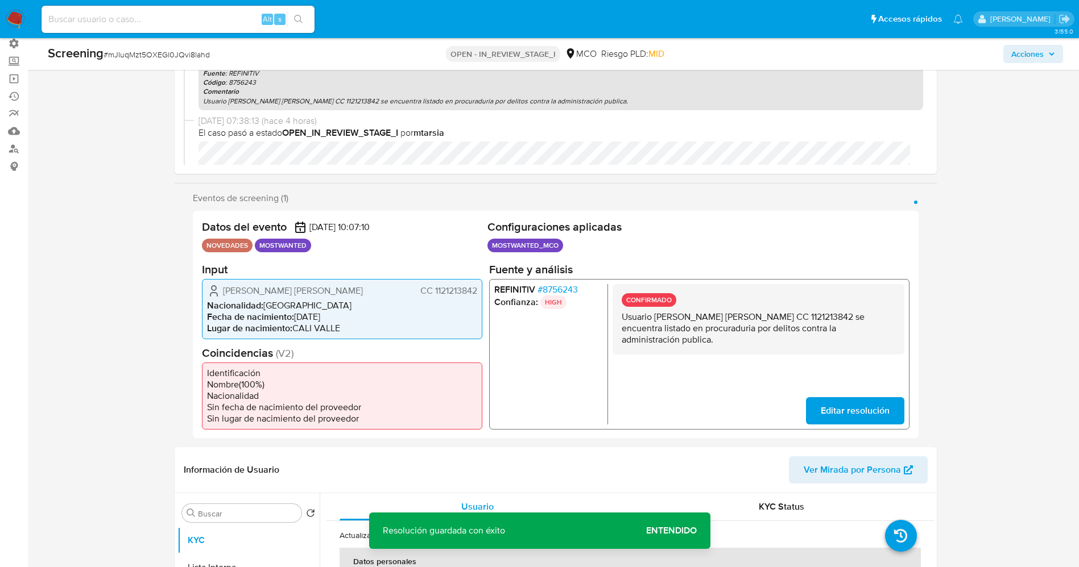
drag, startPoint x: 623, startPoint y: 322, endPoint x: 902, endPoint y: 334, distance: 279.5
click at [902, 334] on div "CONFIRMADO Usuario Hader Andres Gallego Orjuela CC 1121213842 se encuentra list…" at bounding box center [758, 319] width 292 height 71
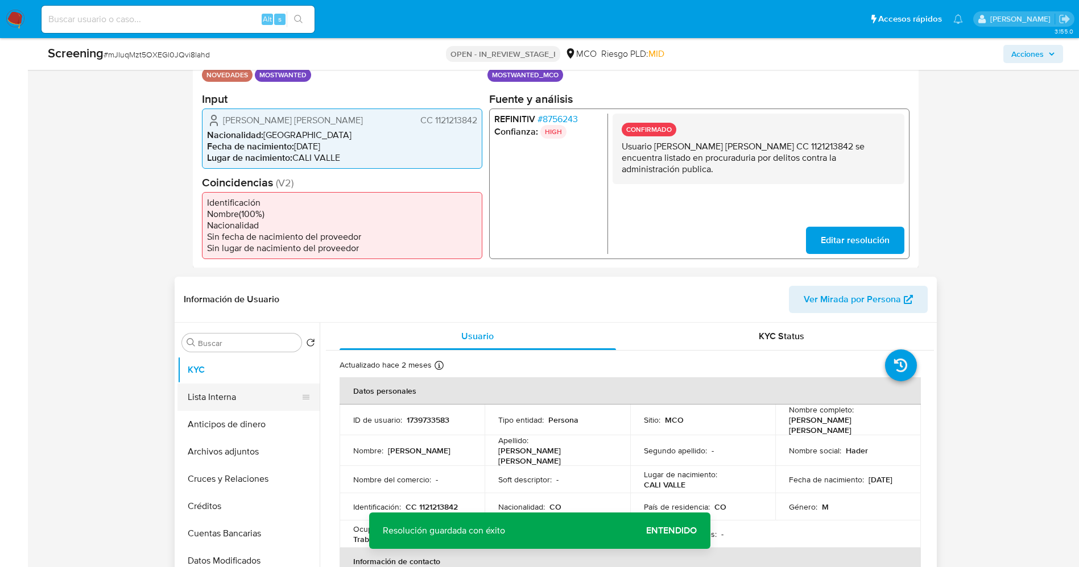
click at [226, 402] on button "Lista Interna" at bounding box center [243, 397] width 133 height 27
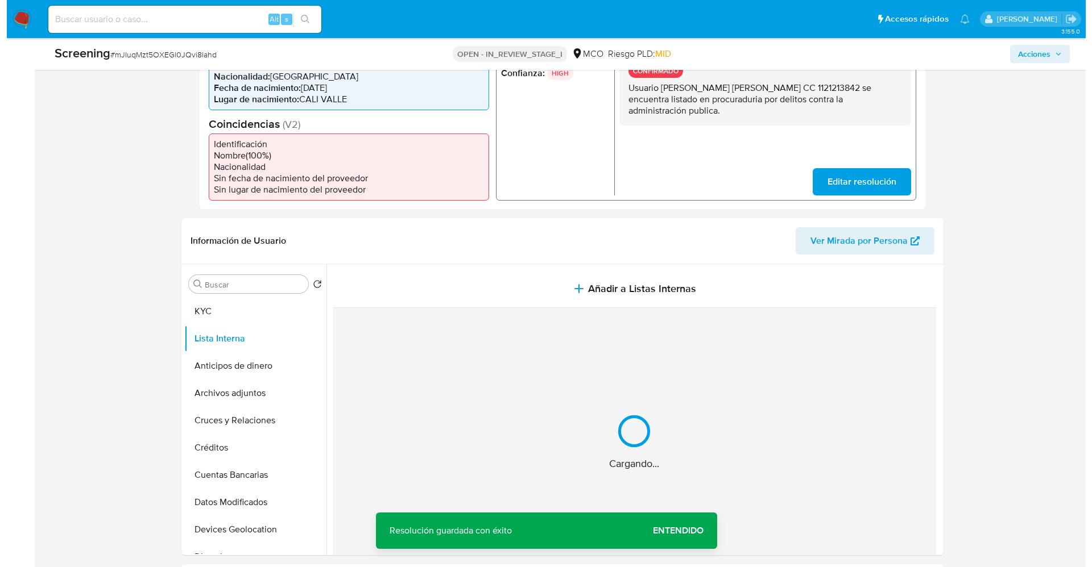
scroll to position [341, 0]
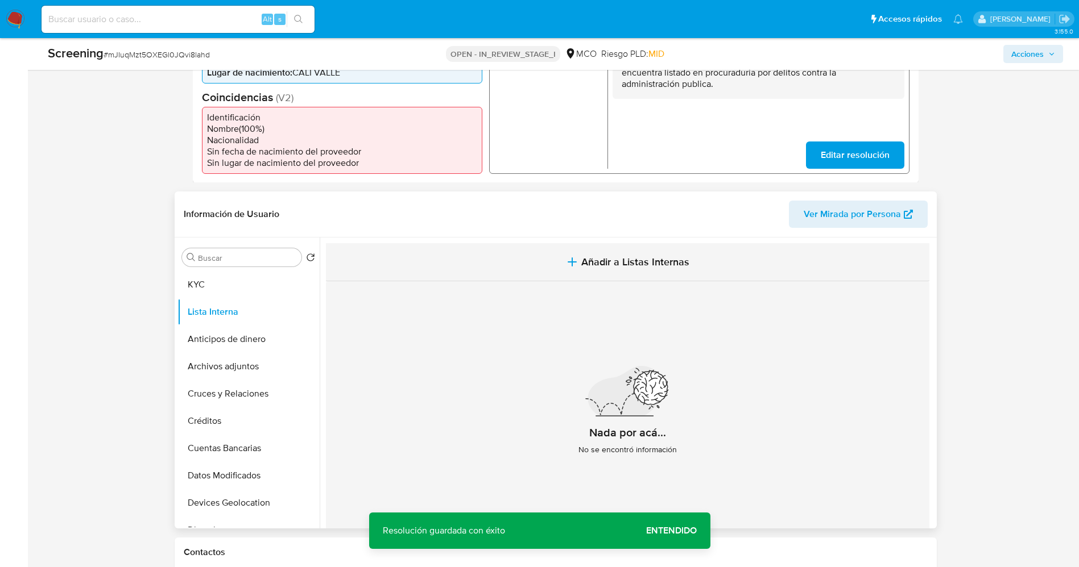
click at [569, 267] on icon "button" at bounding box center [572, 262] width 14 height 14
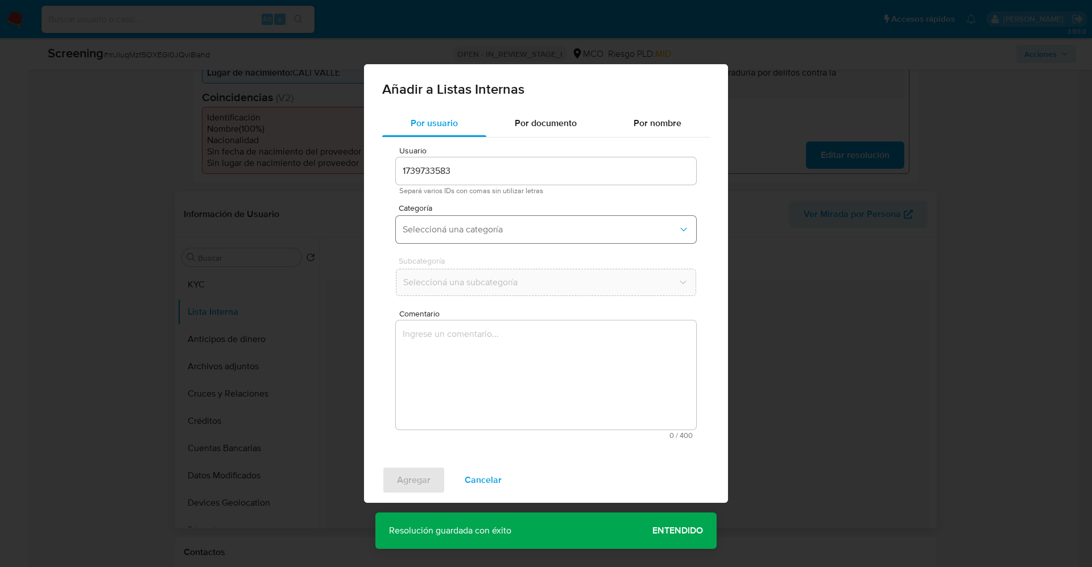
click at [494, 227] on span "Seleccioná una categoría" at bounding box center [540, 229] width 275 height 11
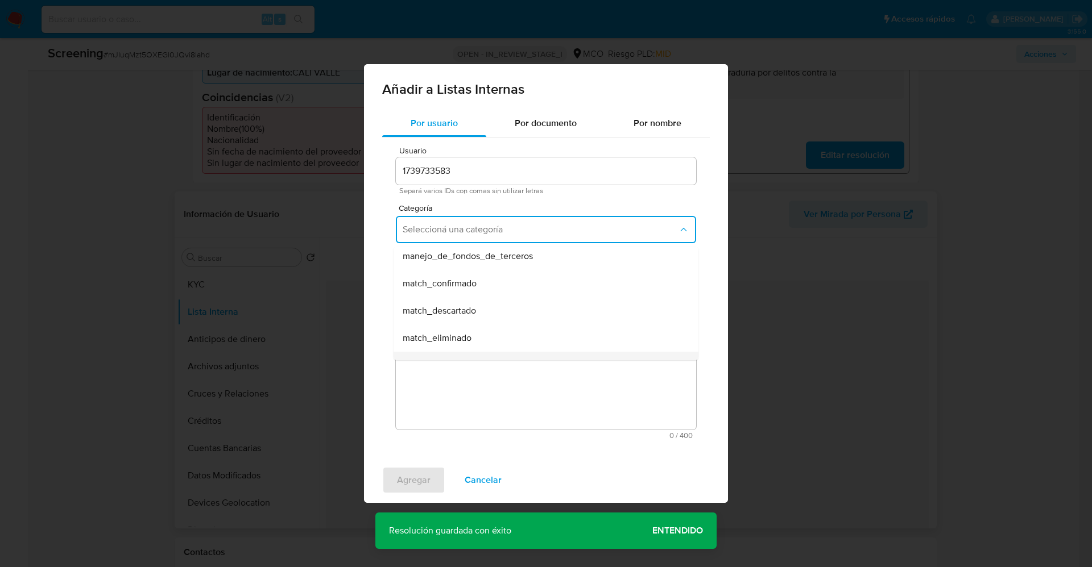
scroll to position [85, 0]
click at [485, 260] on div "match_confirmado" at bounding box center [543, 256] width 280 height 27
click at [484, 282] on span "Seleccioná una subcategoría" at bounding box center [540, 282] width 275 height 11
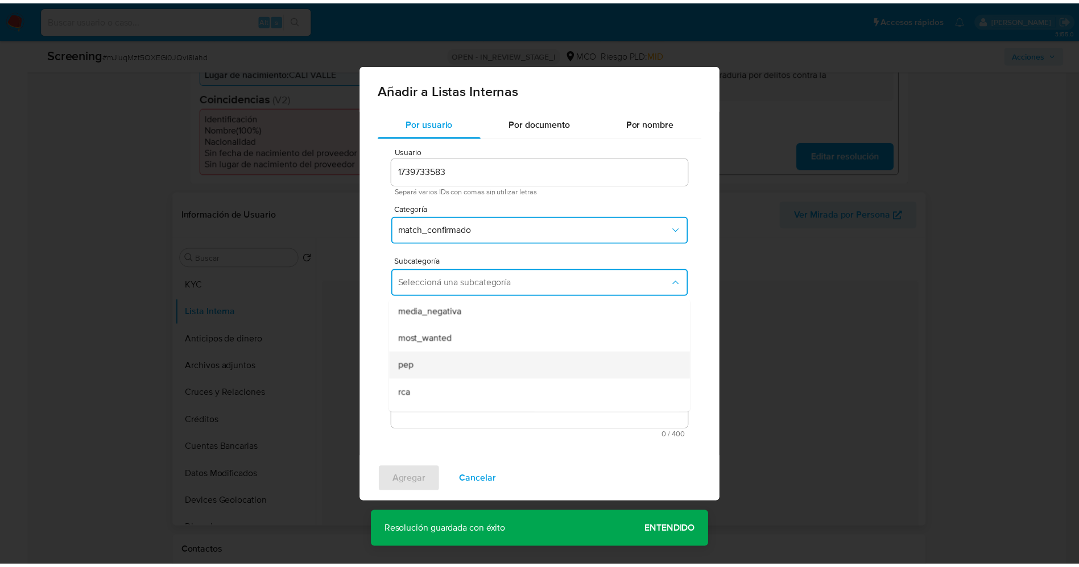
scroll to position [77, 0]
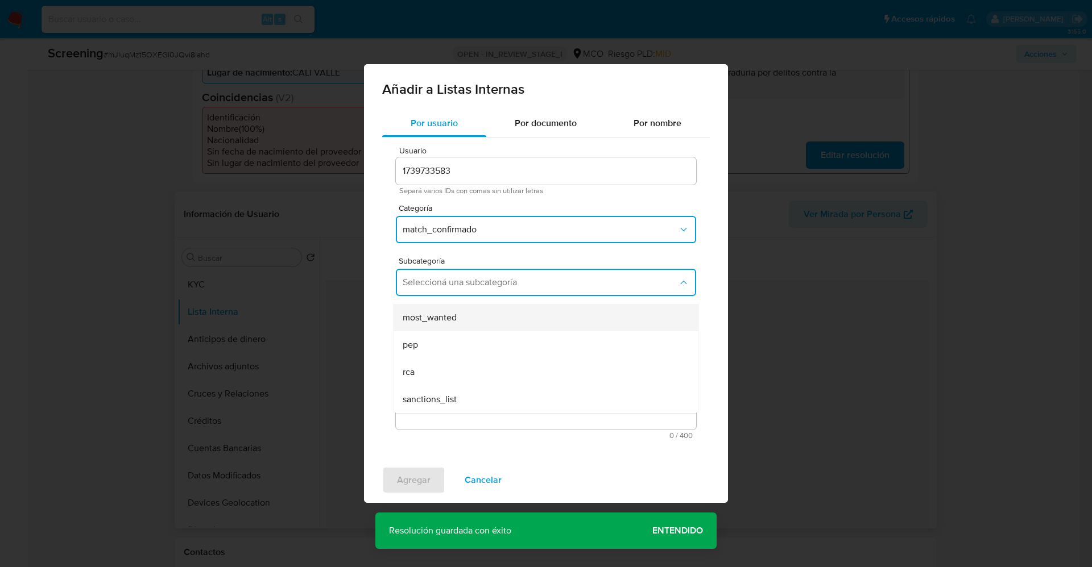
click at [466, 321] on div "most_wanted" at bounding box center [543, 317] width 280 height 27
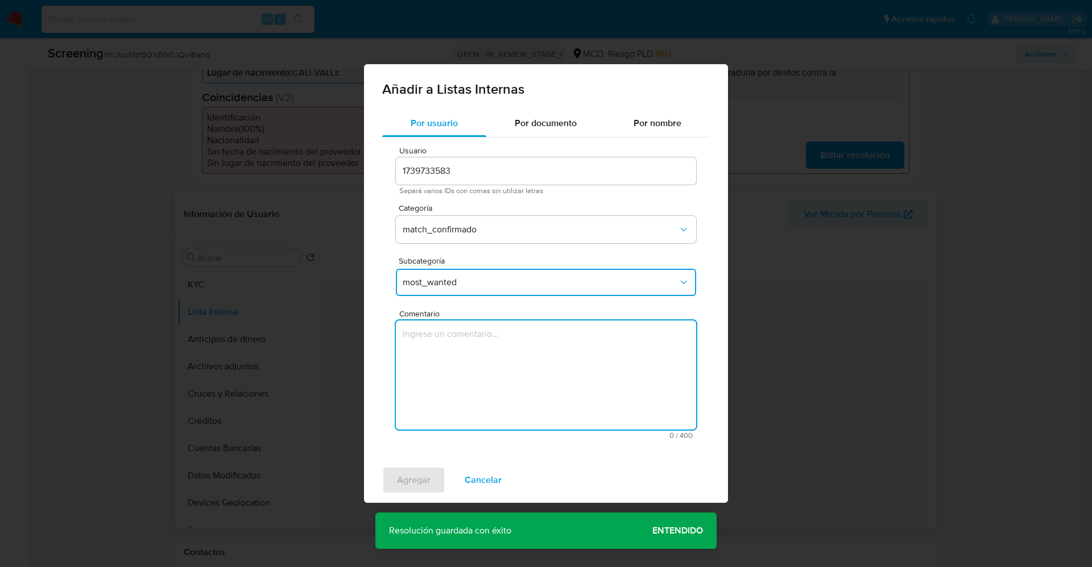
click at [475, 377] on textarea "Comentario" at bounding box center [546, 375] width 300 height 109
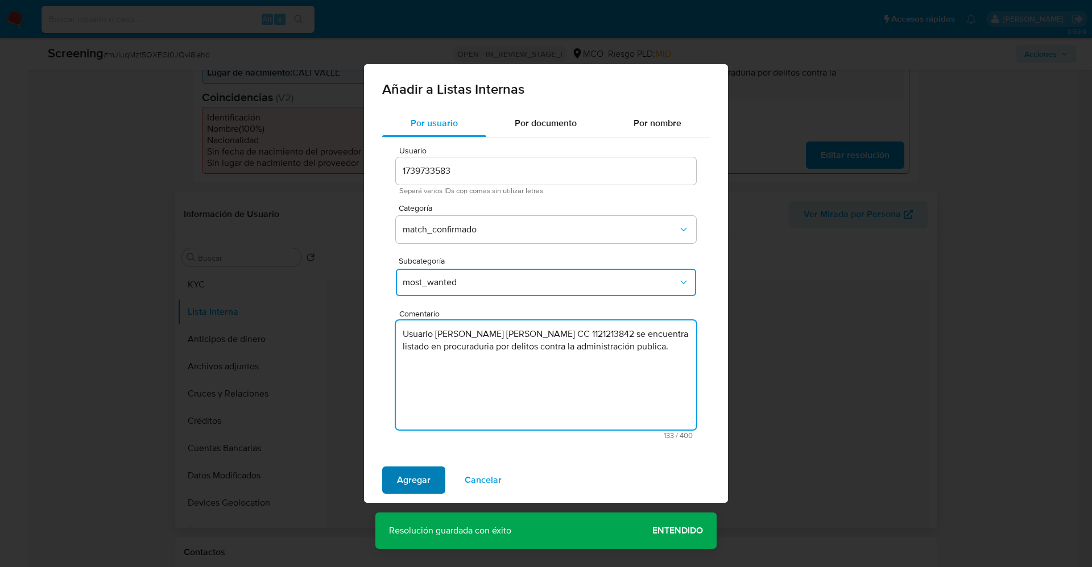
type textarea "Usuario Hader Andres Gallego Orjuela CC 1121213842 se encuentra listado en proc…"
click at [400, 476] on span "Agregar" at bounding box center [414, 480] width 34 height 25
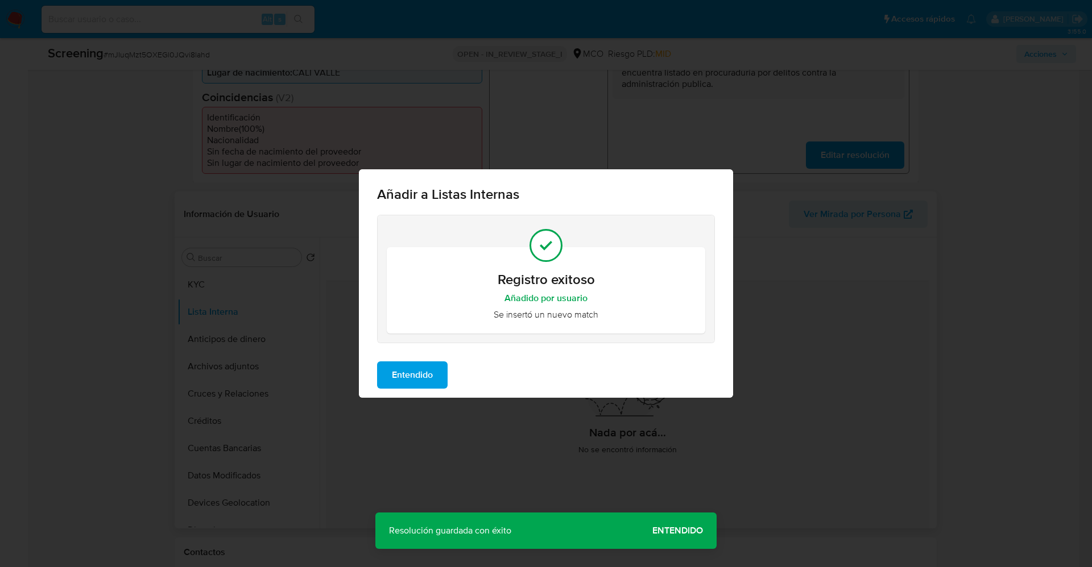
click at [422, 371] on span "Entendido" at bounding box center [412, 375] width 41 height 25
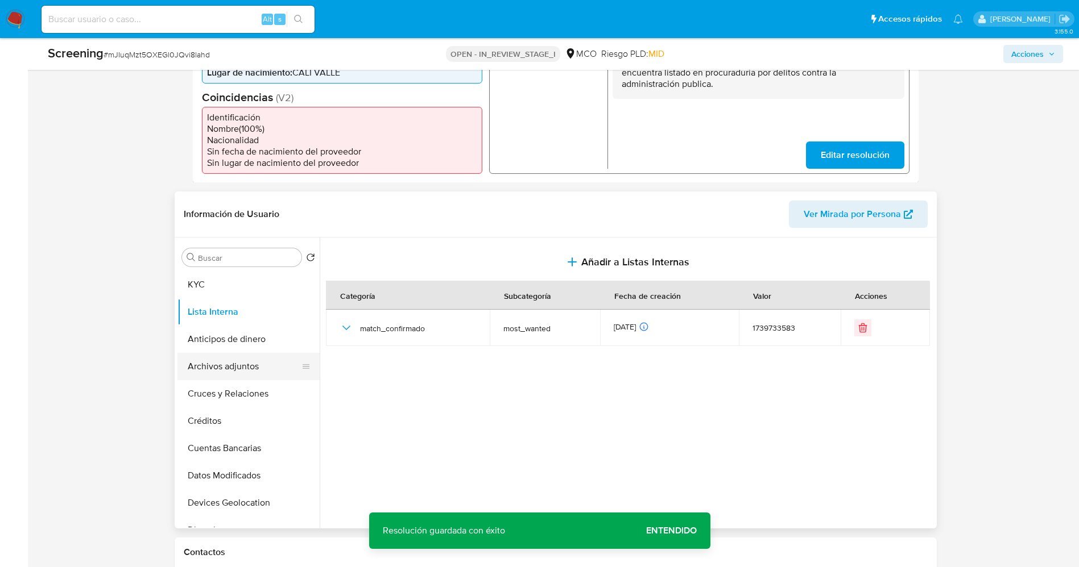
click at [243, 370] on button "Archivos adjuntos" at bounding box center [243, 366] width 133 height 27
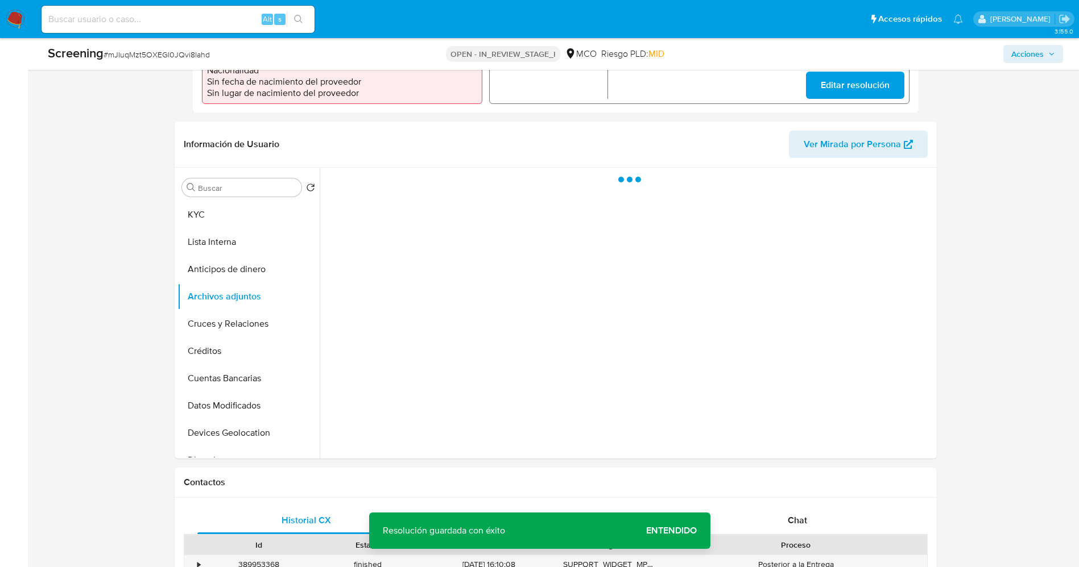
scroll to position [426, 0]
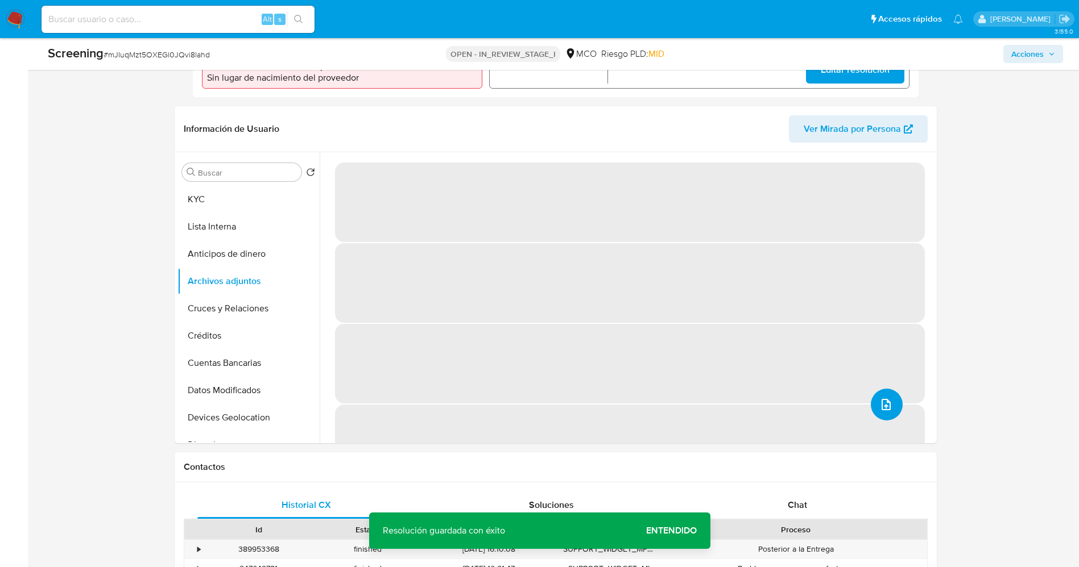
click at [885, 400] on icon "upload-file" at bounding box center [886, 405] width 14 height 14
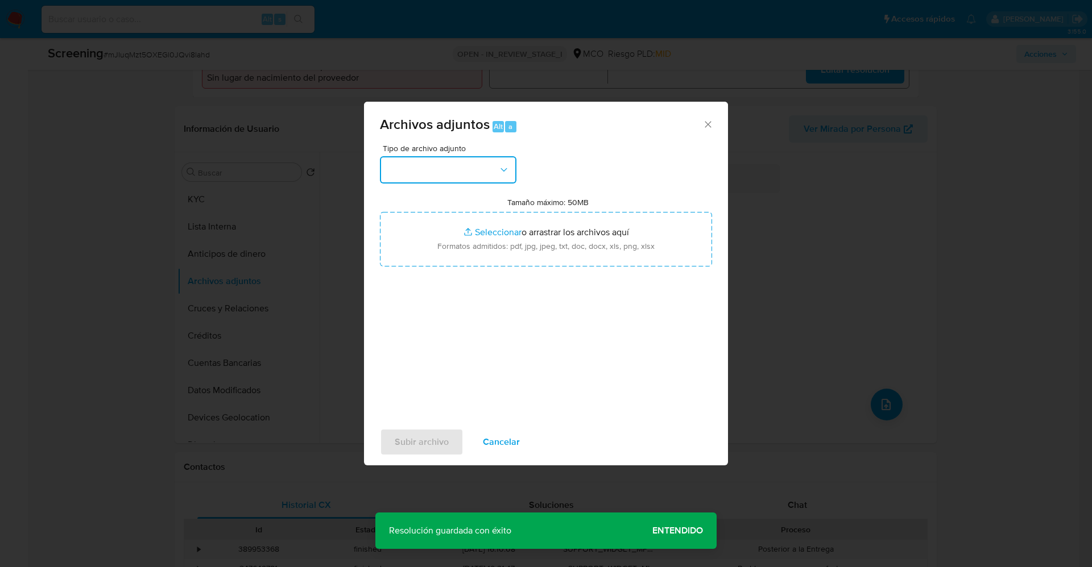
click at [456, 170] on button "button" at bounding box center [448, 169] width 136 height 27
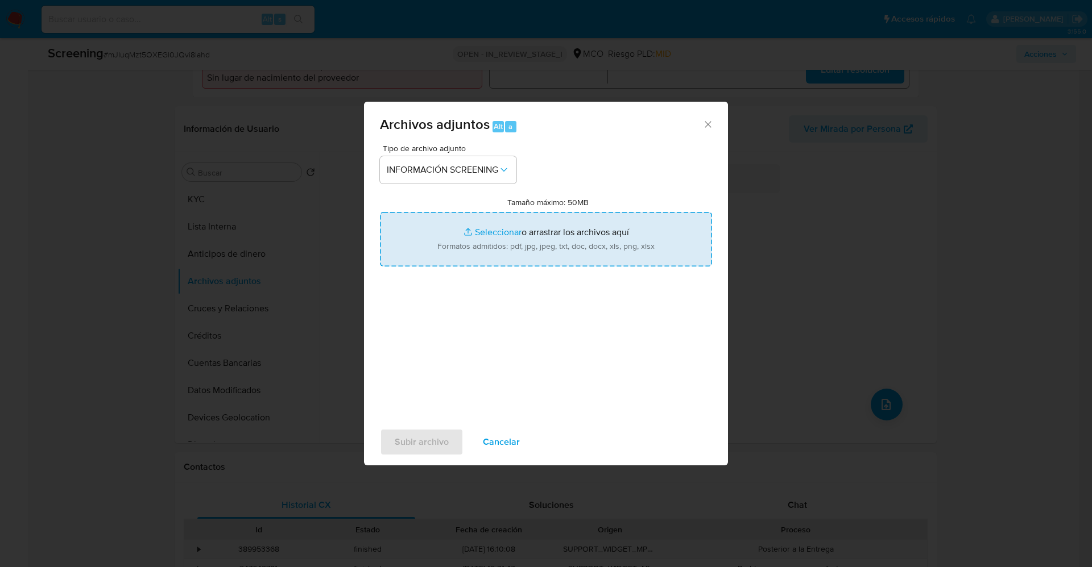
type input "C:\fakepath\Consulta de Procesos por Nombre o Razón Social- Consejo Superior de…"
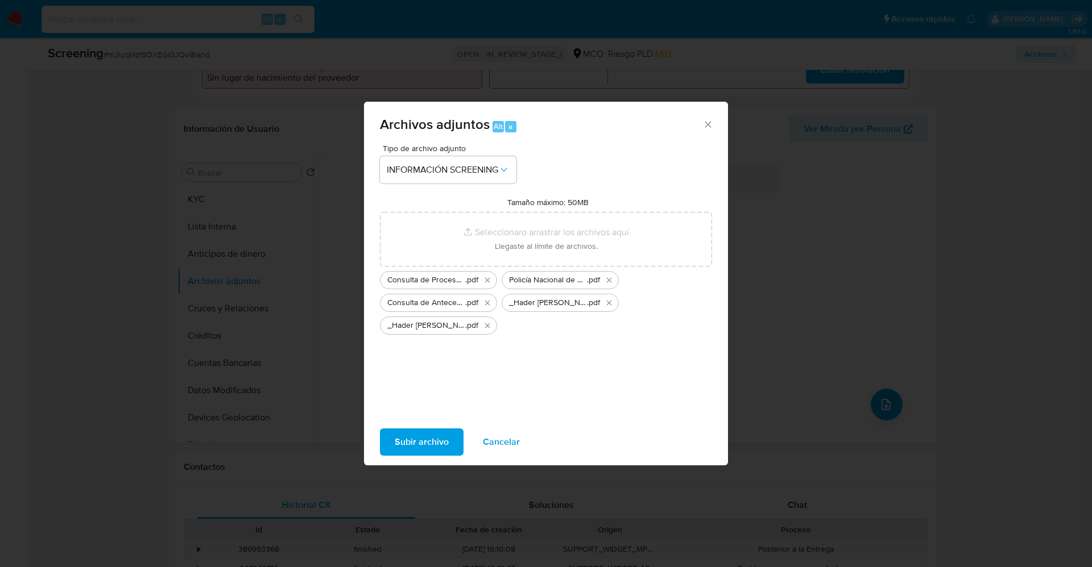
click at [448, 438] on button "Subir archivo" at bounding box center [422, 442] width 84 height 27
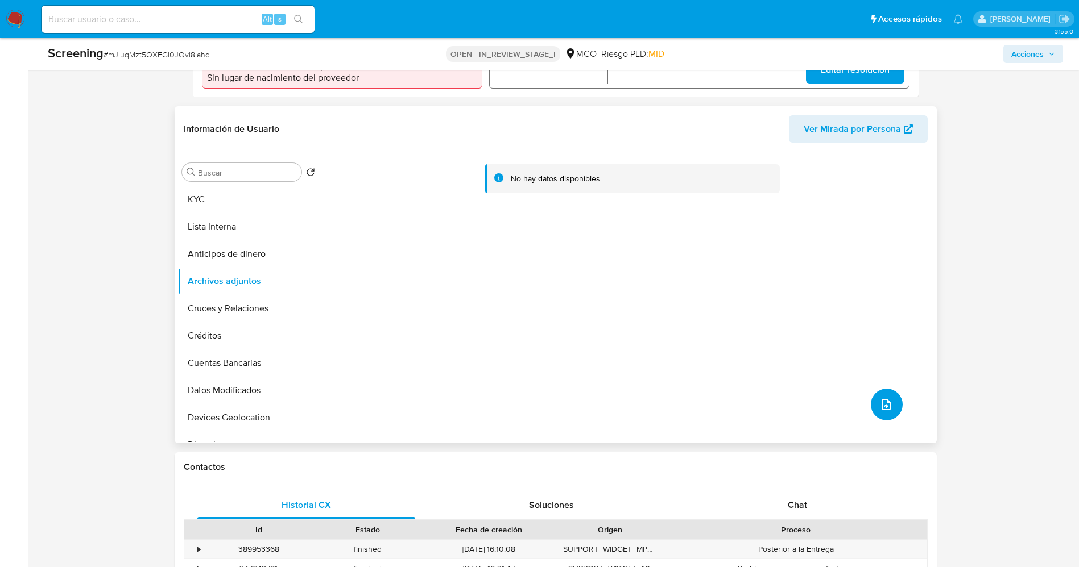
click at [879, 404] on icon "upload-file" at bounding box center [886, 405] width 14 height 14
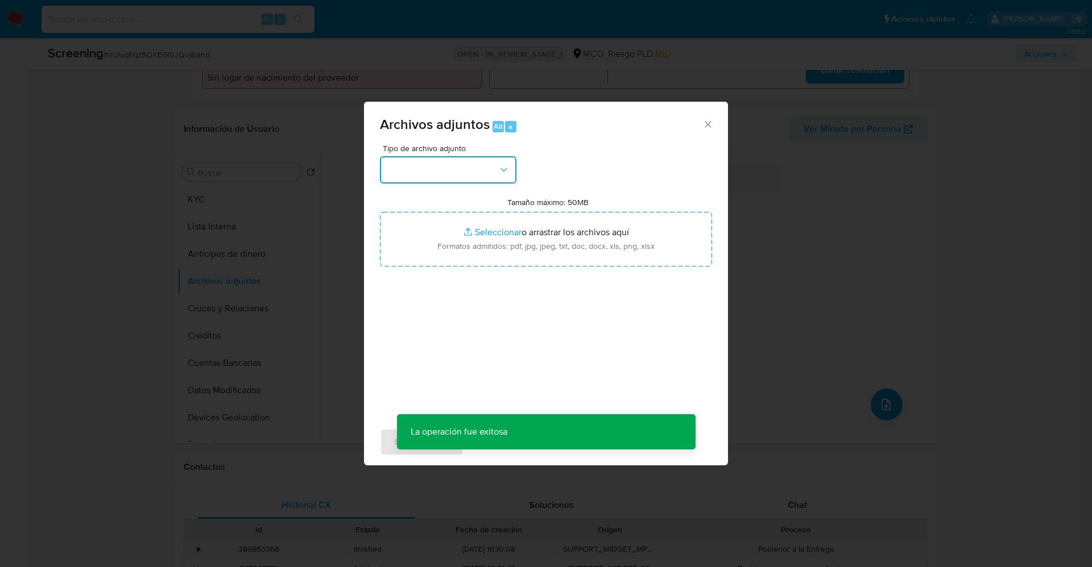
click at [467, 183] on button "button" at bounding box center [448, 169] width 136 height 27
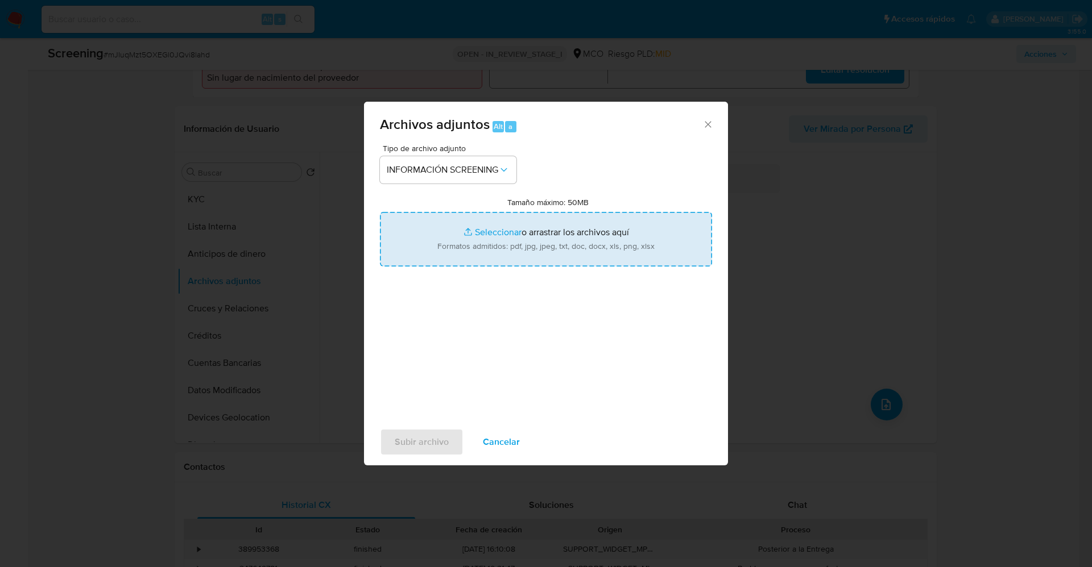
type input "C:\fakepath\All Fugitives _ DEA.gov.pdf"
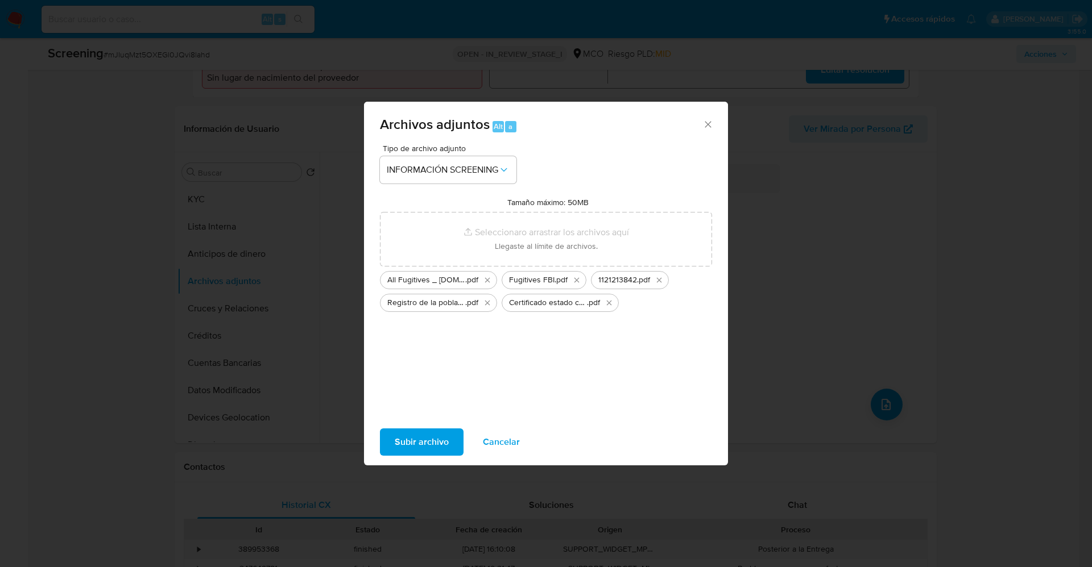
click at [449, 435] on button "Subir archivo" at bounding box center [422, 442] width 84 height 27
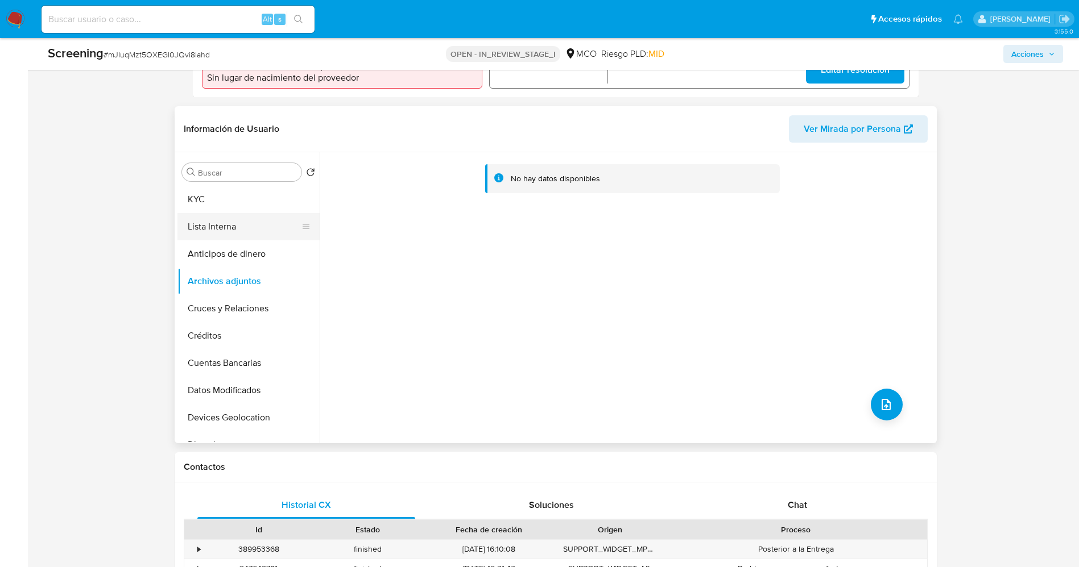
click at [240, 225] on button "Lista Interna" at bounding box center [243, 226] width 133 height 27
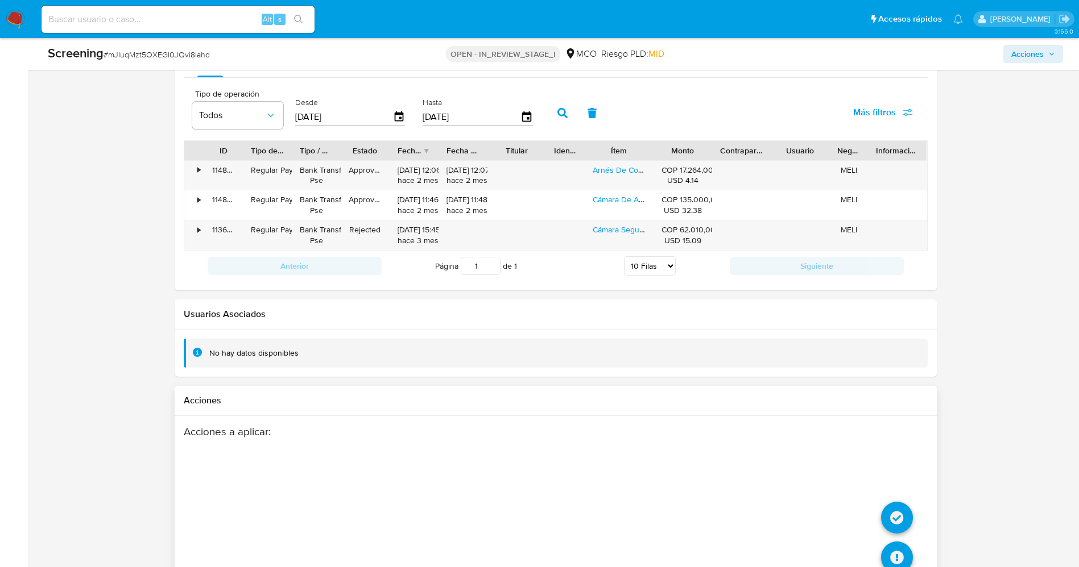
scroll to position [1633, 0]
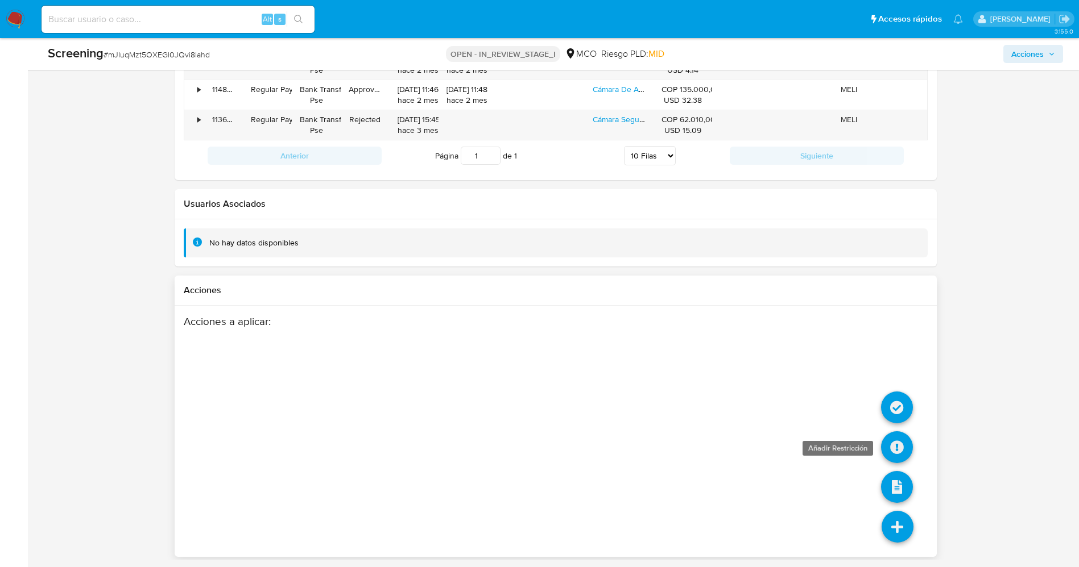
click at [898, 446] on icon at bounding box center [897, 448] width 32 height 32
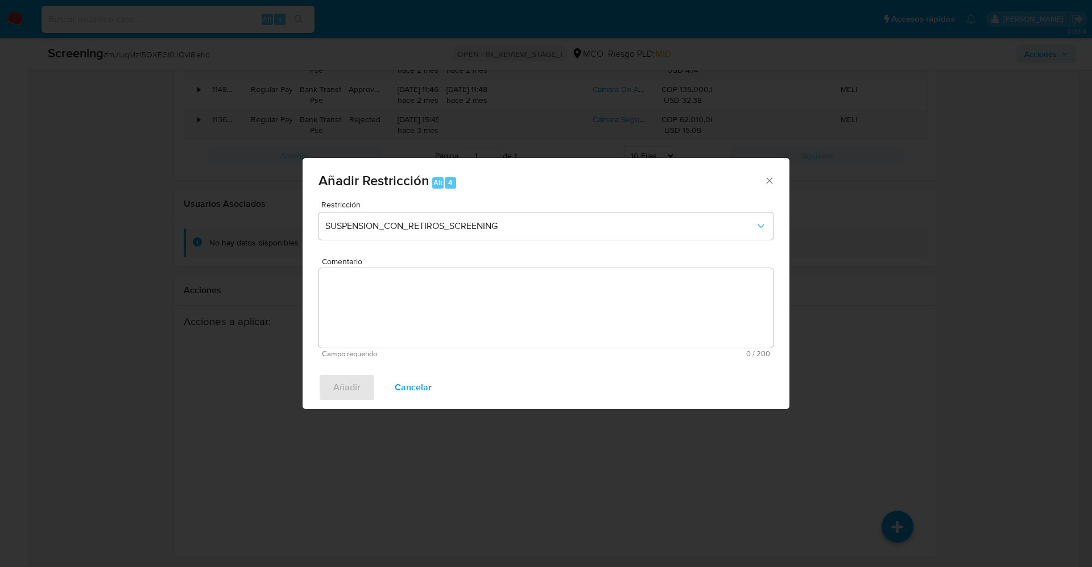
click at [455, 211] on div "Restricción SUSPENSION_CON_RETIROS_SCREENING" at bounding box center [545, 228] width 455 height 54
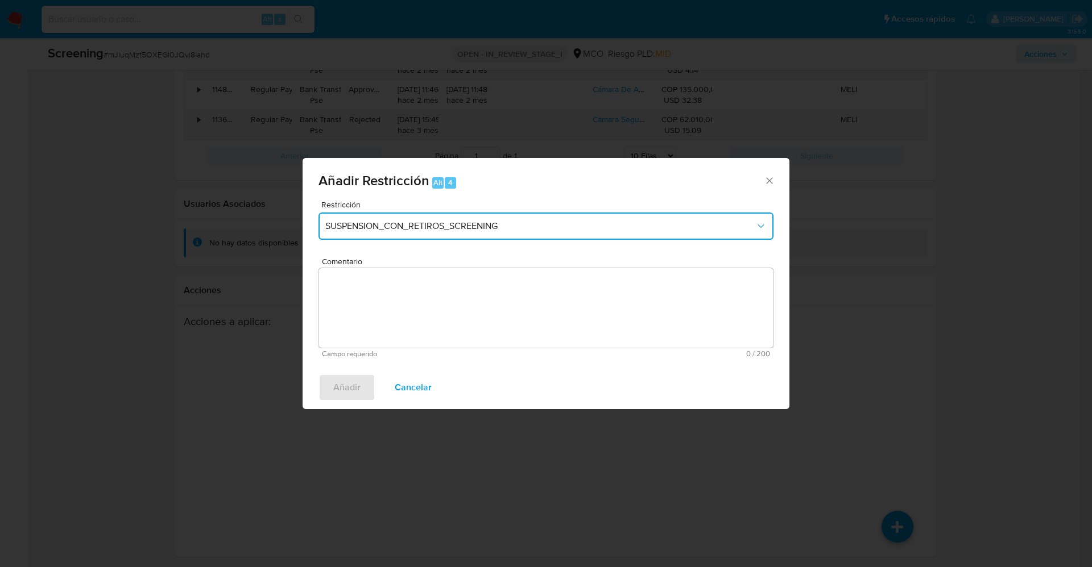
click at [463, 223] on span "SUSPENSION_CON_RETIROS_SCREENING" at bounding box center [540, 226] width 430 height 11
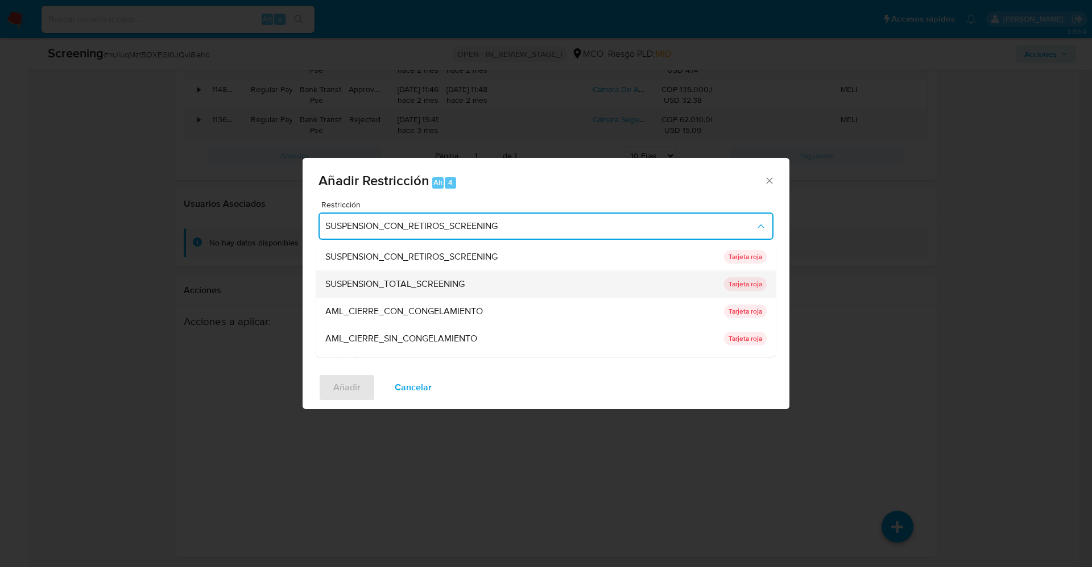
click at [477, 277] on div "SUSPENSION_TOTAL_SCREENING" at bounding box center [521, 284] width 392 height 27
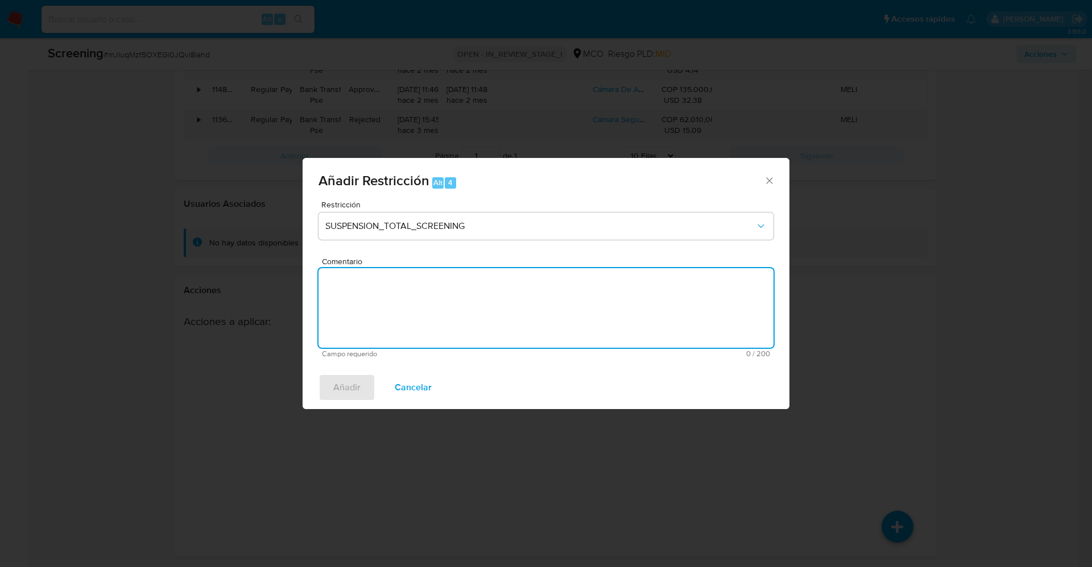
click at [601, 310] on textarea "Comentario" at bounding box center [545, 308] width 455 height 80
type textarea "Se aplica restricción tras el delito."
click at [318, 362] on div "Restricción SUSPENSION_TOTAL_SCREENING Comentario Se aplica restricción tras el…" at bounding box center [546, 283] width 487 height 165
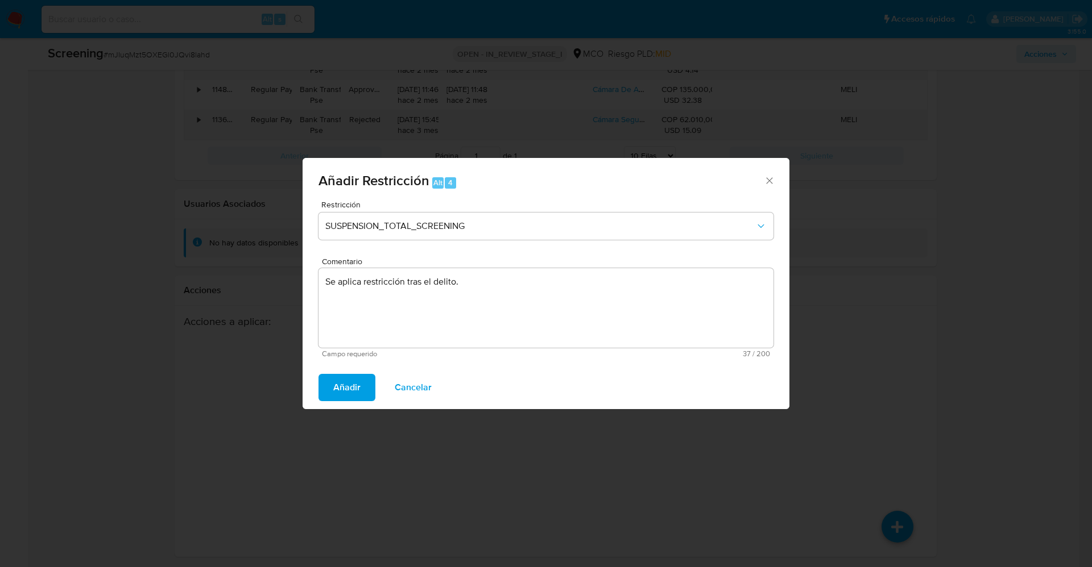
click at [339, 372] on div "Añadir Cancelar" at bounding box center [546, 387] width 487 height 43
click at [339, 382] on span "Añadir" at bounding box center [346, 387] width 27 height 25
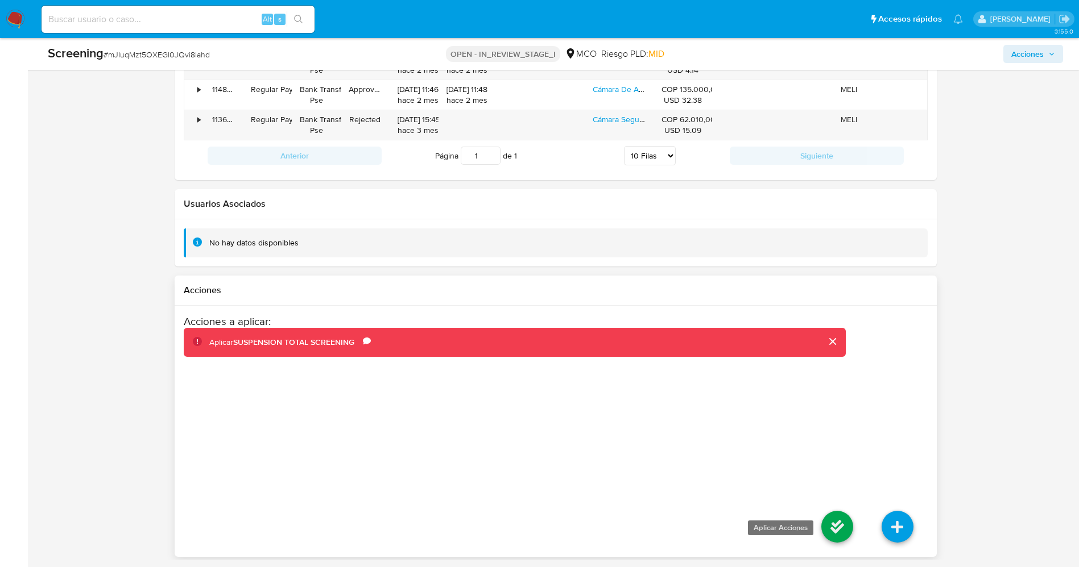
click at [841, 530] on icon at bounding box center [837, 527] width 32 height 32
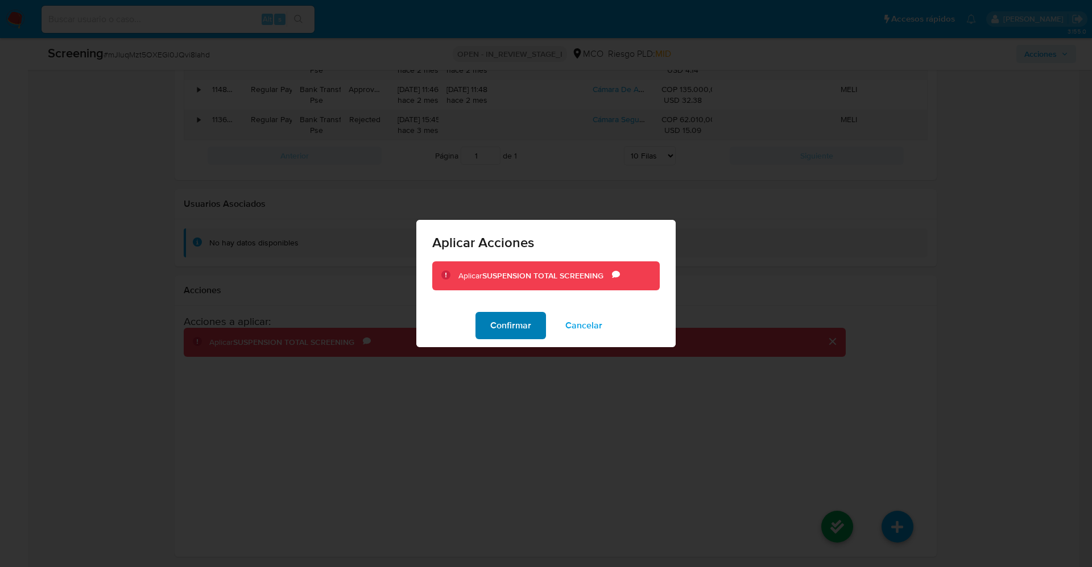
click at [522, 324] on span "Confirmar" at bounding box center [510, 325] width 41 height 25
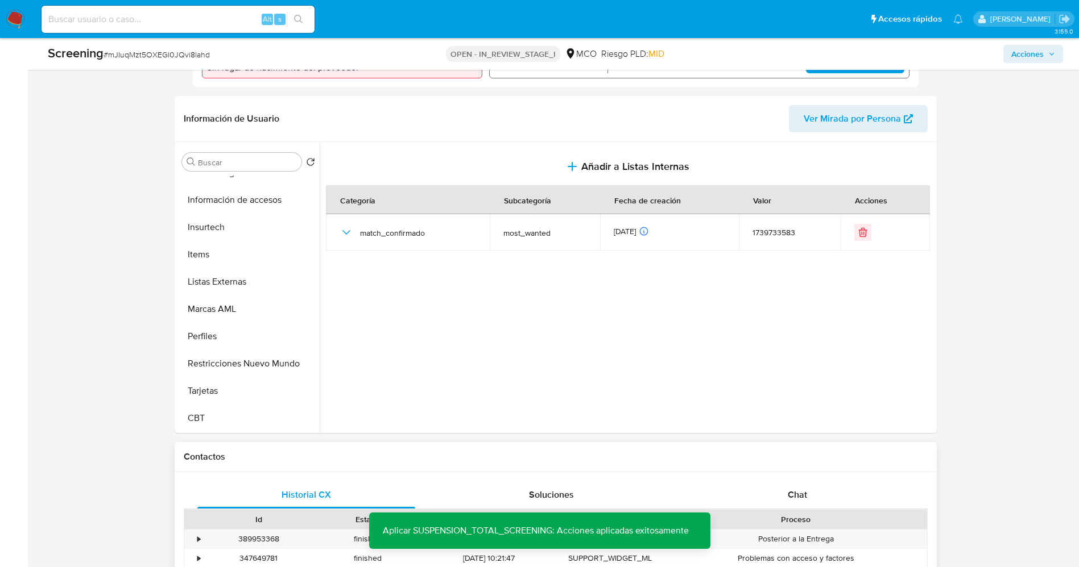
scroll to position [438, 0]
click at [227, 371] on button "Restricciones Nuevo Mundo" at bounding box center [243, 362] width 133 height 27
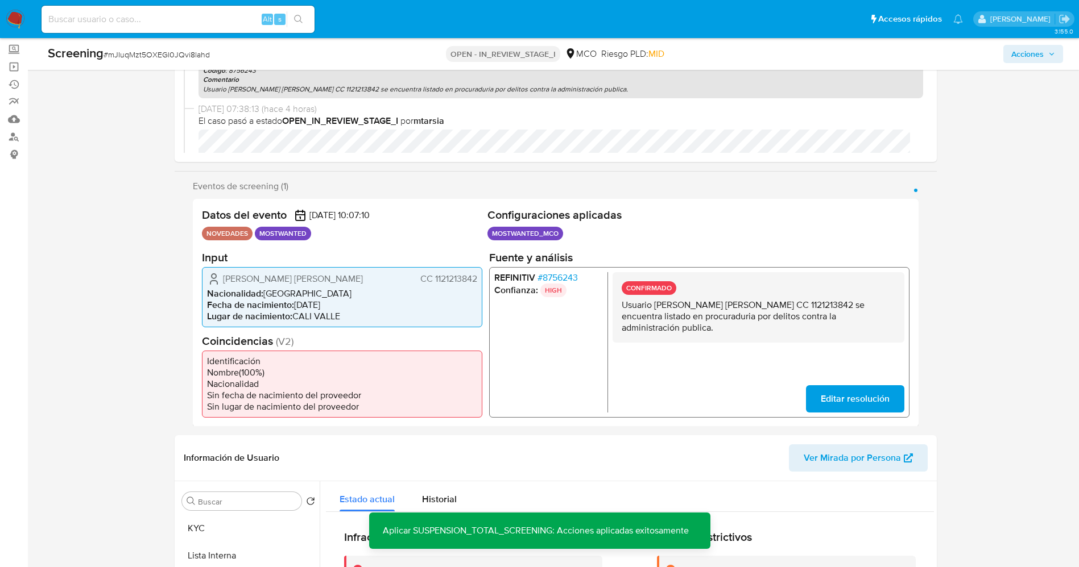
scroll to position [0, 0]
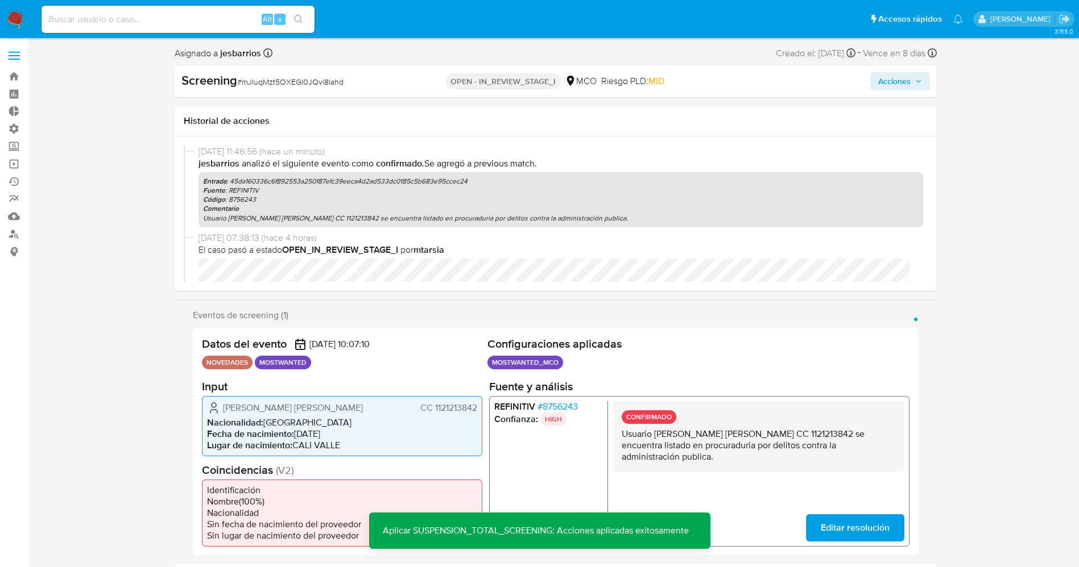
click at [906, 77] on span "Acciones" at bounding box center [894, 81] width 32 height 18
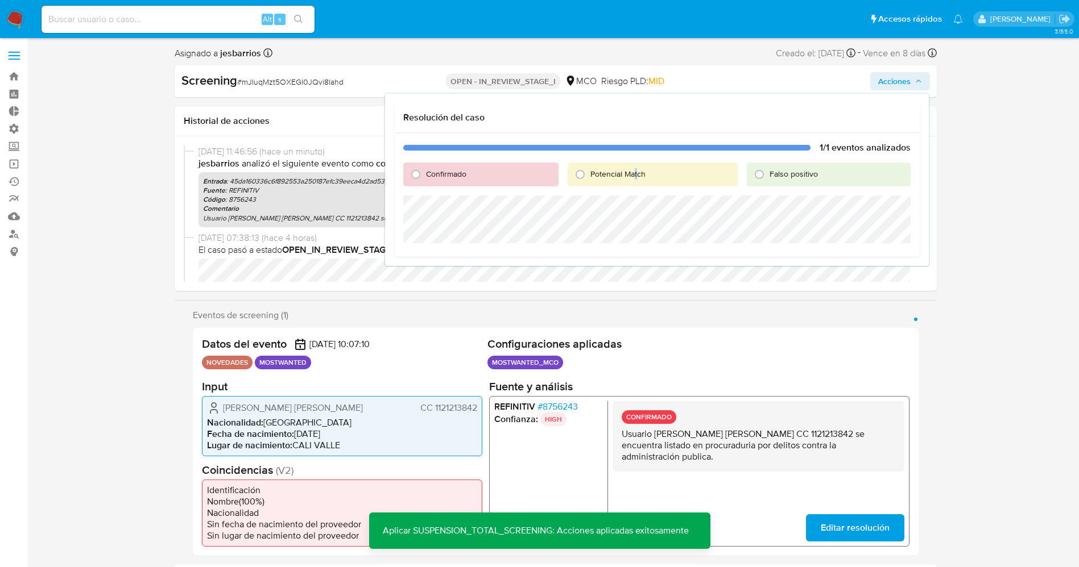
click at [636, 169] on span "Potencial Match" at bounding box center [617, 173] width 55 height 11
click at [622, 184] on div "Potencial Match" at bounding box center [652, 175] width 170 height 24
click at [616, 175] on span "Potencial Match" at bounding box center [617, 173] width 55 height 11
click at [595, 172] on span "Potencial Match" at bounding box center [617, 173] width 55 height 11
click at [589, 172] on input "Potencial Match" at bounding box center [580, 174] width 18 height 18
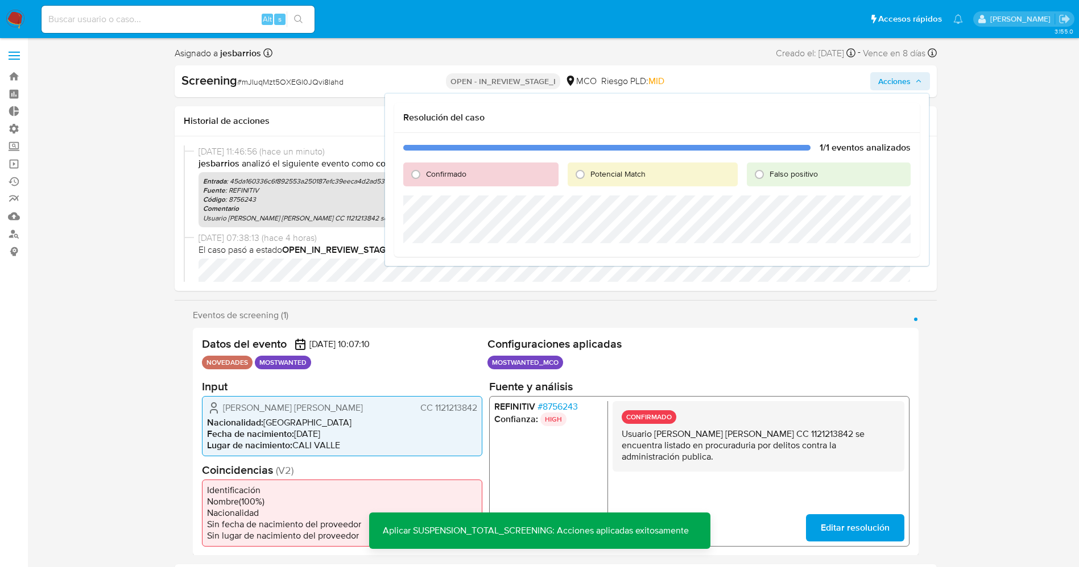
radio input "true"
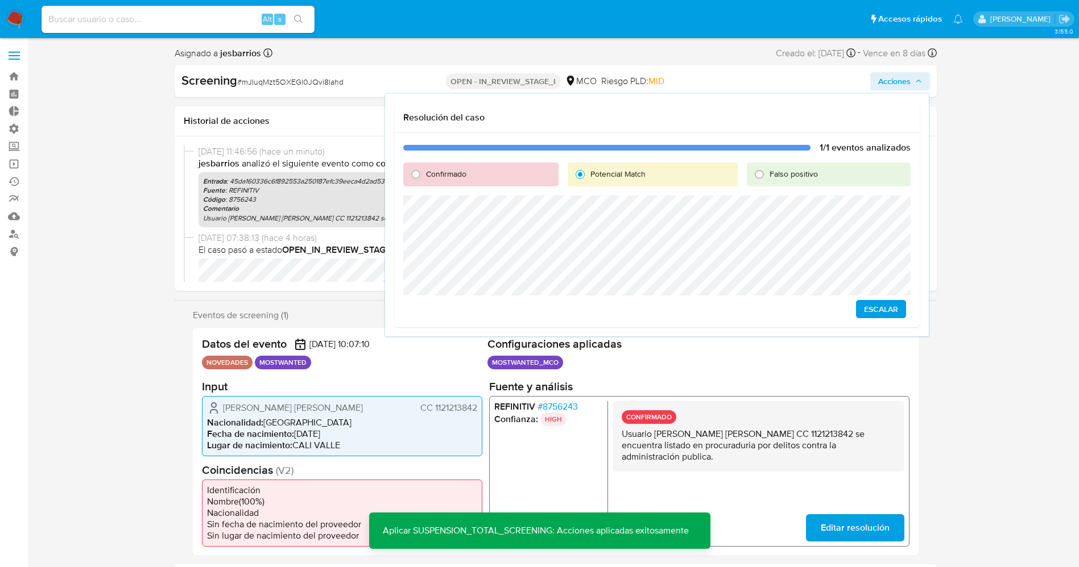
click at [875, 308] on span "Escalar" at bounding box center [881, 309] width 34 height 16
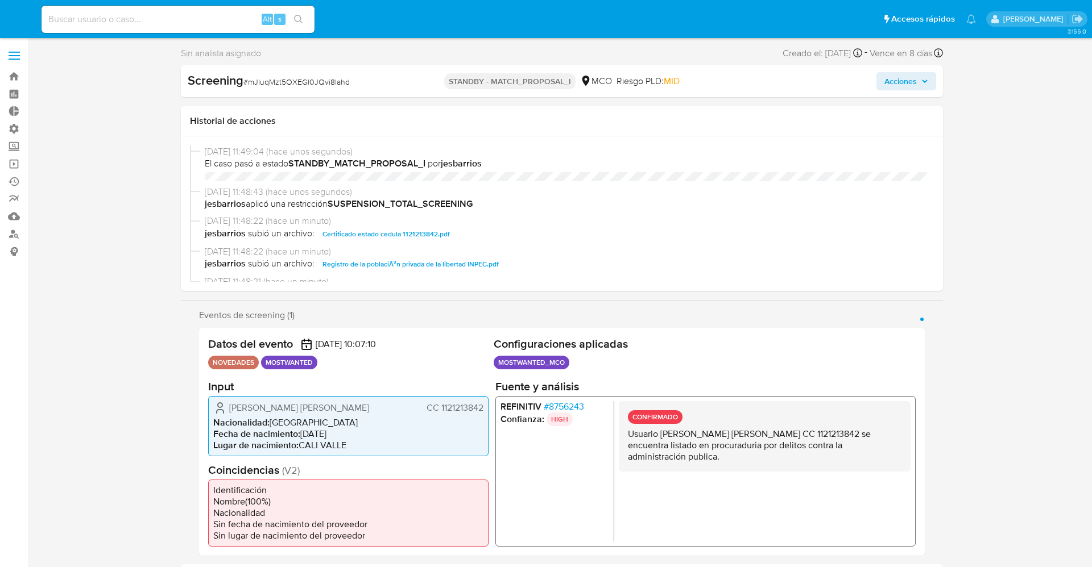
select select "10"
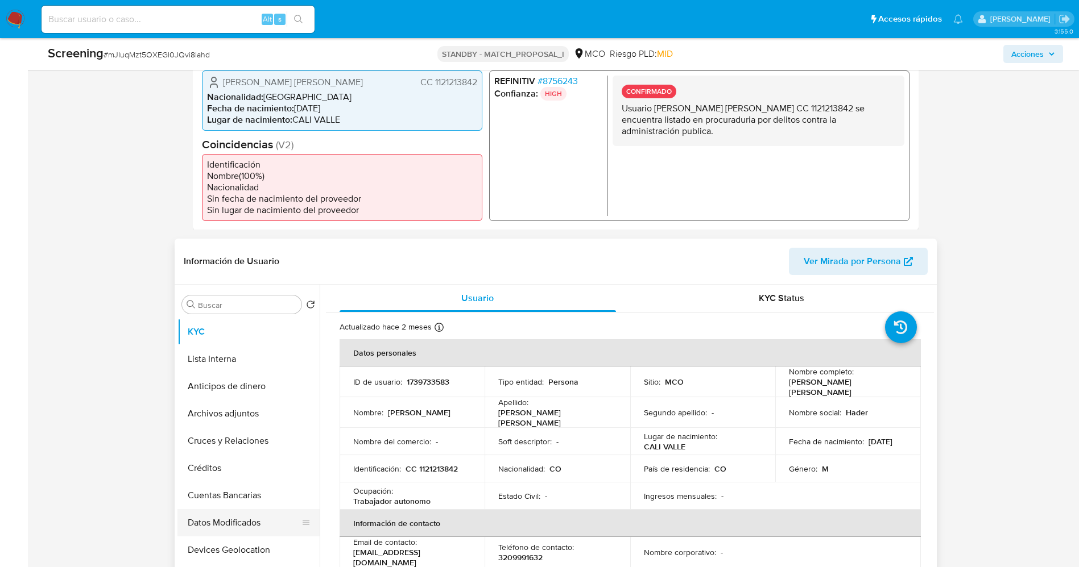
scroll to position [341, 0]
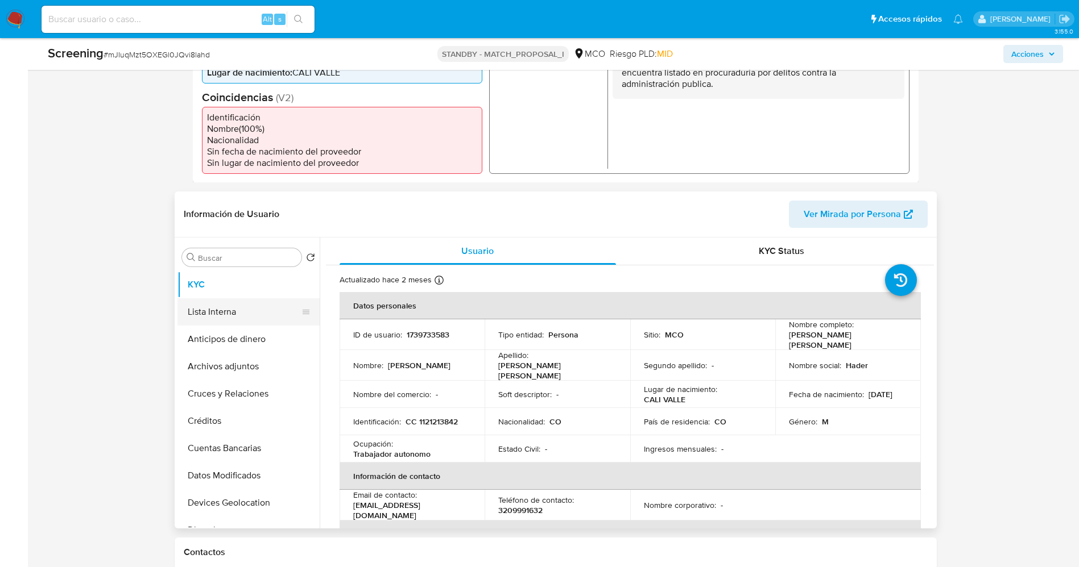
click at [223, 316] on button "Lista Interna" at bounding box center [243, 312] width 133 height 27
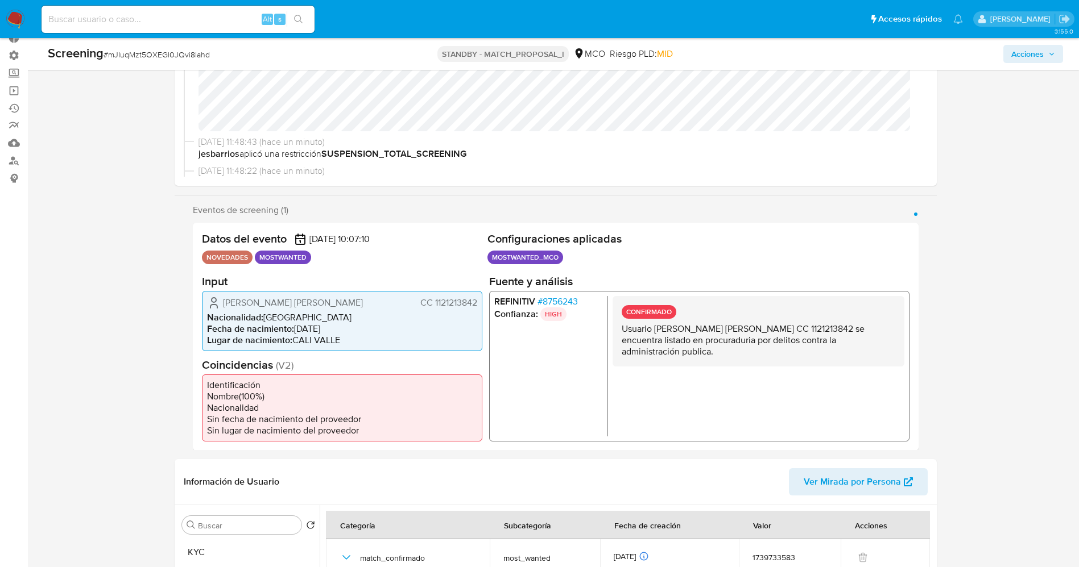
scroll to position [0, 0]
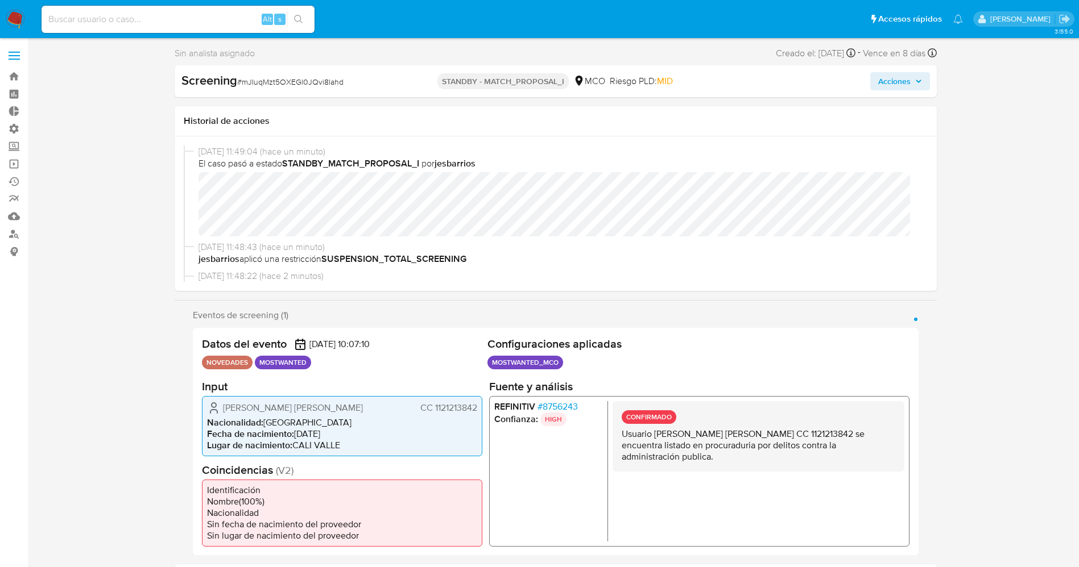
select select "10"
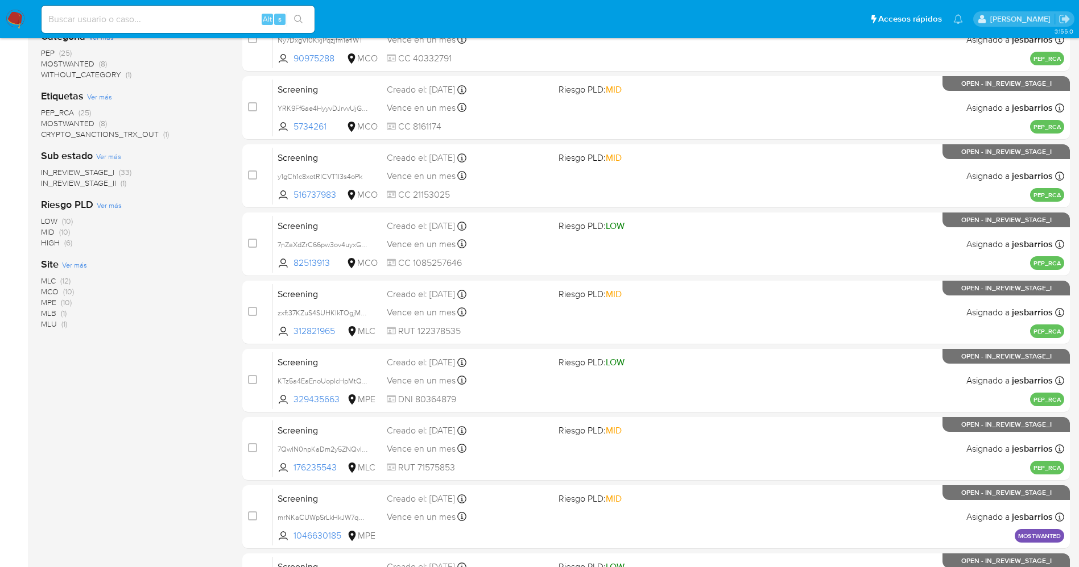
scroll to position [330, 0]
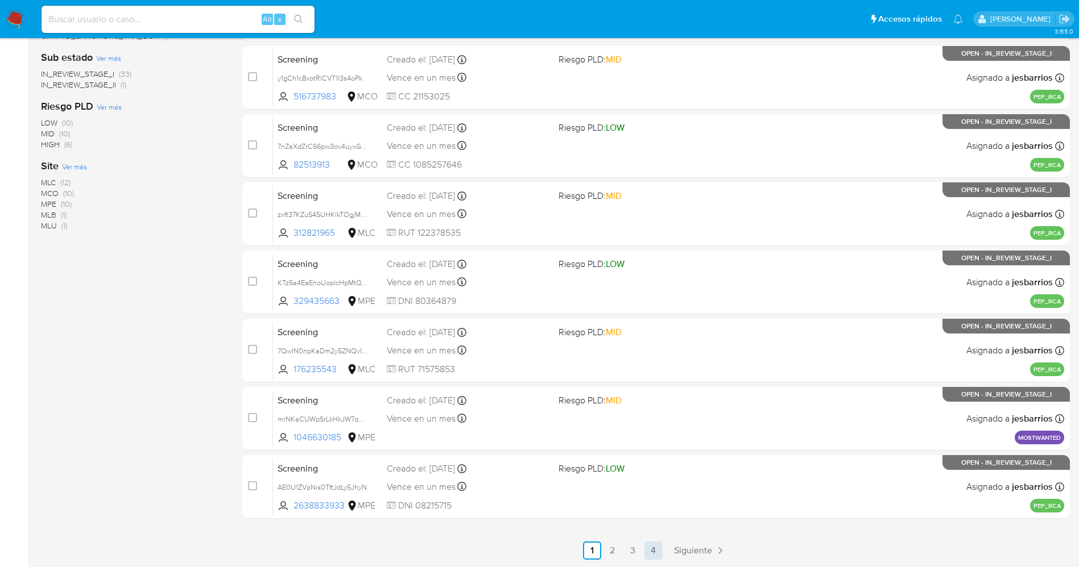
click at [655, 547] on link "4" at bounding box center [653, 551] width 18 height 18
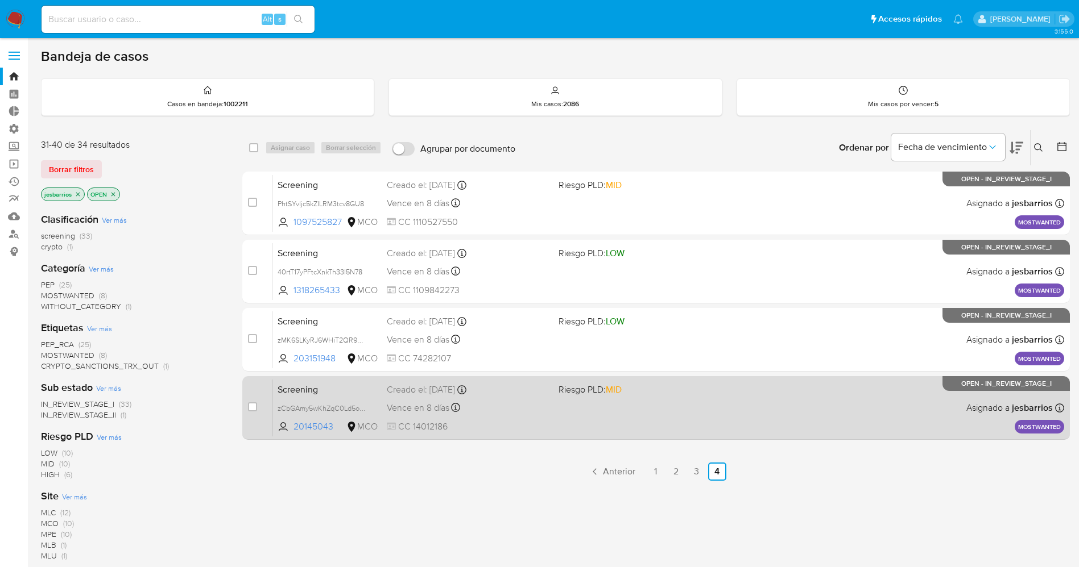
click at [604, 411] on div "Screening zCbGAmy5wKhZqC0Ld5o5Dm6H 20145043 MCO Riesgo PLD: MID Creado el: [DAT…" at bounding box center [668, 407] width 791 height 57
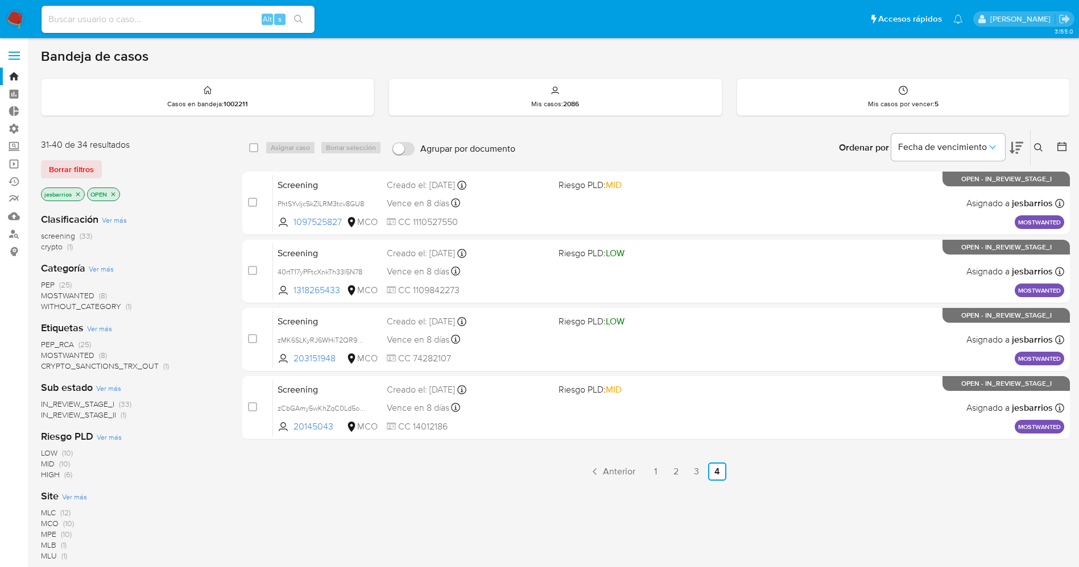
click at [15, 12] on img at bounding box center [15, 19] width 19 height 19
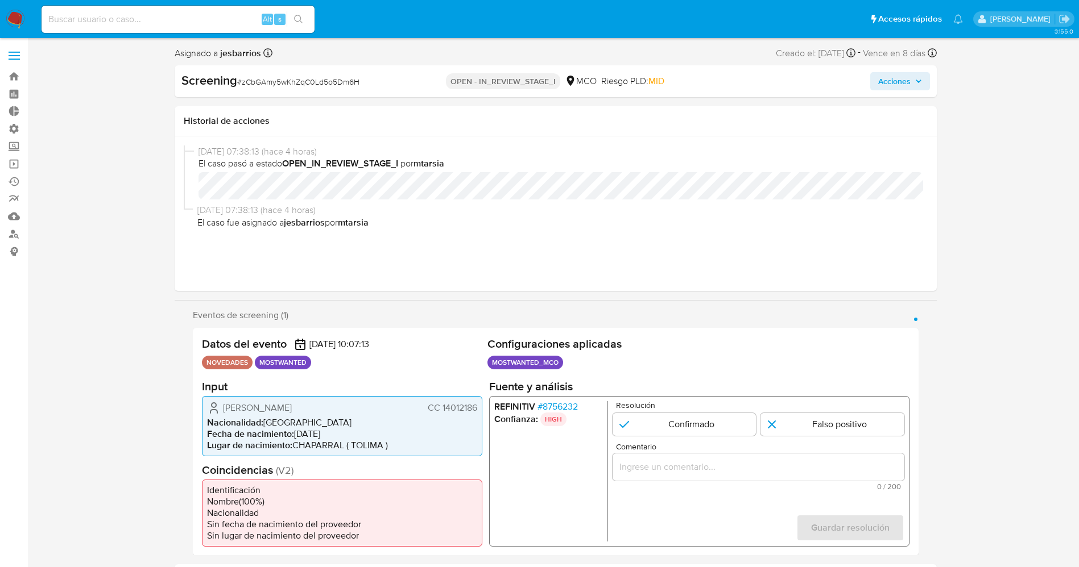
select select "10"
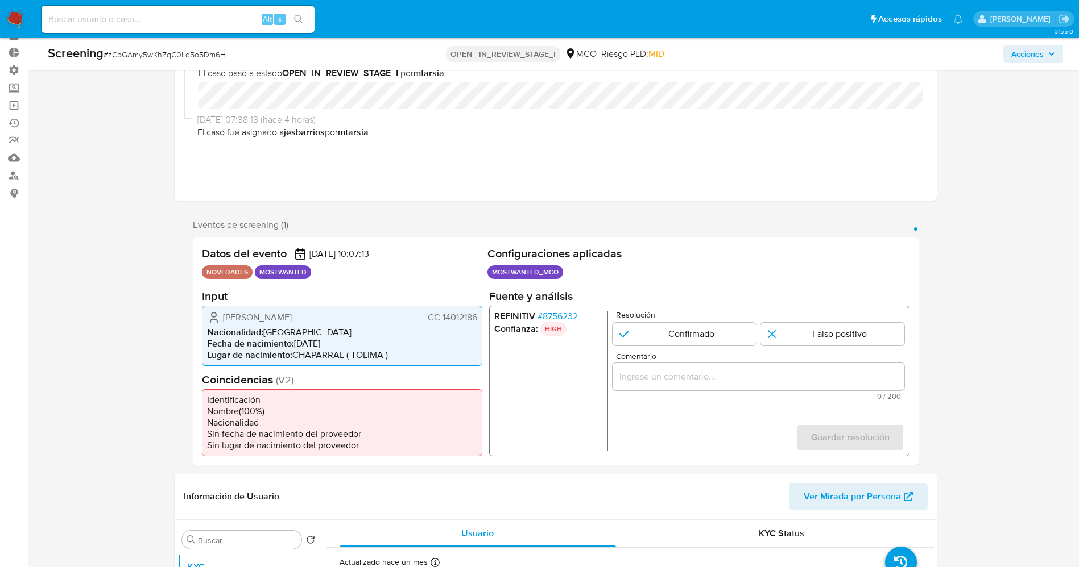
scroll to position [85, 0]
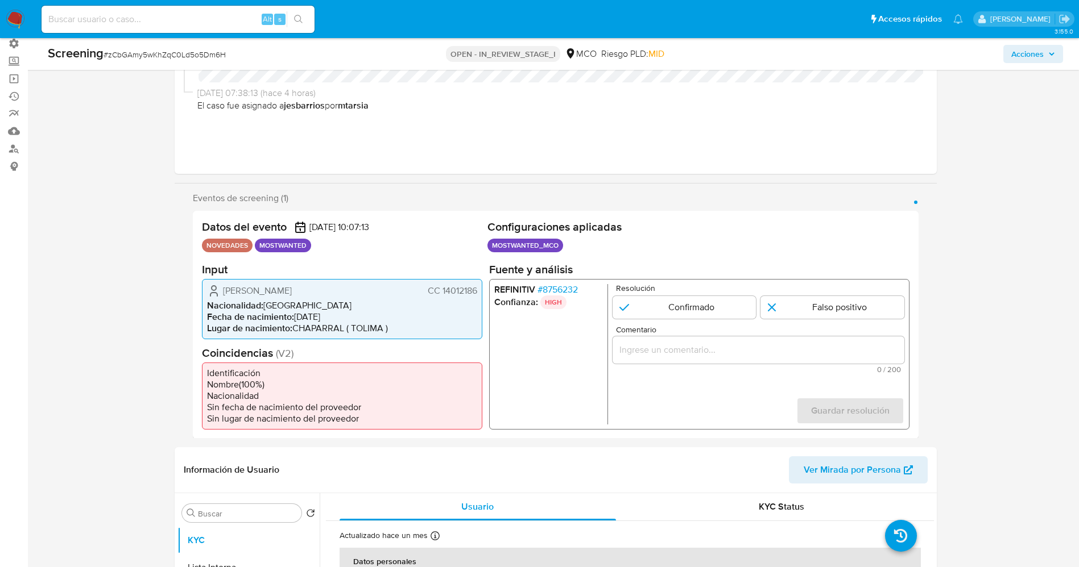
click at [553, 288] on span "# 8756232" at bounding box center [557, 289] width 40 height 11
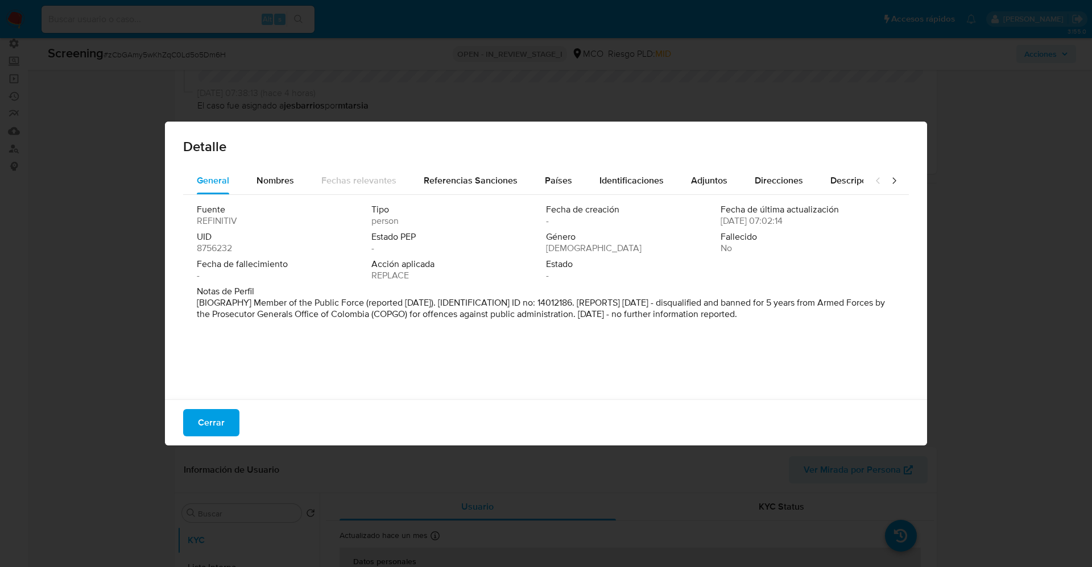
drag, startPoint x: 252, startPoint y: 306, endPoint x: 917, endPoint y: 355, distance: 666.0
click at [917, 355] on div "Detalle General Nombres Fechas relevantes Referencias Sanciones Países Identifi…" at bounding box center [546, 284] width 762 height 324
click at [267, 180] on span "Nombres" at bounding box center [275, 180] width 38 height 13
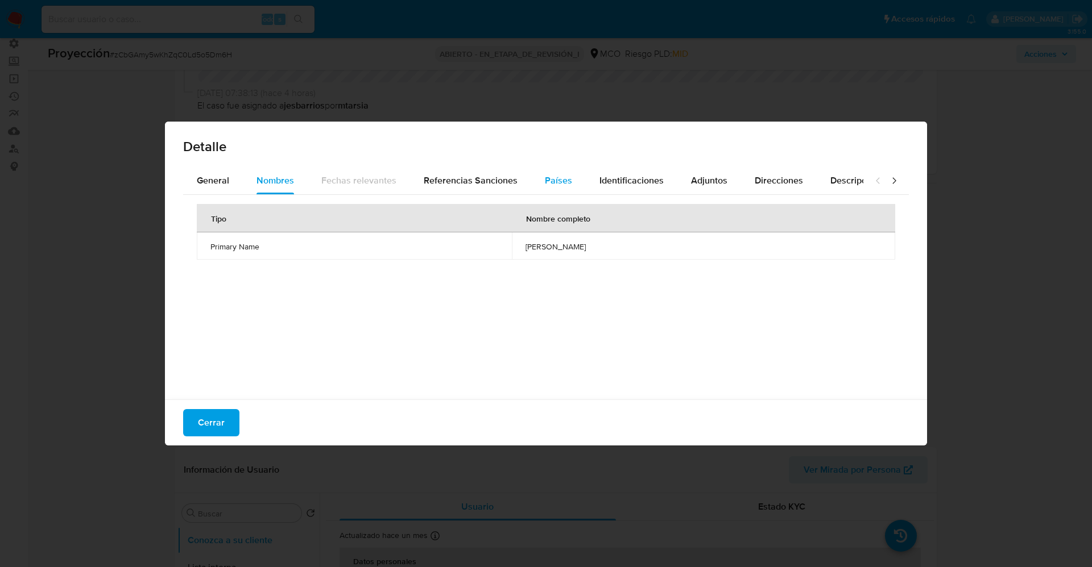
click at [562, 179] on span "Países" at bounding box center [558, 180] width 27 height 13
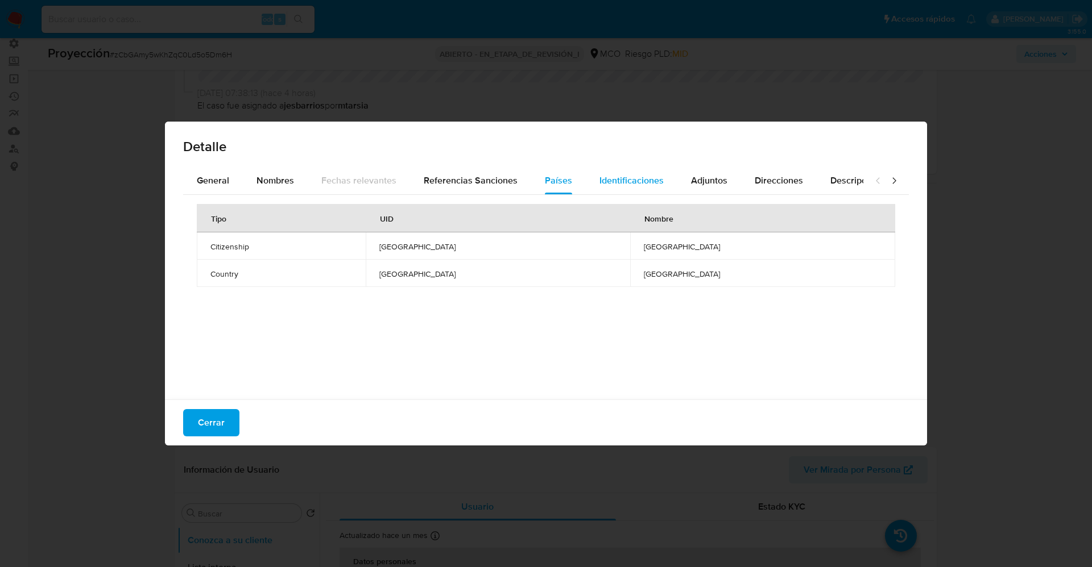
click at [623, 172] on div "Identificaciones" at bounding box center [631, 180] width 64 height 27
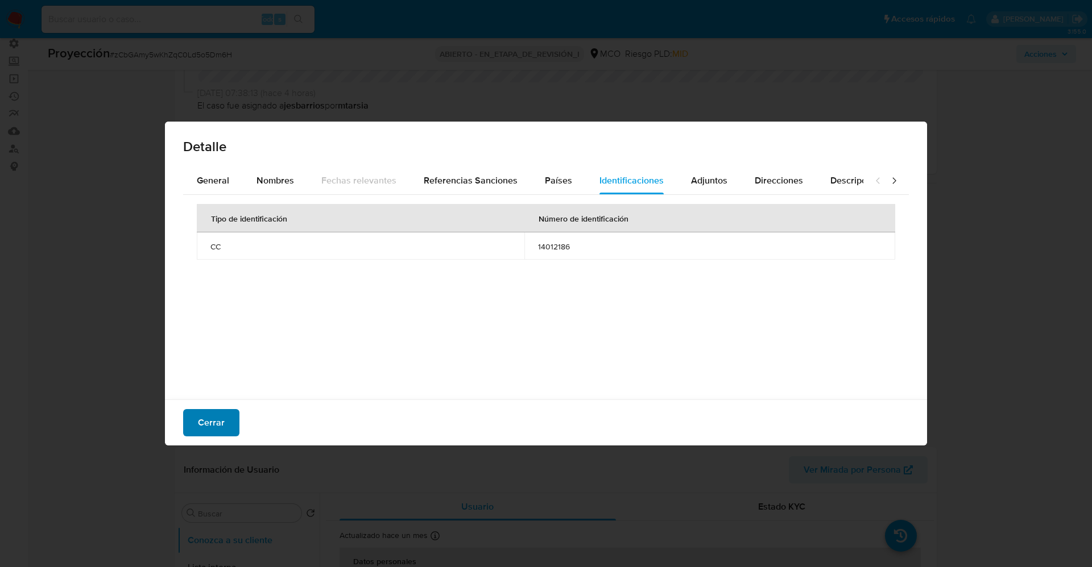
click at [226, 424] on button "Cerrar" at bounding box center [211, 422] width 56 height 27
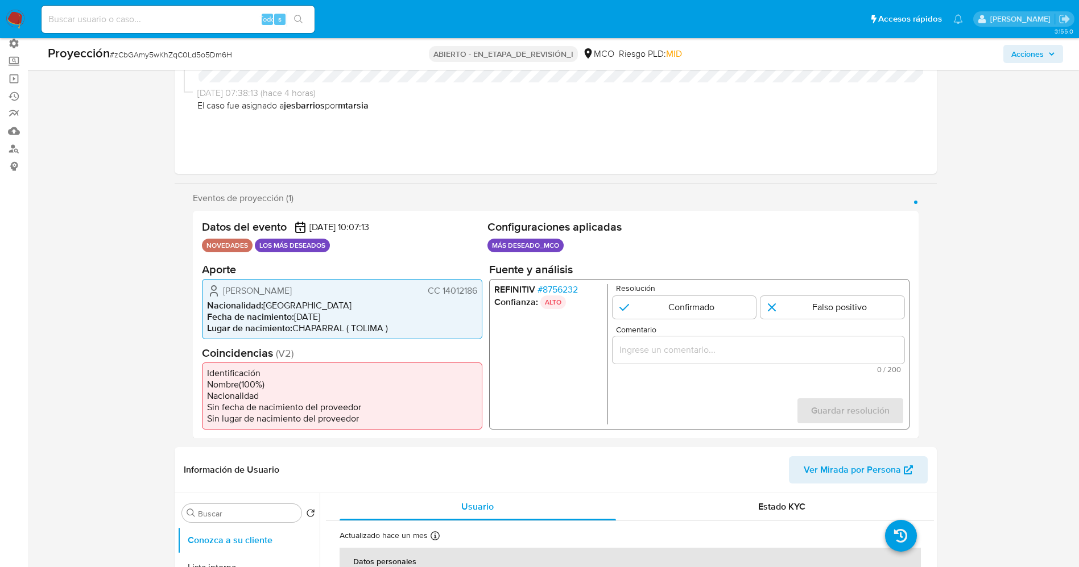
click at [571, 289] on font "8756232" at bounding box center [559, 289] width 35 height 13
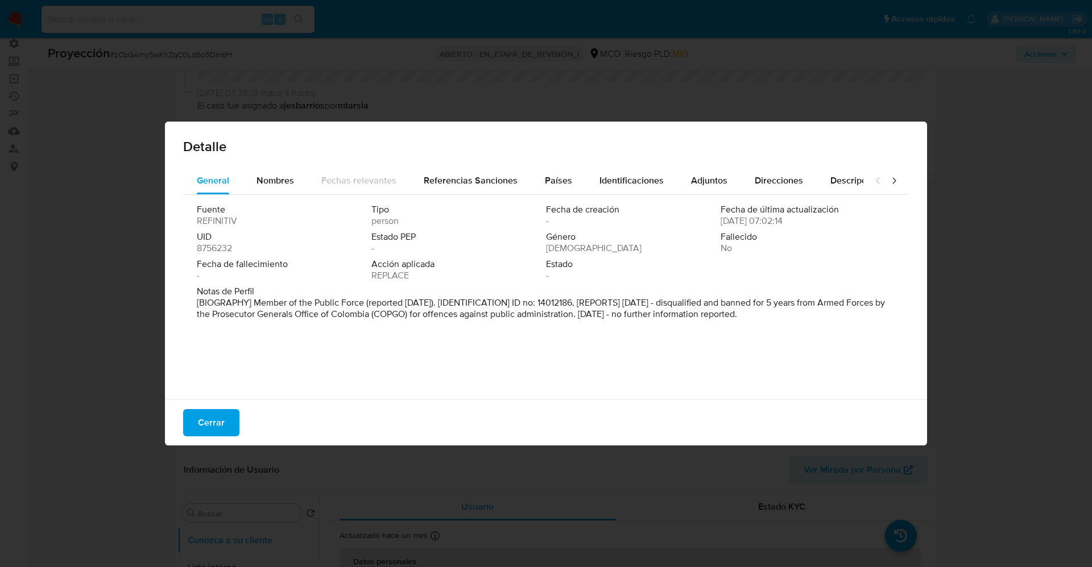
drag, startPoint x: 214, startPoint y: 420, endPoint x: 280, endPoint y: 165, distance: 263.7
click at [214, 421] on font "Cerrar" at bounding box center [211, 422] width 27 height 27
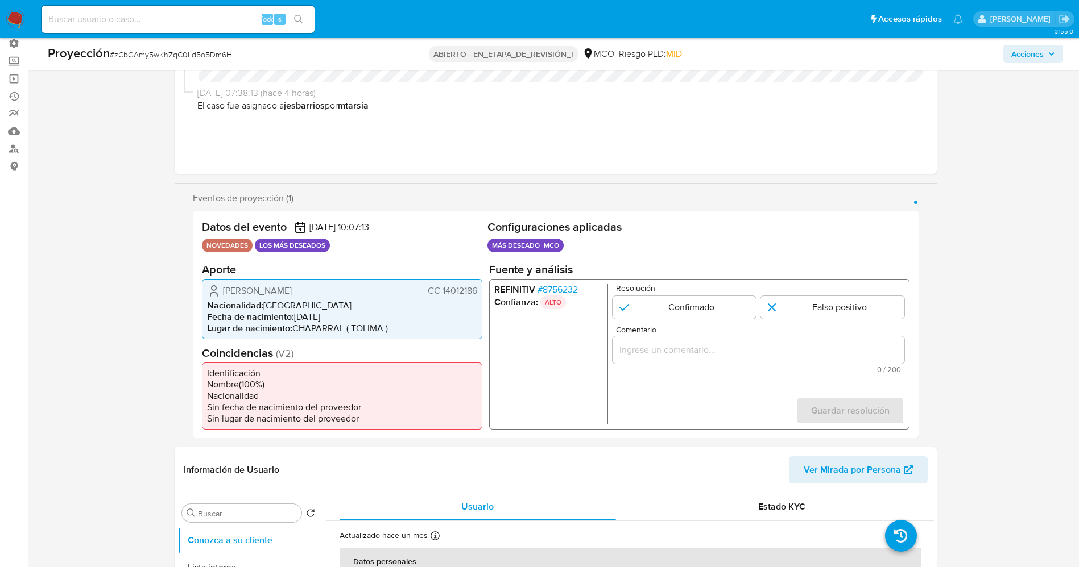
drag, startPoint x: 460, startPoint y: 288, endPoint x: 486, endPoint y: 291, distance: 26.3
click at [486, 291] on div "Datos del evento 26/08/2025 10:07:13 NOVEDADES LOS MÁS DESEADOS Configuraciones…" at bounding box center [556, 325] width 726 height 228
click at [460, 288] on font "CC 14012186" at bounding box center [451, 290] width 49 height 13
click at [446, 294] on font "CC 14012186" at bounding box center [451, 290] width 49 height 13
click at [440, 292] on font "CC 14012186" at bounding box center [451, 290] width 49 height 13
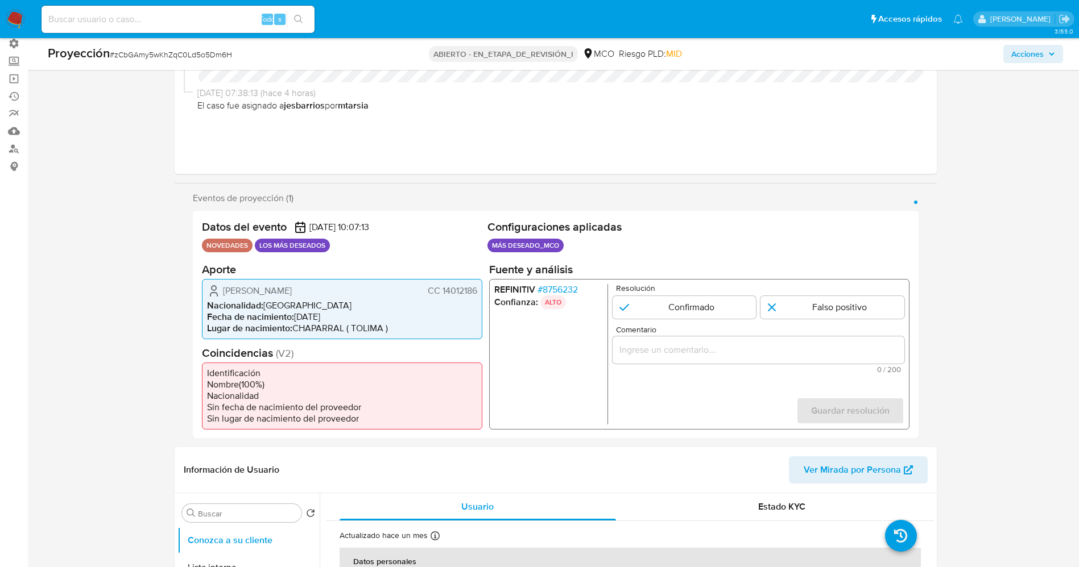
drag, startPoint x: 439, startPoint y: 291, endPoint x: 477, endPoint y: 291, distance: 38.1
click at [477, 291] on div "Diego Ferney Torres Hernández CC 14012186 Nacionalidad : Colombia Fecha de naci…" at bounding box center [342, 309] width 280 height 60
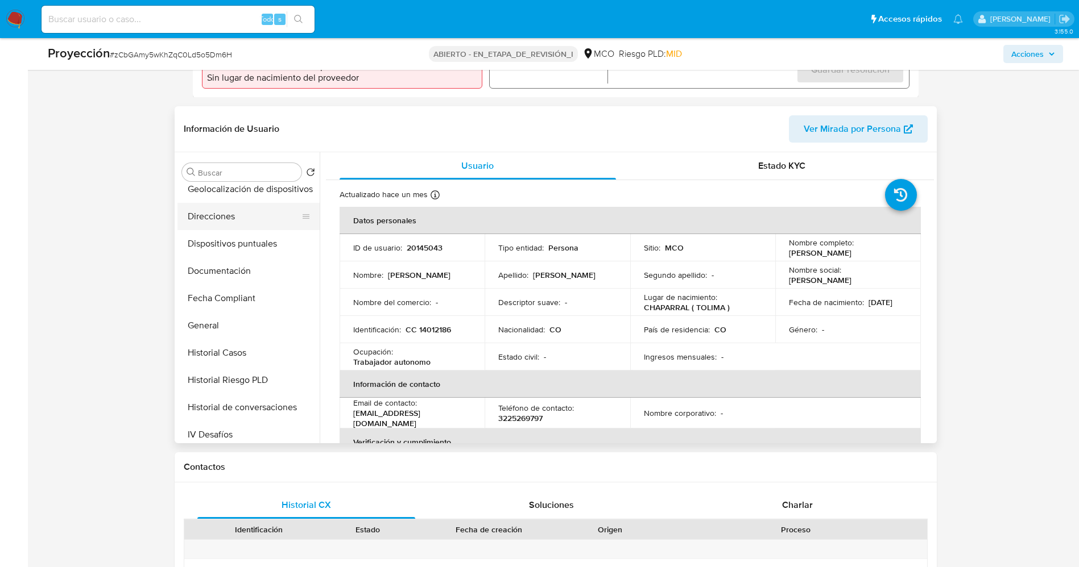
scroll to position [256, 0]
click at [233, 243] on button "Documentación" at bounding box center [243, 243] width 133 height 27
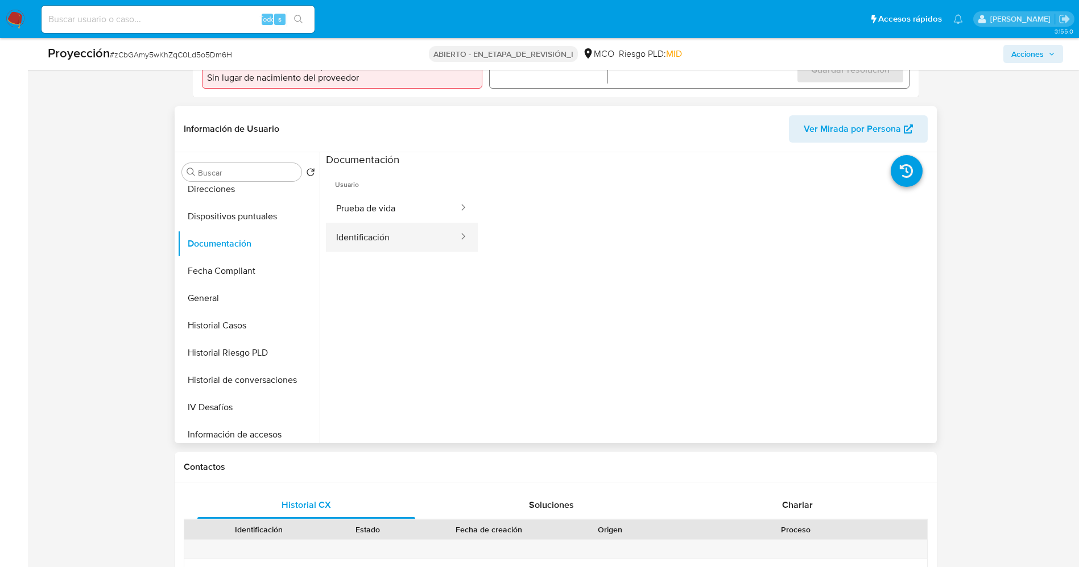
click at [395, 226] on button "Identificación" at bounding box center [393, 237] width 134 height 29
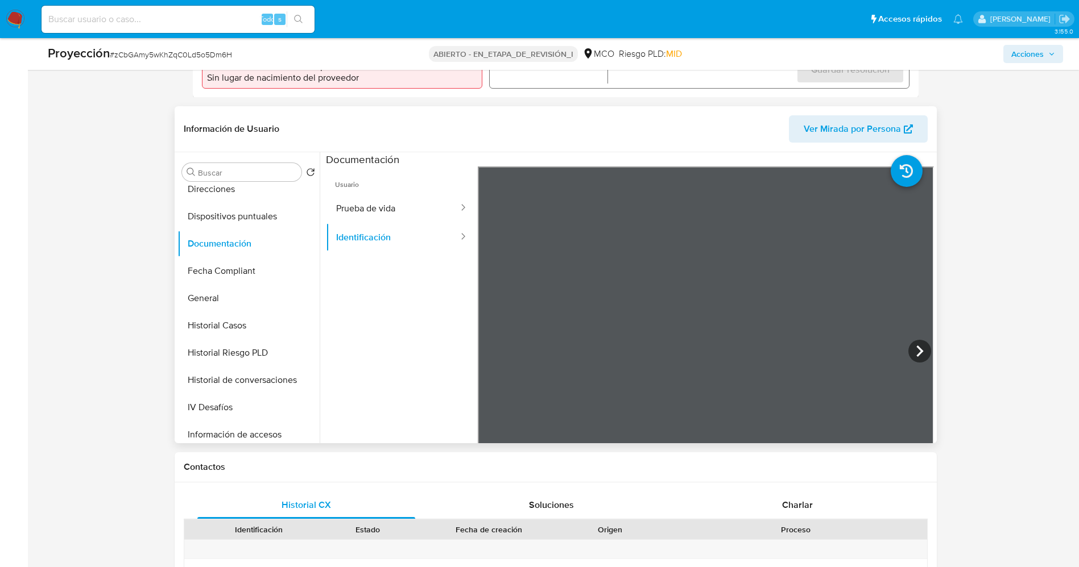
scroll to position [0, 0]
click at [918, 356] on icon at bounding box center [919, 351] width 23 height 23
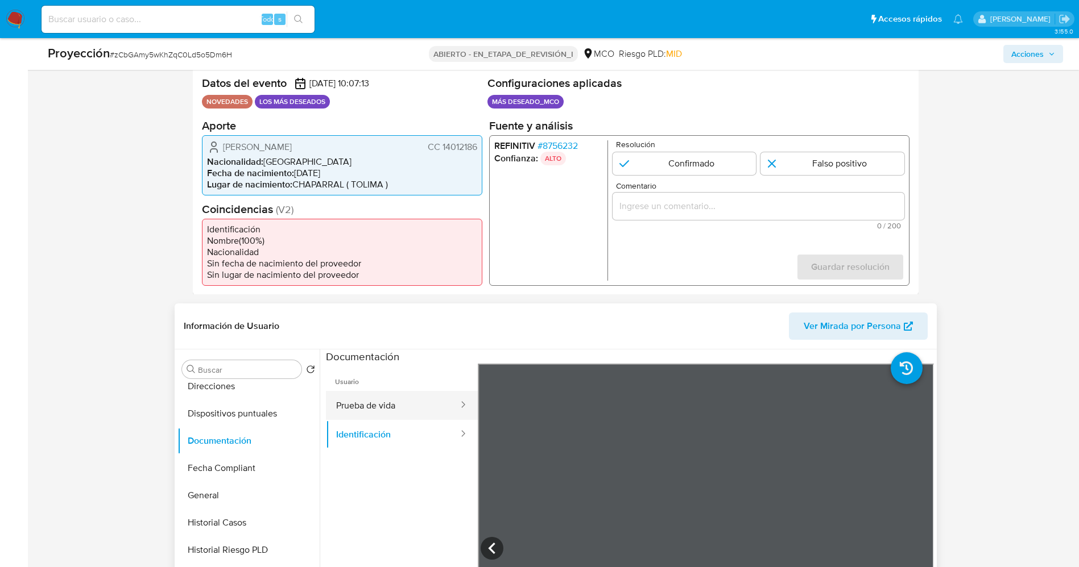
scroll to position [256, 0]
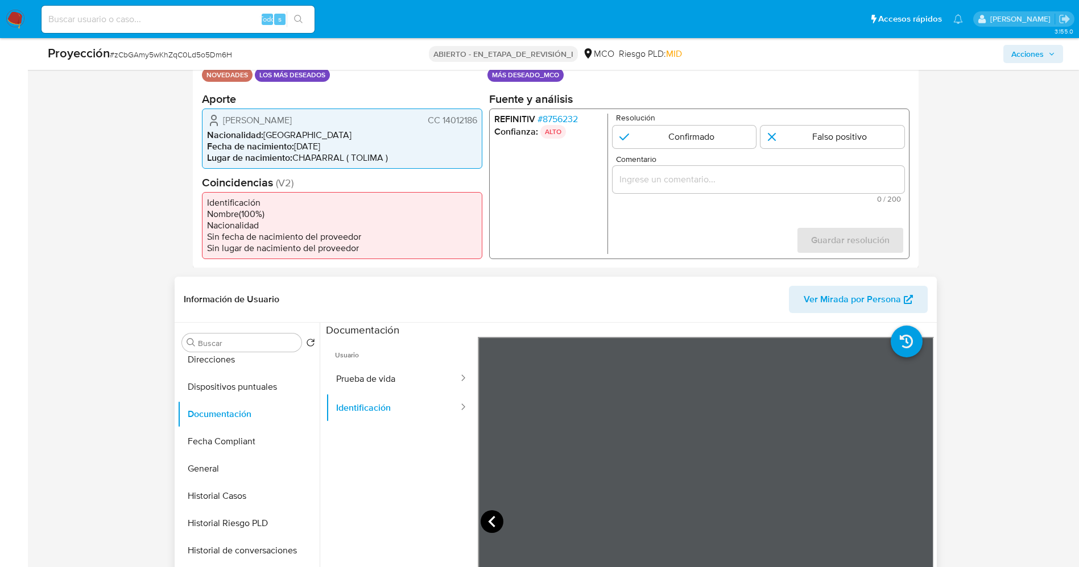
click at [490, 517] on icon at bounding box center [491, 522] width 23 height 23
click at [916, 518] on icon at bounding box center [919, 521] width 7 height 11
drag, startPoint x: 440, startPoint y: 121, endPoint x: 484, endPoint y: 123, distance: 44.4
click at [484, 123] on div "Datos del evento 26/08/2025 10:07:13 NOVEDADES LOS MÁS DESEADOS Configuraciones…" at bounding box center [556, 154] width 726 height 228
click at [248, 120] on font "Diego Ferney Torres Hernández" at bounding box center [257, 119] width 69 height 13
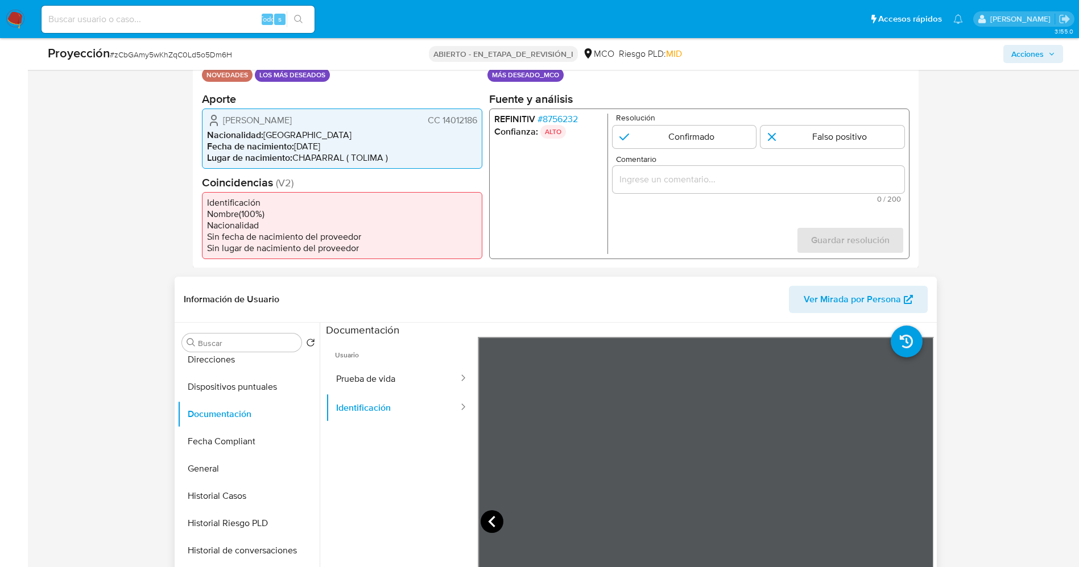
click at [486, 515] on icon at bounding box center [491, 522] width 23 height 23
drag, startPoint x: 439, startPoint y: 117, endPoint x: 474, endPoint y: 121, distance: 34.9
click at [481, 118] on div "Diego Ferney Torres Hernández CC 14012186 Nacionalidad : Colombia Fecha de naci…" at bounding box center [342, 138] width 280 height 60
drag, startPoint x: 219, startPoint y: 117, endPoint x: 324, endPoint y: 113, distance: 104.7
click at [375, 113] on div "Diego Ferney Torres Hernández CC 14012186" at bounding box center [342, 120] width 270 height 14
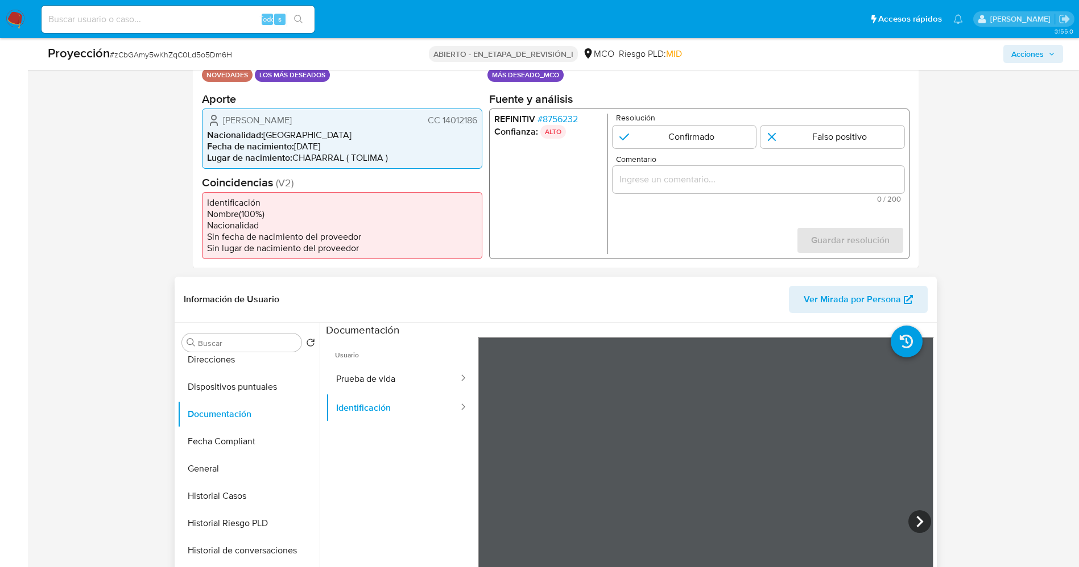
drag, startPoint x: 440, startPoint y: 122, endPoint x: 475, endPoint y: 115, distance: 36.5
click at [475, 115] on font "CC 14012186" at bounding box center [451, 119] width 49 height 13
drag, startPoint x: 241, startPoint y: 118, endPoint x: 363, endPoint y: 120, distance: 122.3
click at [363, 120] on div "Diego Ferney Torres Hernández CC 14012186" at bounding box center [342, 120] width 270 height 14
click at [916, 518] on icon at bounding box center [919, 521] width 7 height 11
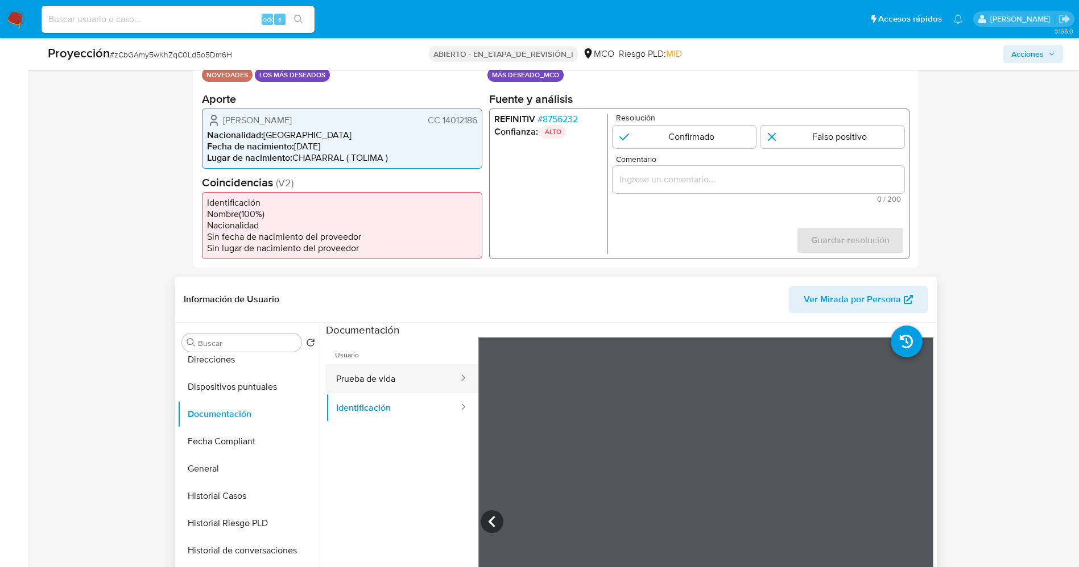
click at [395, 383] on button "Prueba de vida" at bounding box center [393, 378] width 134 height 29
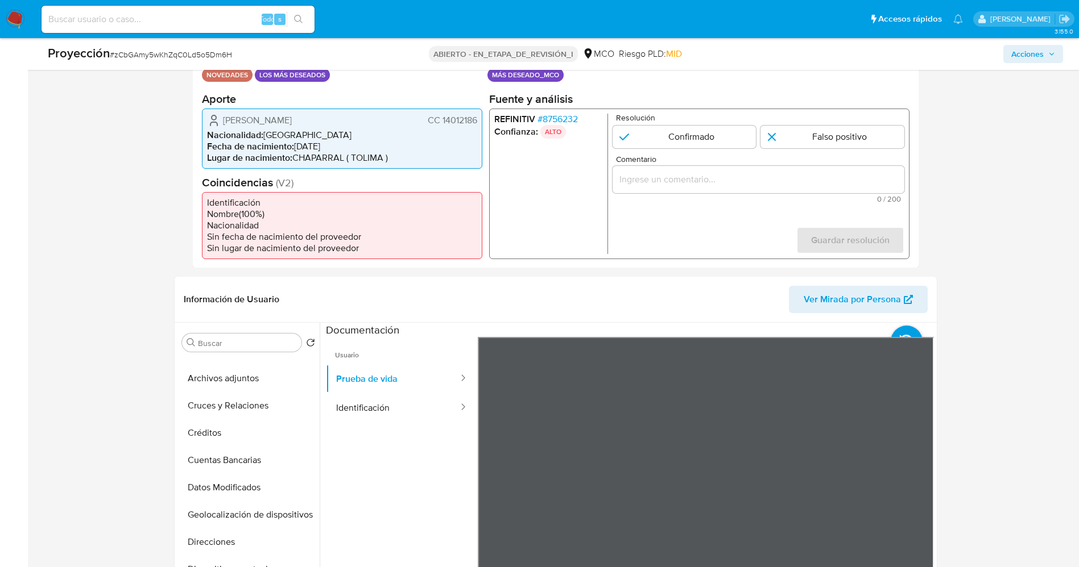
scroll to position [0, 0]
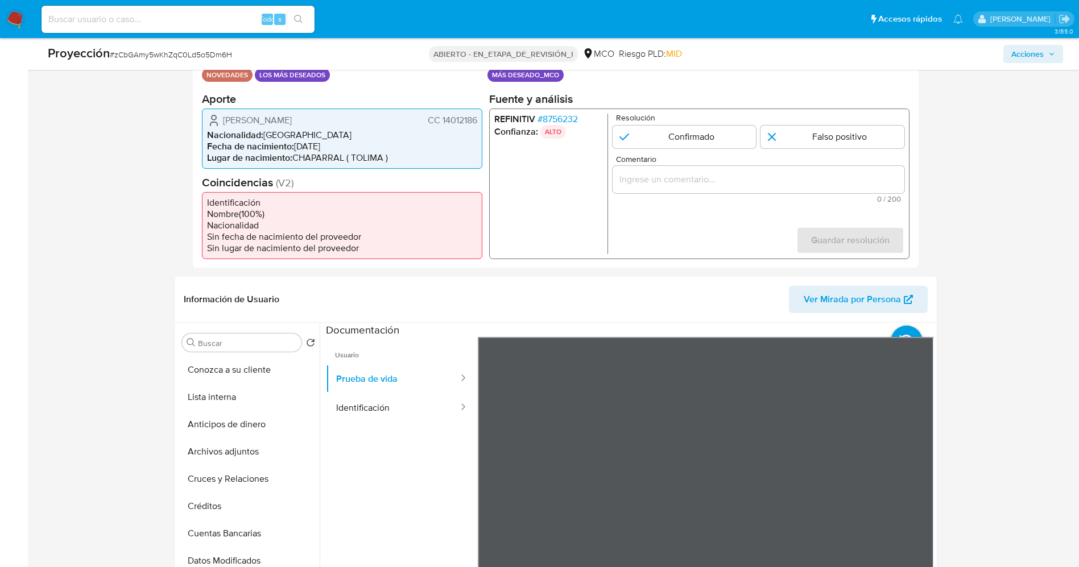
drag, startPoint x: 224, startPoint y: 120, endPoint x: 480, endPoint y: 113, distance: 256.0
click at [480, 113] on div "Diego Ferney Torres Hernández CC 14012186 Nacionalidad : Colombia Fecha de naci…" at bounding box center [342, 138] width 280 height 60
click at [686, 134] on input "1 de 1" at bounding box center [684, 136] width 144 height 23
radio input "true"
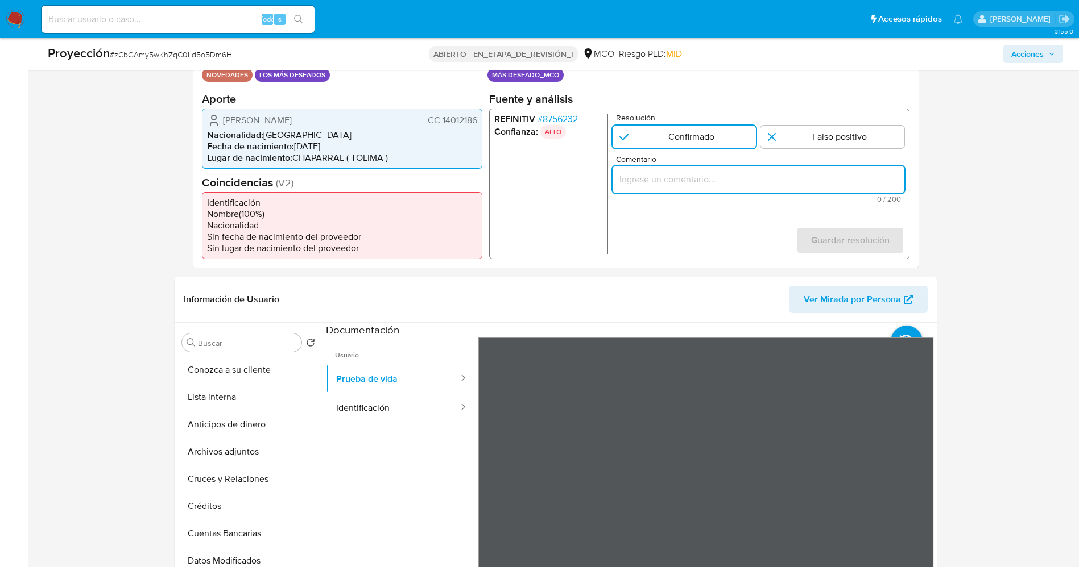
click at [686, 184] on input "Comentario" at bounding box center [758, 179] width 292 height 15
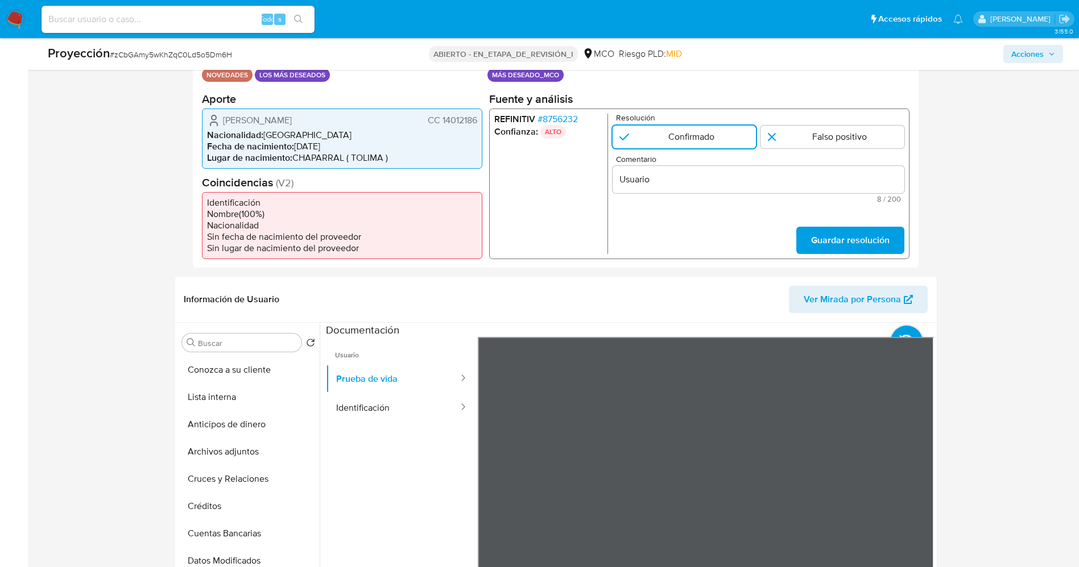
drag, startPoint x: 225, startPoint y: 119, endPoint x: 479, endPoint y: 122, distance: 253.6
click at [479, 122] on div "Diego Ferney Torres Hernández CC 14012186 Nacionalidad : Colombia Fecha de naci…" at bounding box center [342, 138] width 280 height 60
click at [663, 176] on input "Usuario" at bounding box center [758, 179] width 292 height 15
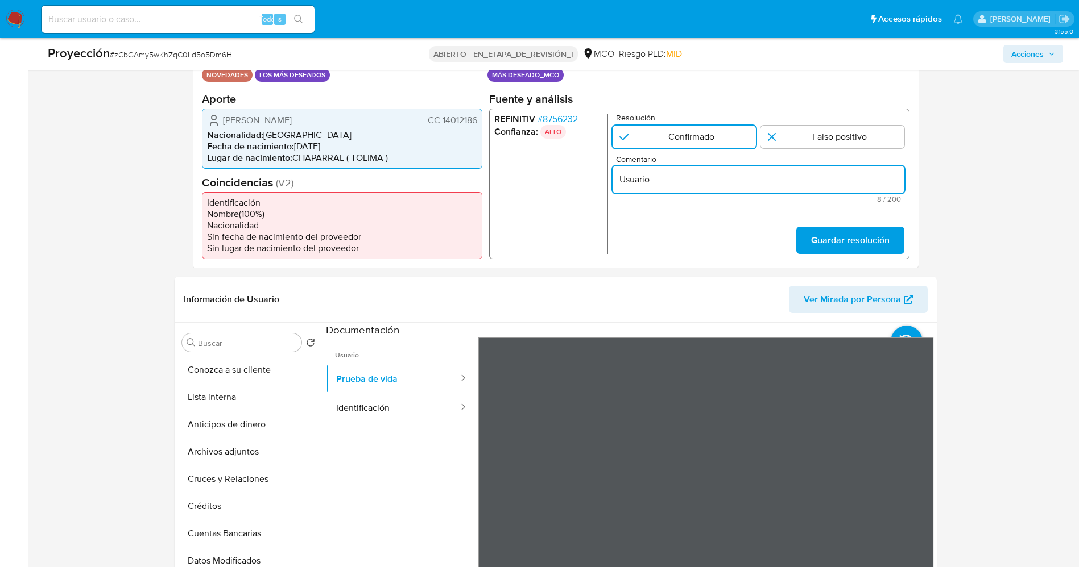
paste input "Diego Ferney Torres Hernández CC 14012186"
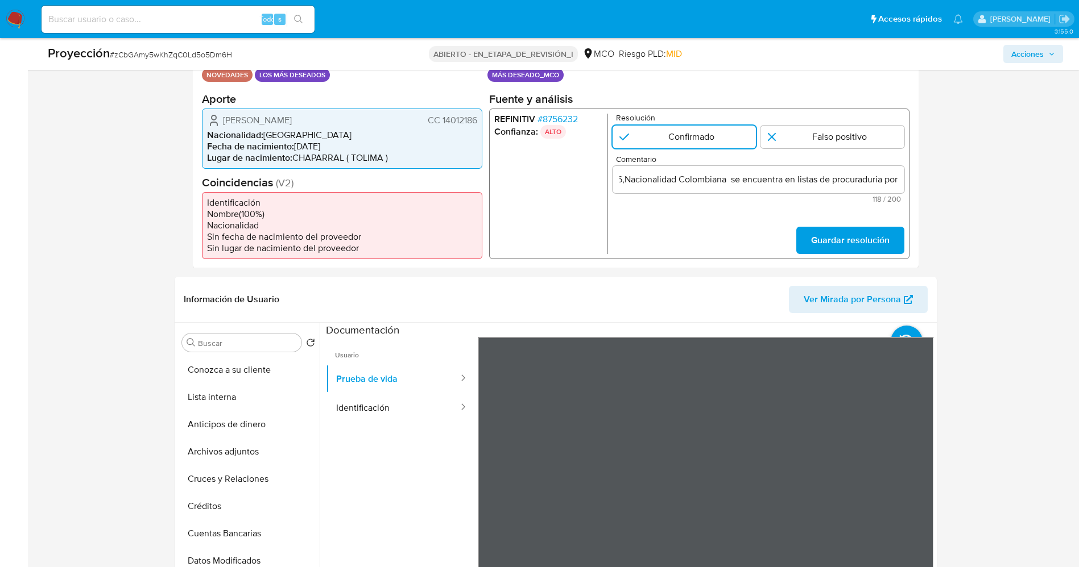
click at [561, 115] on font "8756232" at bounding box center [559, 118] width 35 height 13
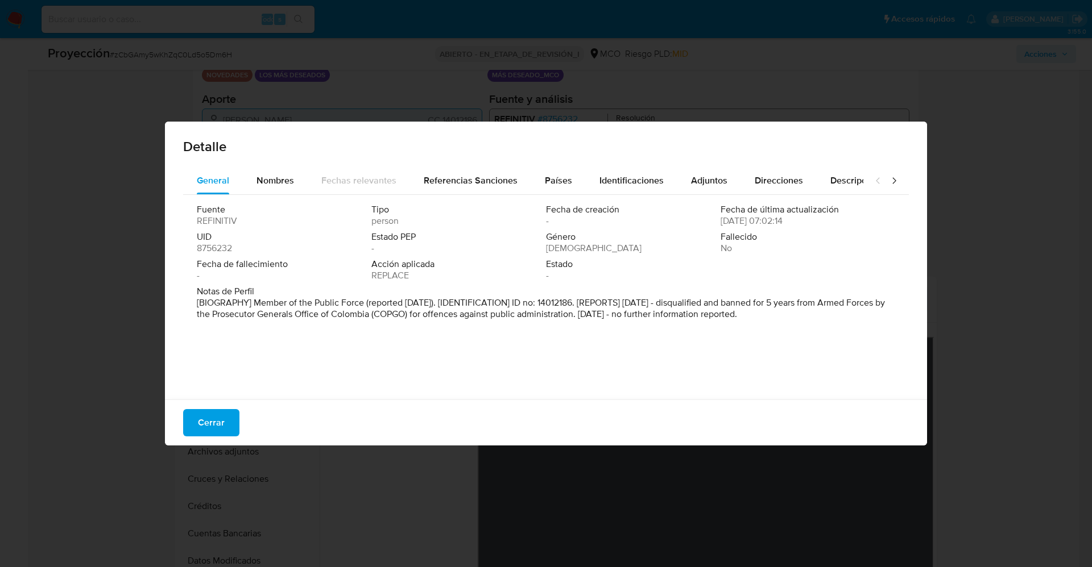
drag, startPoint x: 466, startPoint y: 316, endPoint x: 619, endPoint y: 314, distance: 152.4
click at [619, 314] on p "[BIOGRAPHY] Member of the Public Force (reported Sep 2023). [IDENTIFICATION] ID…" at bounding box center [545, 308] width 696 height 23
click at [524, 294] on span "Notas de Perfil" at bounding box center [545, 291] width 696 height 11
drag, startPoint x: 453, startPoint y: 316, endPoint x: 596, endPoint y: 312, distance: 143.4
click at [627, 316] on p "[BIOGRAPHY] Member of the Public Force (reported Sep 2023). [IDENTIFICATION] ID…" at bounding box center [545, 308] width 696 height 23
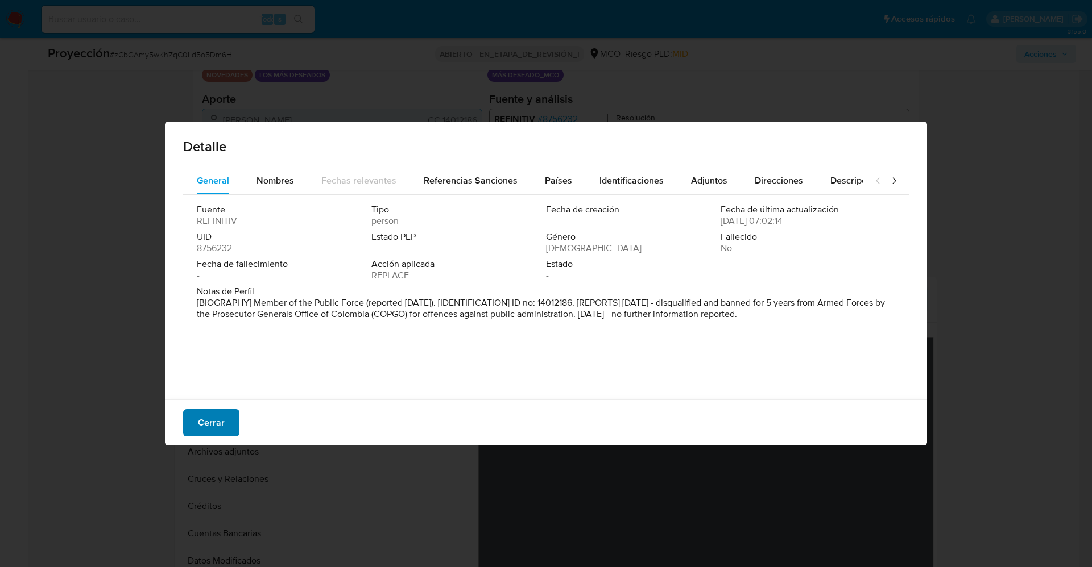
click at [225, 421] on button "Cerrar" at bounding box center [211, 422] width 56 height 27
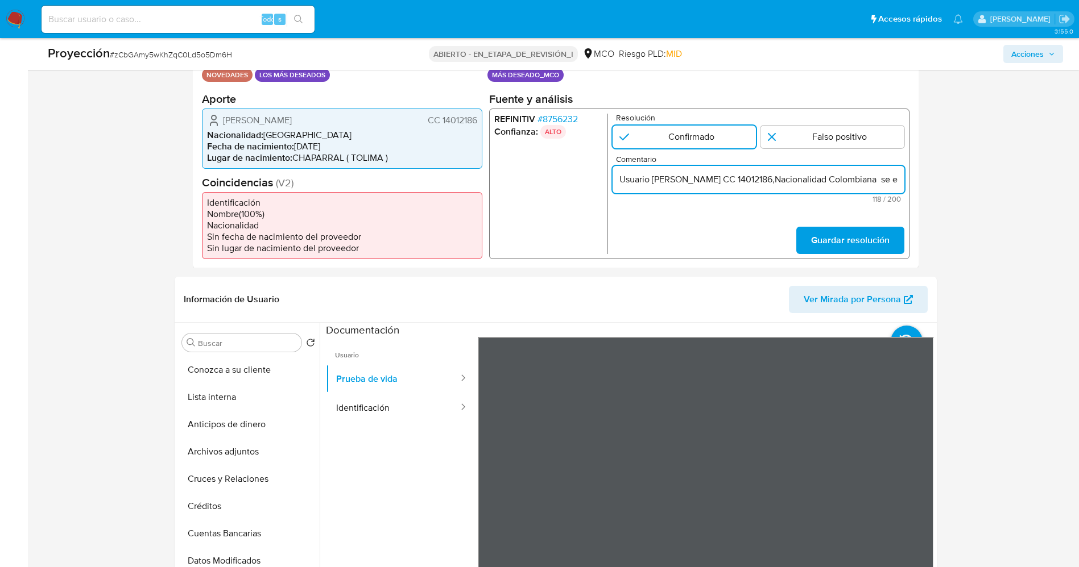
click at [900, 176] on input "Usuario Diego Ferney Torres Hernández CC 14012186,Nacionalidad Colombiana se en…" at bounding box center [758, 179] width 292 height 15
type input "Usuario Diego Ferney Torres Hernández CC 14012186,Nacionalidad Colombiana se en…"
click at [873, 237] on span "Guardar resolución" at bounding box center [849, 239] width 78 height 25
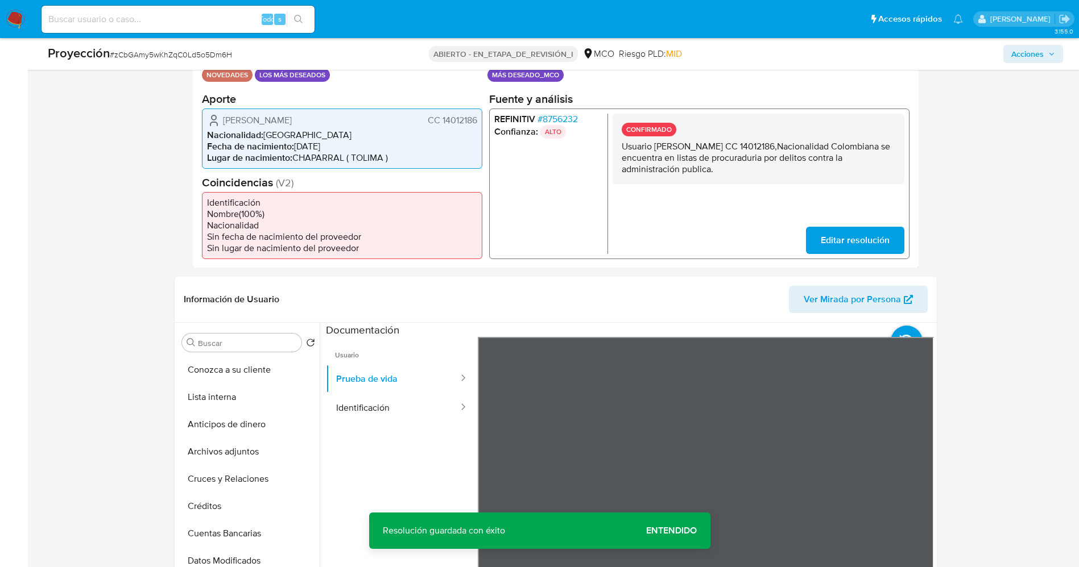
drag, startPoint x: 640, startPoint y: 149, endPoint x: 695, endPoint y: 156, distance: 55.6
click at [777, 172] on p "Usuario Diego Ferney Torres Hernández CC 14012186,Nacionalidad Colombiana se en…" at bounding box center [758, 157] width 274 height 34
click at [248, 404] on button "Lista interna" at bounding box center [243, 397] width 133 height 27
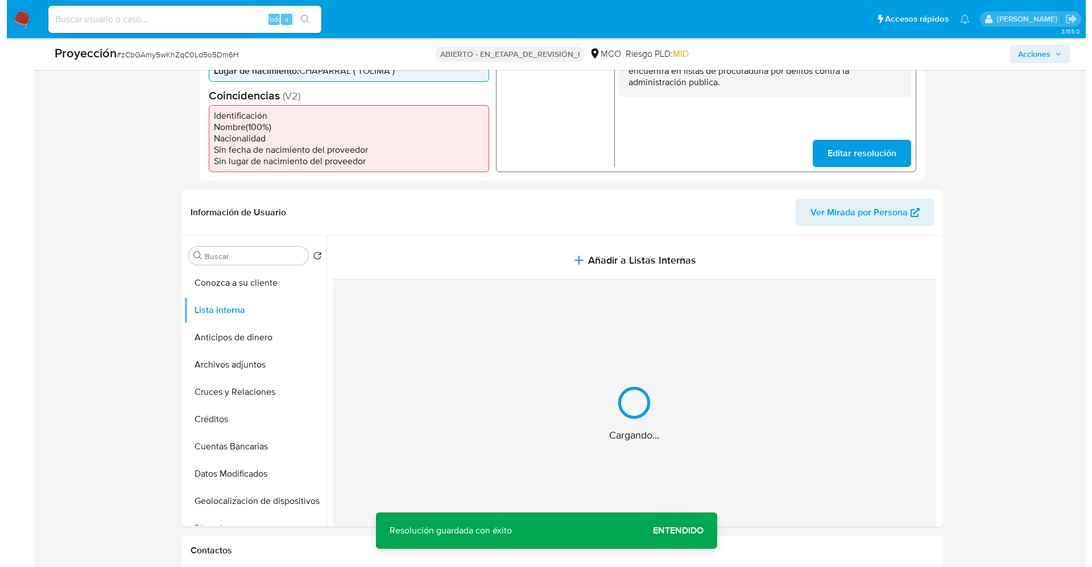
scroll to position [426, 0]
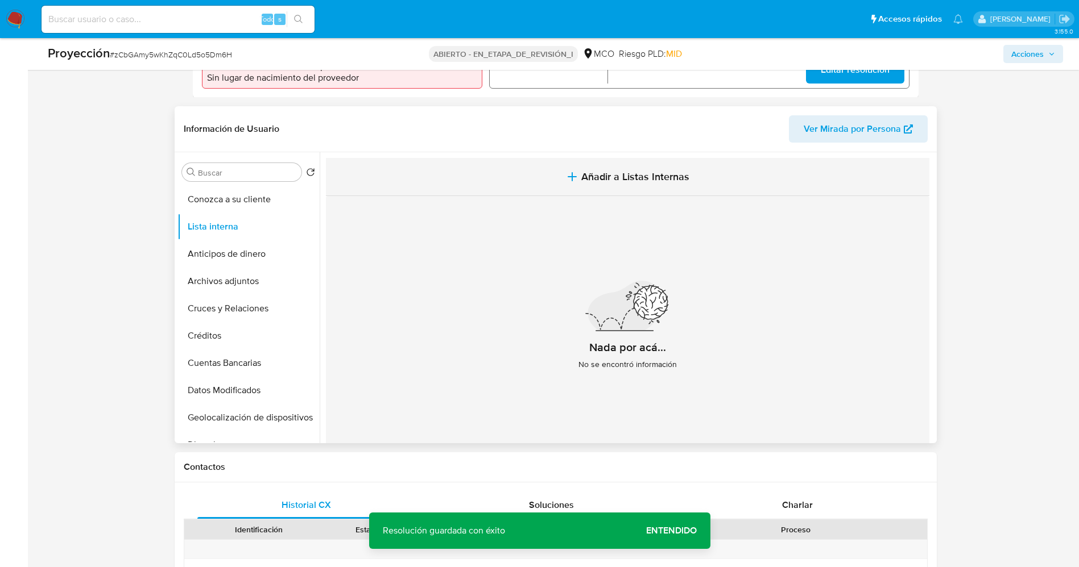
click at [673, 183] on span "Añadir a Listas Internas" at bounding box center [635, 177] width 108 height 13
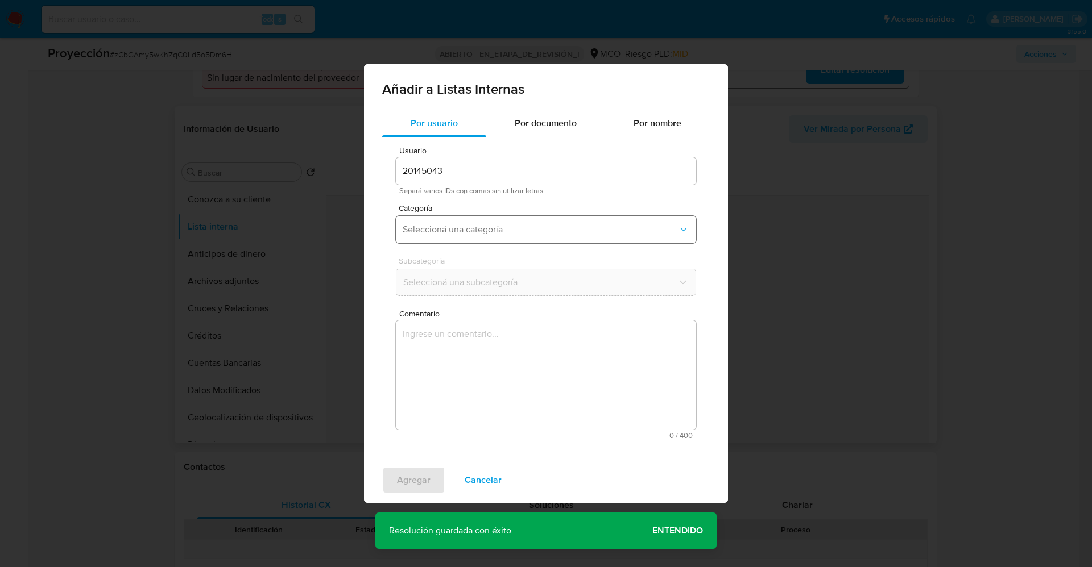
click at [506, 226] on span "Seleccioná una categoría" at bounding box center [540, 229] width 275 height 11
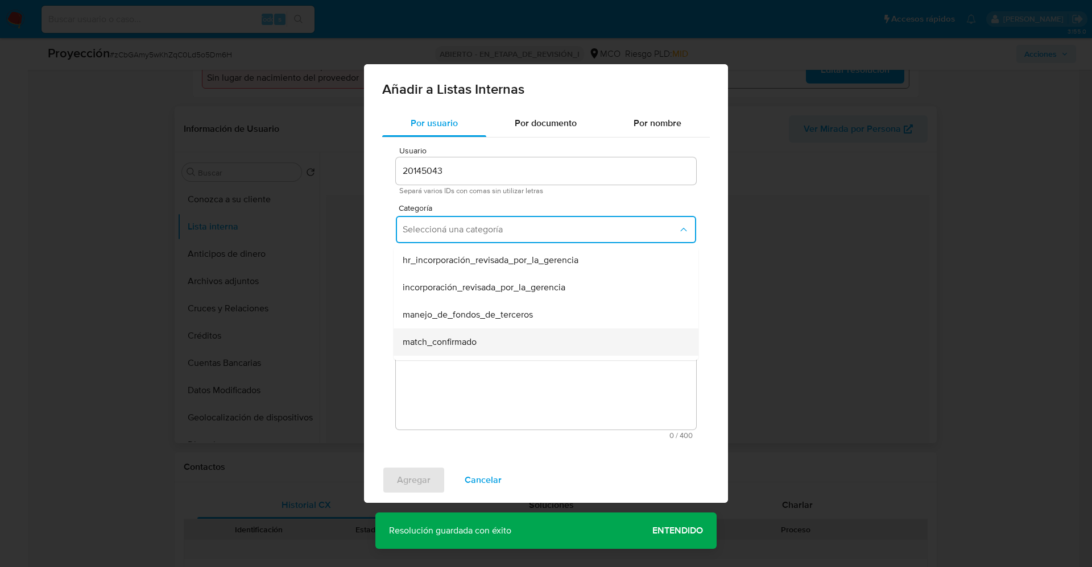
scroll to position [85, 0]
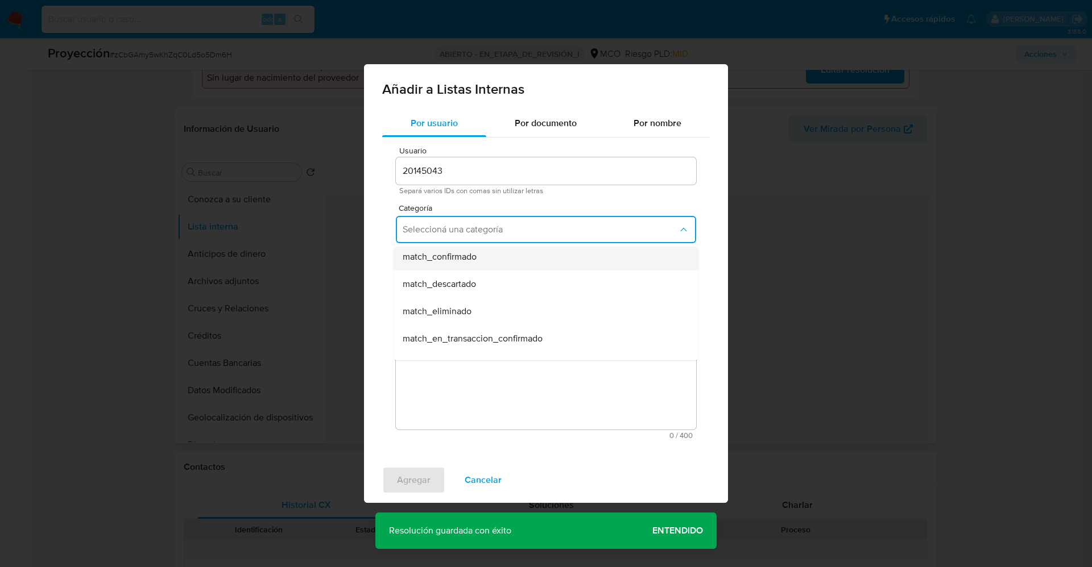
click at [500, 263] on div "match_confirmado" at bounding box center [543, 256] width 280 height 27
click at [502, 281] on span "Seleccioná una subcategoría" at bounding box center [540, 282] width 275 height 11
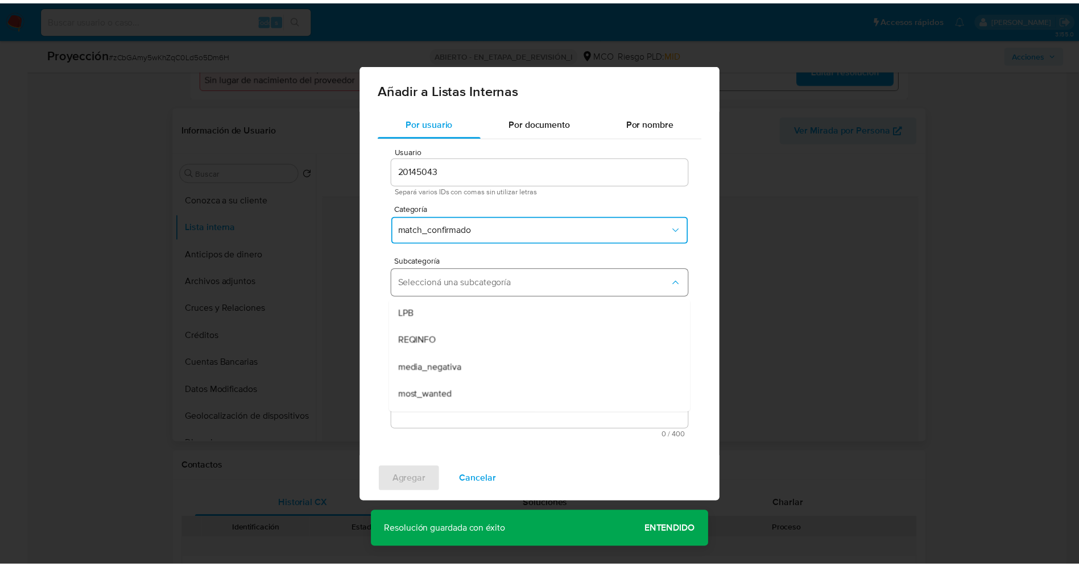
scroll to position [77, 0]
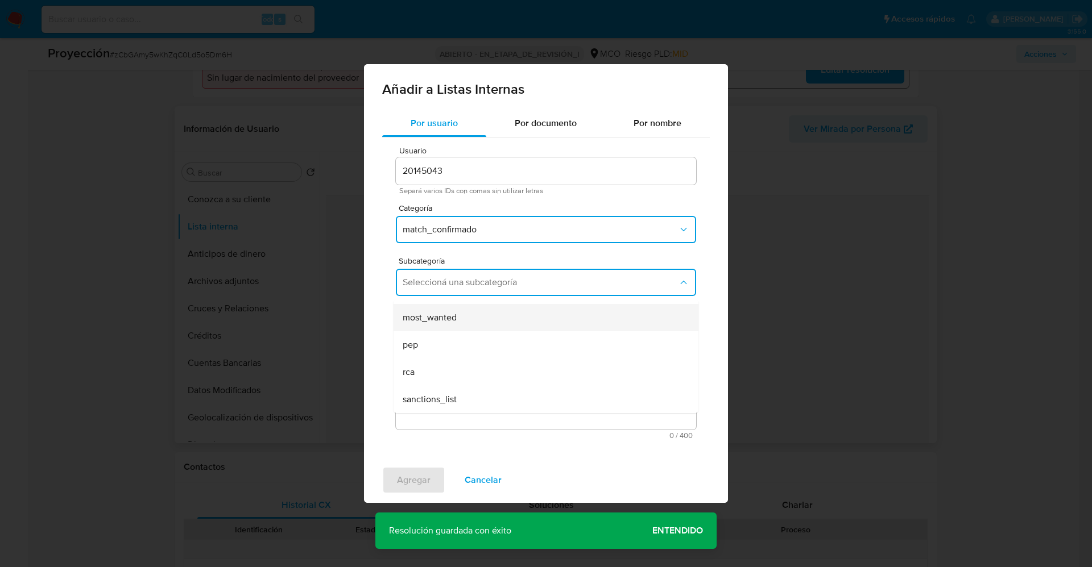
click at [488, 313] on div "most_wanted" at bounding box center [543, 317] width 280 height 27
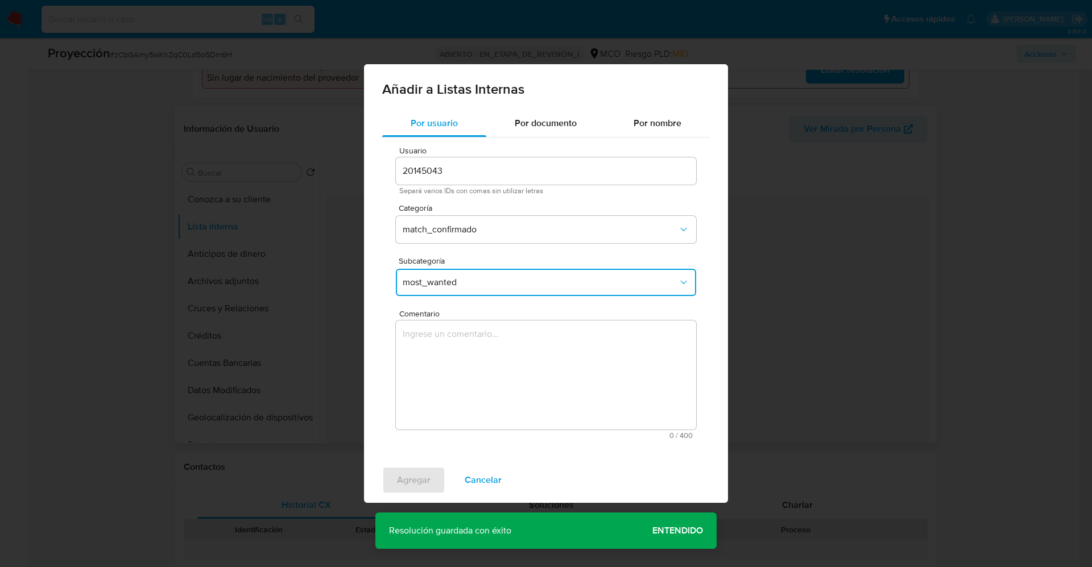
click at [494, 357] on textarea "Comentario" at bounding box center [546, 375] width 300 height 109
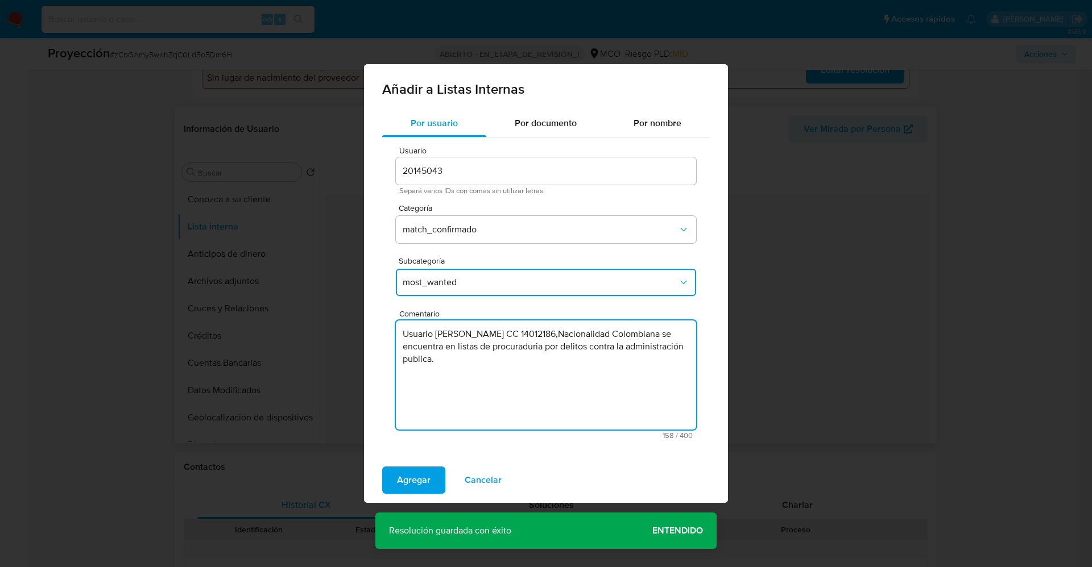
type textarea "Usuario Diego Ferney Torres Hernández CC 14012186,Nacionalidad Colombiana se en…"
click at [408, 474] on span "Agregar" at bounding box center [414, 480] width 34 height 25
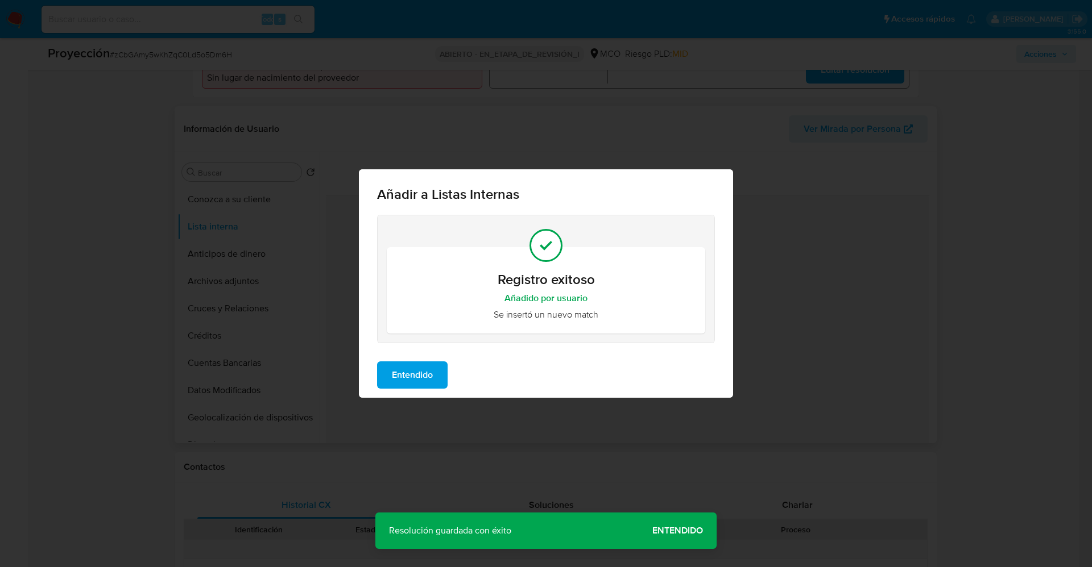
click at [404, 374] on span "Entendido" at bounding box center [412, 375] width 41 height 25
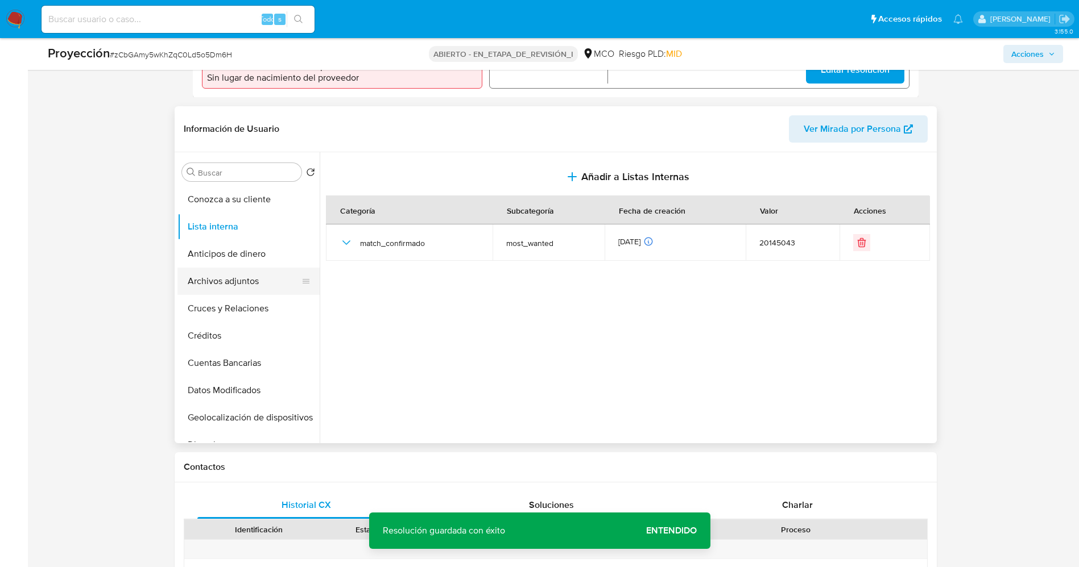
click at [231, 289] on button "Archivos adjuntos" at bounding box center [243, 281] width 133 height 27
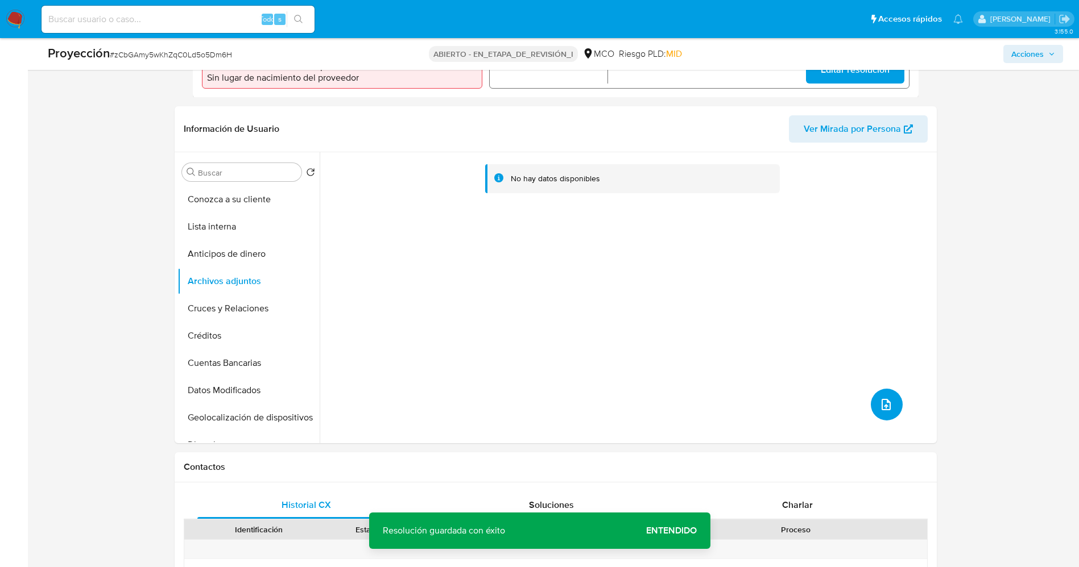
click at [872, 403] on button "subir archivo" at bounding box center [887, 405] width 32 height 32
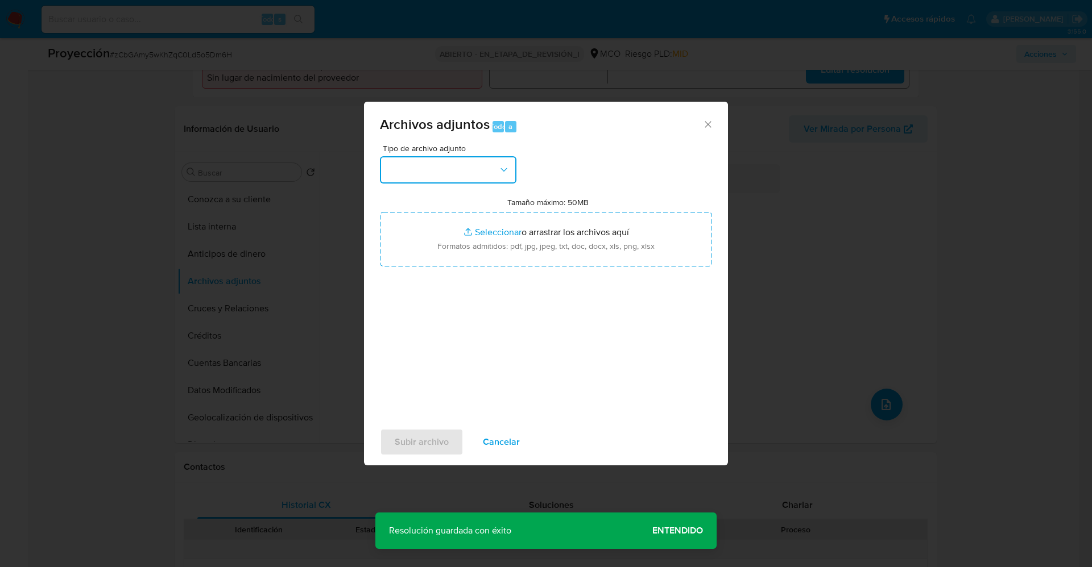
click at [433, 173] on button "button" at bounding box center [448, 169] width 136 height 27
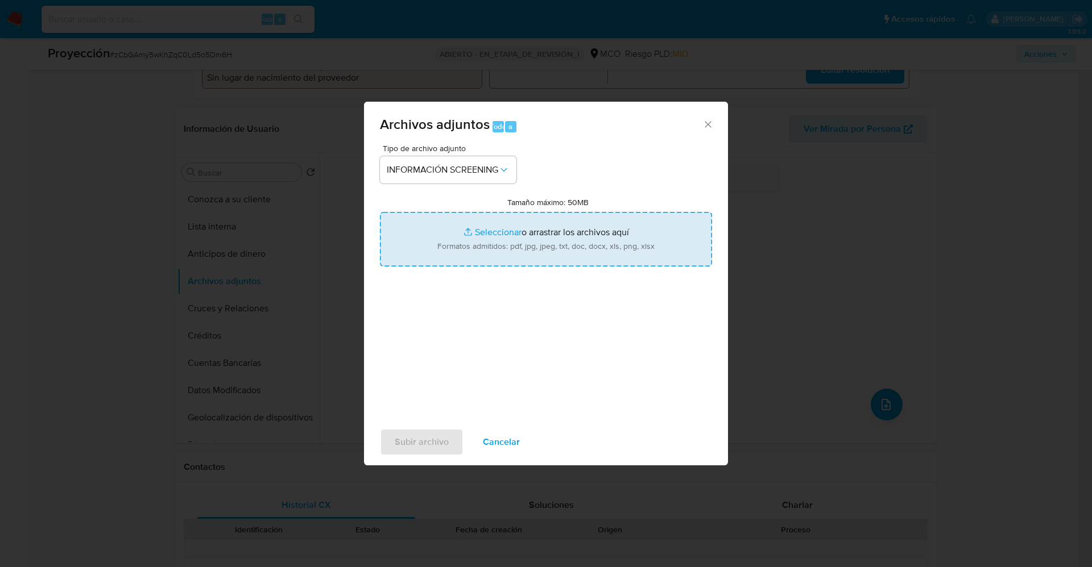
type input "C:\fakepath\_Diego Ferney Torres Hernández_ lavado de dinero - Buscar con Googl…"
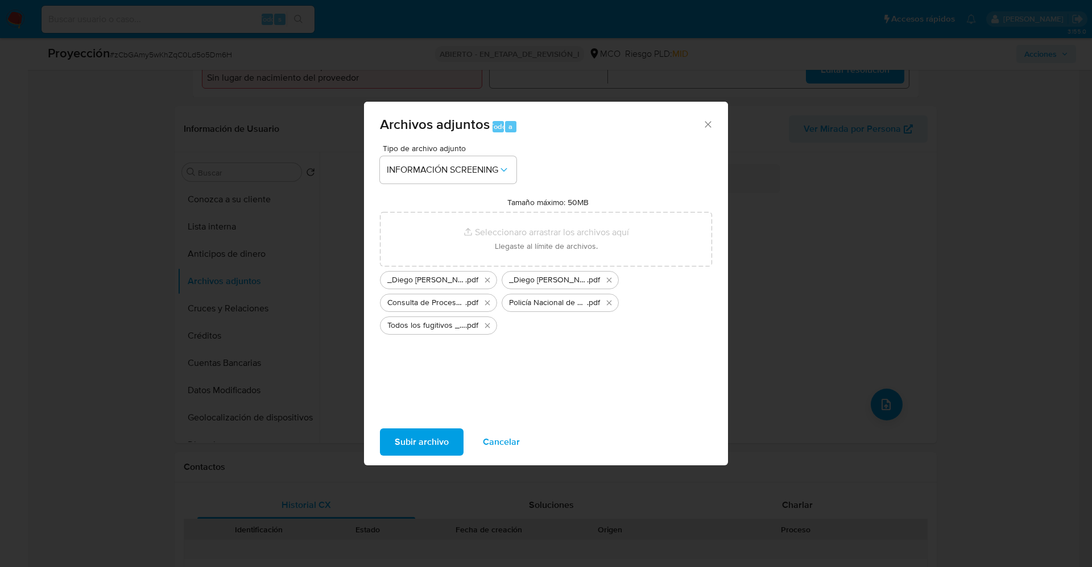
click at [424, 435] on span "Subir archivo" at bounding box center [422, 442] width 54 height 25
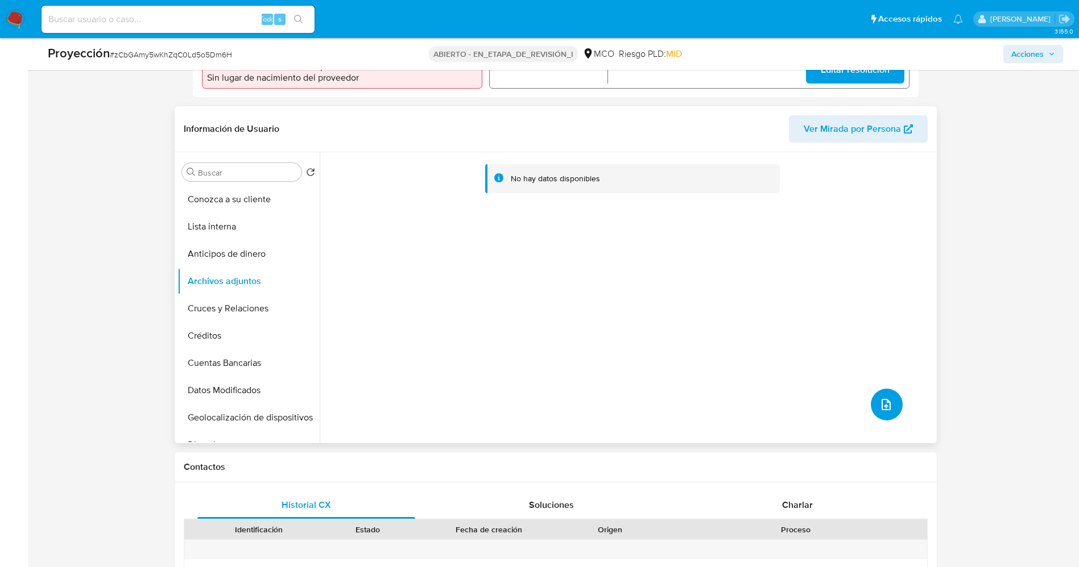
click at [887, 398] on span "subir archivo" at bounding box center [886, 405] width 14 height 14
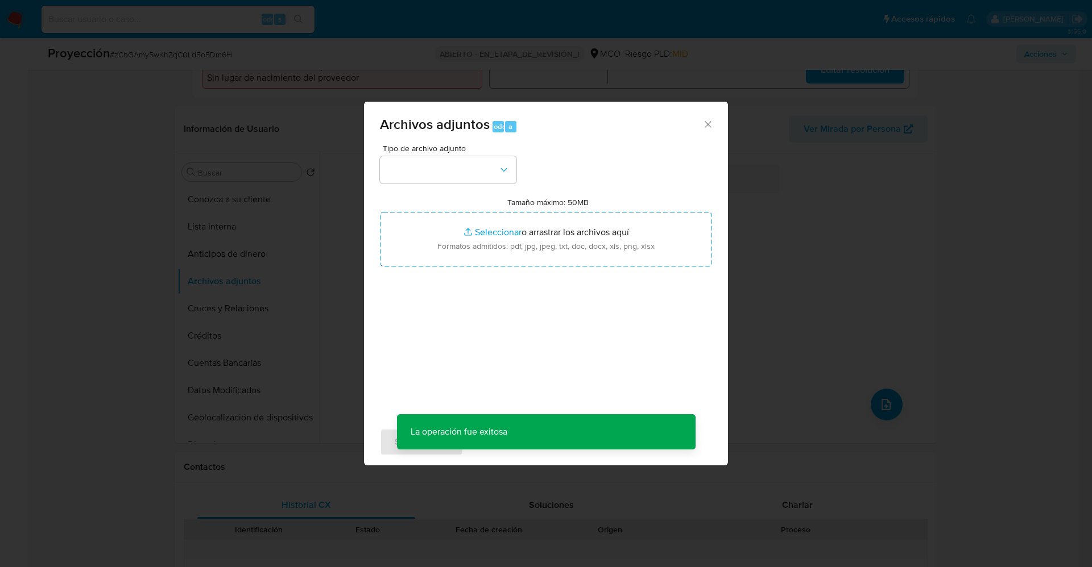
click at [480, 186] on div "Tipo de archivo adjunto Tamaño máximo: 50MB Seleccionar archivos Seleccionar o …" at bounding box center [546, 278] width 332 height 268
click at [477, 176] on button "button" at bounding box center [448, 169] width 136 height 27
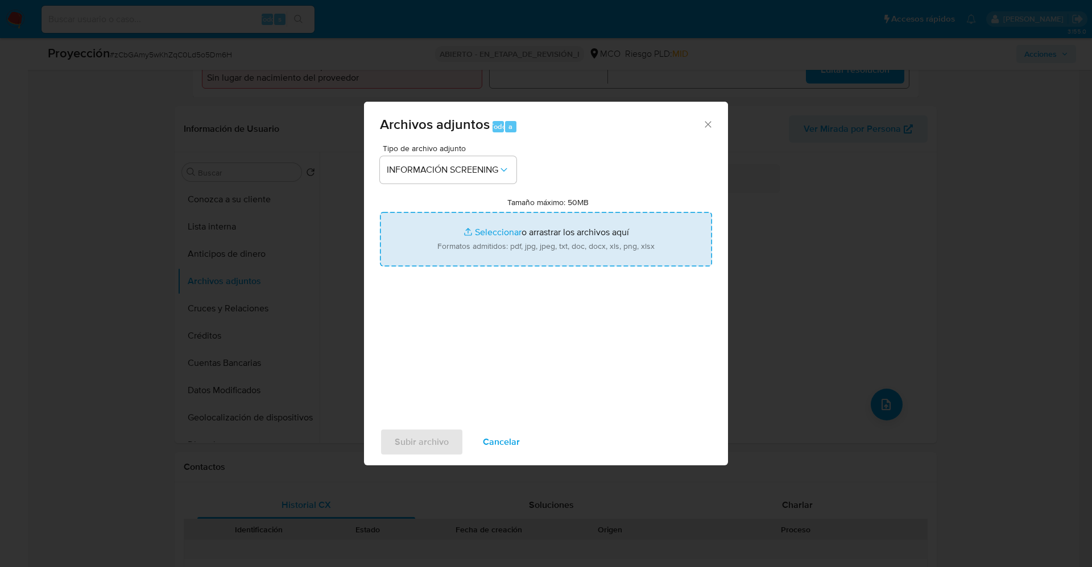
type input "C:\fakepath\Fugitives FBI.pdf"
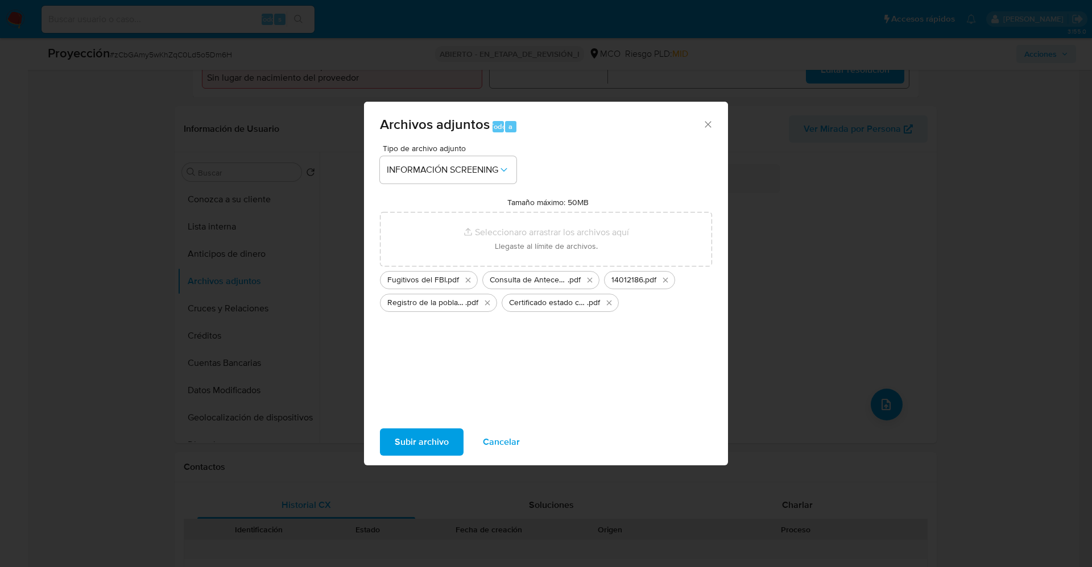
click at [422, 446] on font "Subir archivo" at bounding box center [422, 442] width 54 height 27
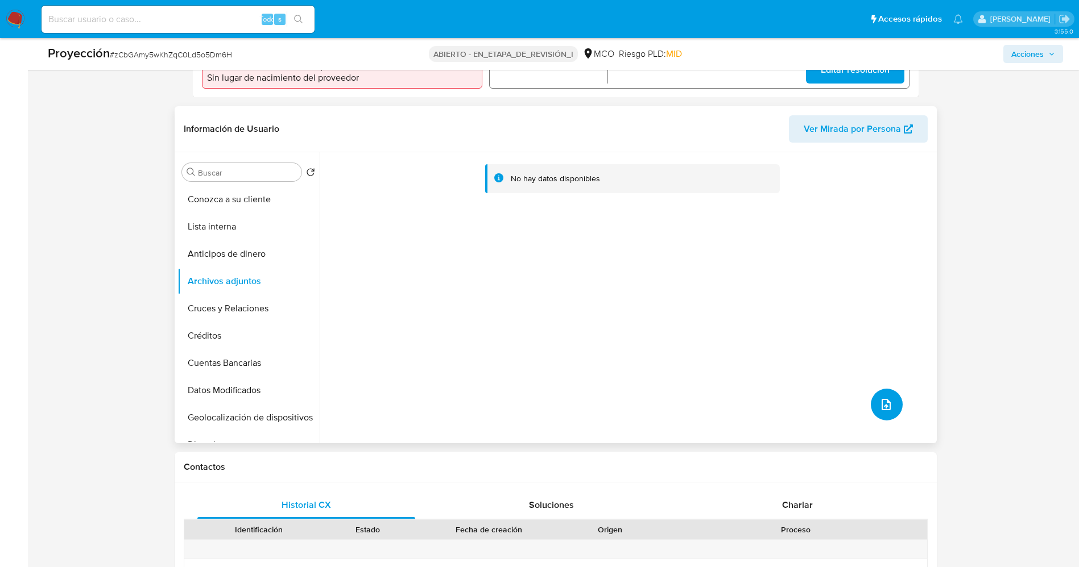
click at [895, 401] on button "subir archivo" at bounding box center [887, 405] width 32 height 32
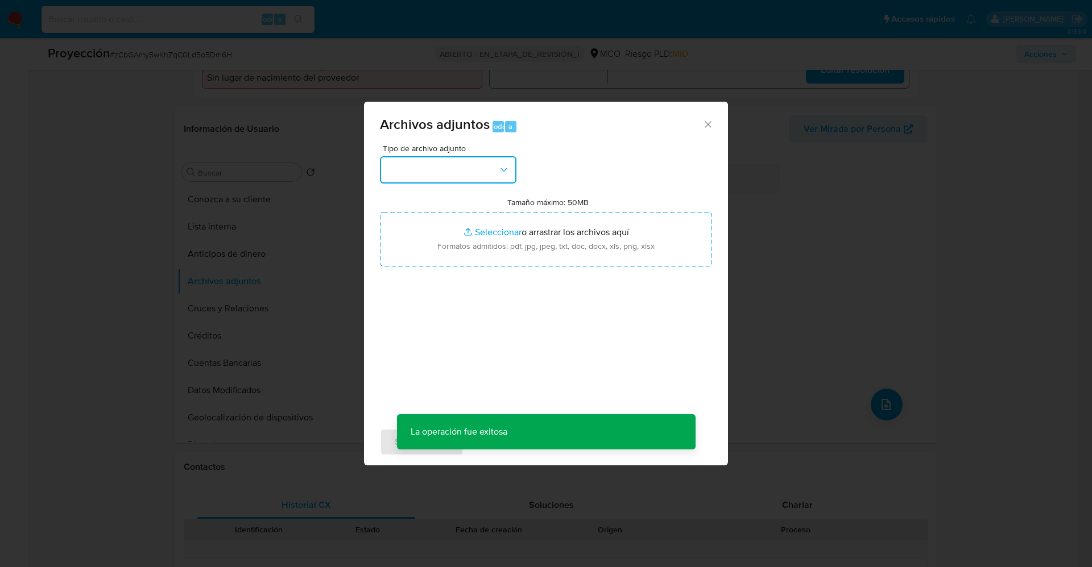
click at [486, 170] on button "button" at bounding box center [448, 169] width 136 height 27
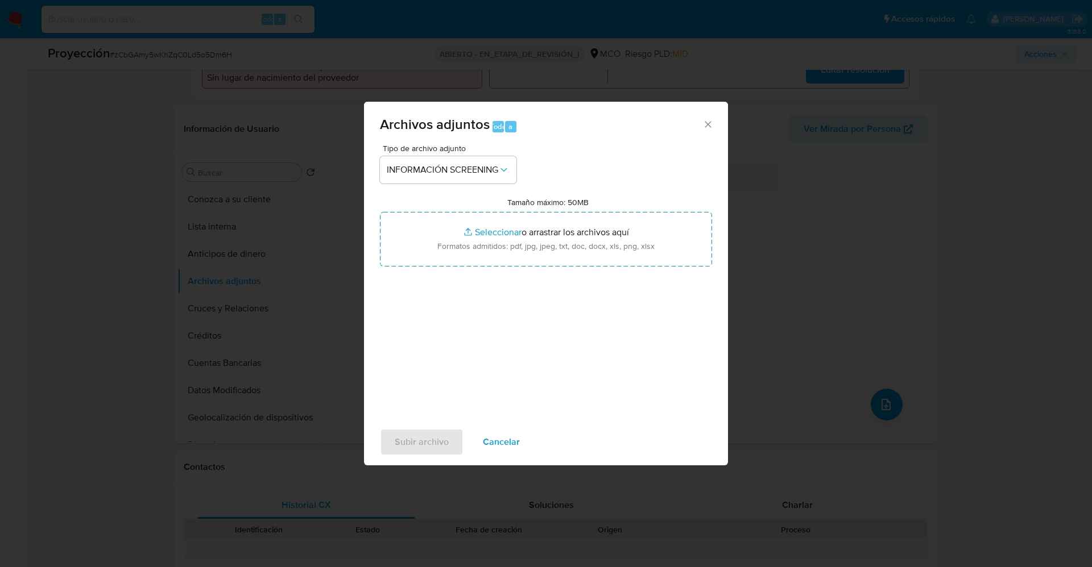
click at [493, 440] on font "Cancelar" at bounding box center [501, 442] width 37 height 27
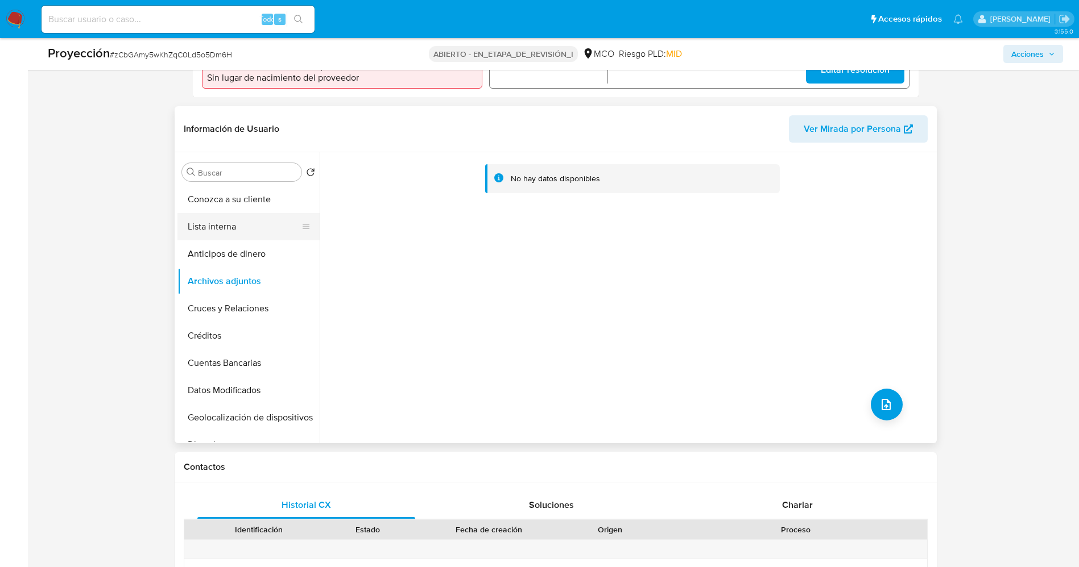
click at [194, 216] on button "Lista interna" at bounding box center [243, 226] width 133 height 27
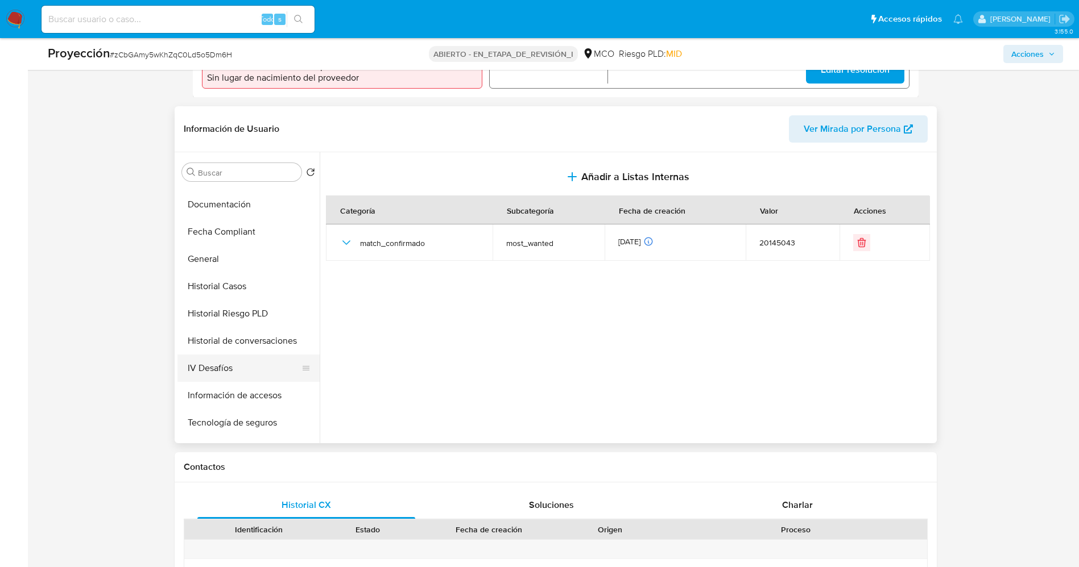
scroll to position [426, 0]
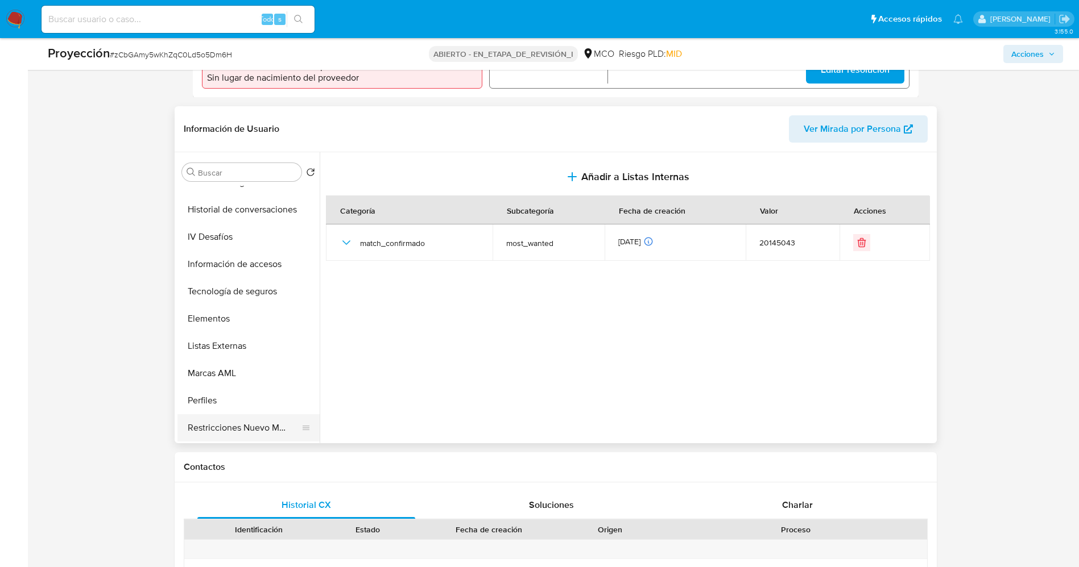
click at [250, 421] on button "Restricciones Nuevo Mundo" at bounding box center [243, 428] width 133 height 27
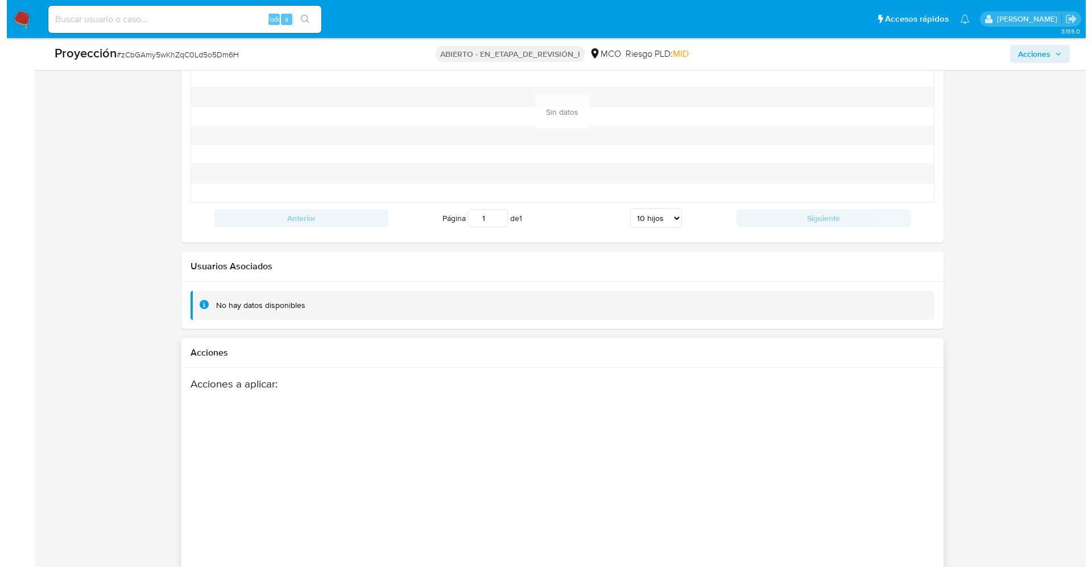
scroll to position [1619, 0]
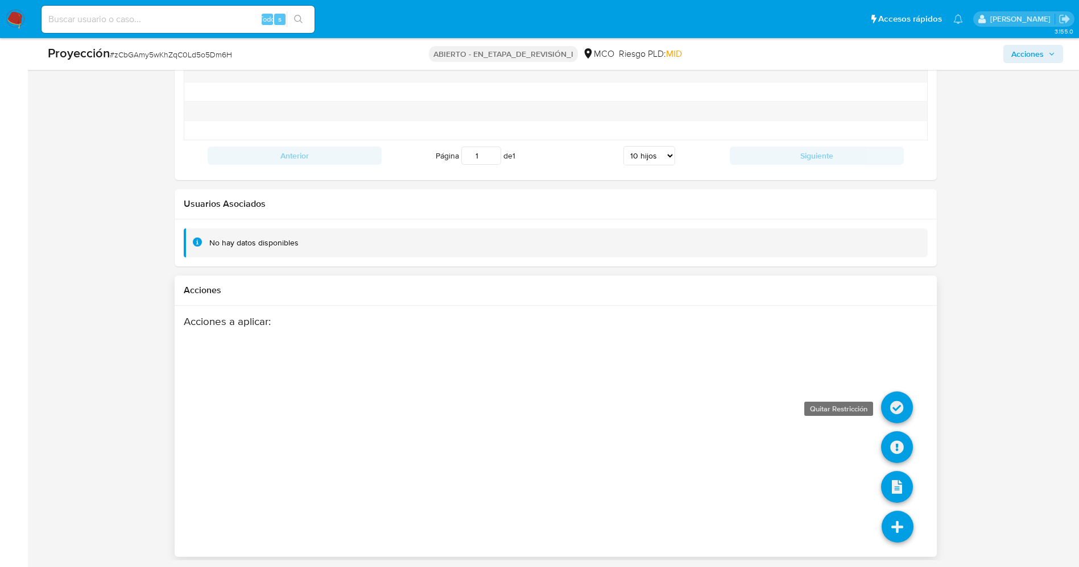
click at [892, 401] on icon at bounding box center [897, 408] width 32 height 32
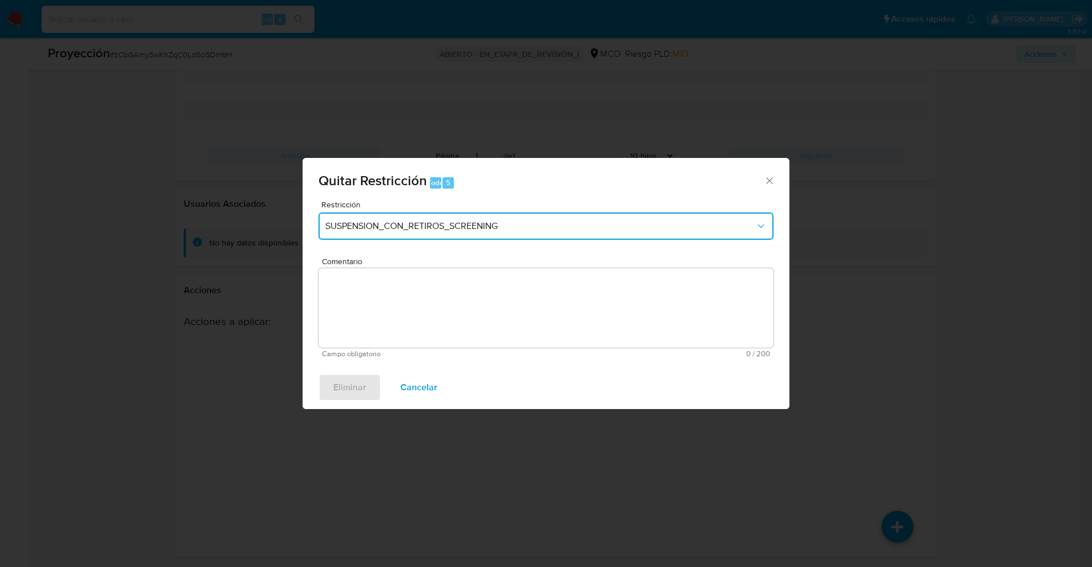
click at [535, 239] on button "SUSPENSION_CON_RETIROS_SCREENING" at bounding box center [545, 226] width 455 height 27
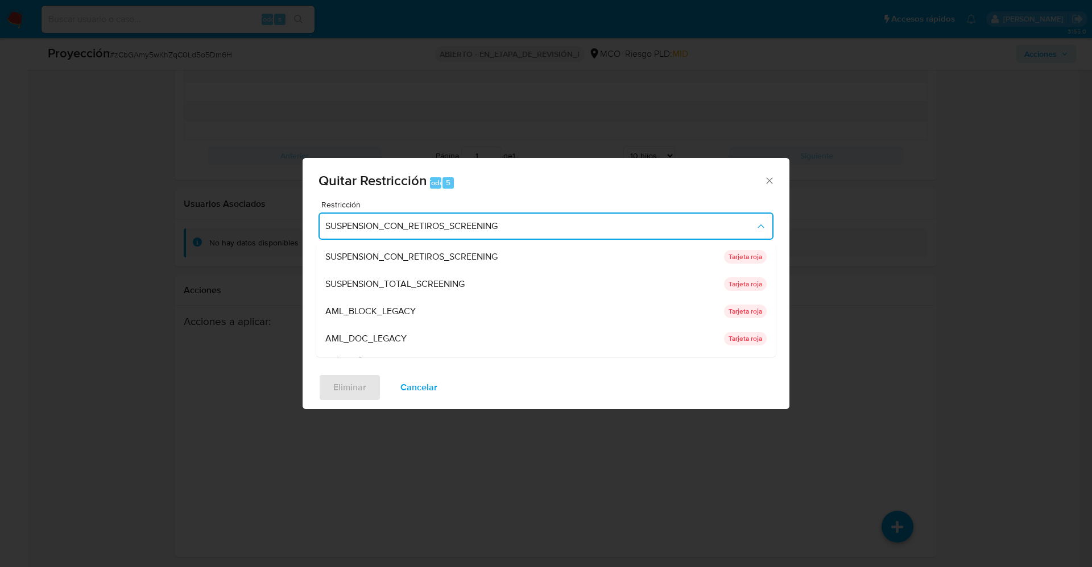
click at [535, 231] on span "SUSPENSION_CON_RETIROS_SCREENING" at bounding box center [540, 226] width 430 height 11
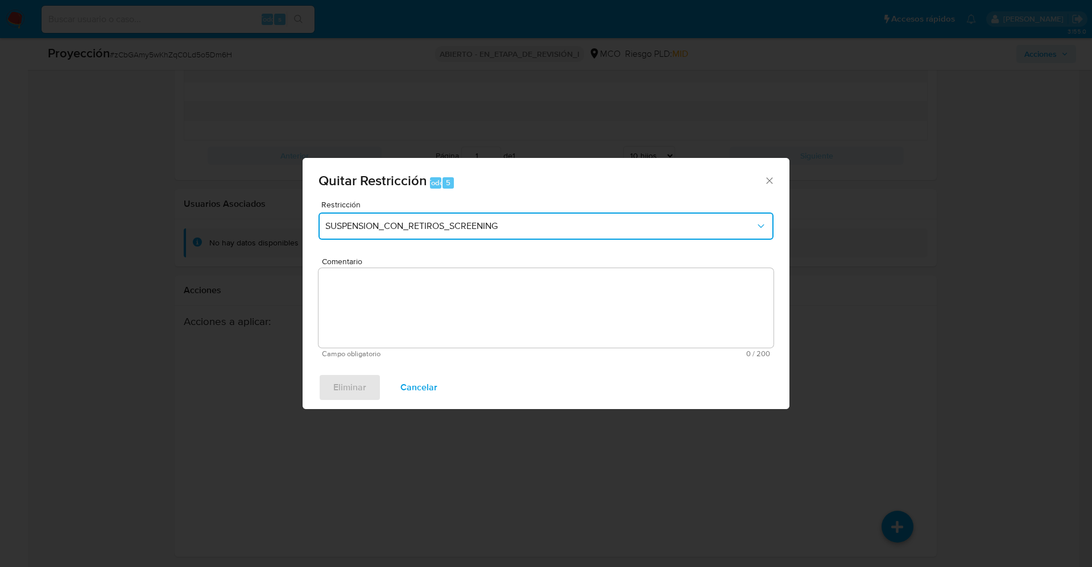
click at [535, 231] on span "SUSPENSION_CON_RETIROS_SCREENING" at bounding box center [540, 226] width 430 height 11
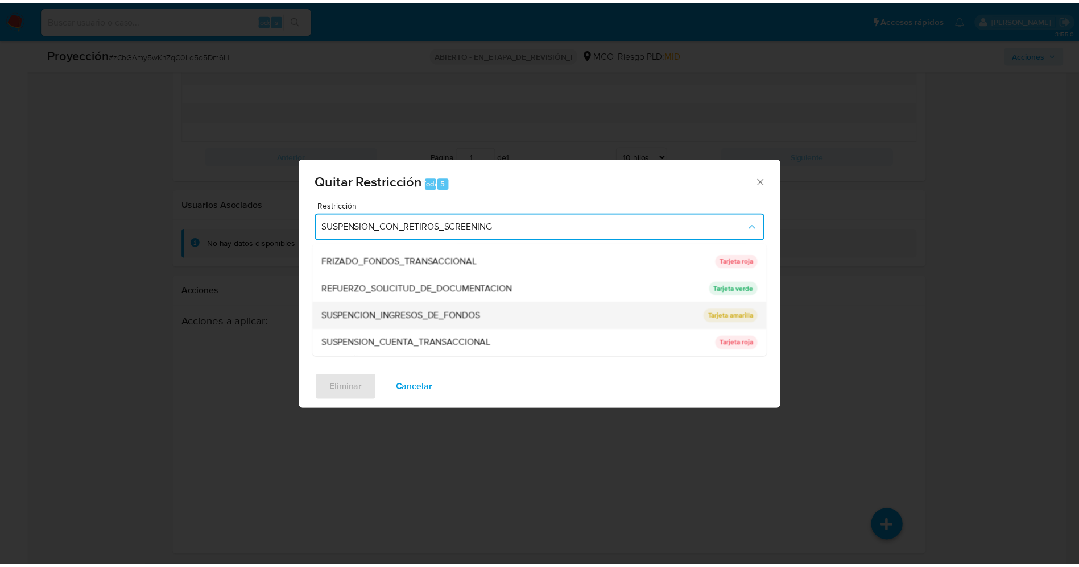
scroll to position [0, 0]
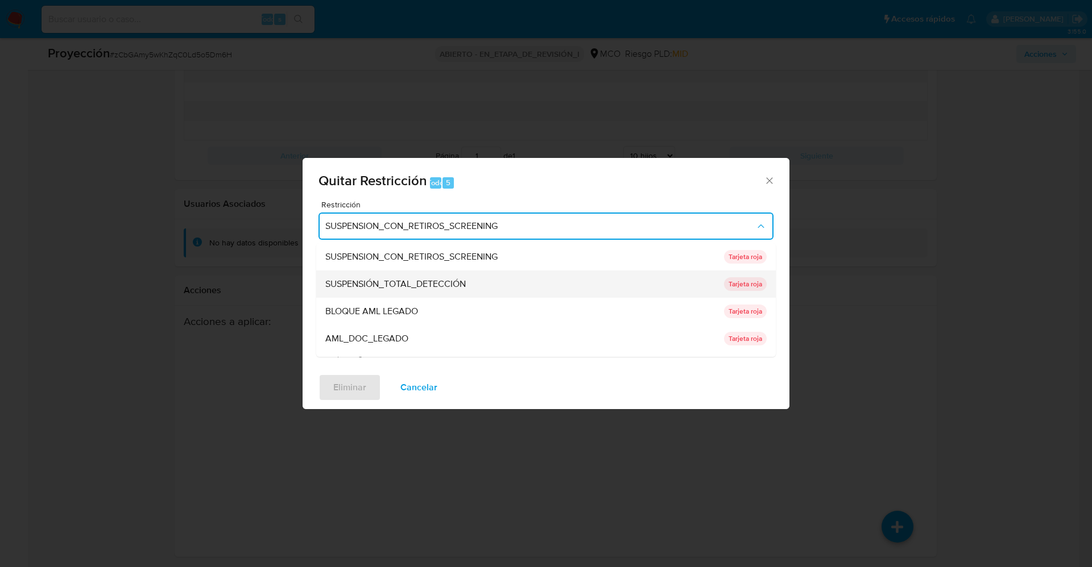
click at [480, 277] on div "SUSPENSIÓN_TOTAL_DETECCIÓN" at bounding box center [521, 284] width 392 height 27
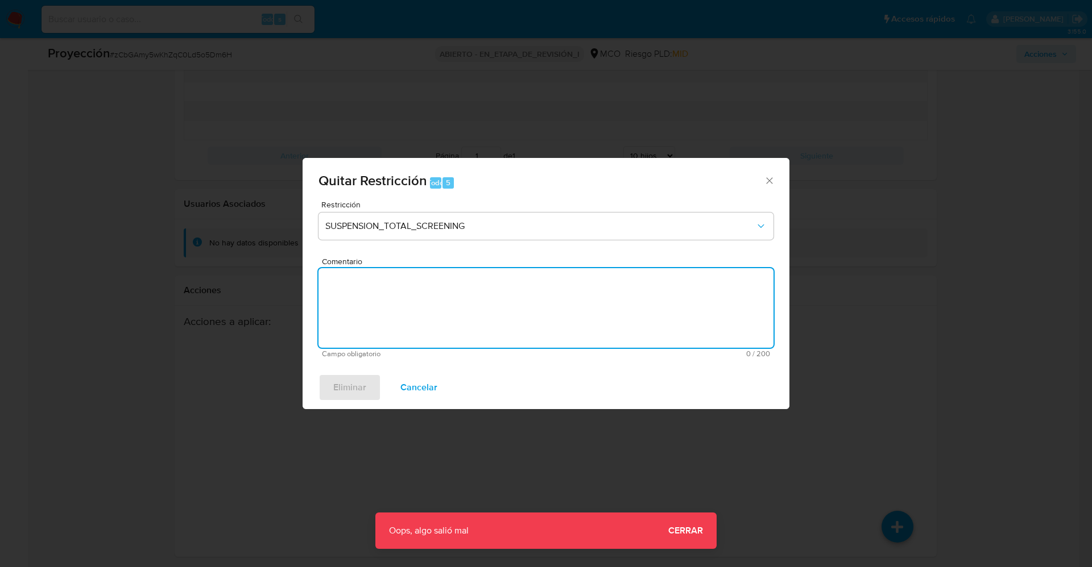
click at [661, 324] on textarea "Comentario" at bounding box center [545, 308] width 455 height 80
click at [435, 391] on font "Cancelar" at bounding box center [418, 387] width 37 height 27
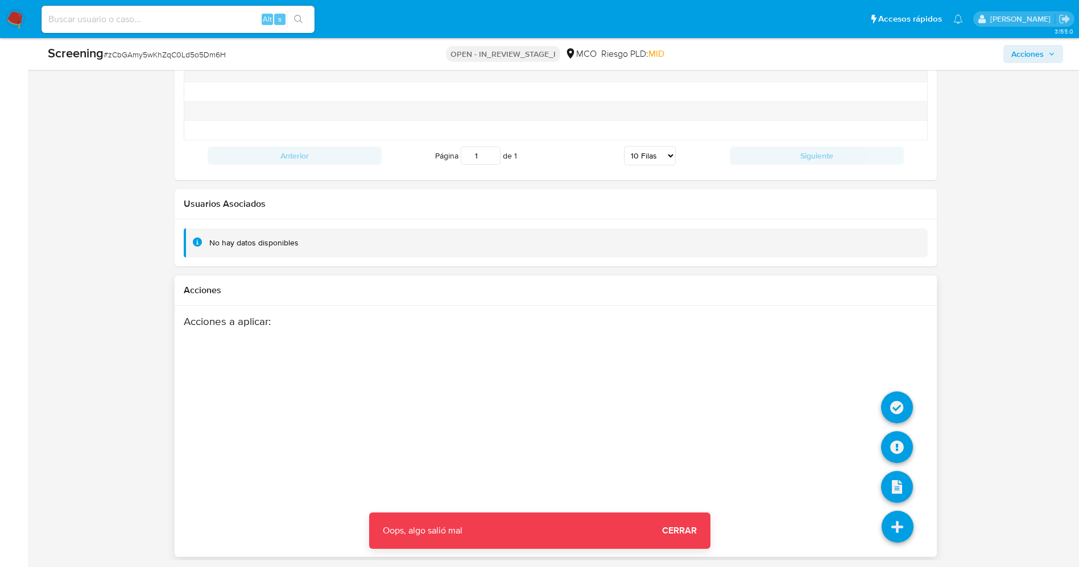
click at [897, 523] on icon at bounding box center [897, 527] width 32 height 32
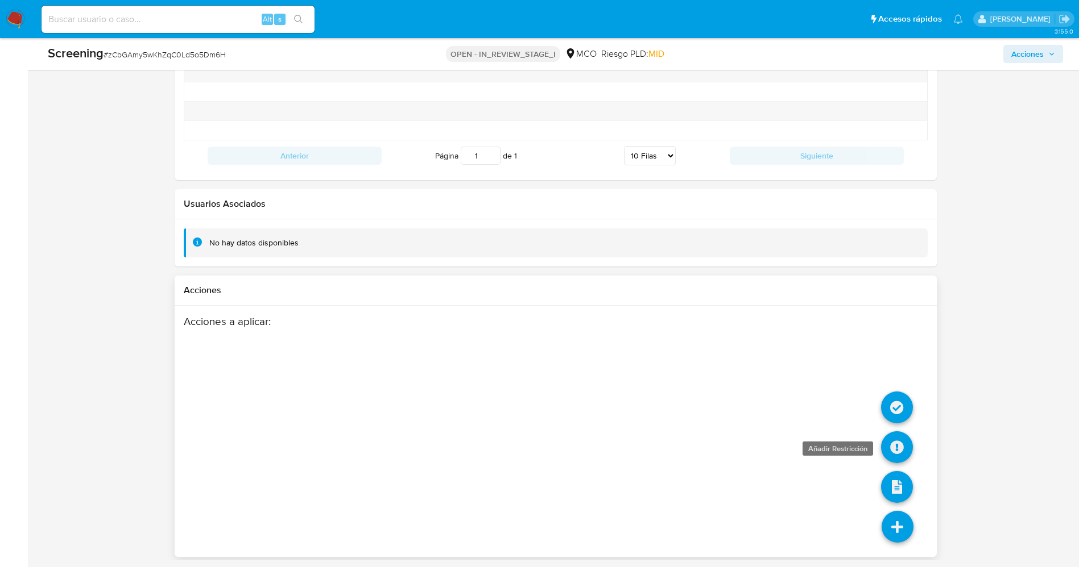
click at [906, 450] on icon at bounding box center [897, 448] width 32 height 32
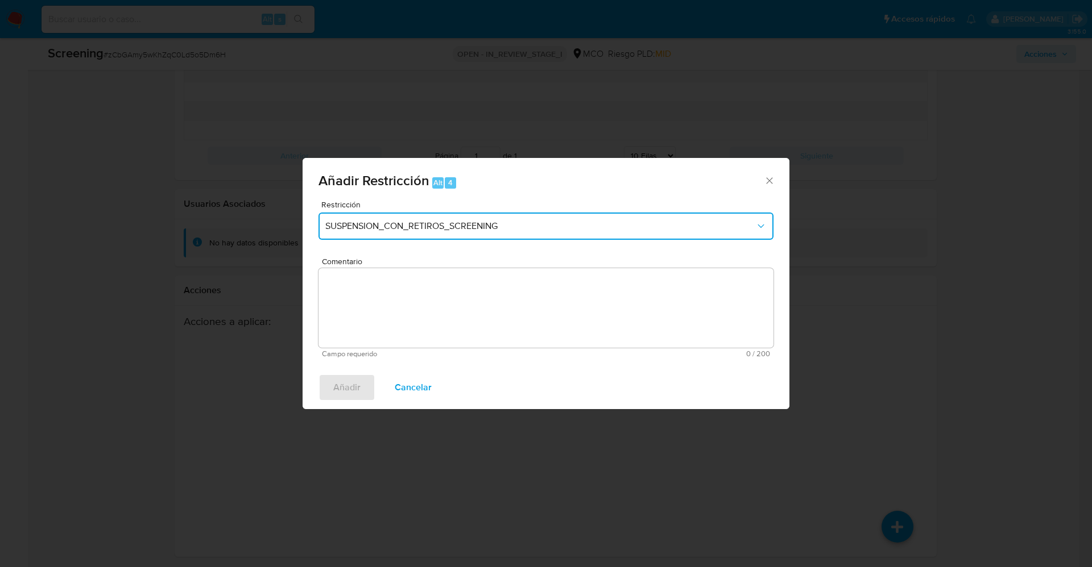
click at [577, 227] on span "SUSPENSION_CON_RETIROS_SCREENING" at bounding box center [540, 226] width 430 height 11
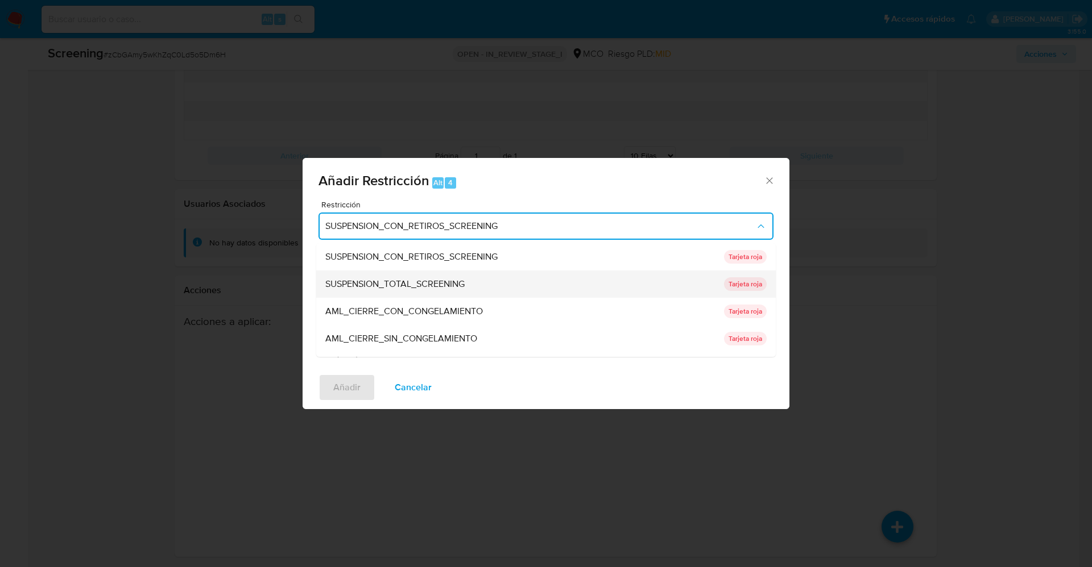
click at [428, 279] on span "SUSPENSION_TOTAL_SCREENING" at bounding box center [394, 284] width 139 height 11
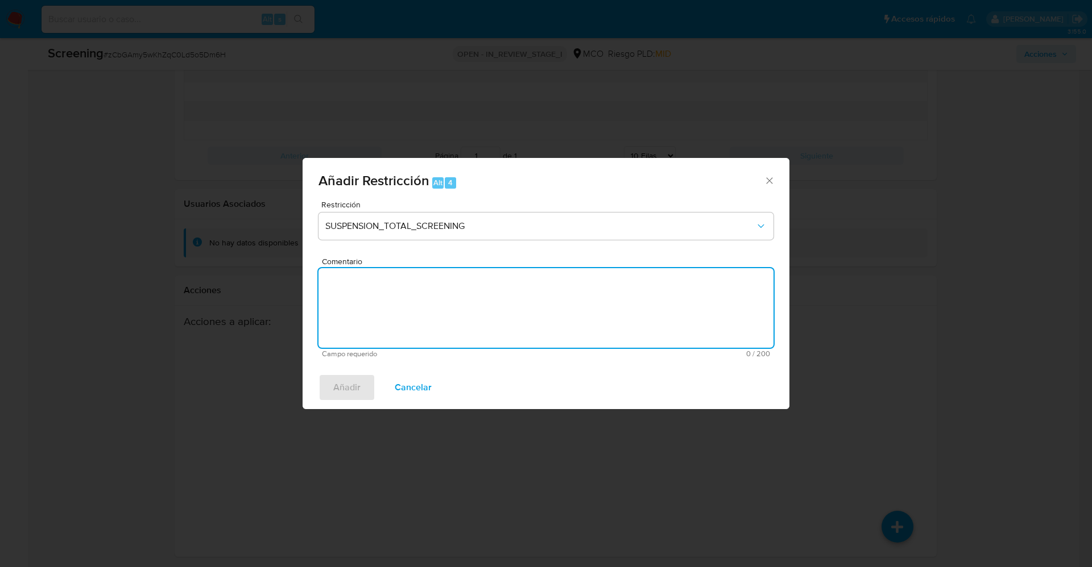
click at [452, 324] on textarea "Comentario" at bounding box center [545, 308] width 455 height 80
type textarea "A"
type textarea "s"
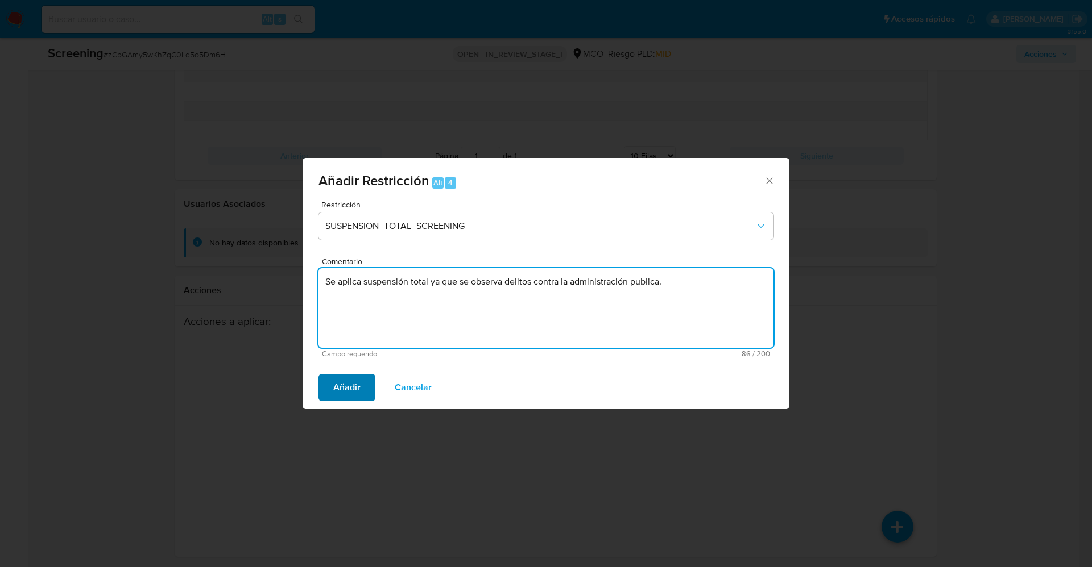
type textarea "Se aplica suspensión total ya que se observa delitos contra la administración p…"
click at [356, 383] on span "Añadir" at bounding box center [346, 387] width 27 height 25
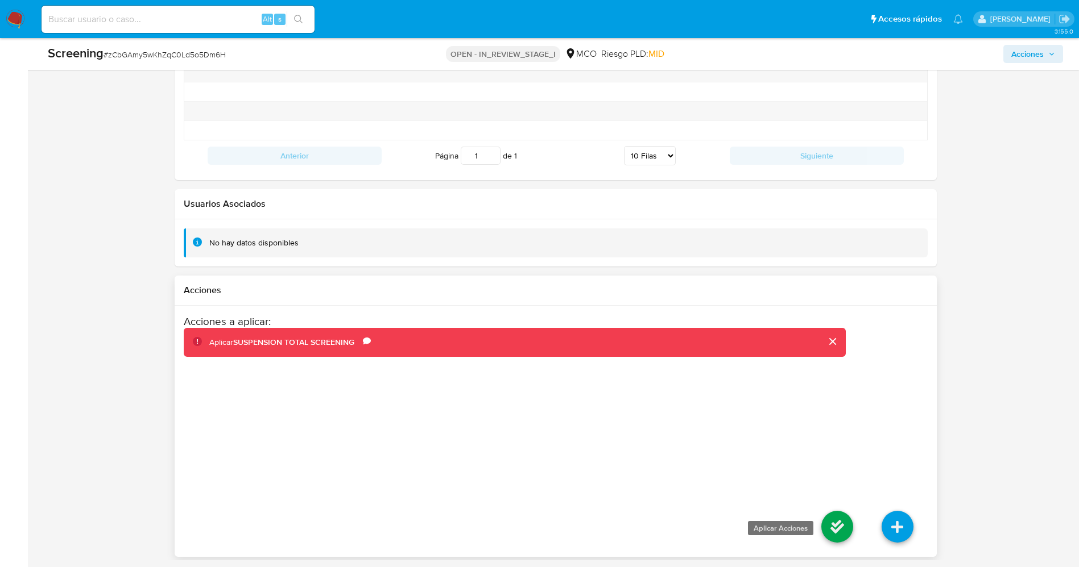
click at [831, 528] on icon at bounding box center [837, 527] width 32 height 32
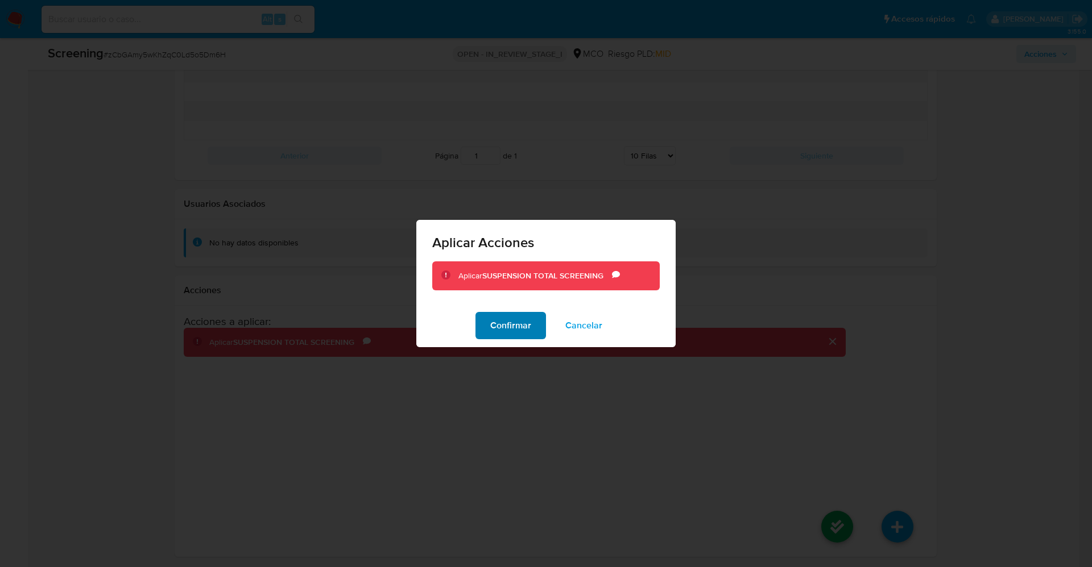
click at [513, 326] on span "Confirmar" at bounding box center [510, 325] width 41 height 25
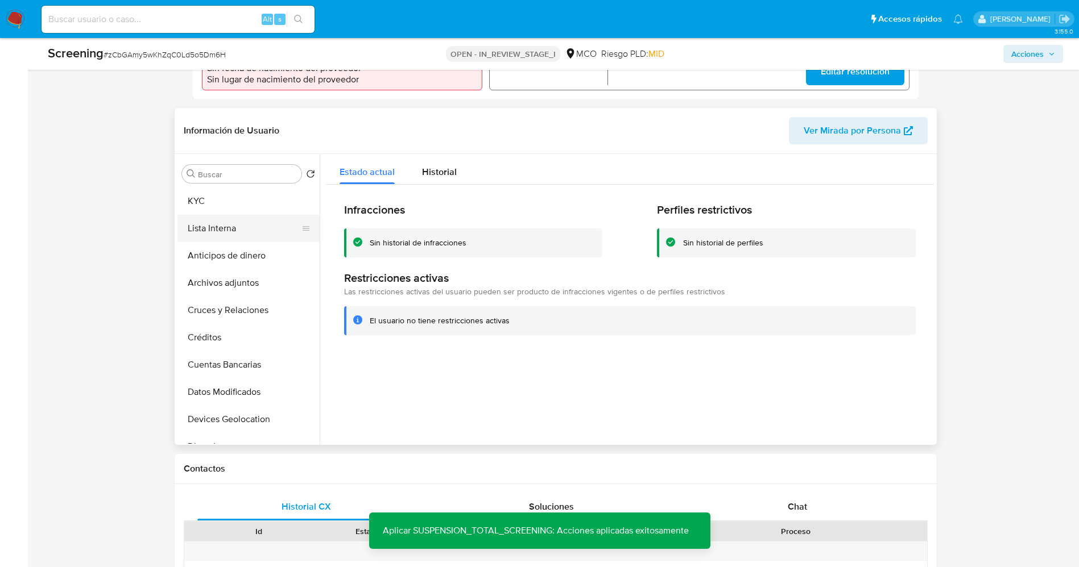
click at [215, 223] on button "Lista Interna" at bounding box center [243, 228] width 133 height 27
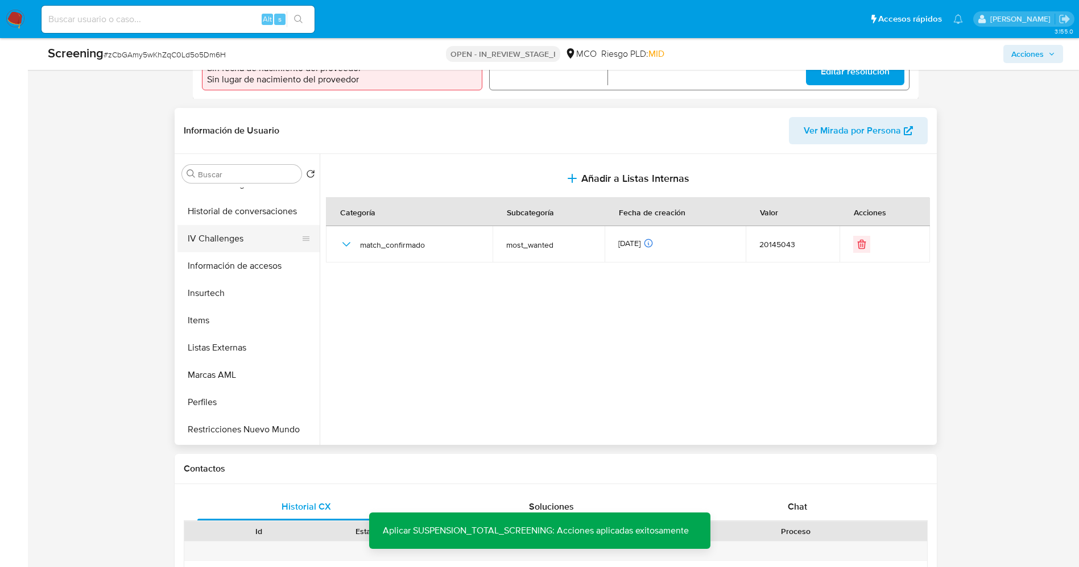
scroll to position [480, 0]
drag, startPoint x: 244, startPoint y: 390, endPoint x: 247, endPoint y: 370, distance: 20.2
click at [244, 390] on button "Tarjetas" at bounding box center [248, 403] width 142 height 27
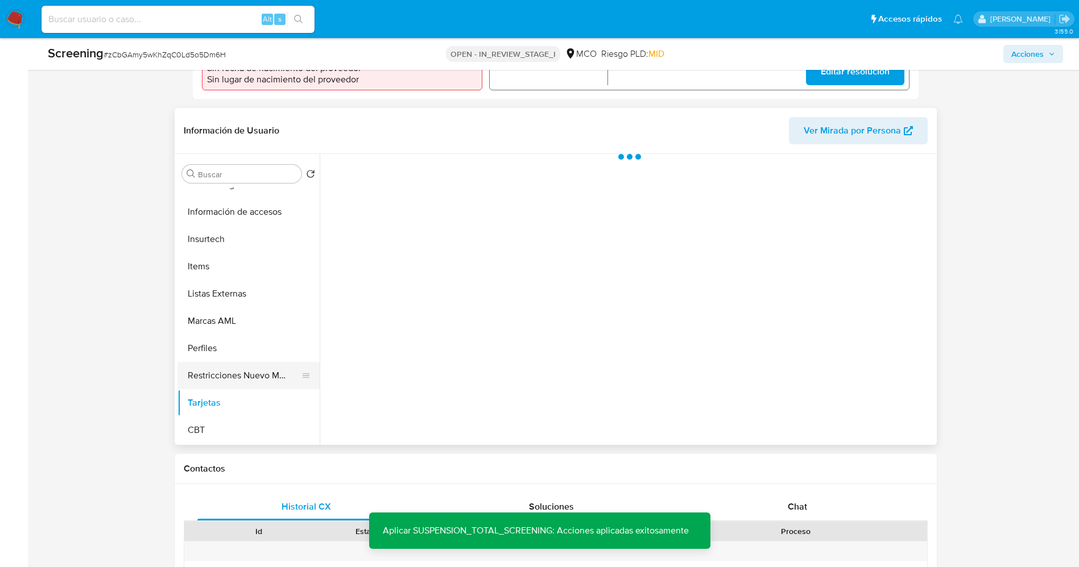
click at [247, 370] on button "Restricciones Nuevo Mundo" at bounding box center [243, 375] width 133 height 27
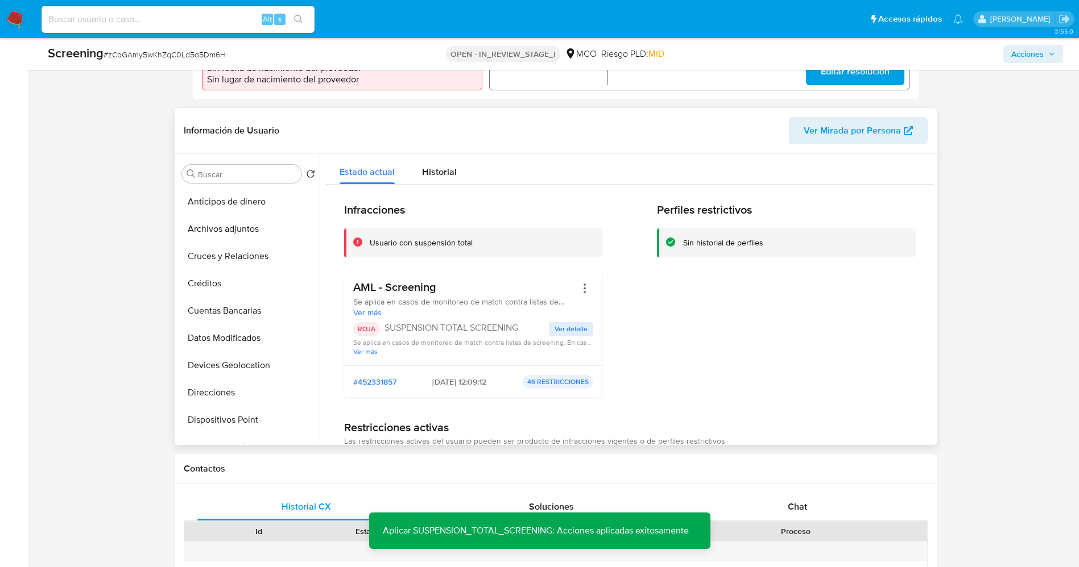
scroll to position [0, 0]
click at [247, 227] on button "Lista Interna" at bounding box center [243, 228] width 133 height 27
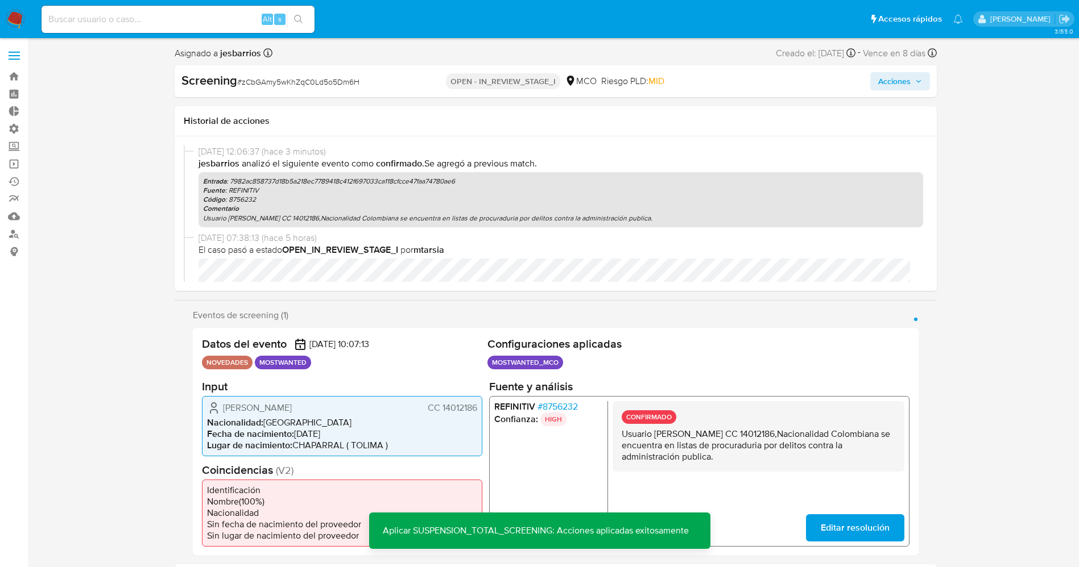
click at [909, 85] on span "Acciones" at bounding box center [894, 81] width 32 height 18
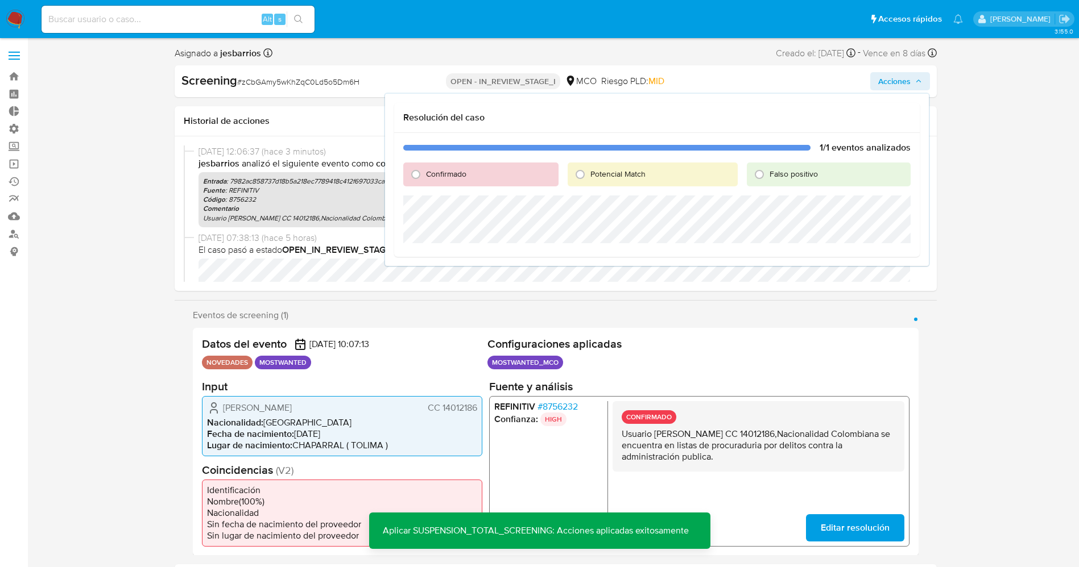
click at [619, 178] on span "Potencial Match" at bounding box center [617, 173] width 55 height 11
click at [589, 178] on input "Potencial Match" at bounding box center [580, 174] width 18 height 18
radio input "true"
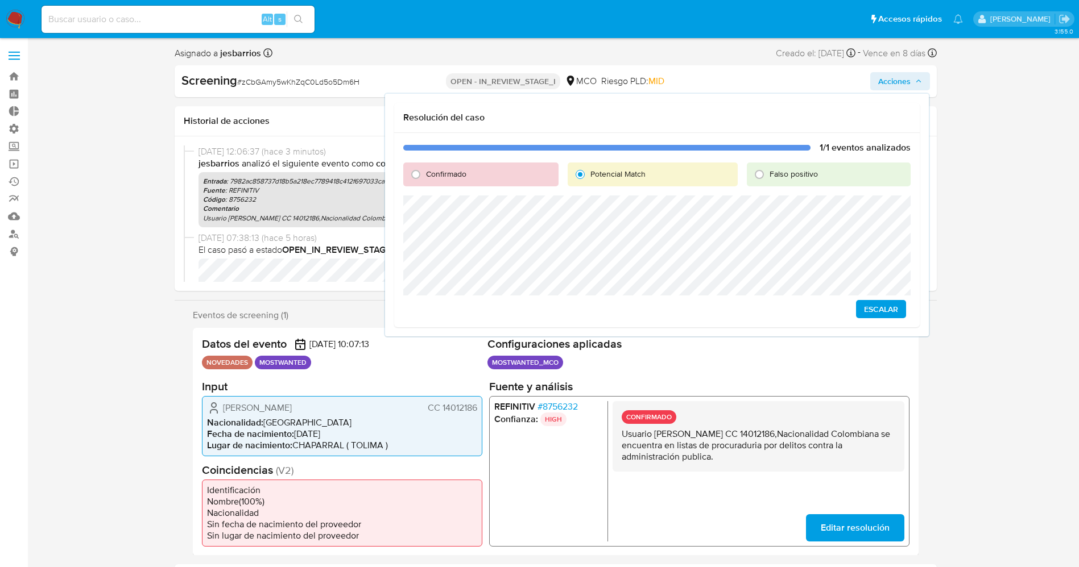
click at [874, 304] on span "Escalar" at bounding box center [881, 309] width 34 height 16
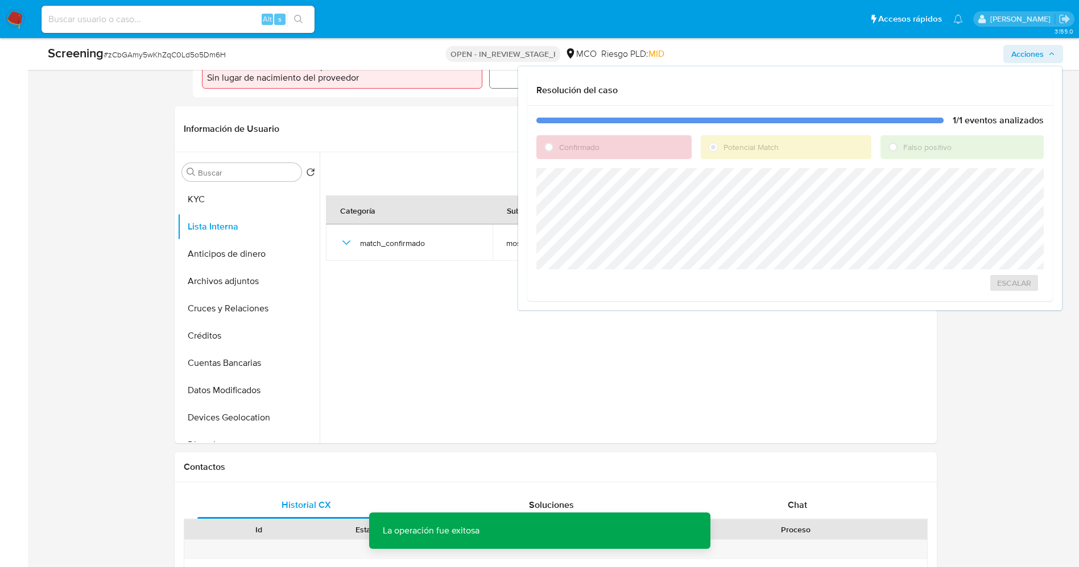
scroll to position [341, 0]
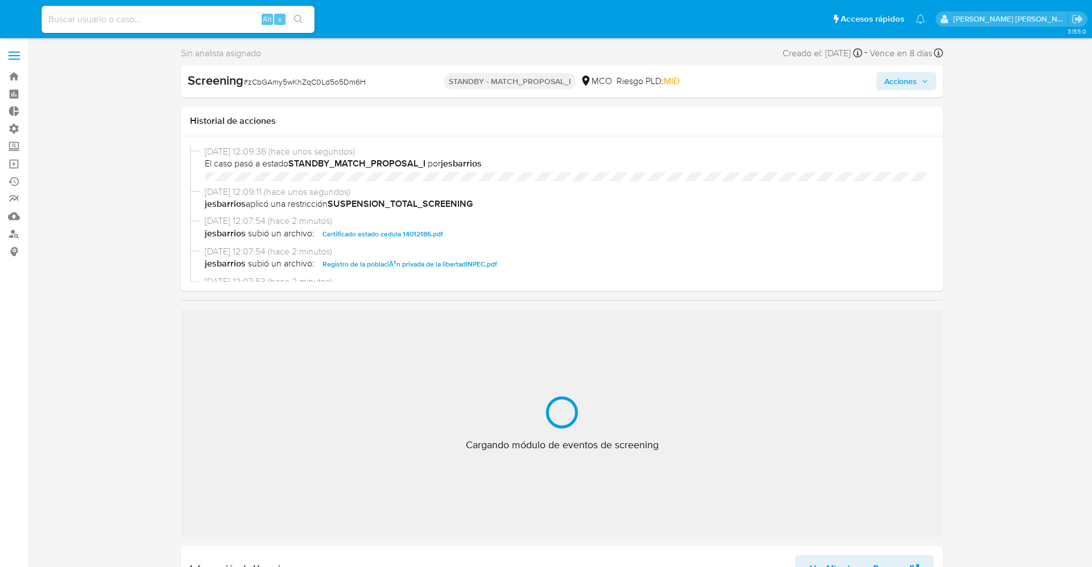
select select "10"
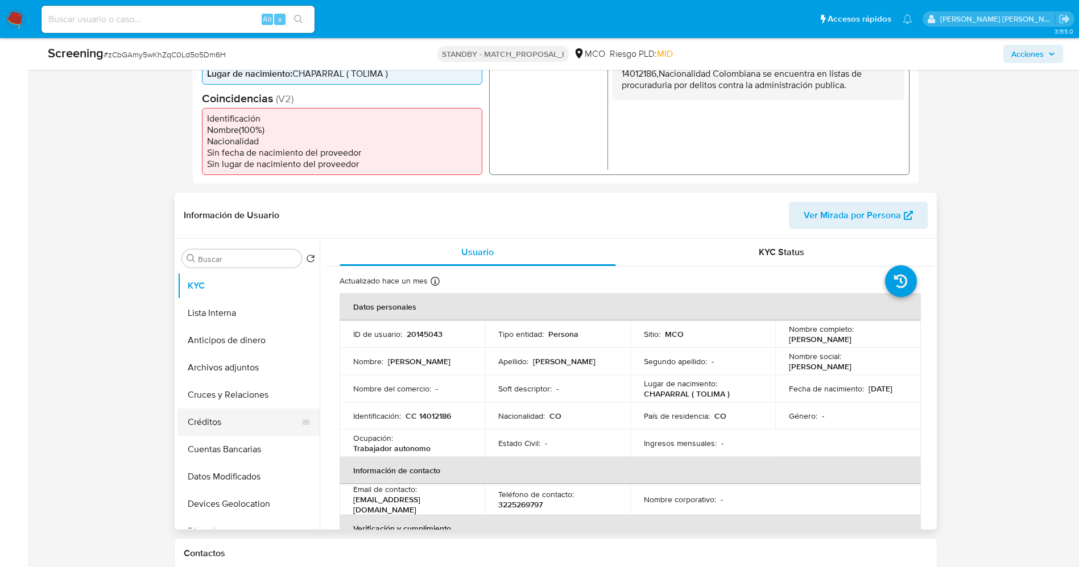
scroll to position [341, 0]
click at [241, 318] on button "Lista Interna" at bounding box center [243, 312] width 133 height 27
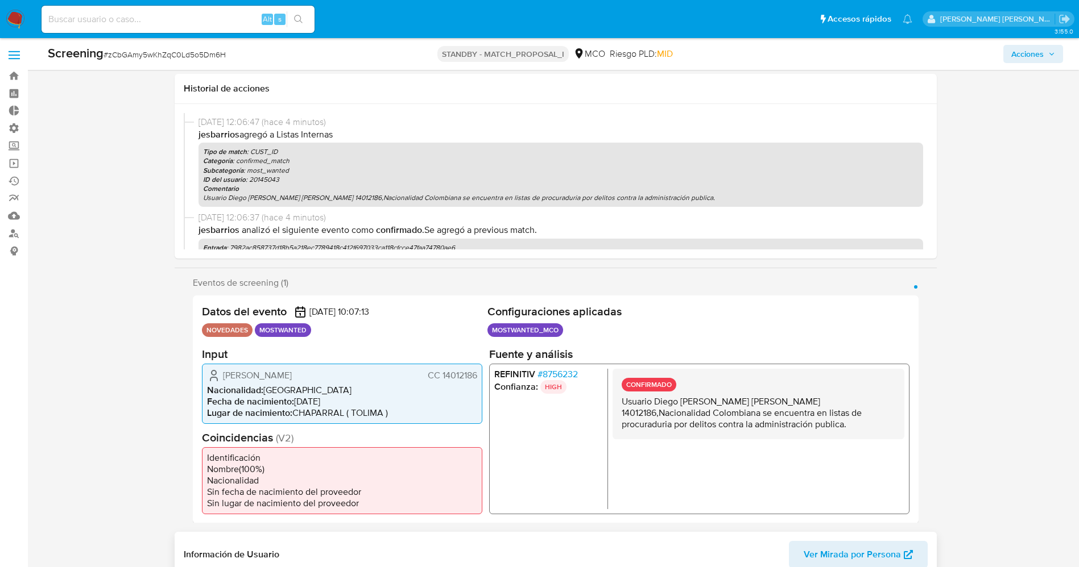
scroll to position [0, 0]
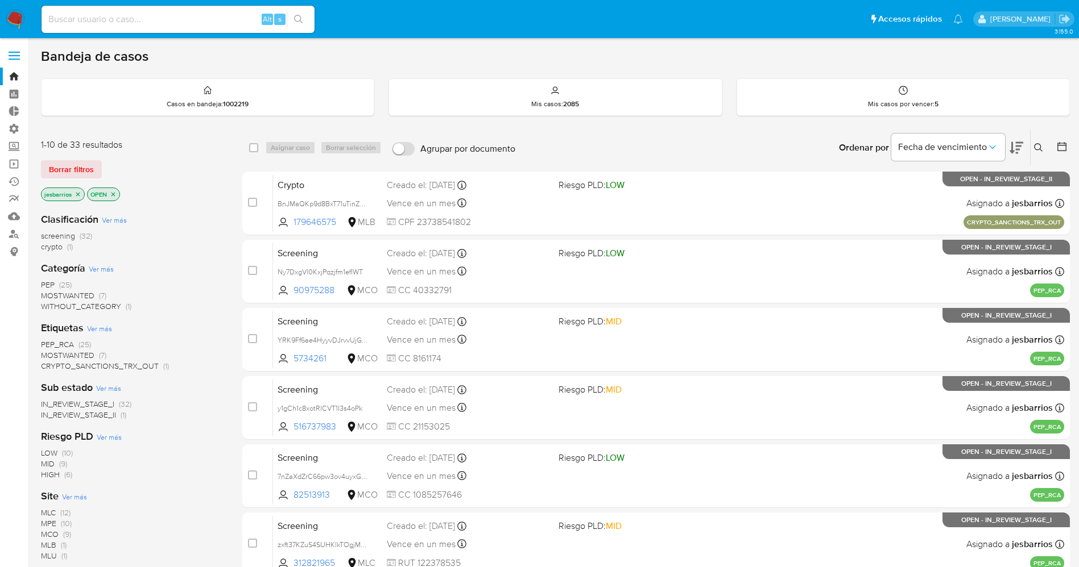
click at [20, 20] on img at bounding box center [15, 19] width 19 height 19
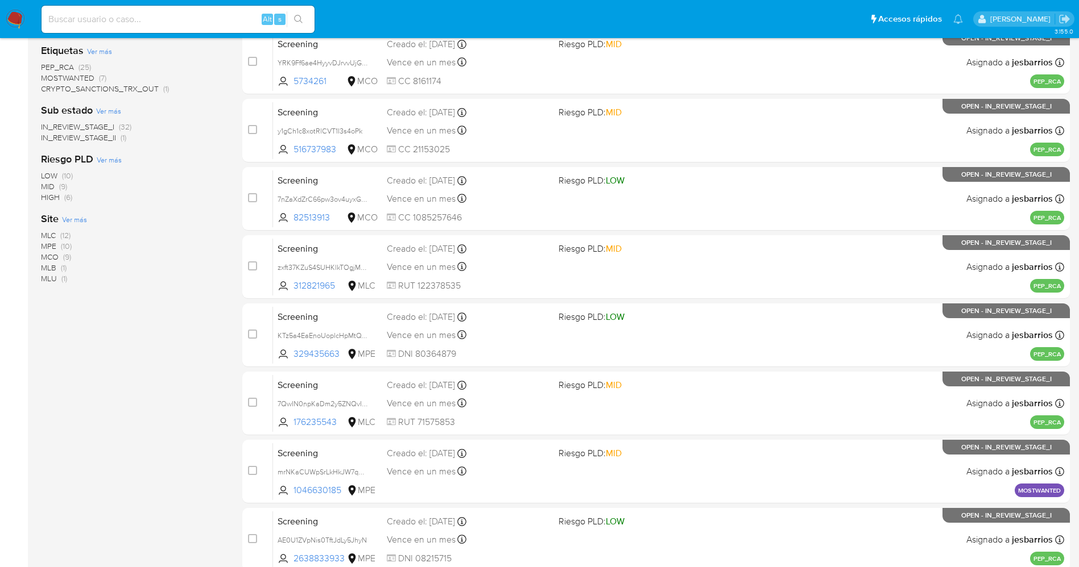
scroll to position [330, 0]
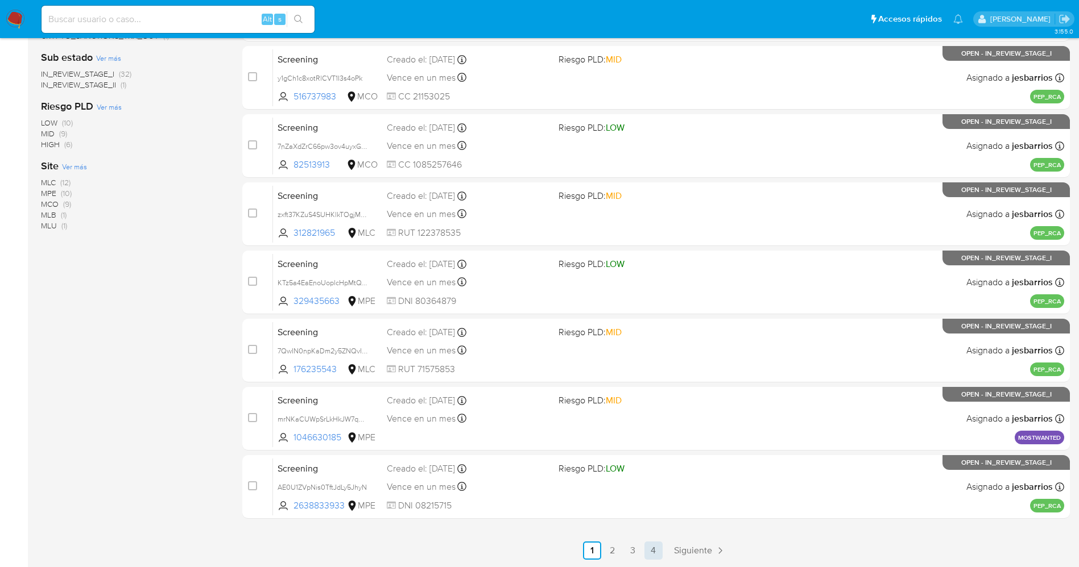
click at [657, 545] on link "4" at bounding box center [653, 551] width 18 height 18
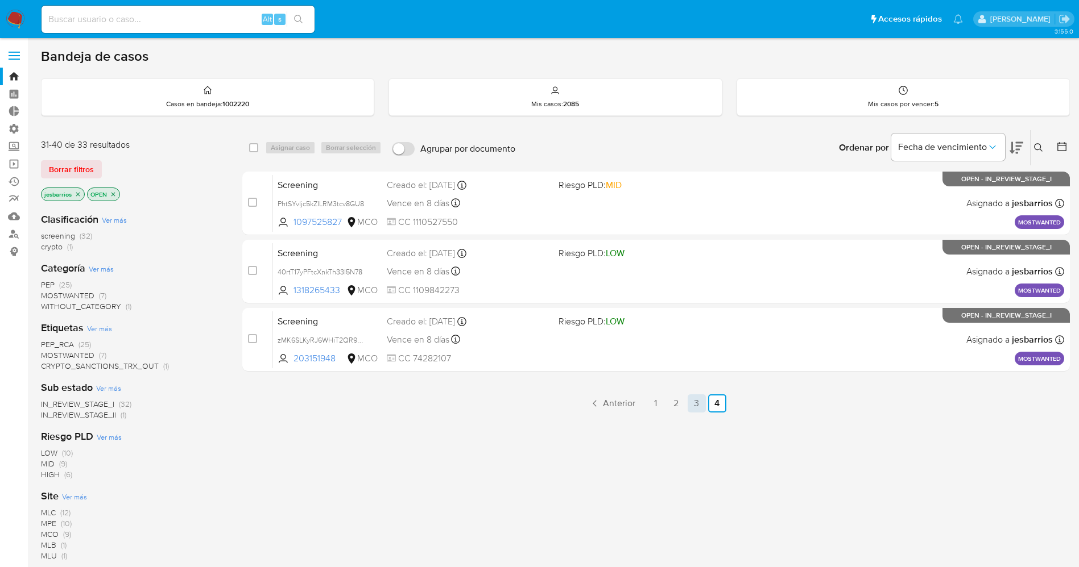
click at [696, 405] on link "3" at bounding box center [696, 404] width 18 height 18
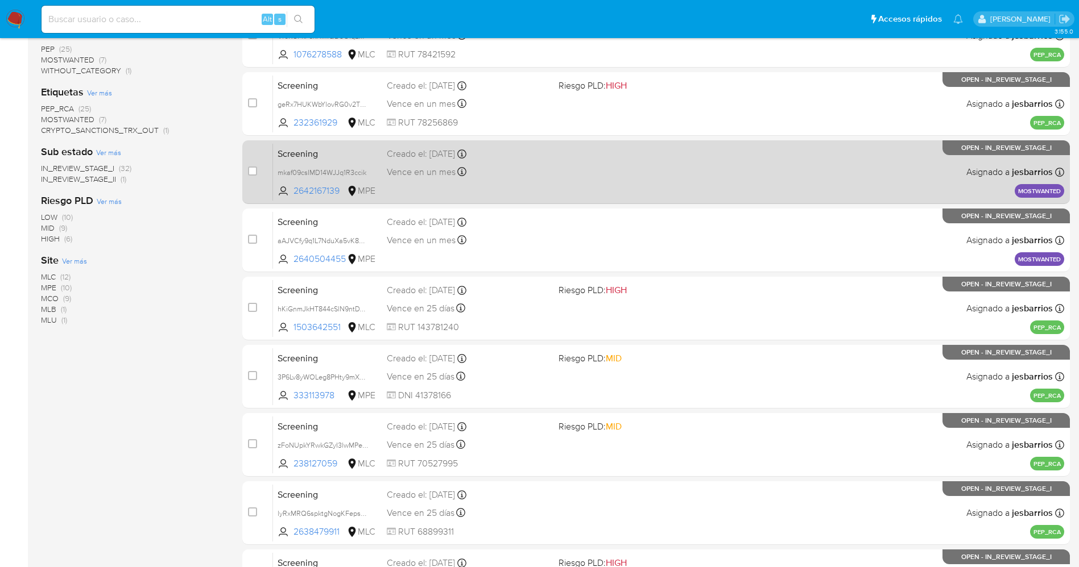
scroll to position [330, 0]
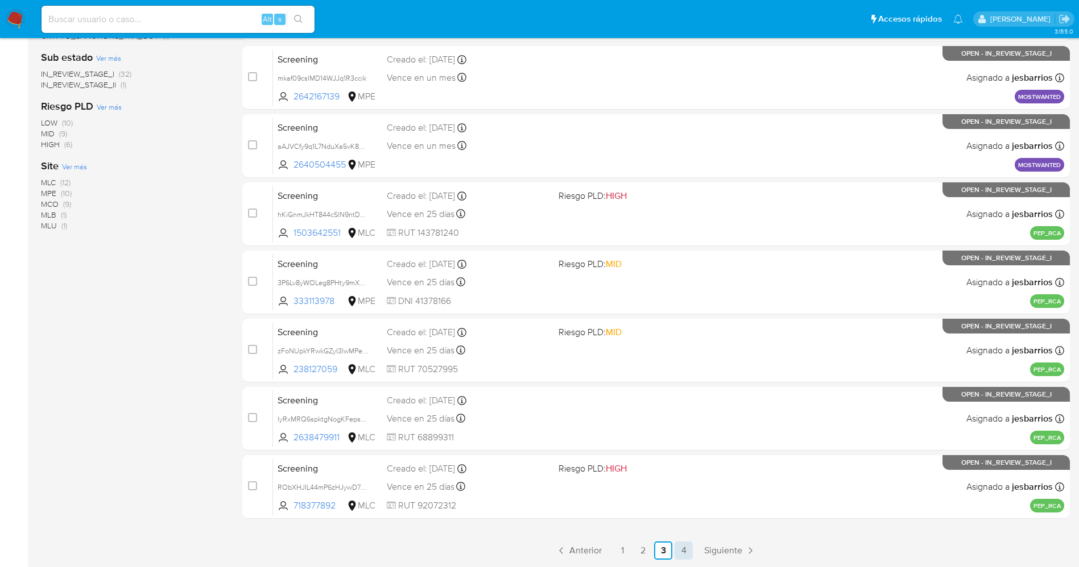
click at [690, 552] on link "4" at bounding box center [683, 551] width 18 height 18
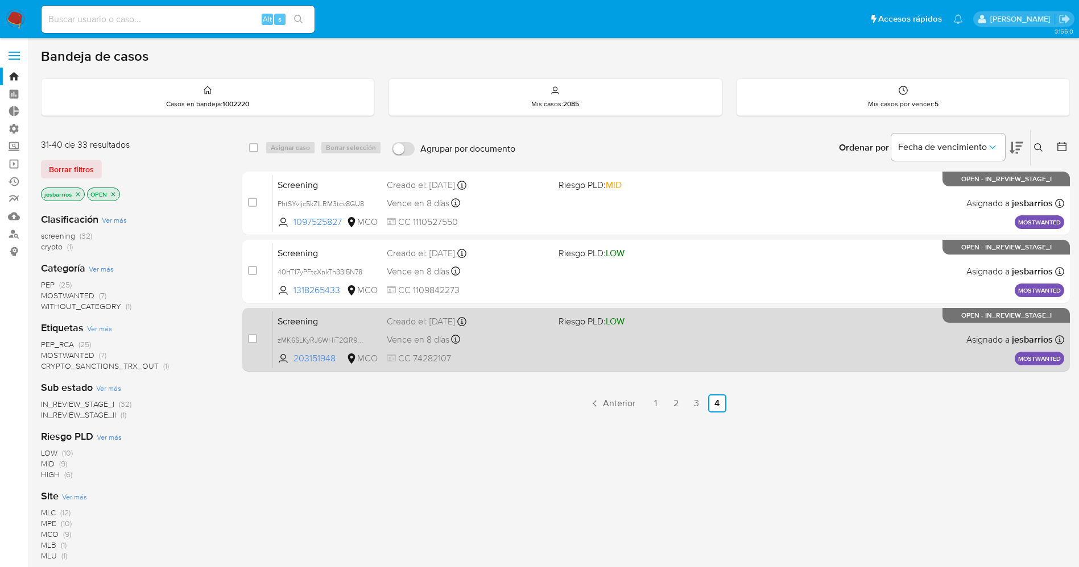
click at [632, 359] on div "Screening zMK6SLKyRJ6WHiT2QR9ONOvV 203151948 MCO Riesgo PLD: LOW Creado el: [DA…" at bounding box center [668, 339] width 791 height 57
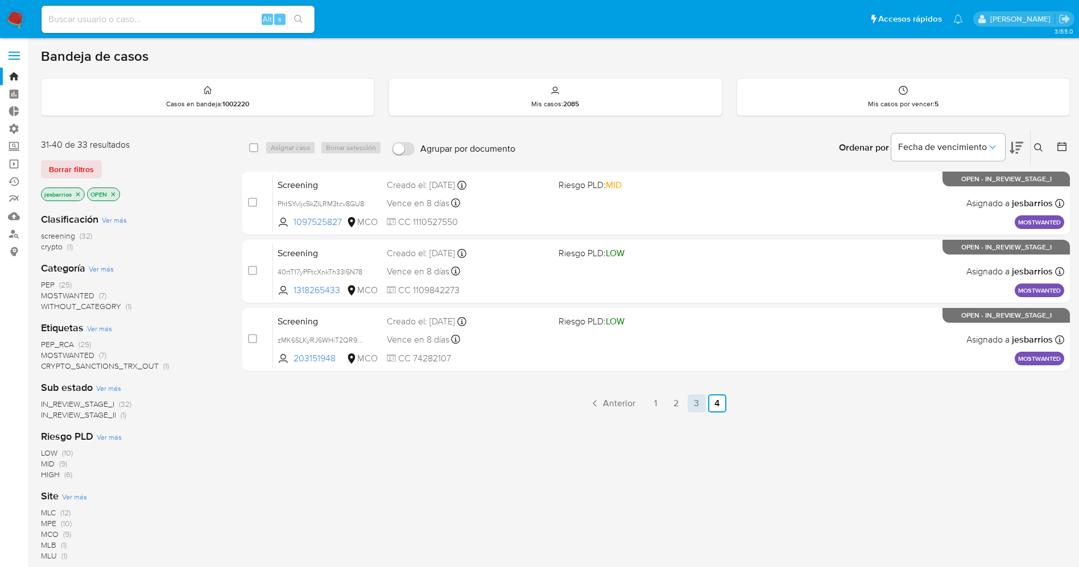
click at [695, 399] on link "3" at bounding box center [696, 404] width 18 height 18
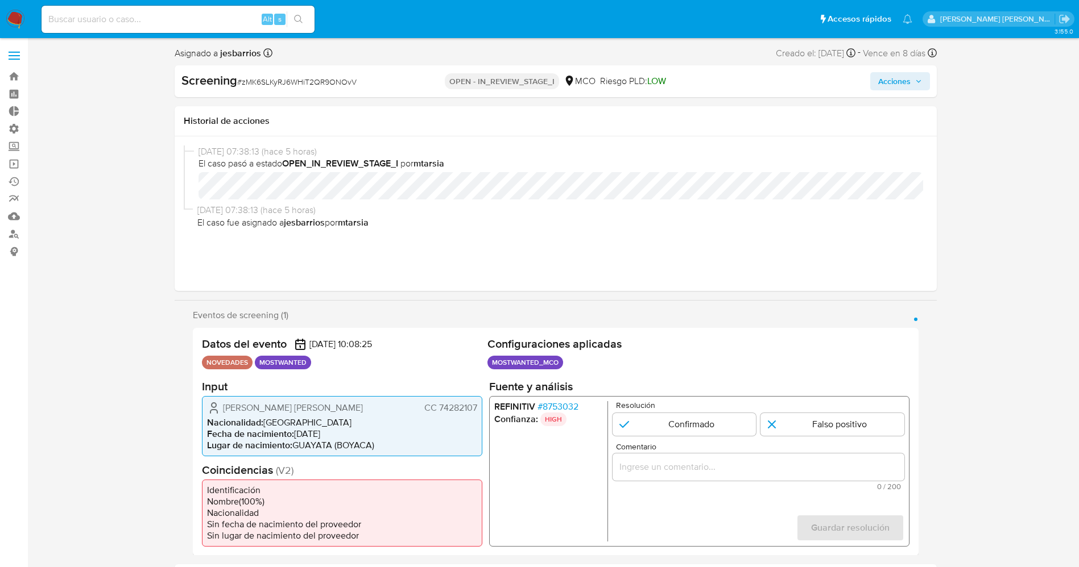
select select "10"
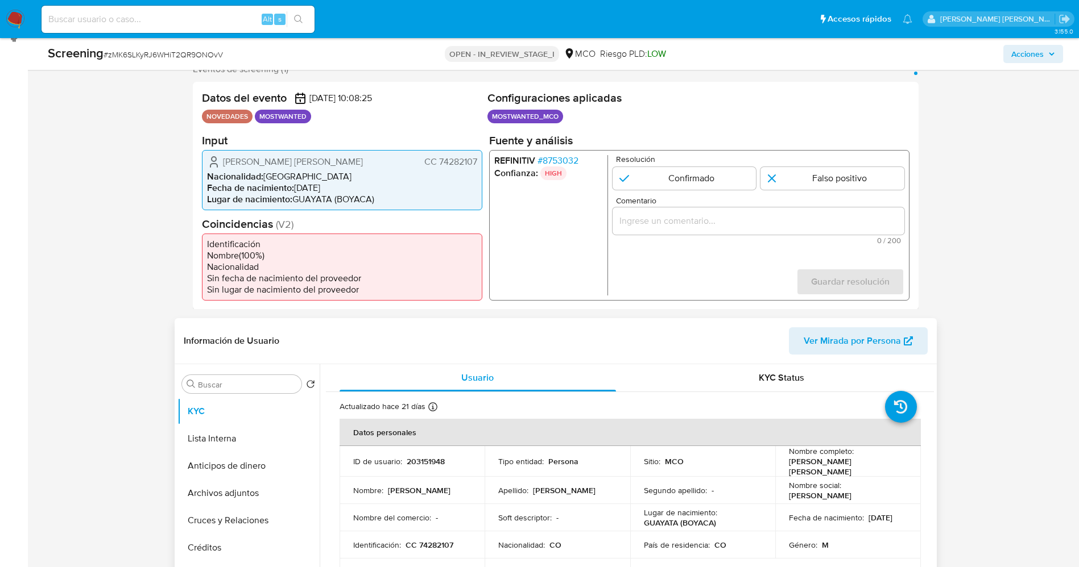
scroll to position [256, 0]
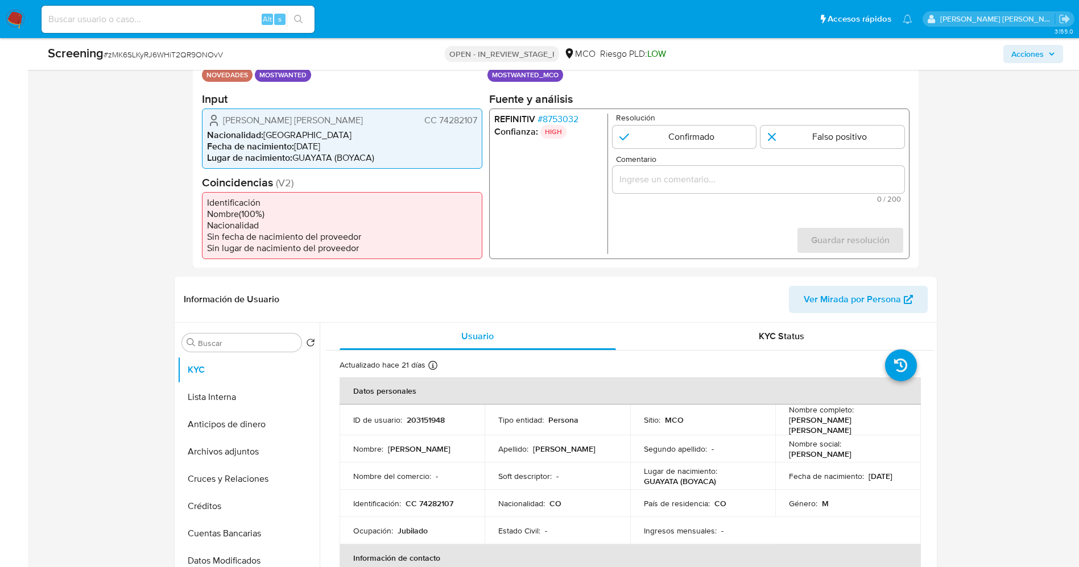
click at [568, 118] on span "# 8753032" at bounding box center [557, 118] width 41 height 11
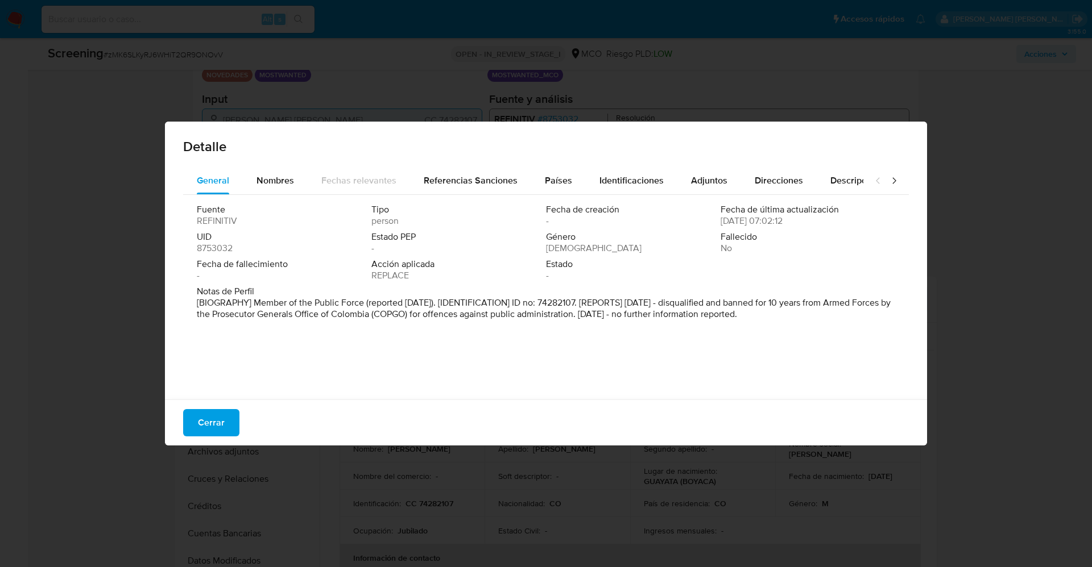
click at [279, 163] on div "Detalle" at bounding box center [546, 144] width 762 height 45
click at [275, 183] on span "Nombres" at bounding box center [275, 180] width 38 height 13
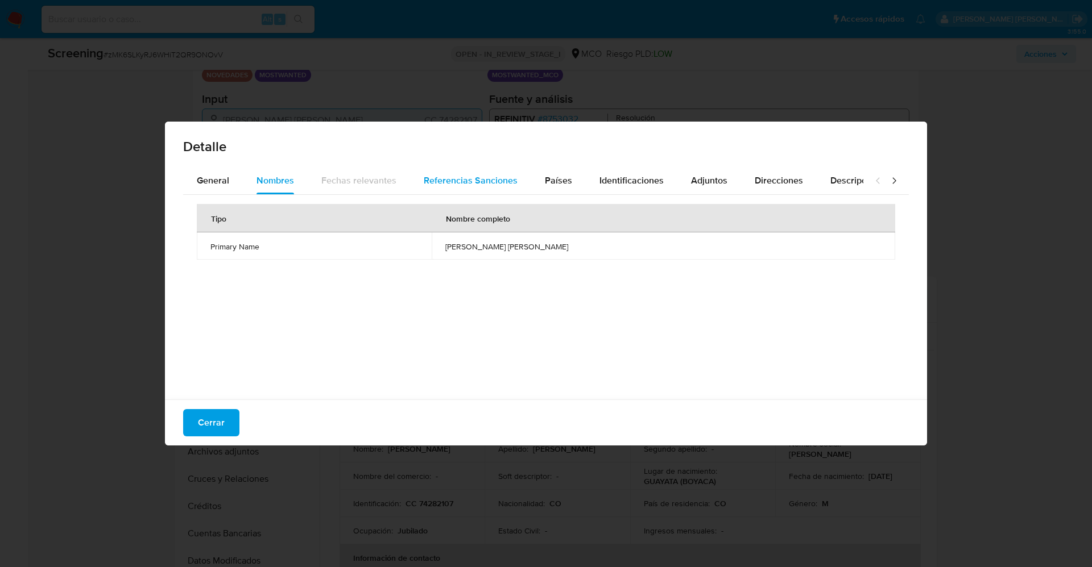
click at [493, 174] on span "Referencias Sanciones" at bounding box center [471, 180] width 94 height 13
click at [574, 173] on button "Países" at bounding box center [558, 180] width 55 height 27
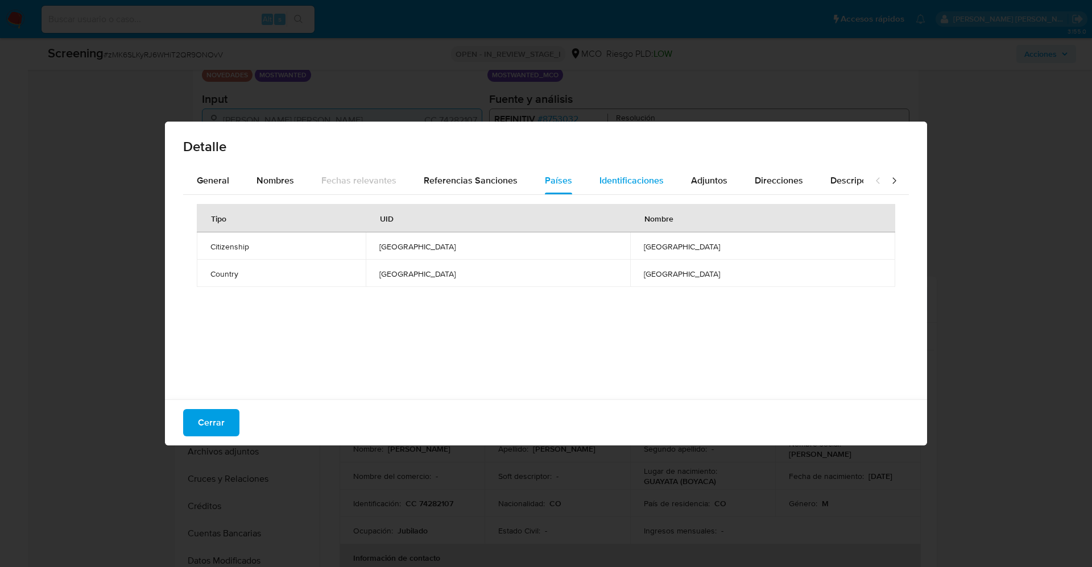
click at [618, 171] on div "Identificaciones" at bounding box center [631, 180] width 64 height 27
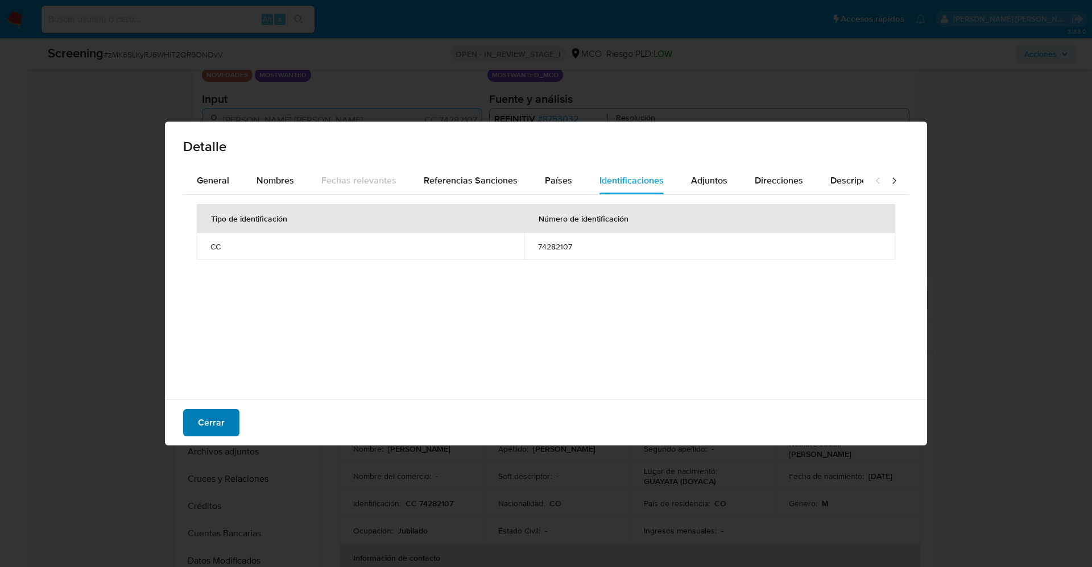
click at [214, 426] on span "Cerrar" at bounding box center [211, 423] width 27 height 25
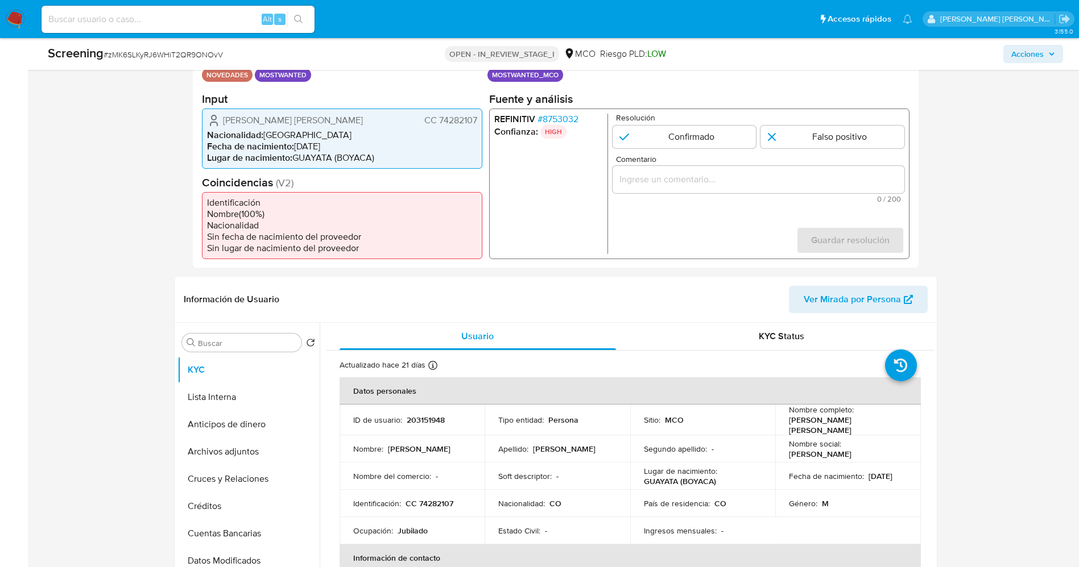
drag, startPoint x: 483, startPoint y: 122, endPoint x: 437, endPoint y: 120, distance: 45.5
click at [437, 120] on div "Datos del evento [DATE] 10:08:25 NOVEDADES MOSTWANTED Configuraciones aplicadas…" at bounding box center [556, 154] width 726 height 228
